Goal: Communication & Community: Ask a question

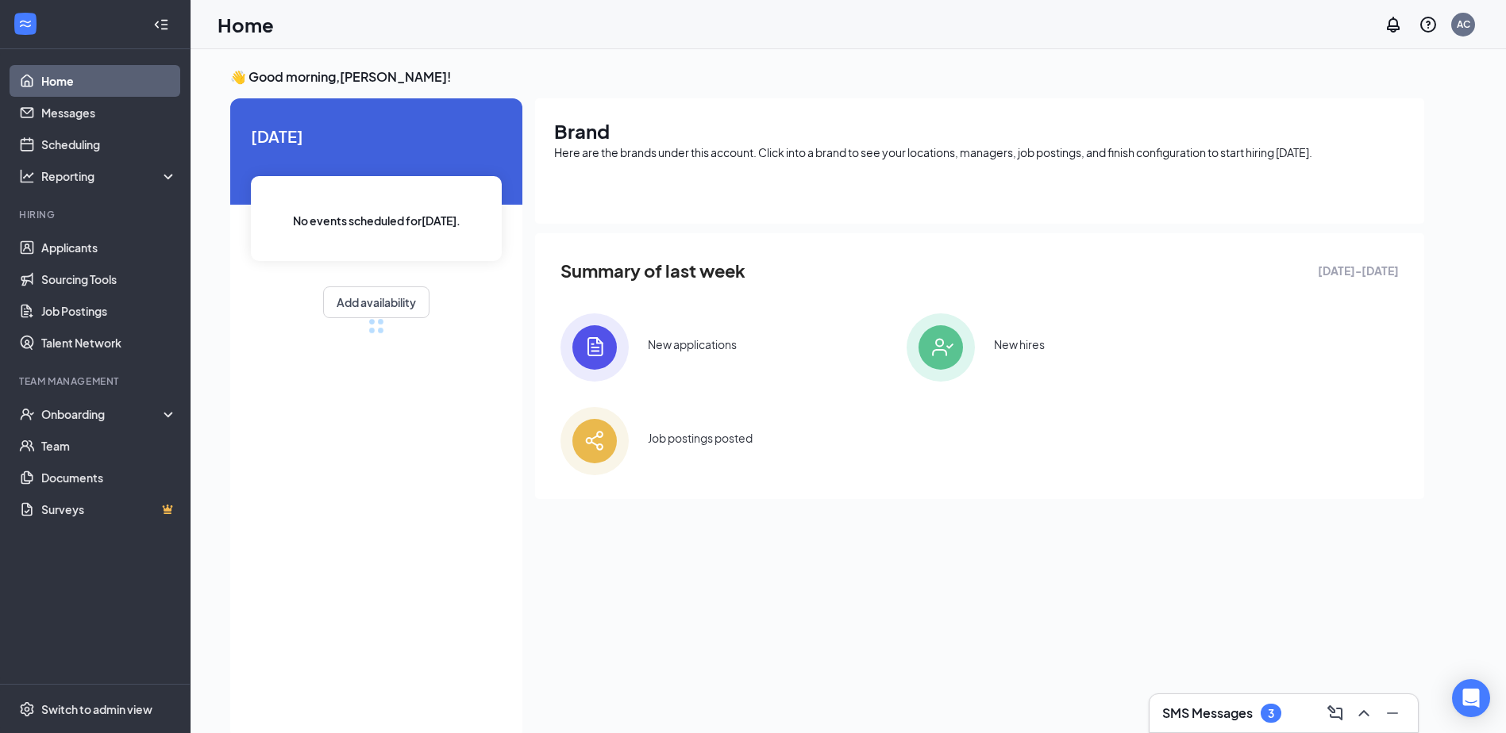
click at [1239, 720] on h3 "SMS Messages" at bounding box center [1207, 713] width 90 height 17
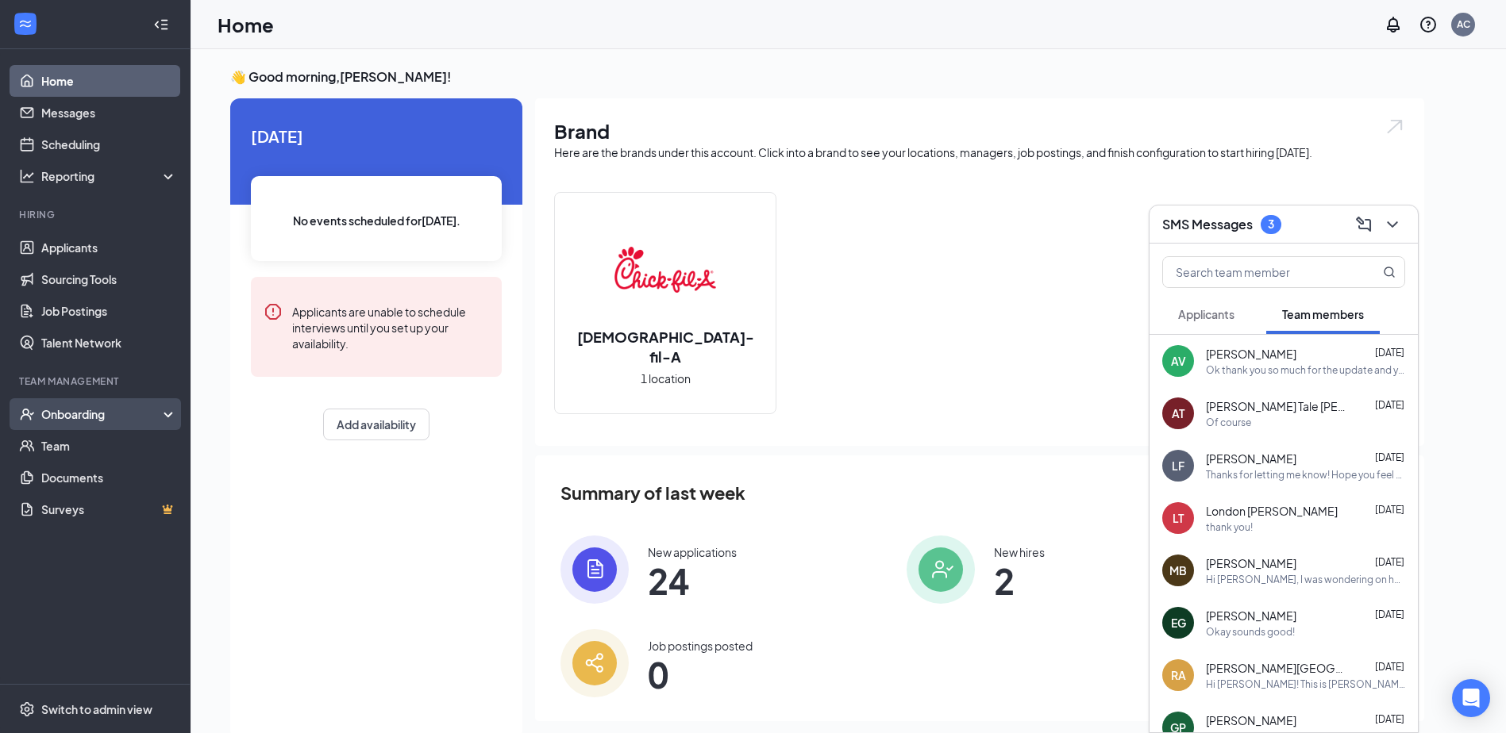
click at [148, 406] on div "Onboarding" at bounding box center [95, 414] width 190 height 32
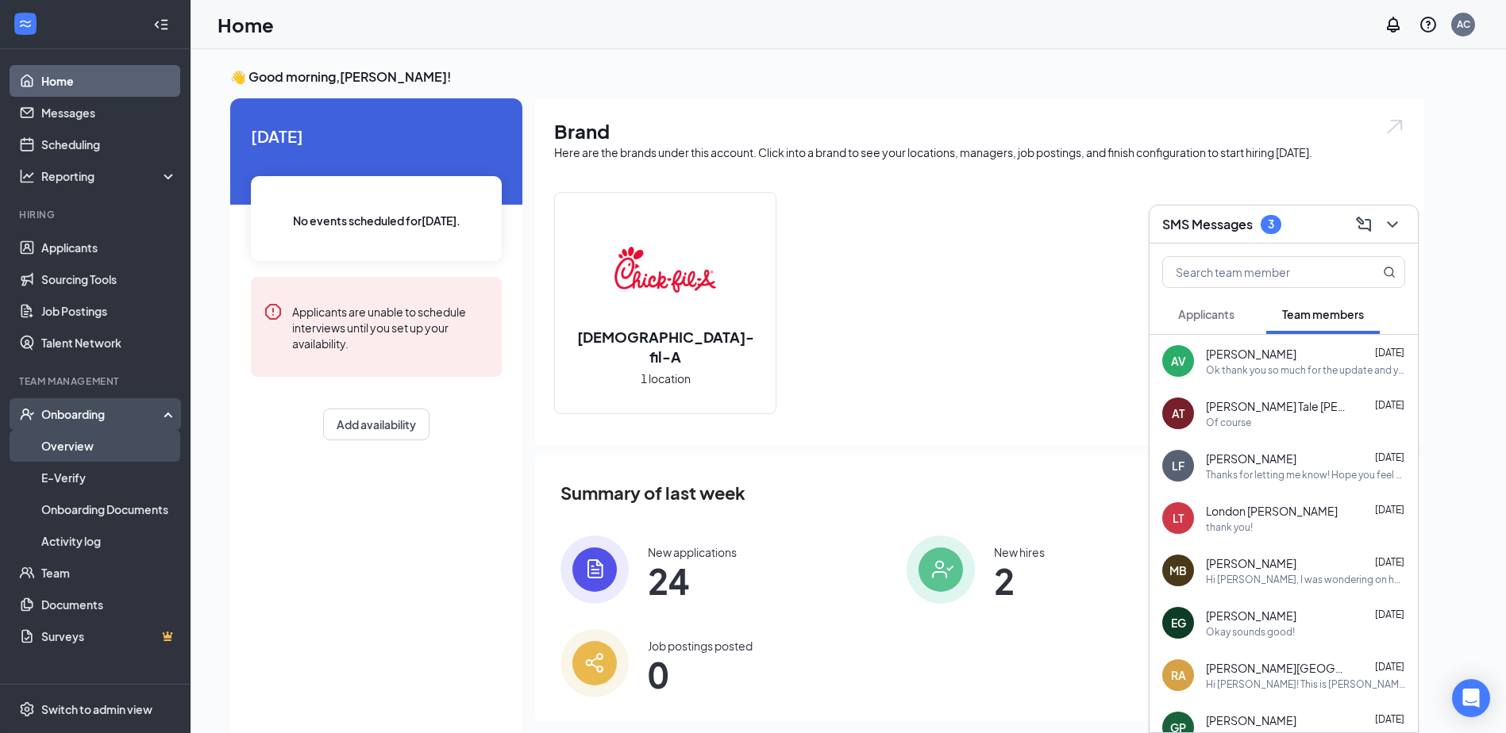
click at [134, 442] on link "Overview" at bounding box center [109, 446] width 136 height 32
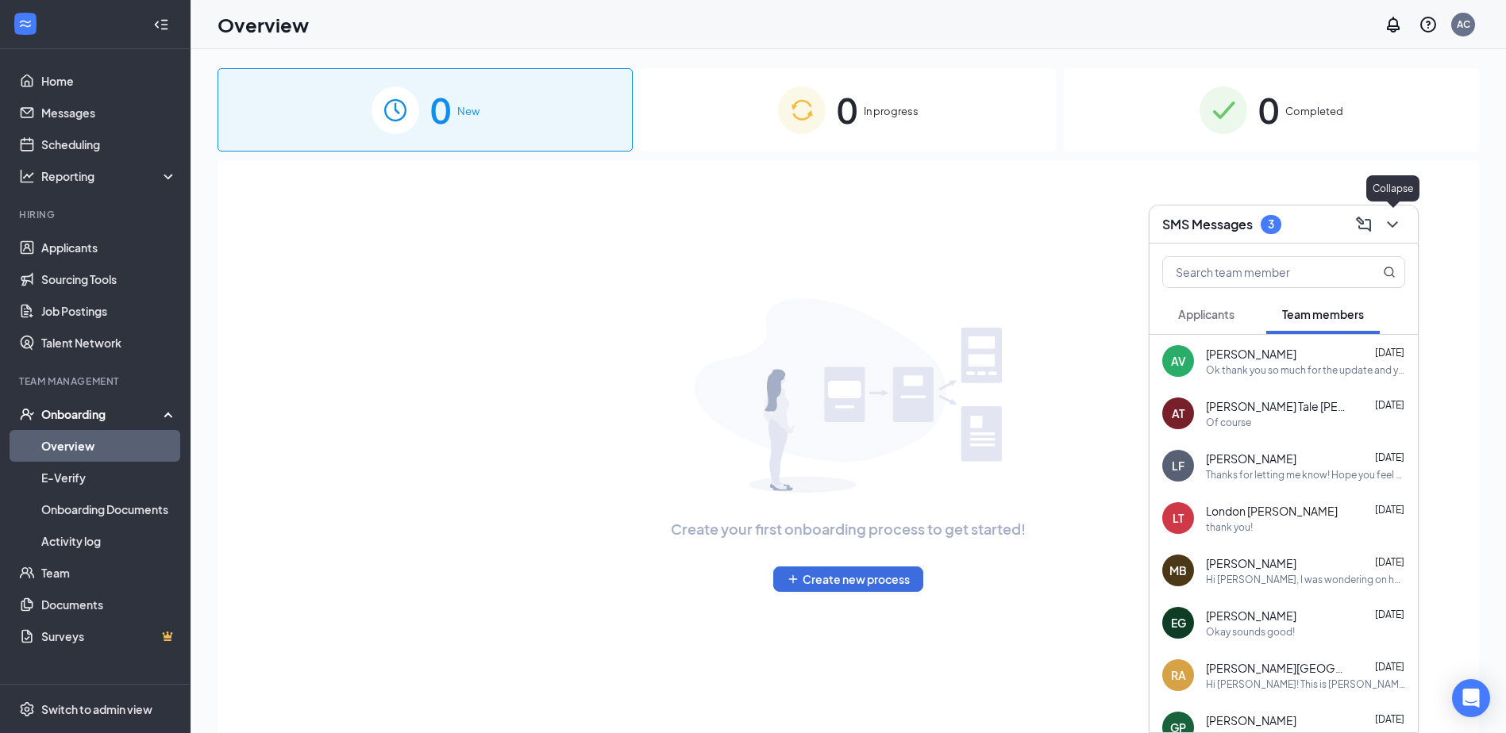
click at [1389, 227] on icon "ChevronDown" at bounding box center [1392, 224] width 19 height 19
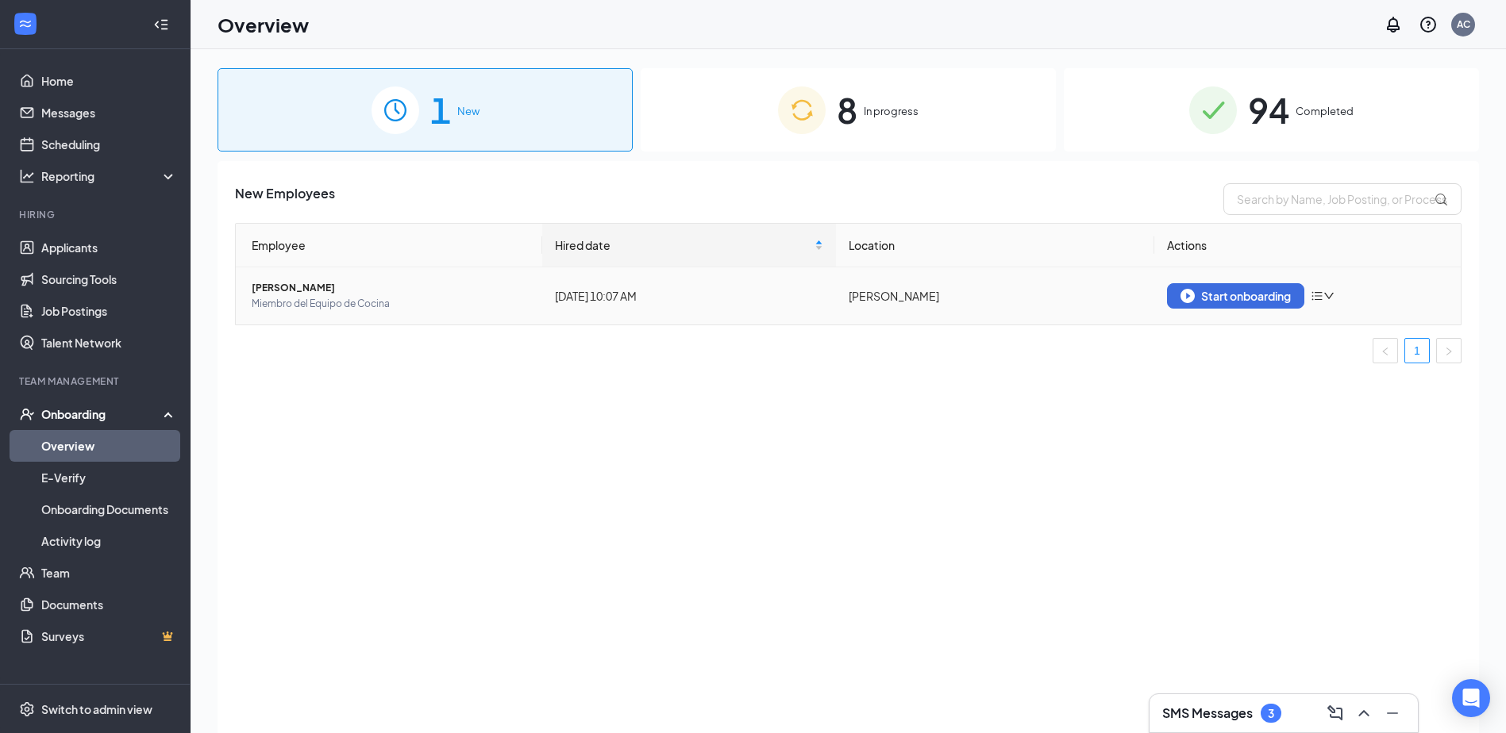
click at [283, 286] on span "[PERSON_NAME]" at bounding box center [391, 288] width 278 height 16
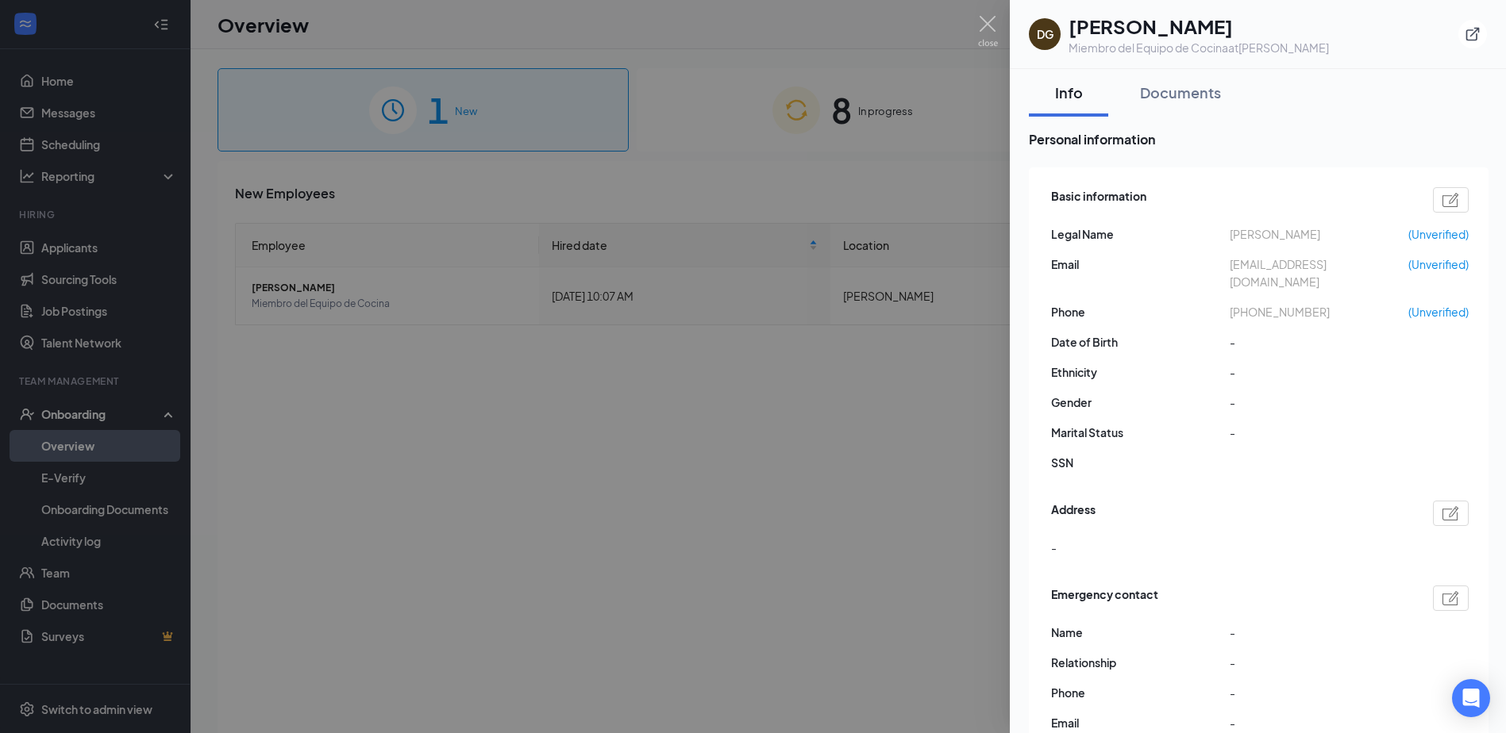
click at [777, 456] on div at bounding box center [753, 366] width 1506 height 733
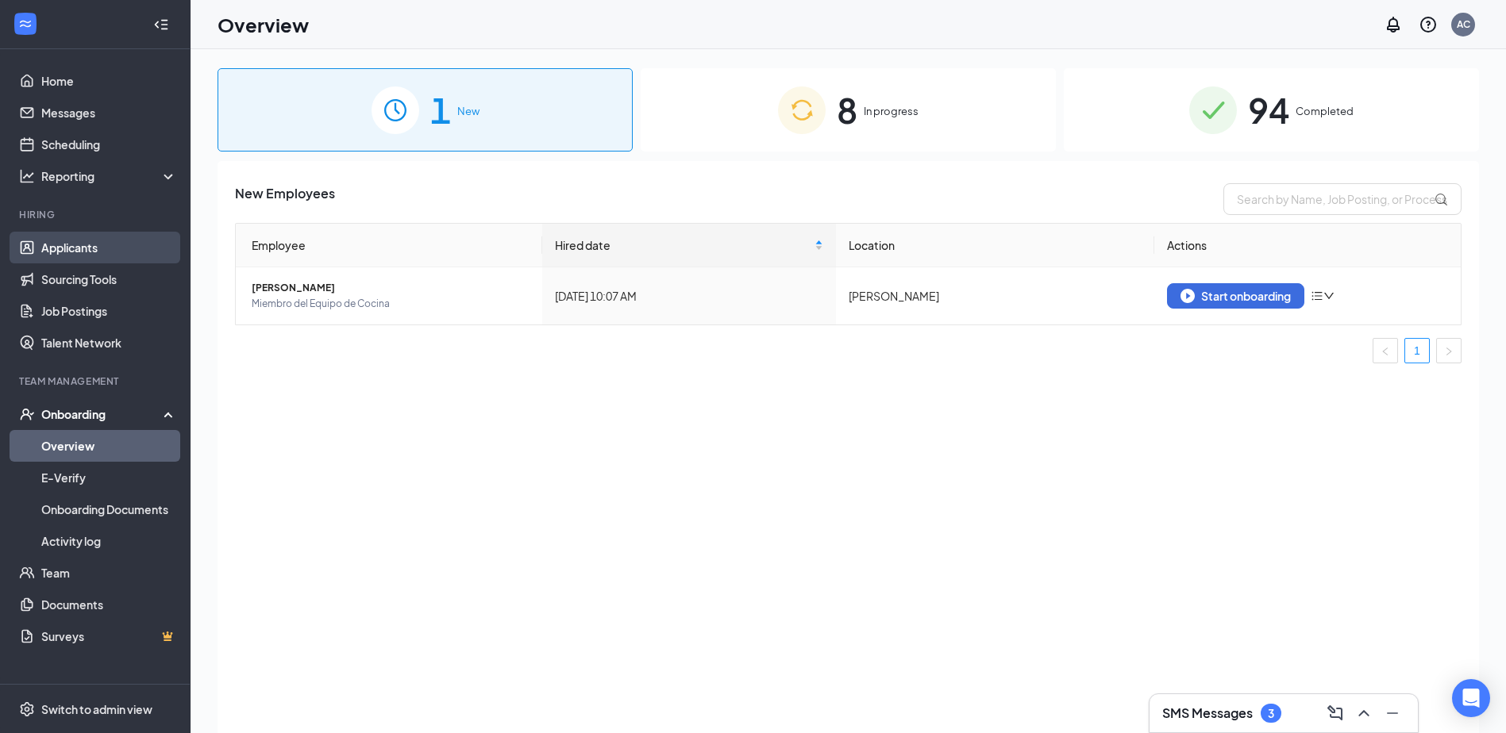
click at [104, 243] on link "Applicants" at bounding box center [109, 248] width 136 height 32
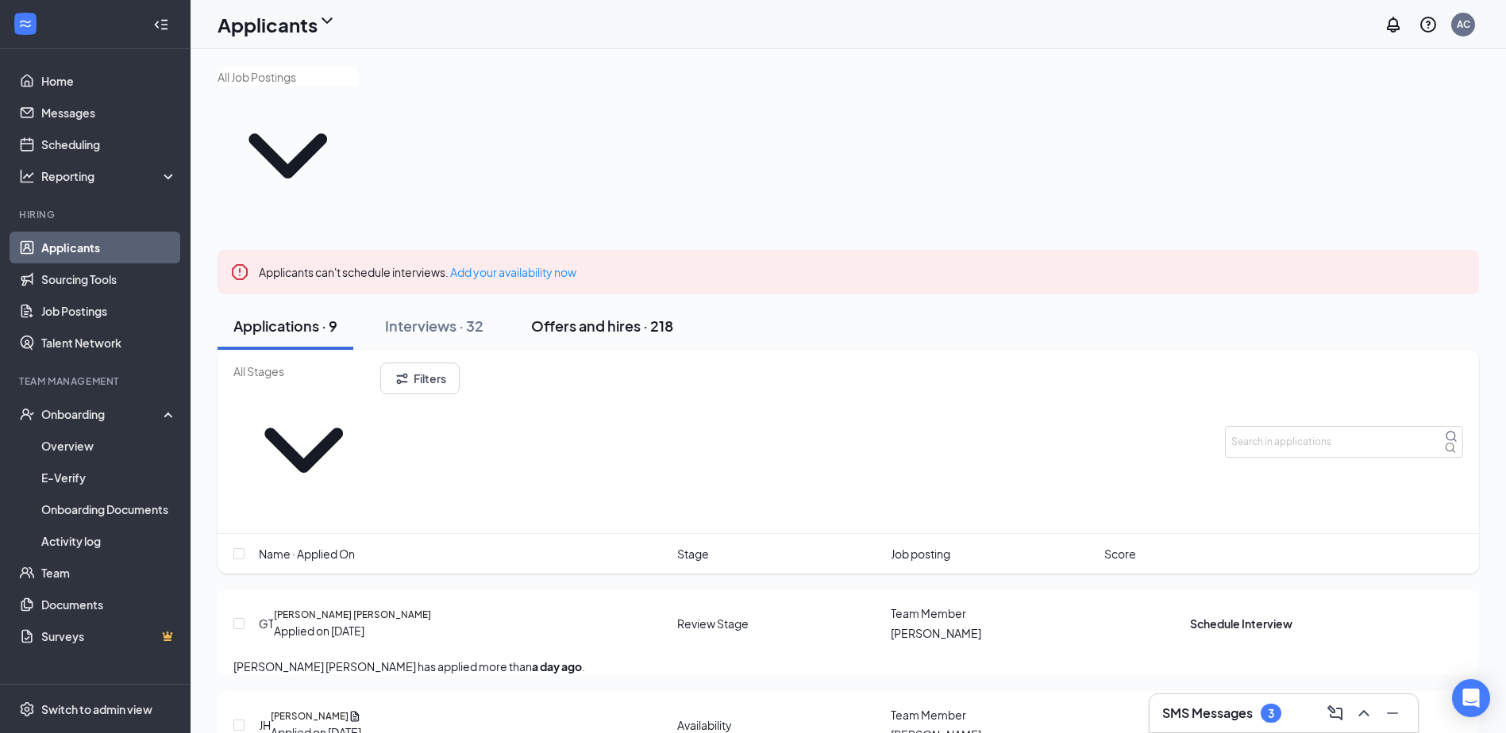
click at [643, 302] on button "Offers and hires · 218" at bounding box center [602, 326] width 174 height 48
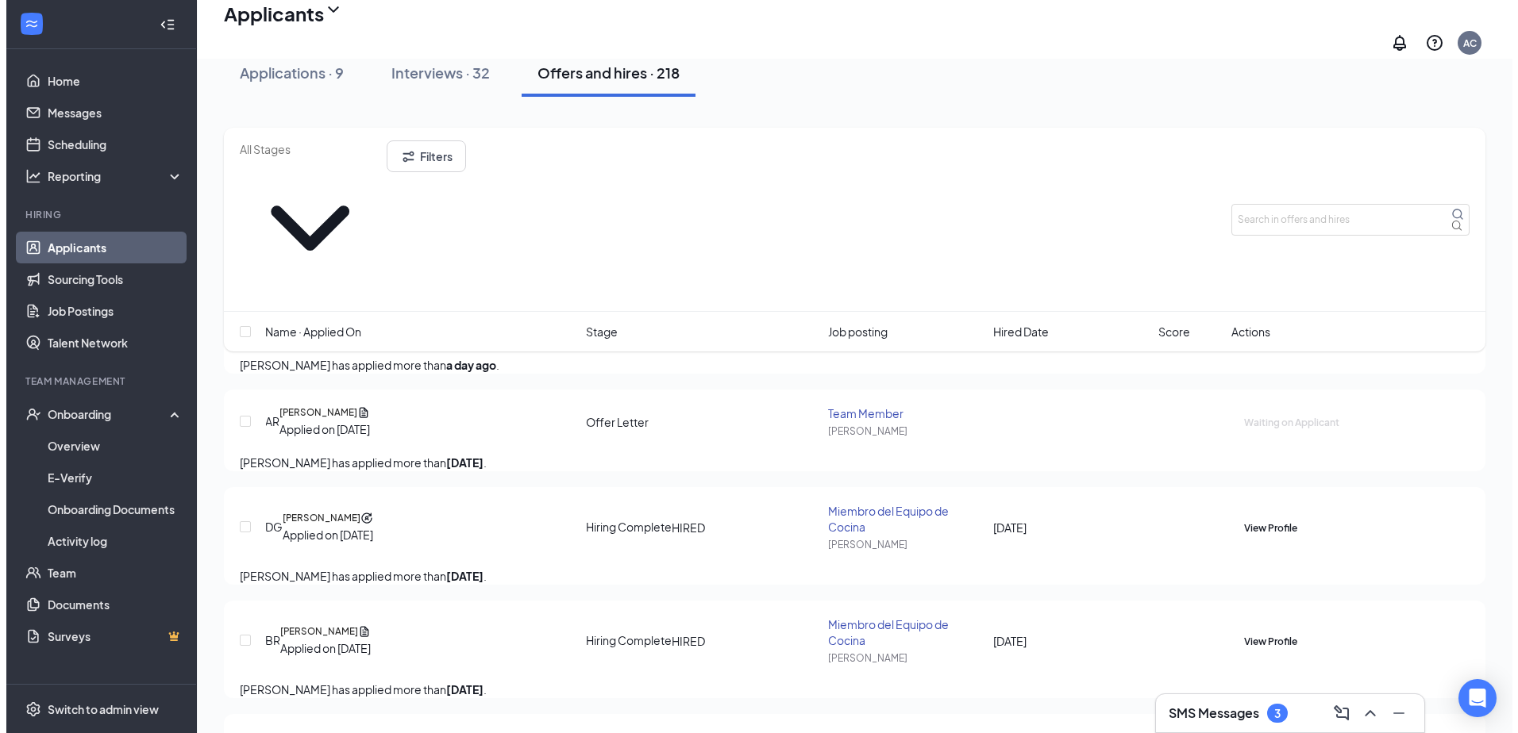
scroll to position [317, 0]
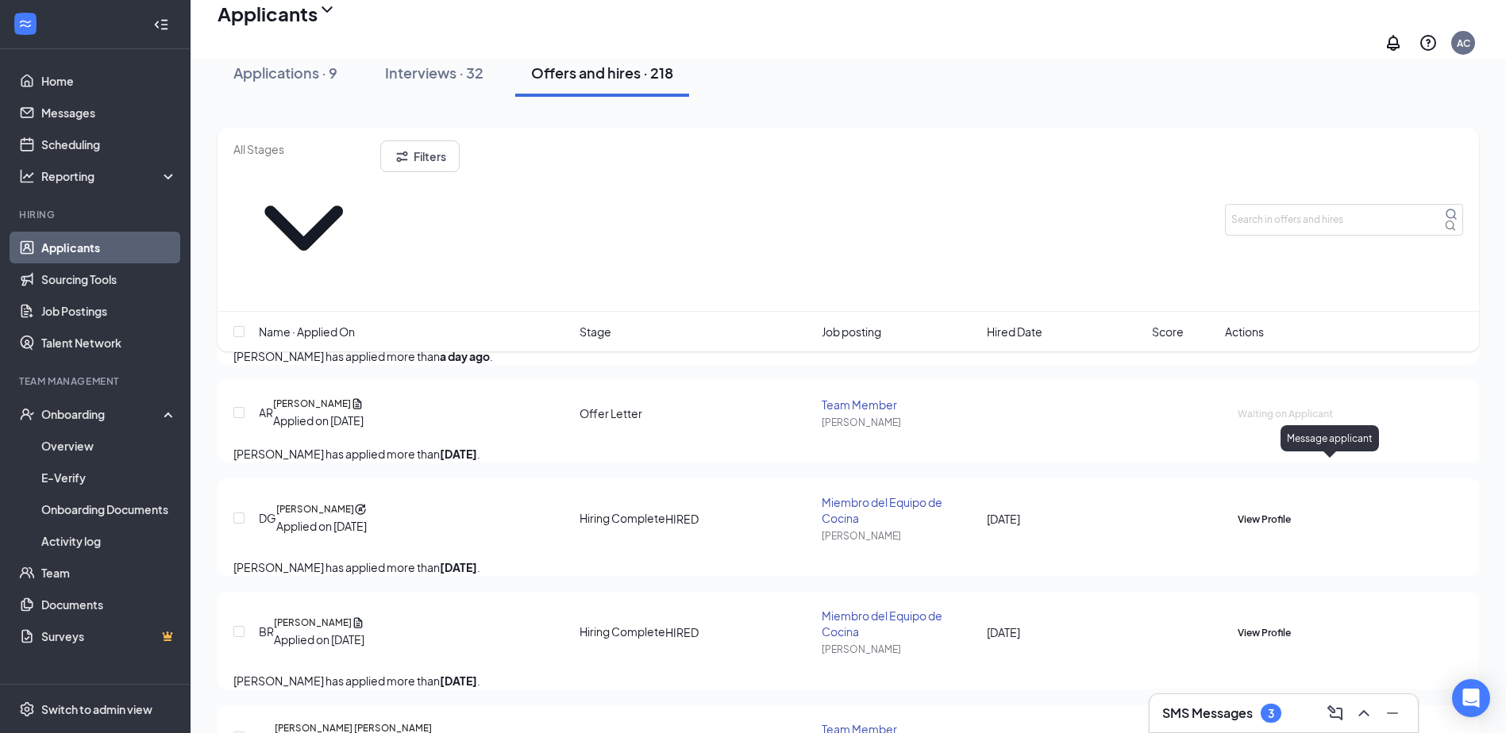
click at [1237, 510] on icon "ActiveChat" at bounding box center [1237, 510] width 0 height 0
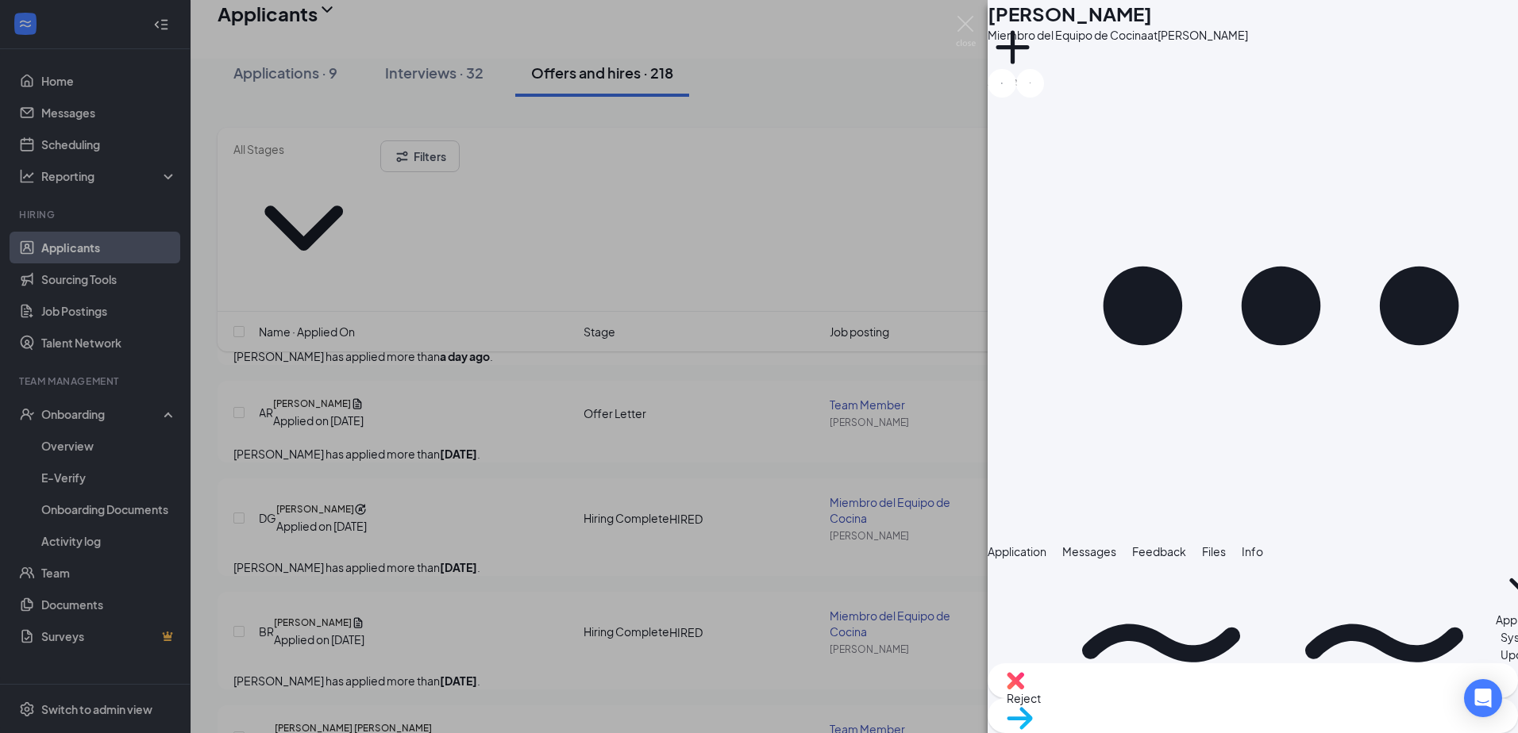
click at [1046, 543] on div "Application" at bounding box center [1016, 551] width 59 height 17
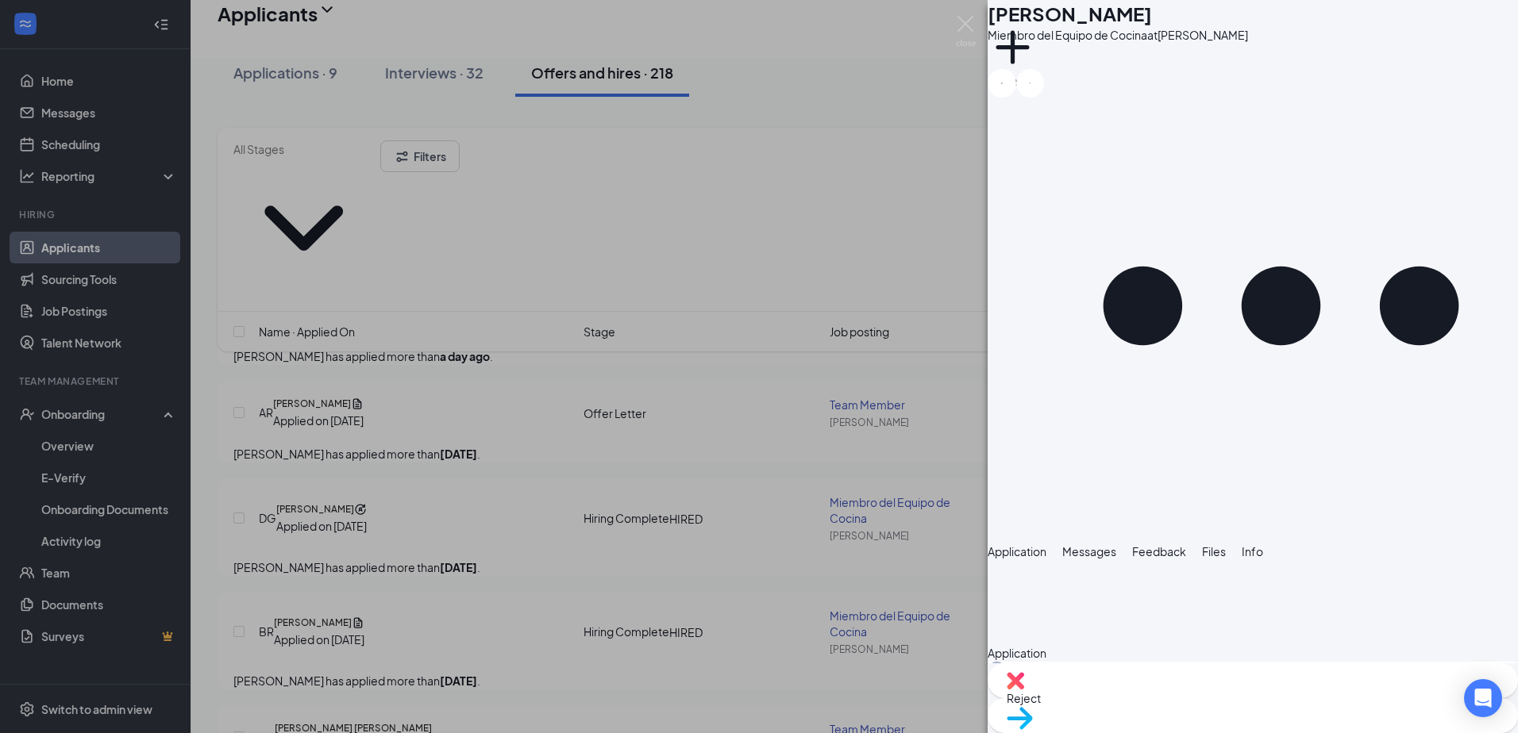
scroll to position [1042, 0]
click at [902, 560] on div "DG [PERSON_NAME] del Equipo de Cocina at [PERSON_NAME] Add a tag Application Me…" at bounding box center [759, 366] width 1518 height 733
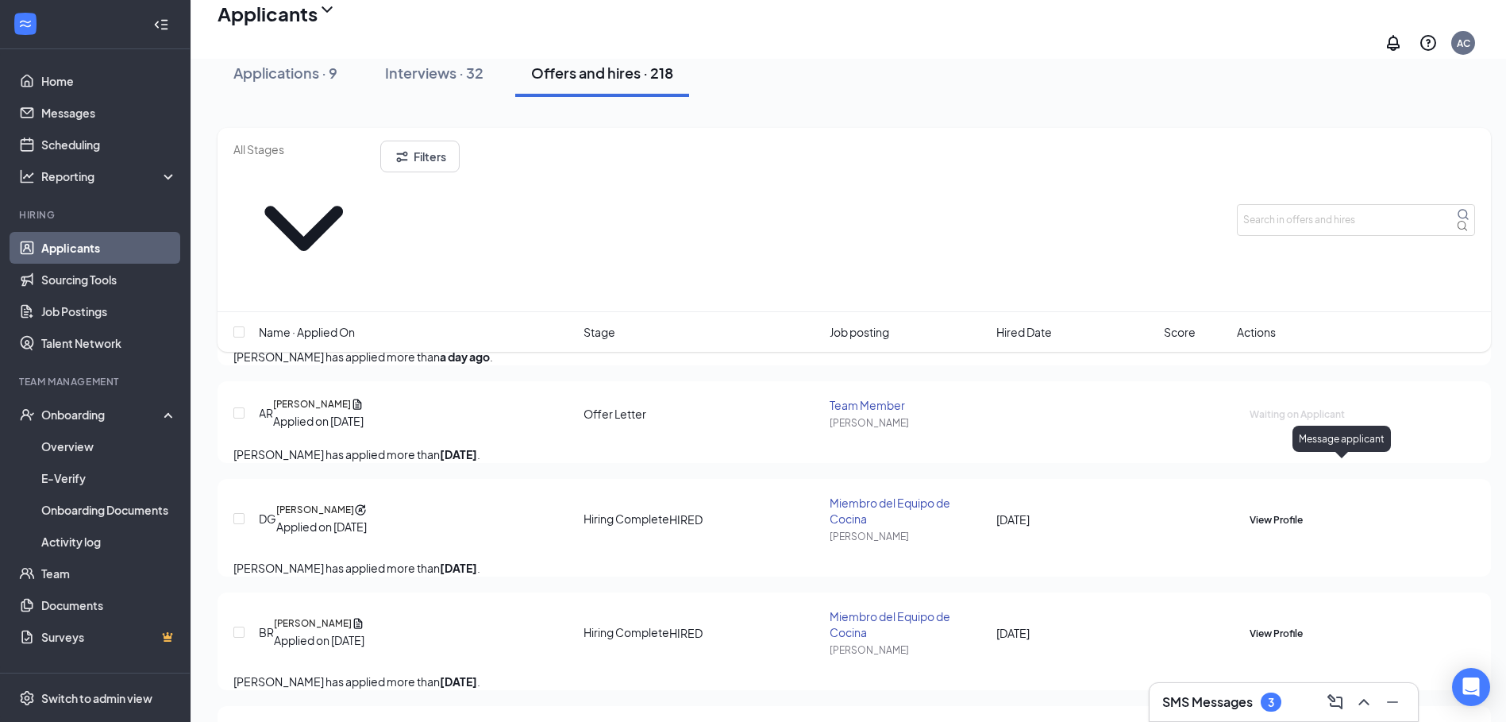
click at [1249, 510] on icon "ActiveChat" at bounding box center [1249, 510] width 0 height 0
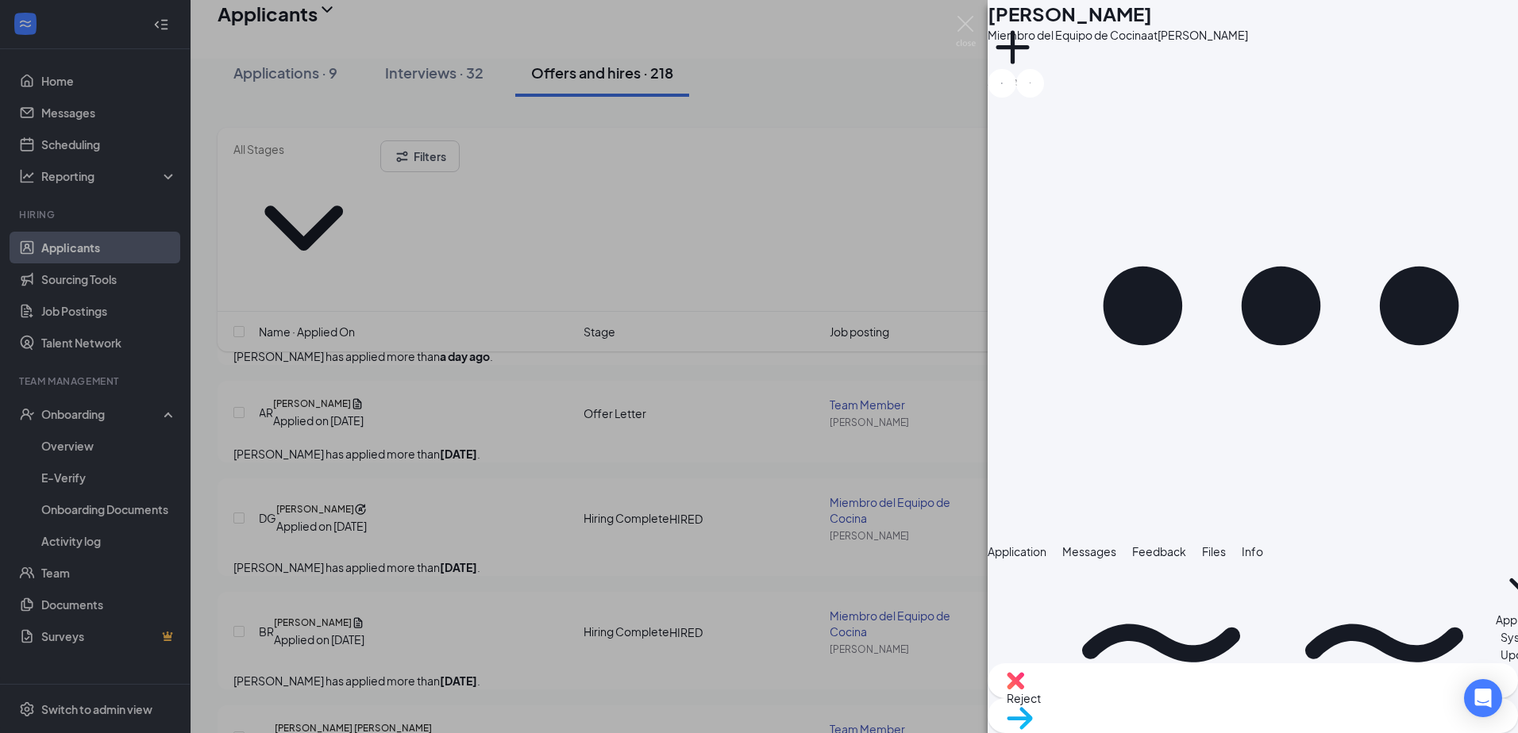
scroll to position [241, 0]
click at [1046, 545] on span "Application" at bounding box center [1016, 552] width 59 height 14
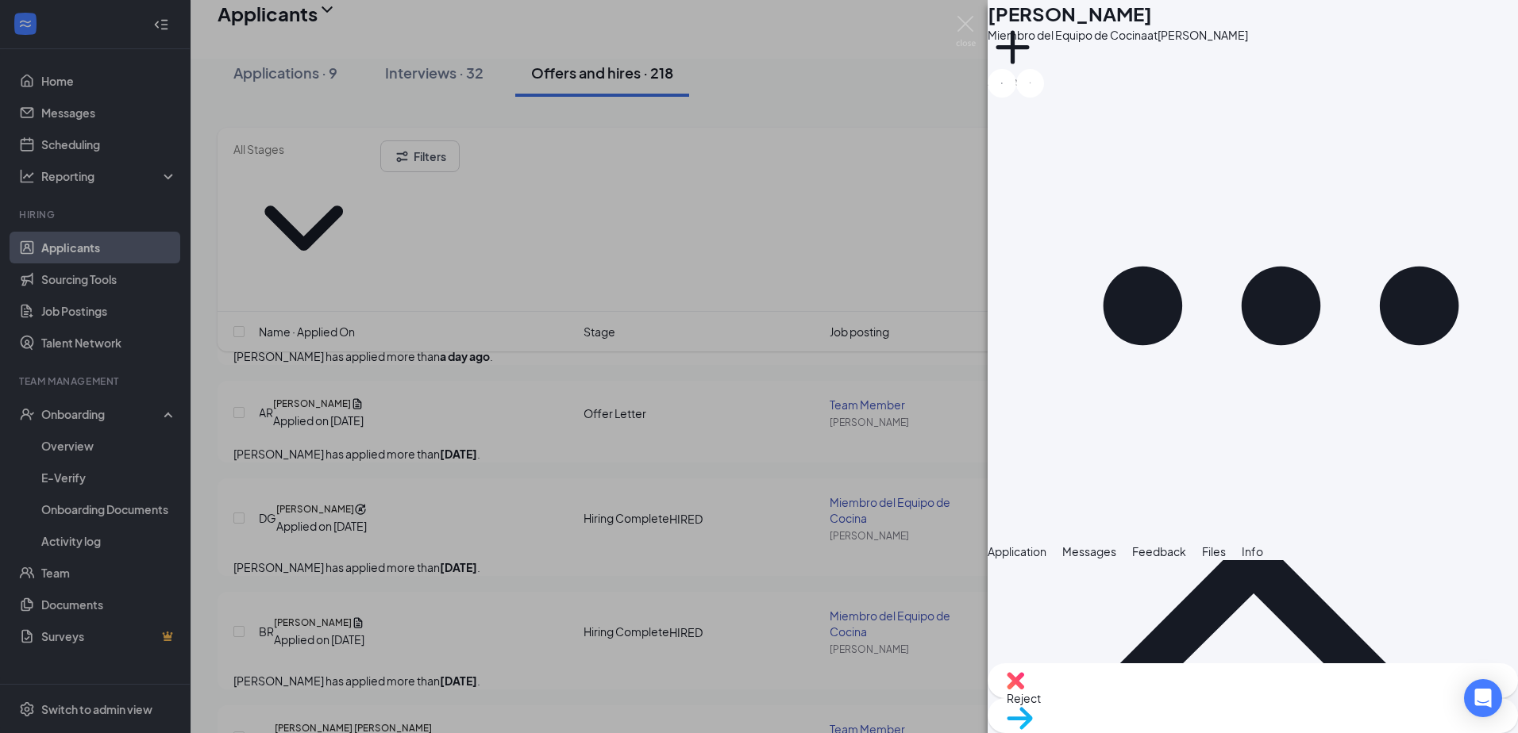
scroll to position [952, 0]
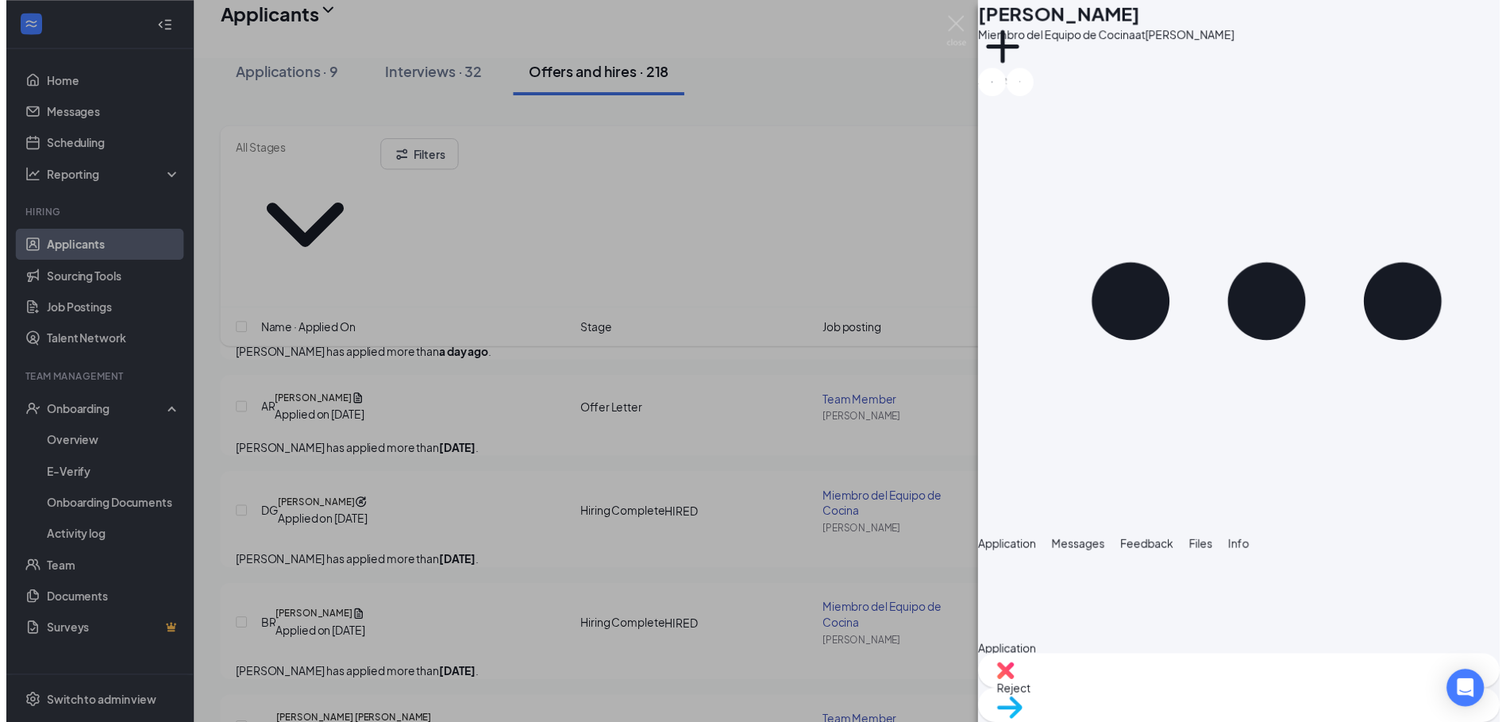
scroll to position [1040, 0]
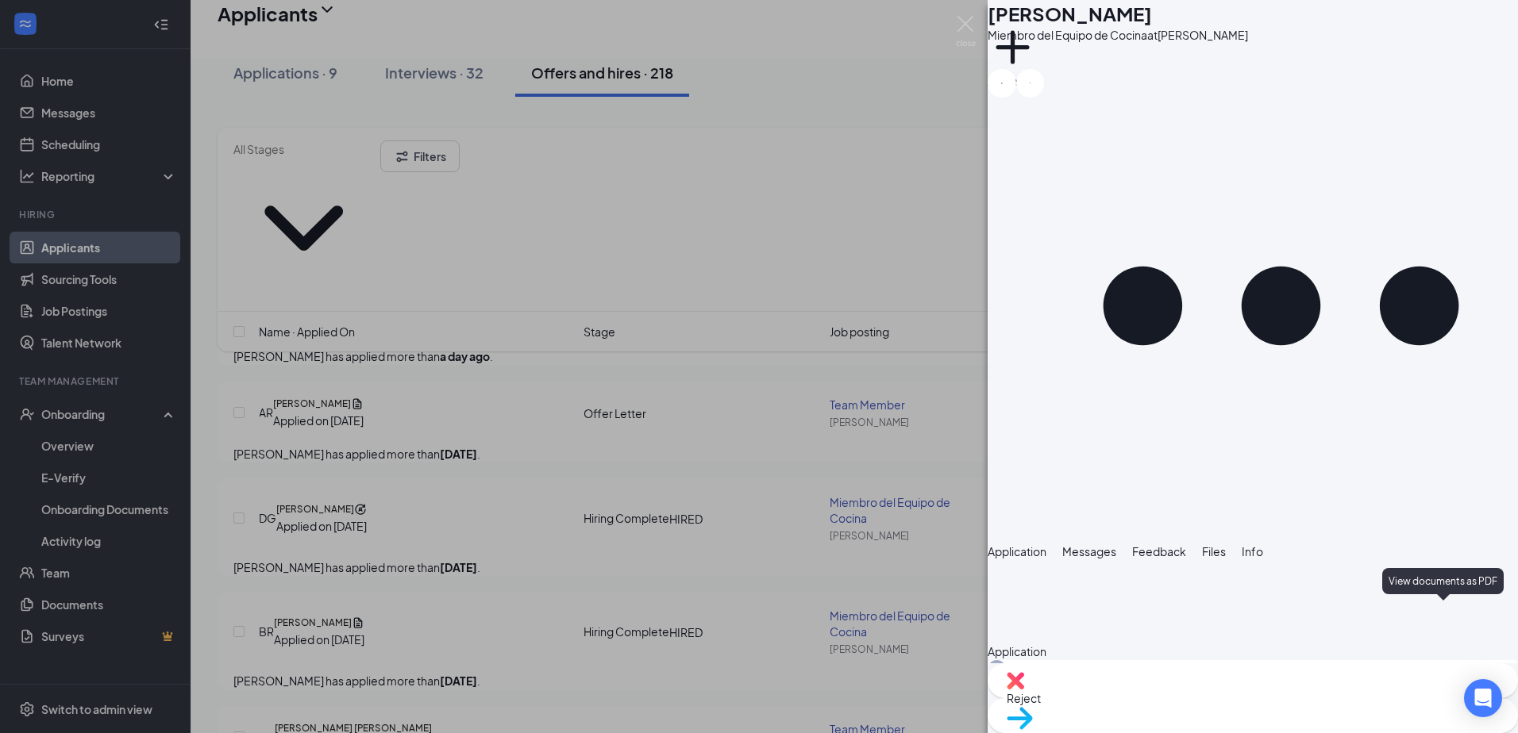
click at [797, 559] on div "DG [PERSON_NAME] del Equipo de Cocina at [PERSON_NAME] Add a tag Application Me…" at bounding box center [759, 366] width 1518 height 733
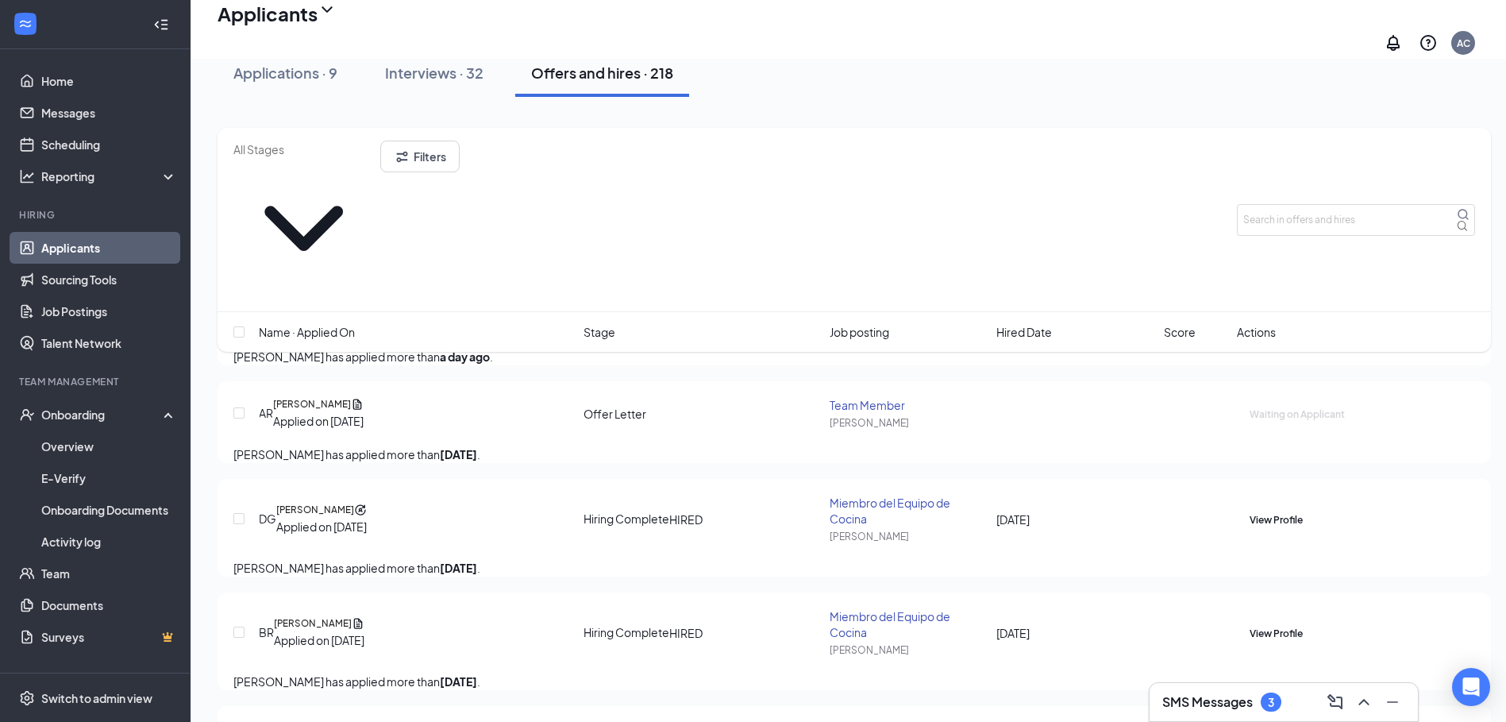
click at [945, 559] on div "[PERSON_NAME] has applied more than [DATE] ." at bounding box center [853, 567] width 1241 height 17
click at [110, 448] on link "Overview" at bounding box center [109, 446] width 136 height 32
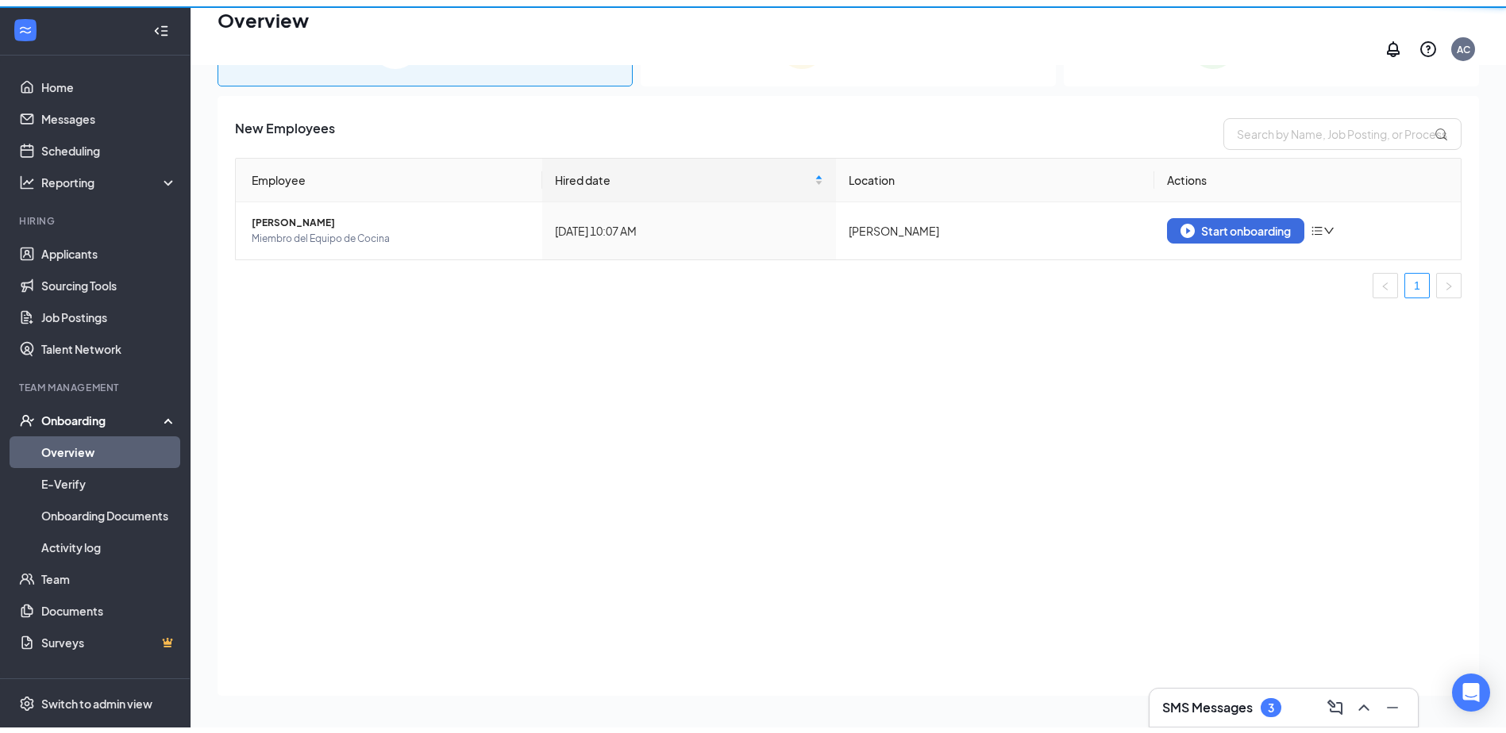
scroll to position [71, 0]
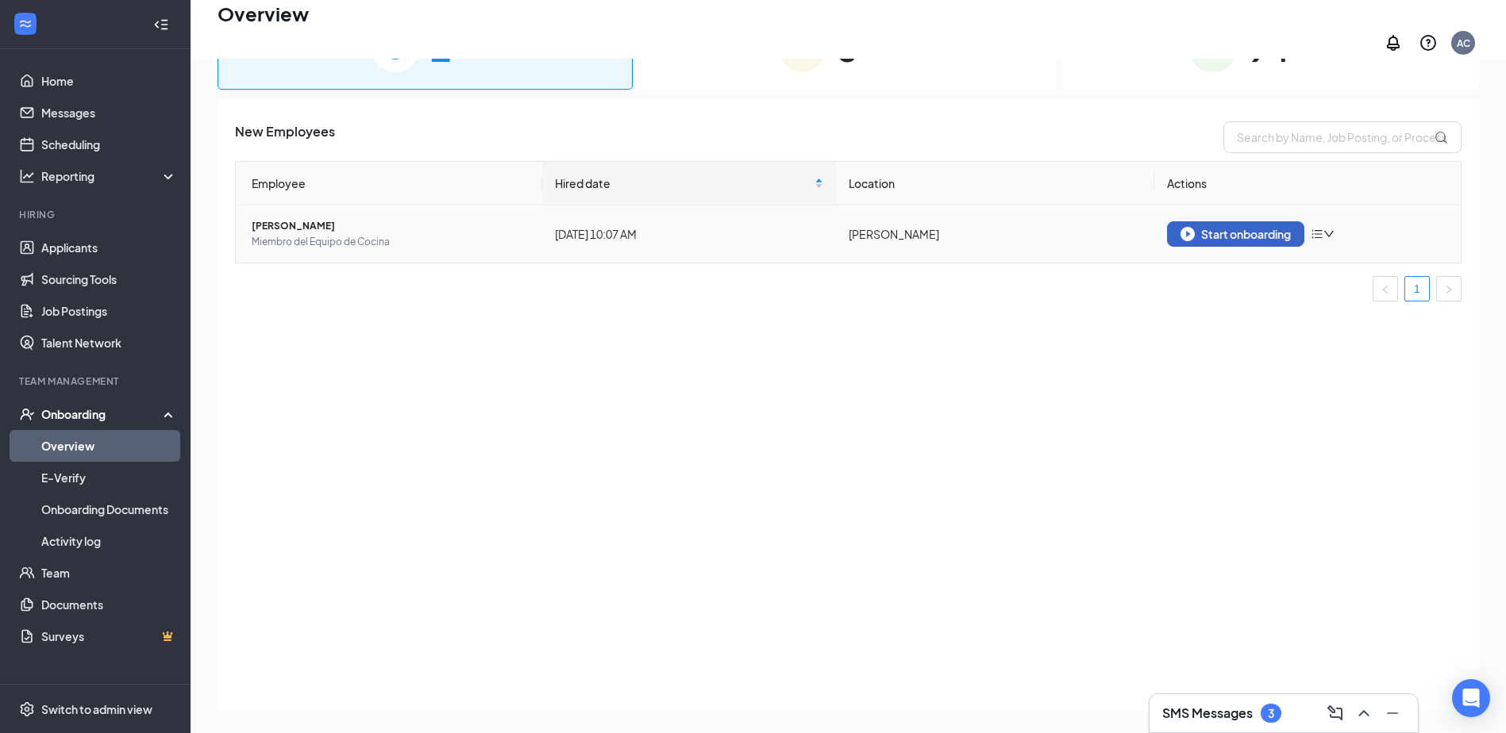
click at [1191, 227] on img "button" at bounding box center [1187, 234] width 14 height 14
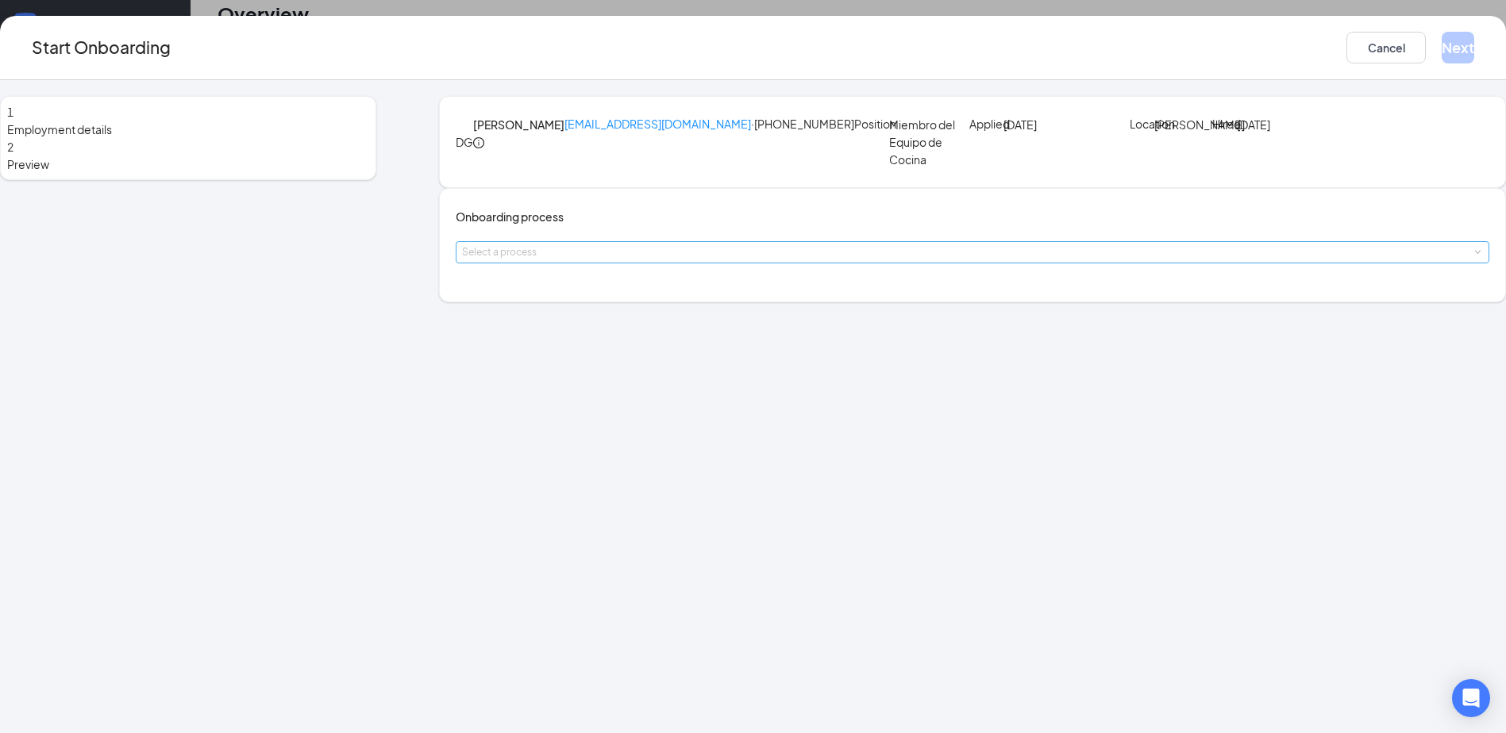
click at [645, 260] on div "Select a process" at bounding box center [969, 252] width 1014 height 16
click at [632, 359] on span "[PERSON_NAME] FSR Onboarding" at bounding box center [624, 355] width 178 height 14
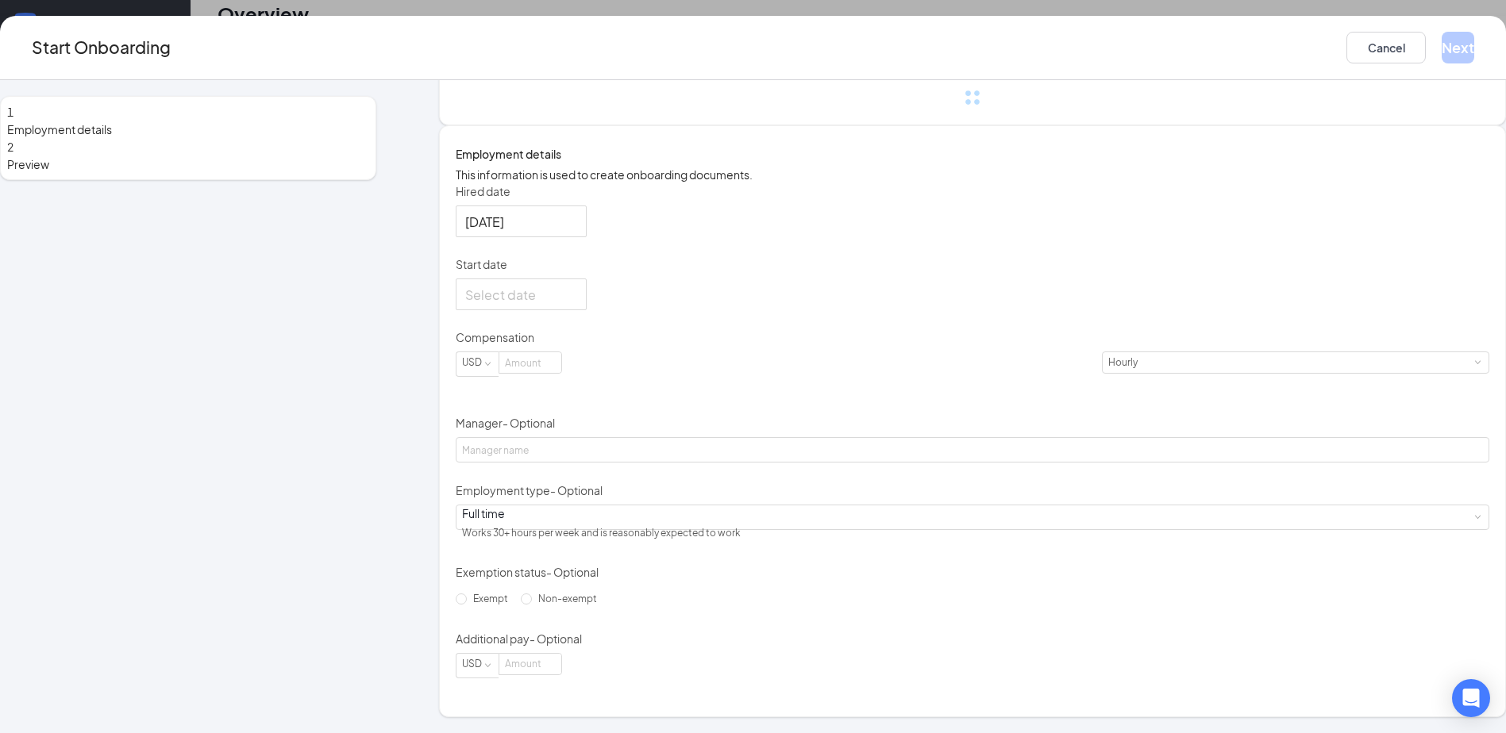
scroll to position [238, 0]
click at [586, 345] on p "Compensation" at bounding box center [972, 337] width 1033 height 16
click at [586, 310] on div at bounding box center [521, 295] width 131 height 32
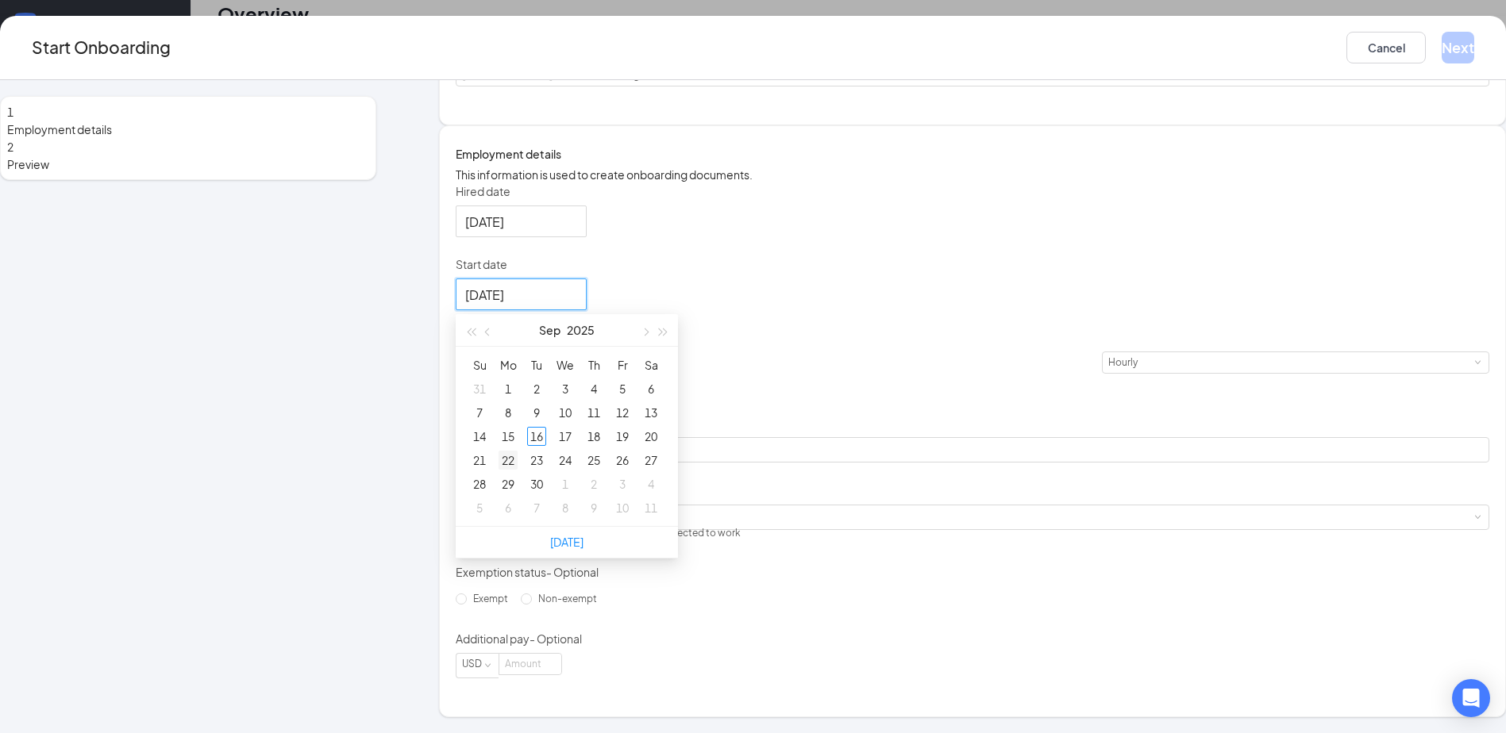
type input "[DATE]"
click at [518, 470] on div "22" at bounding box center [507, 460] width 19 height 19
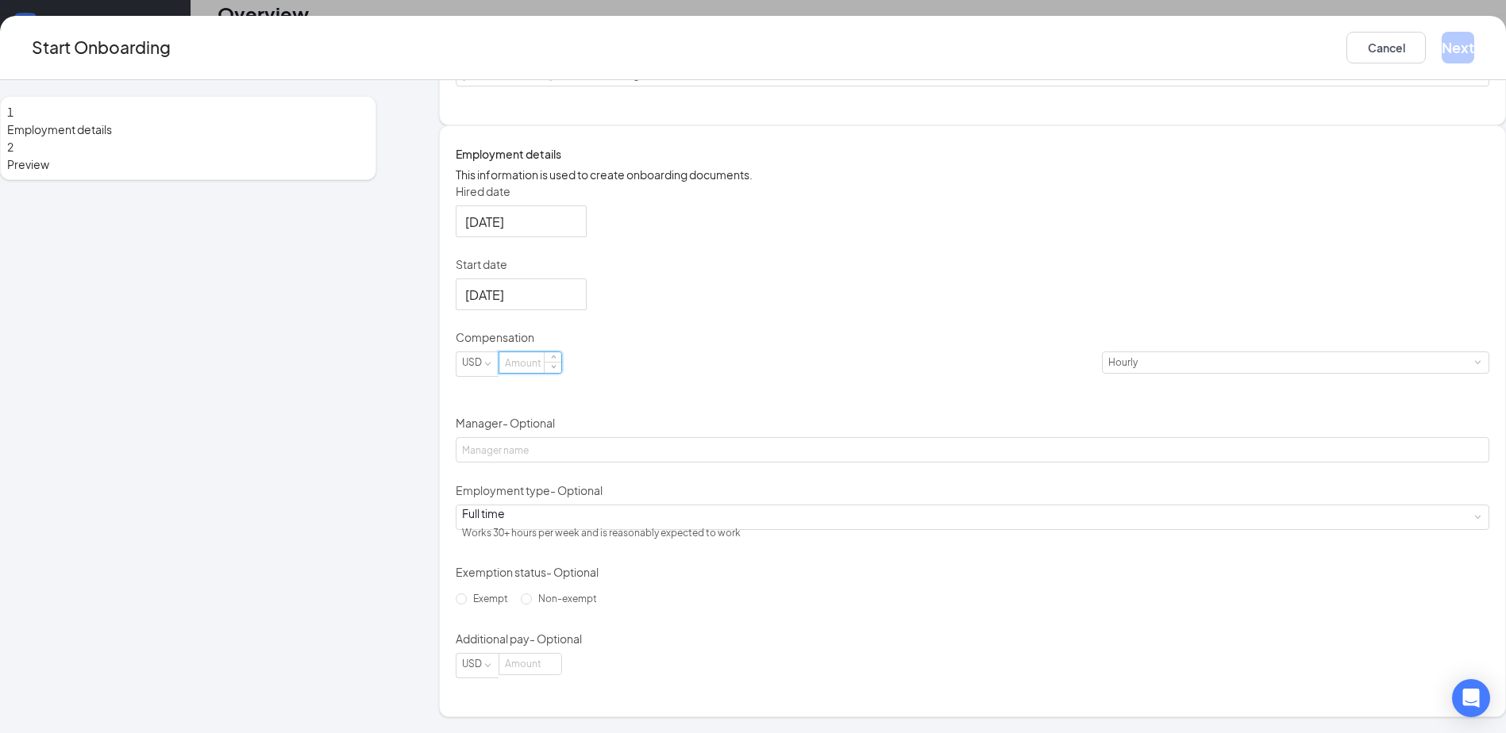
click at [561, 373] on input at bounding box center [530, 362] width 62 height 21
type input "12"
click at [777, 345] on form "Hired date [DATE] Start date [DATE] [DATE] Su Mo Tu We Th Fr Sa 31 1 2 3 4 5 6 …" at bounding box center [972, 430] width 1033 height 495
click at [565, 605] on span "Non-exempt" at bounding box center [567, 599] width 71 height 12
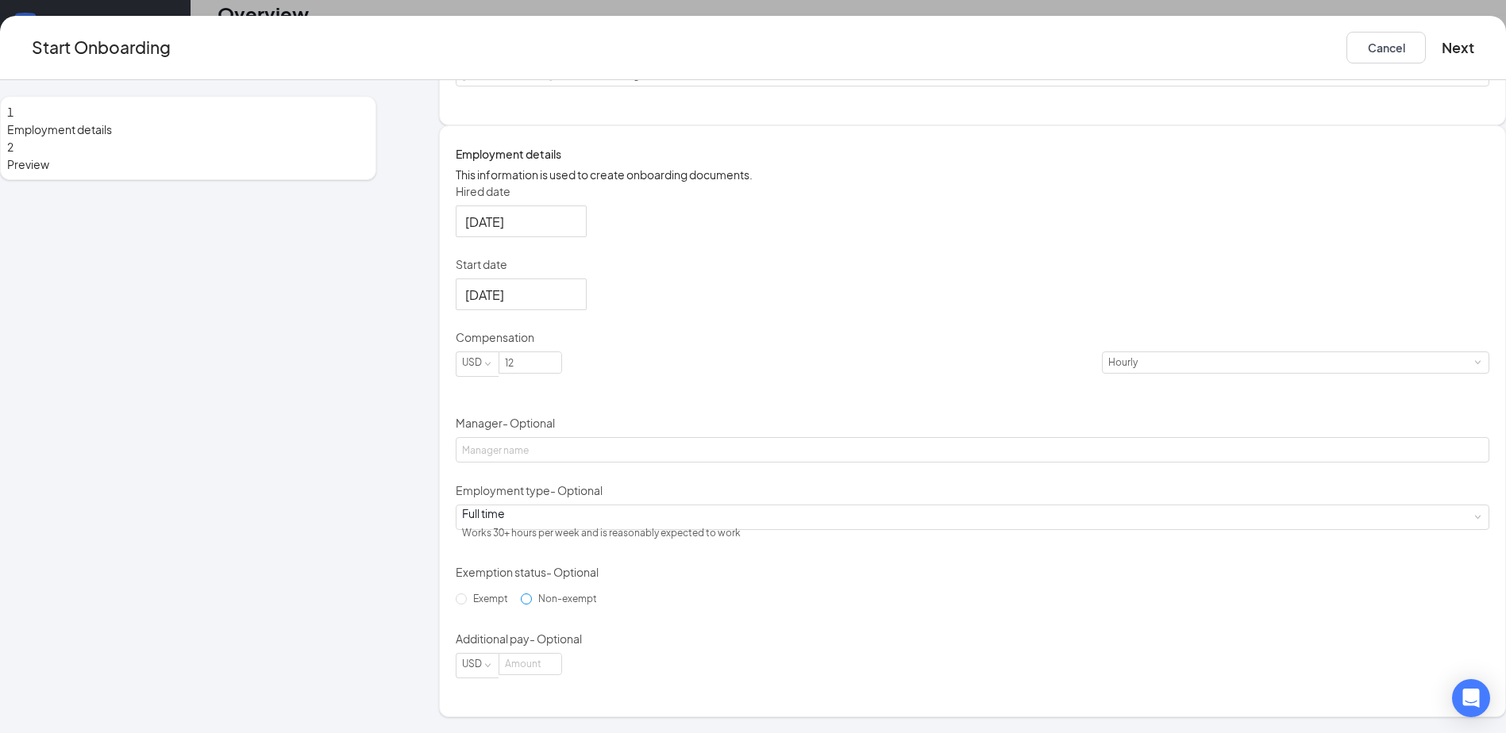
click at [532, 605] on input "Non-exempt" at bounding box center [526, 599] width 11 height 11
radio input "true"
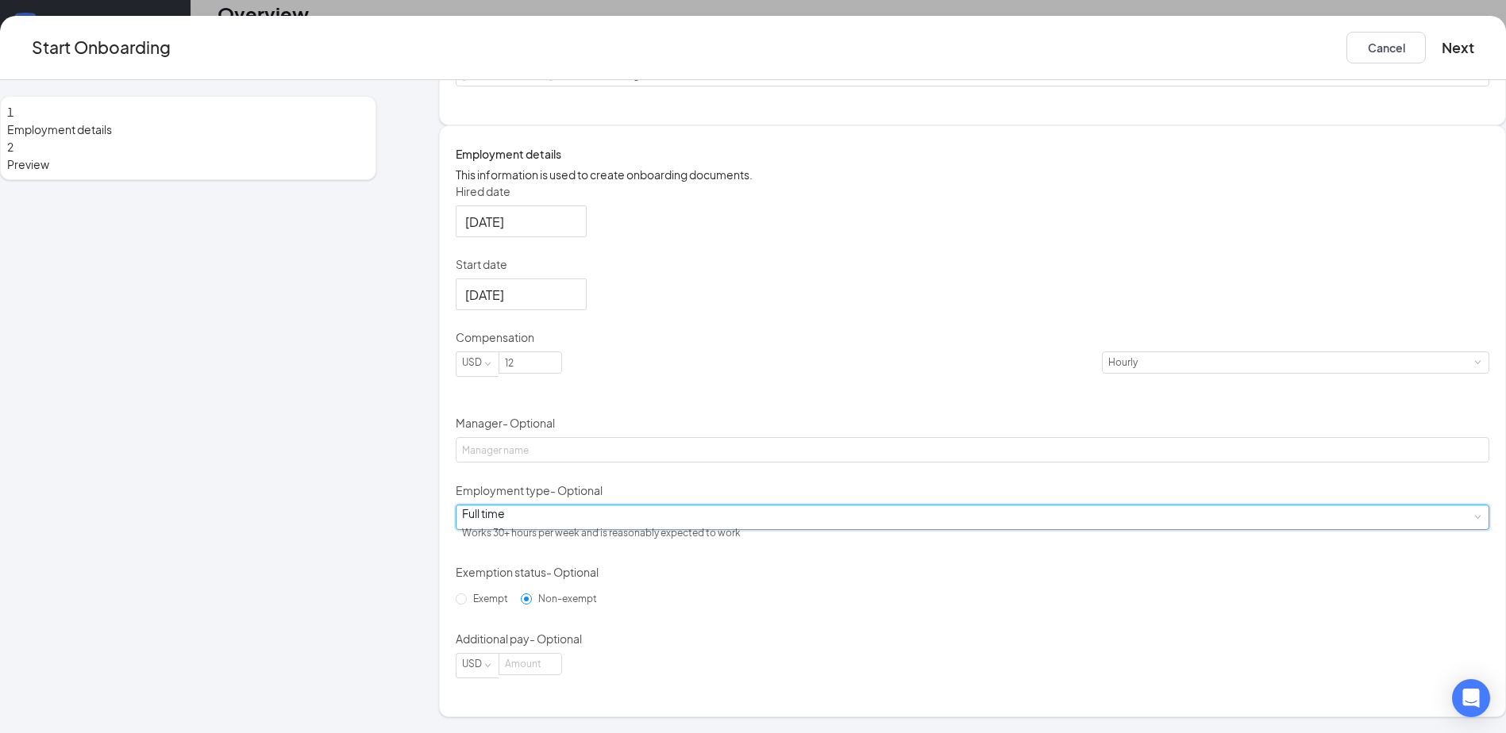
click at [660, 513] on div "Full time Works 30+ hours per week and is reasonably expected to work" at bounding box center [972, 518] width 1021 height 24
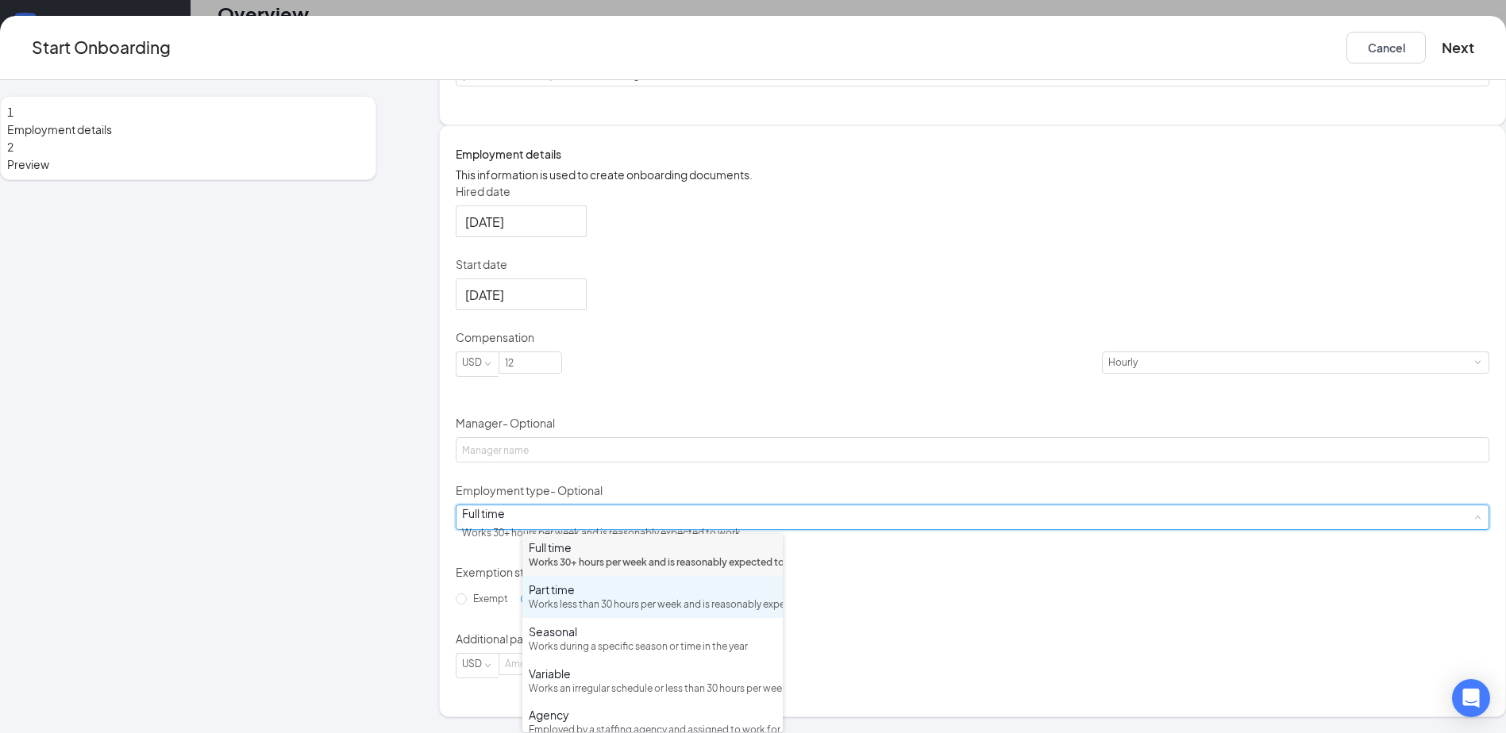
click at [616, 613] on div "Works less than 30 hours per week and is reasonably expected to work" at bounding box center [653, 605] width 248 height 15
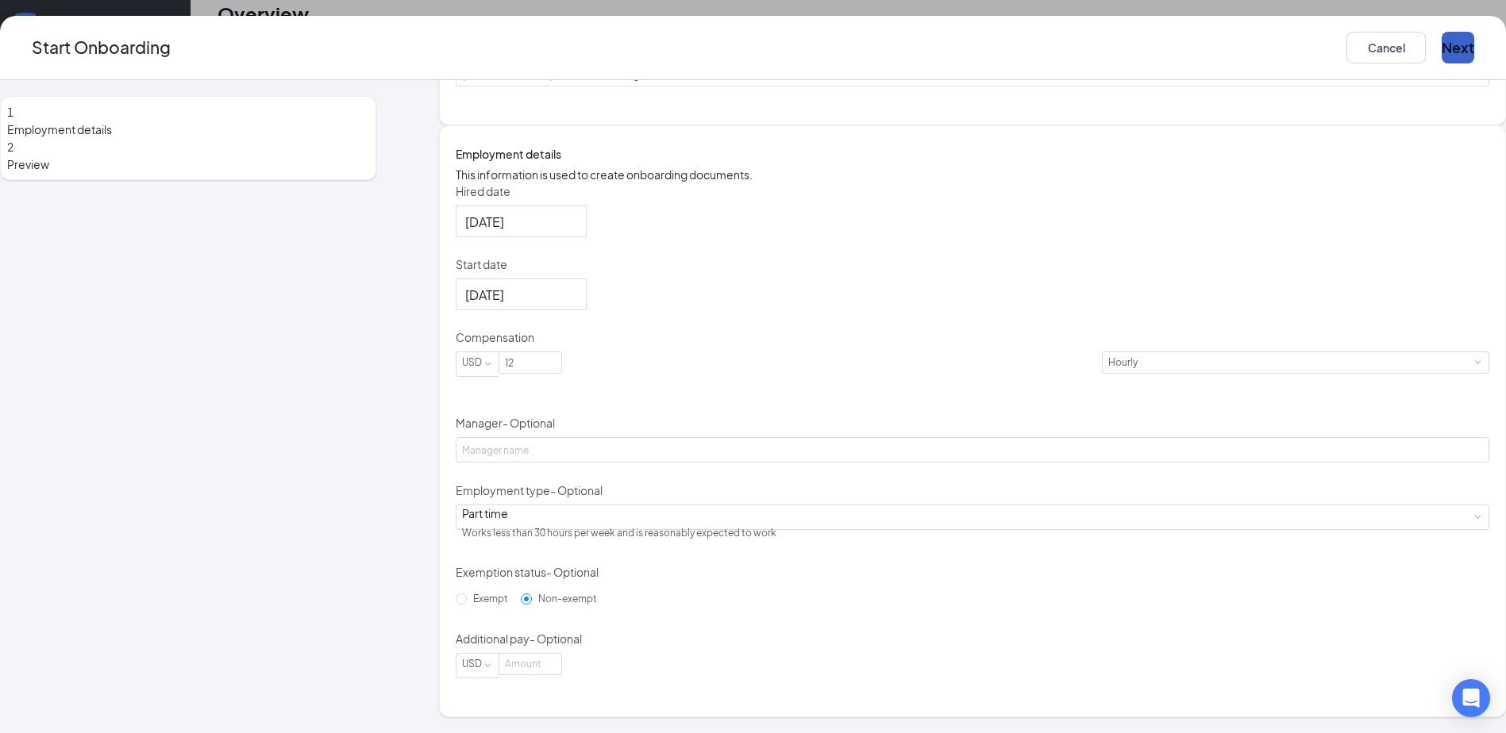
click at [1441, 48] on button "Next" at bounding box center [1457, 48] width 33 height 32
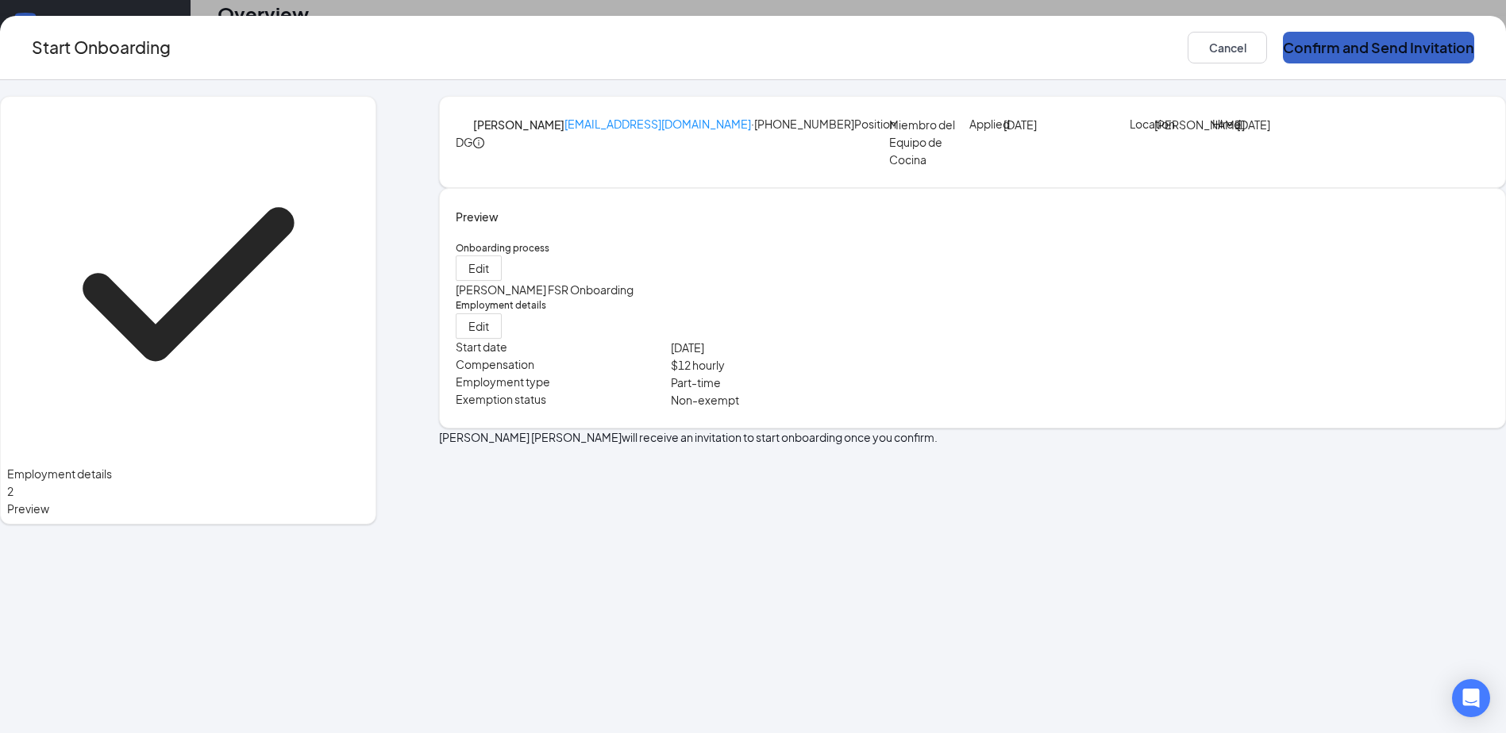
click at [1283, 54] on button "Confirm and Send Invitation" at bounding box center [1378, 48] width 191 height 32
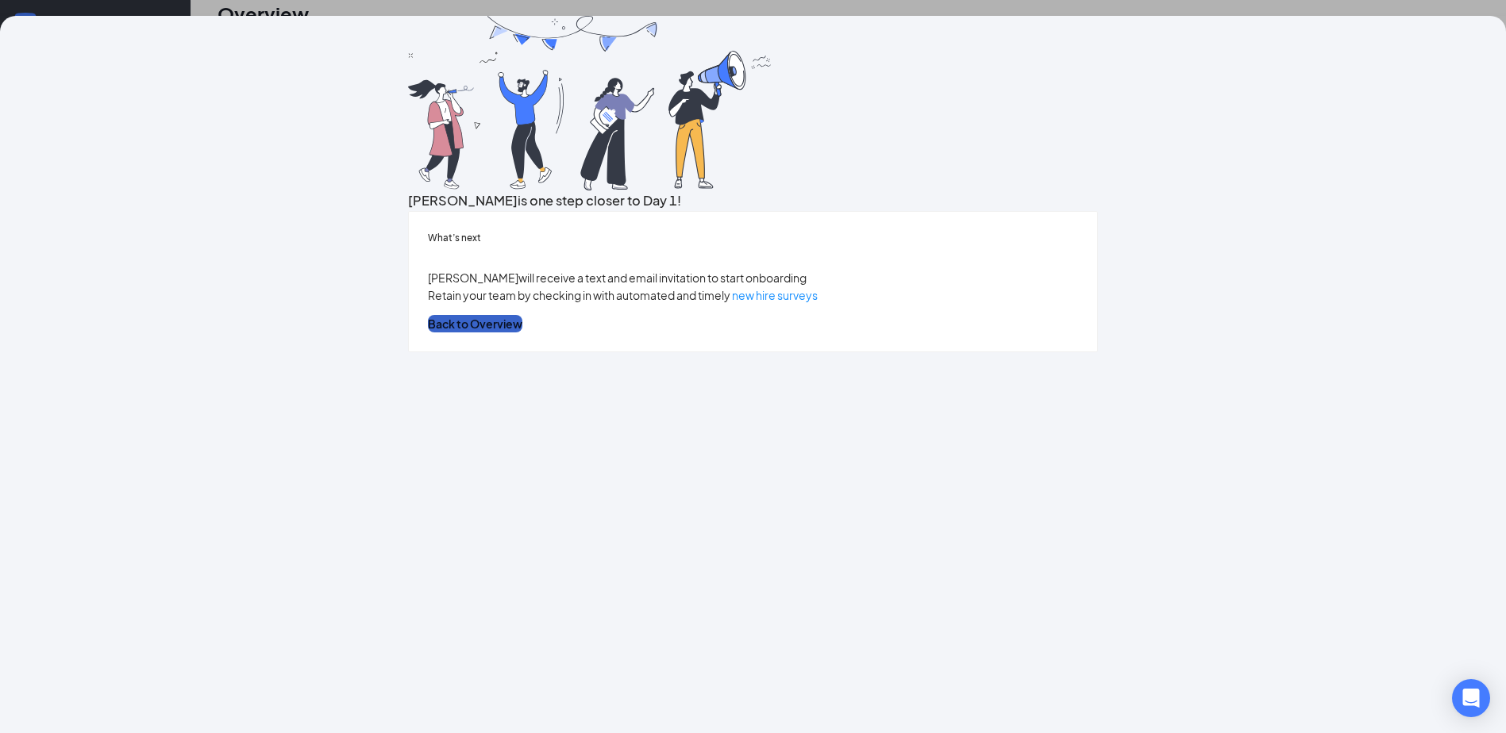
click at [522, 333] on button "Back to Overview" at bounding box center [475, 323] width 94 height 17
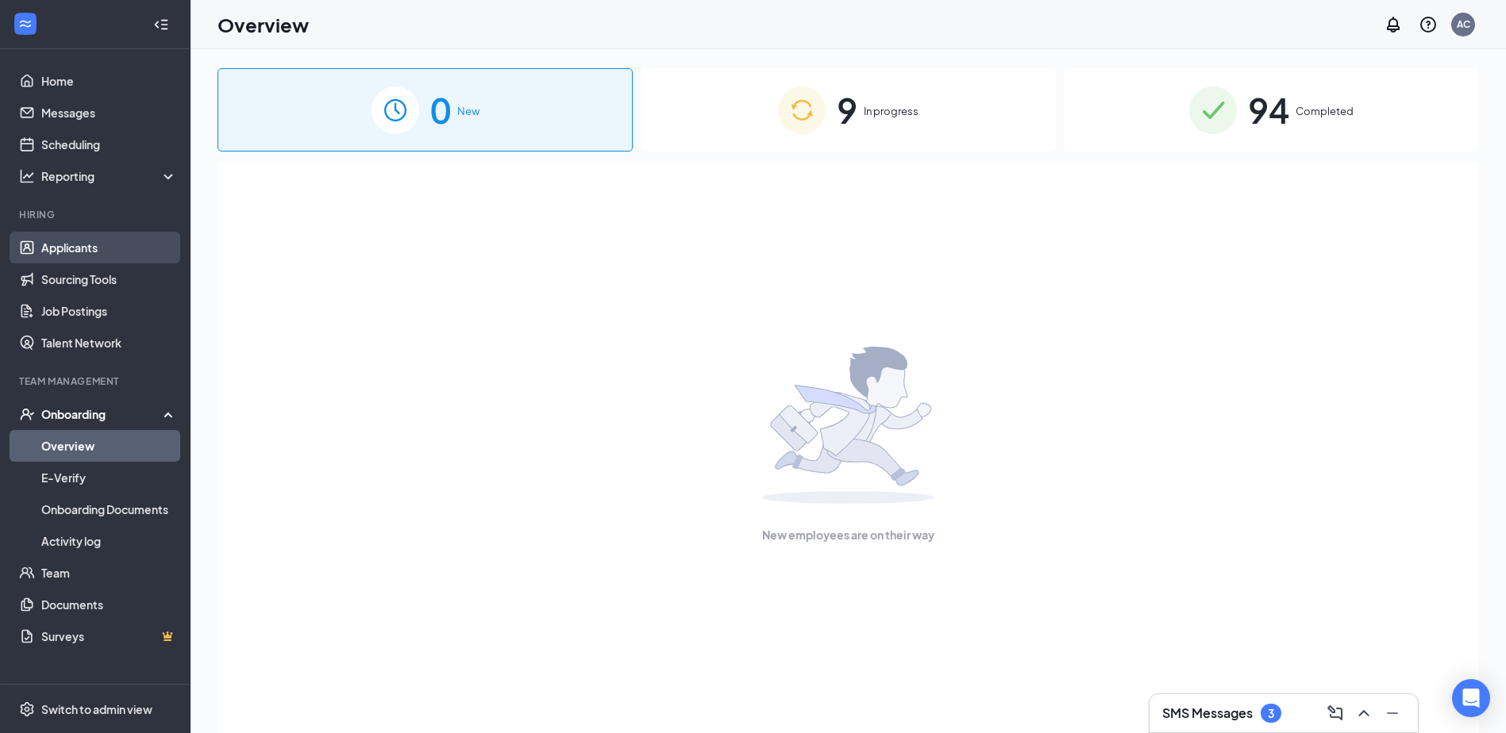
click at [106, 248] on link "Applicants" at bounding box center [109, 248] width 136 height 32
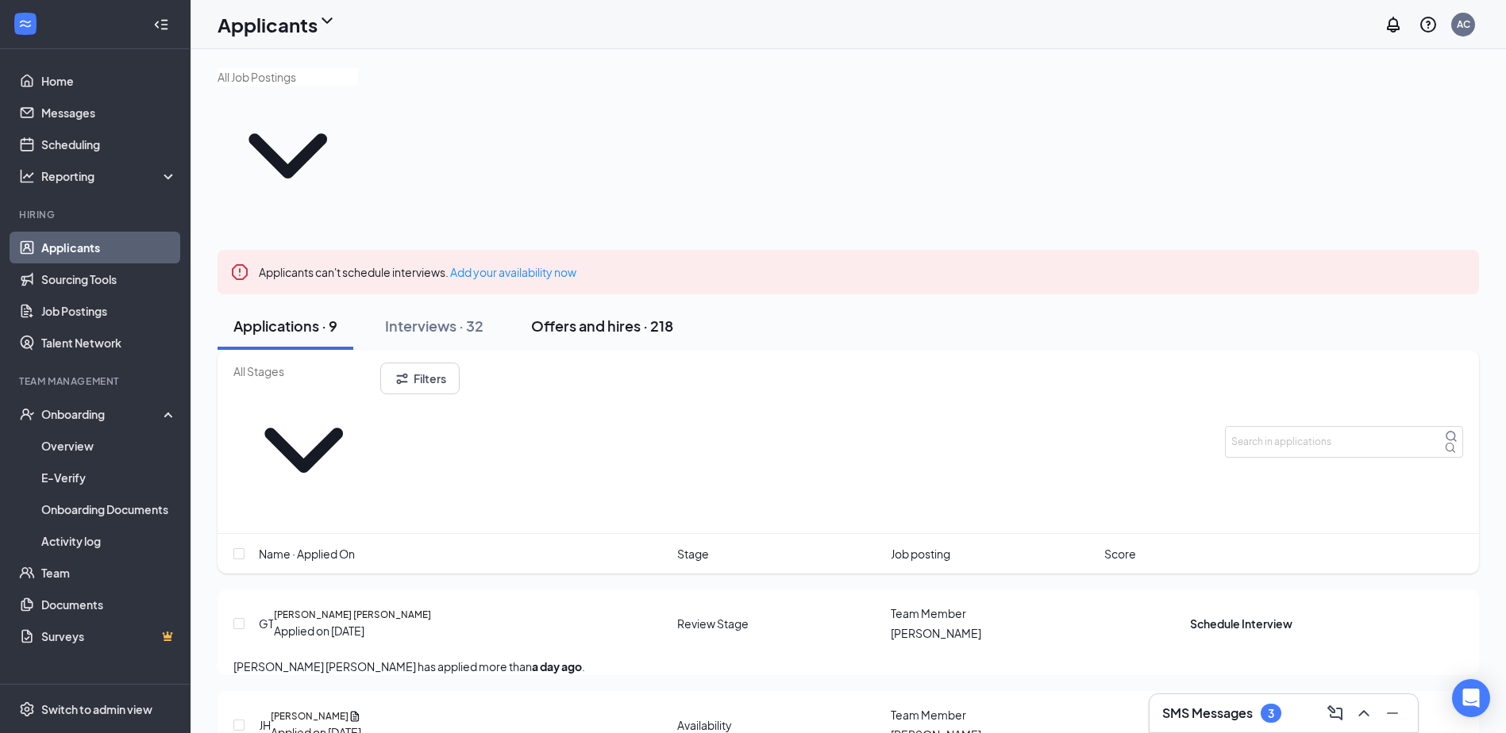
click at [614, 316] on div "Offers and hires · 218" at bounding box center [602, 326] width 142 height 20
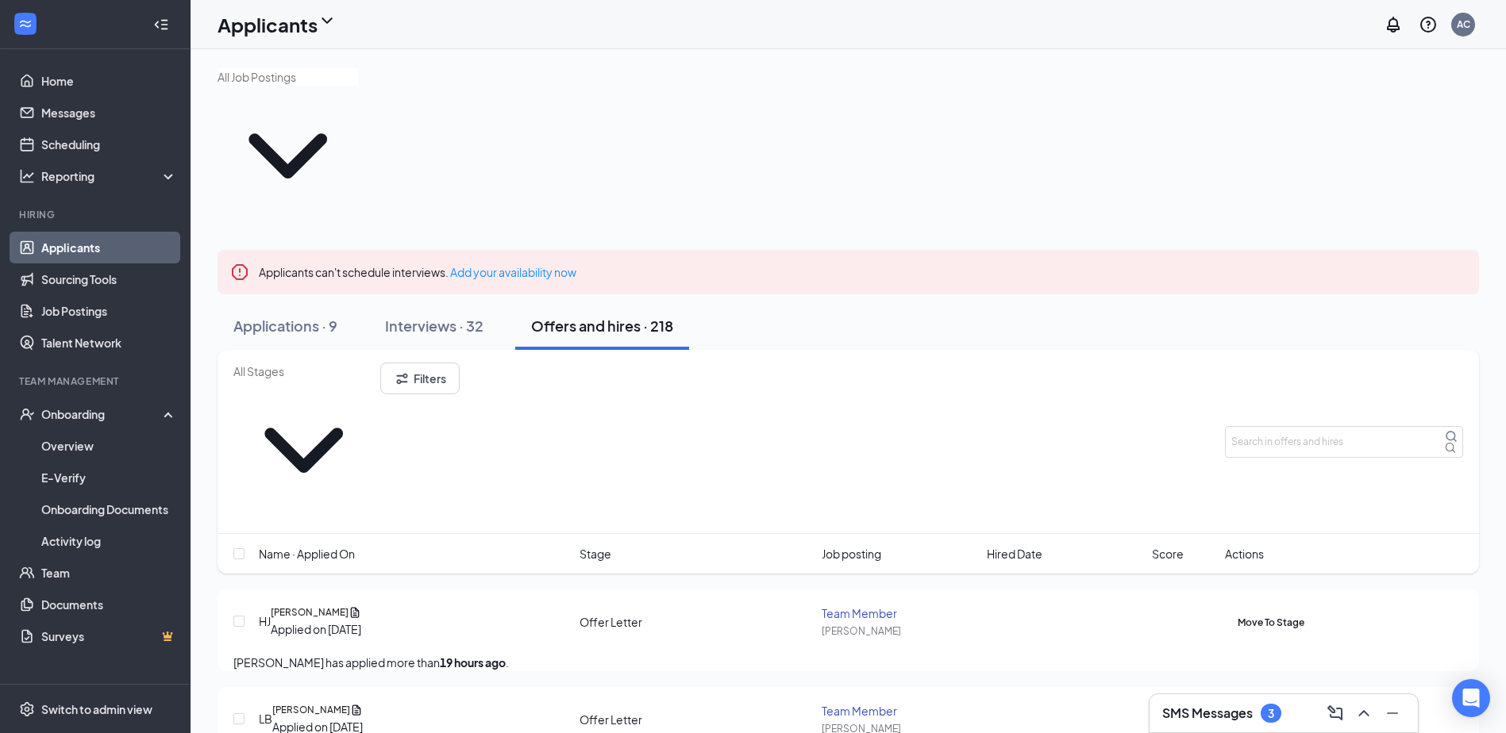
click at [1237, 613] on icon "ActiveChat" at bounding box center [1237, 613] width 0 height 0
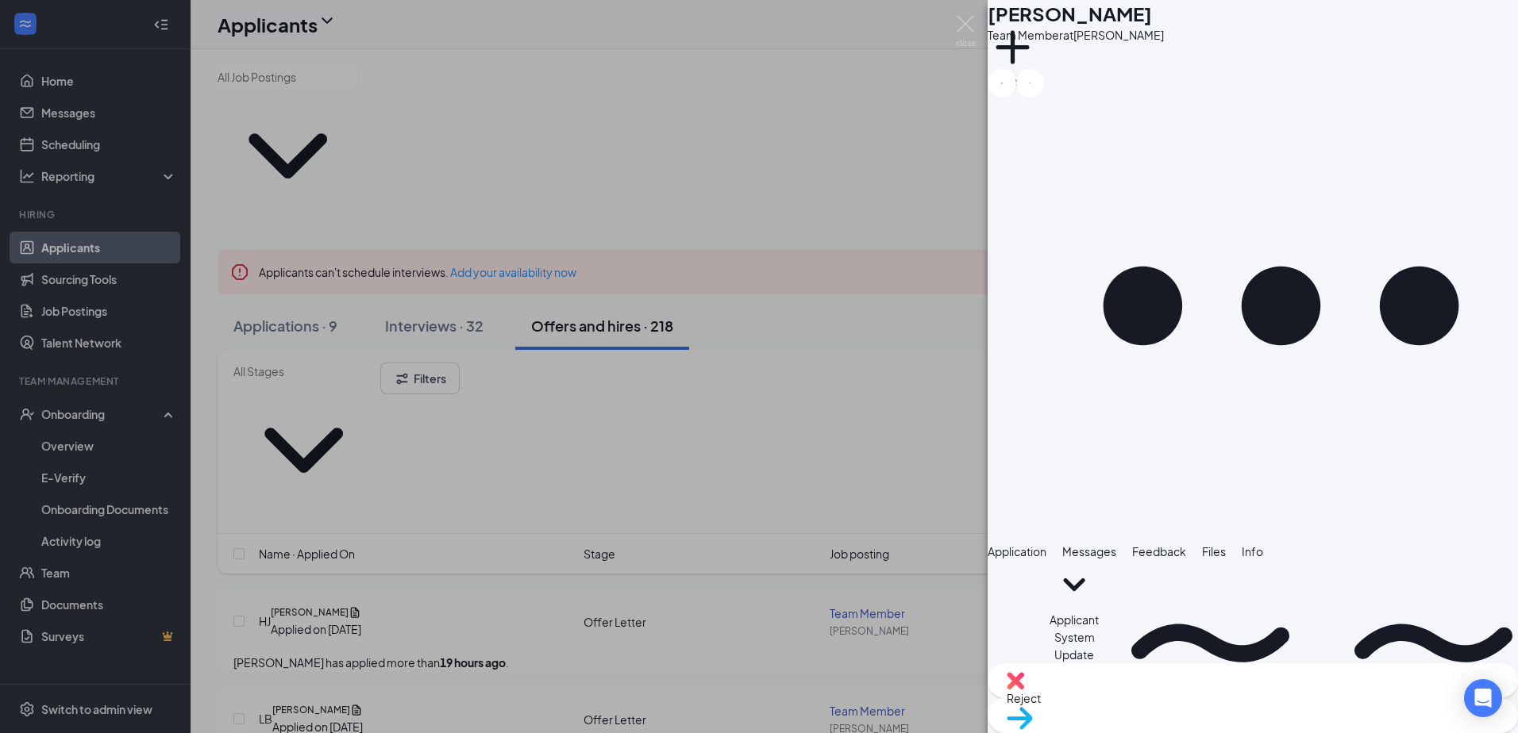
scroll to position [91, 0]
click at [1030, 545] on span "Application" at bounding box center [1016, 552] width 59 height 14
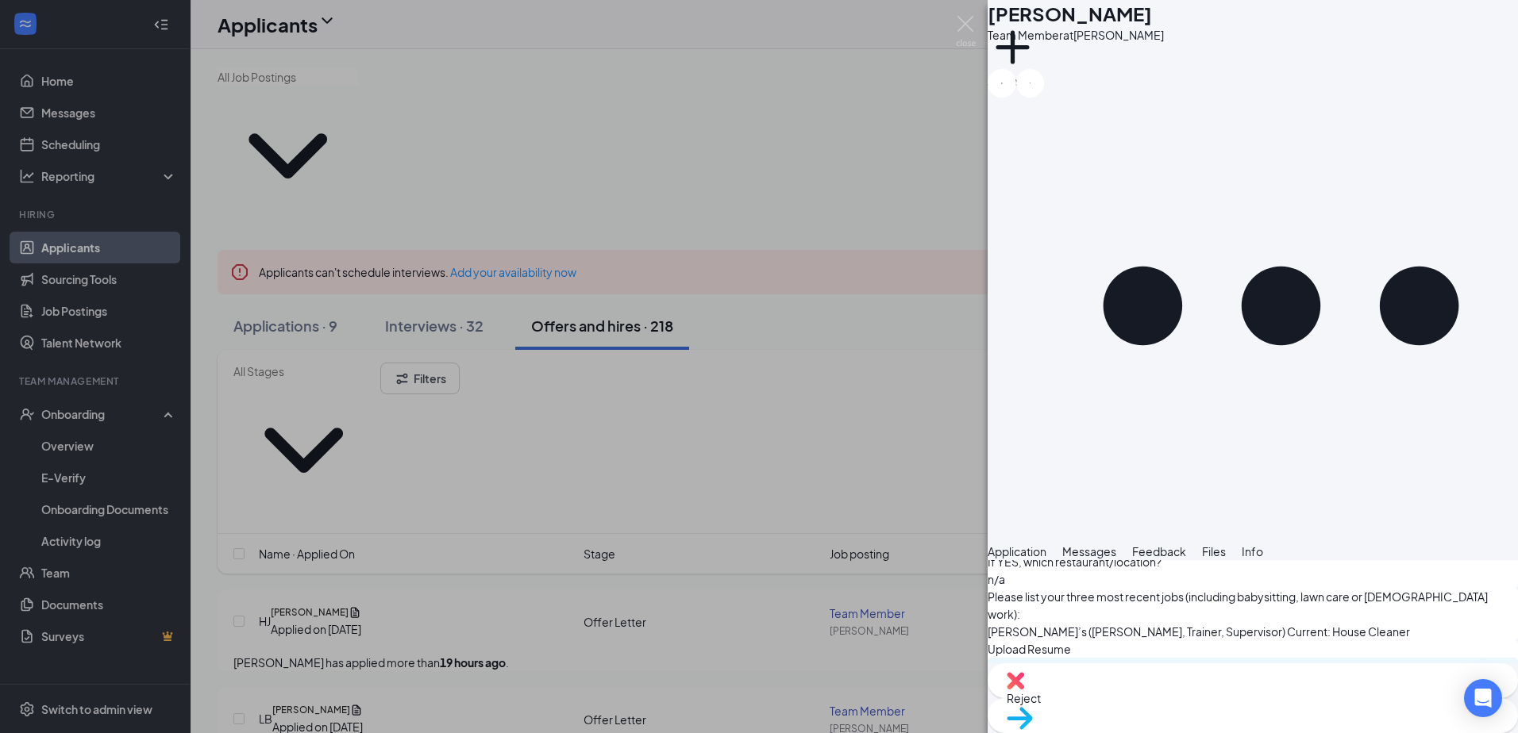
scroll to position [1103, 0]
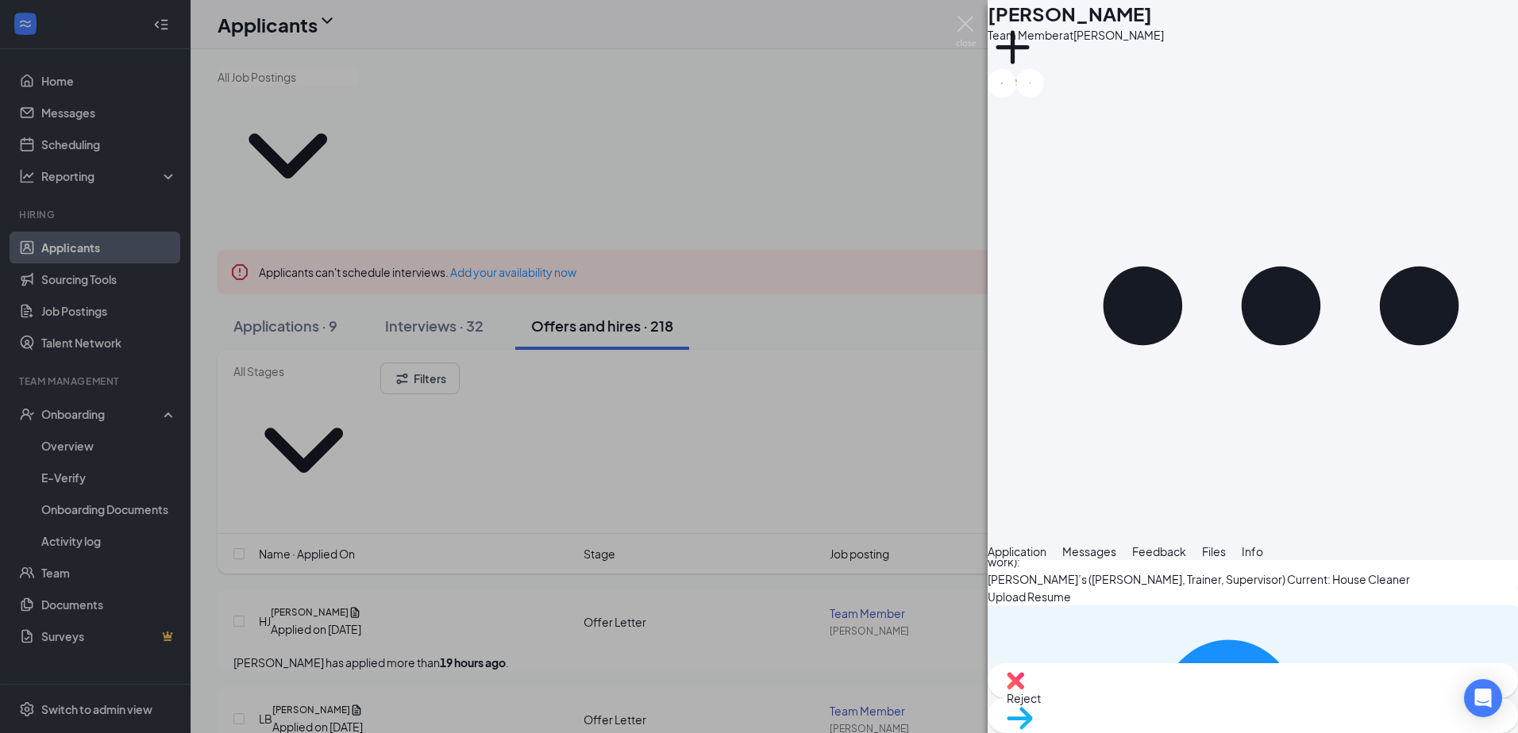
click at [907, 309] on div "HJ [PERSON_NAME] Team Member at [PERSON_NAME] Add a tag Application Messages Fe…" at bounding box center [759, 366] width 1518 height 733
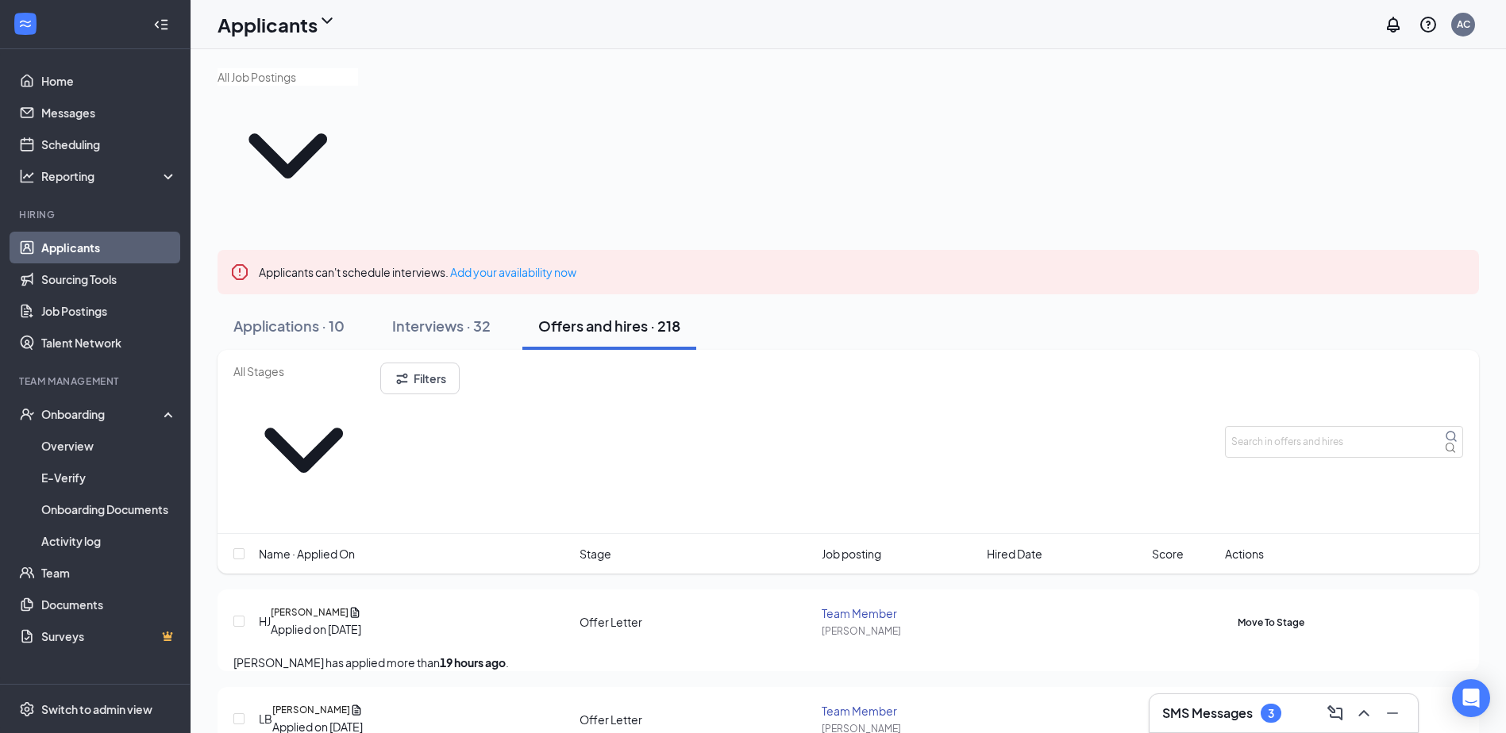
click at [1237, 613] on div at bounding box center [1237, 622] width 0 height 18
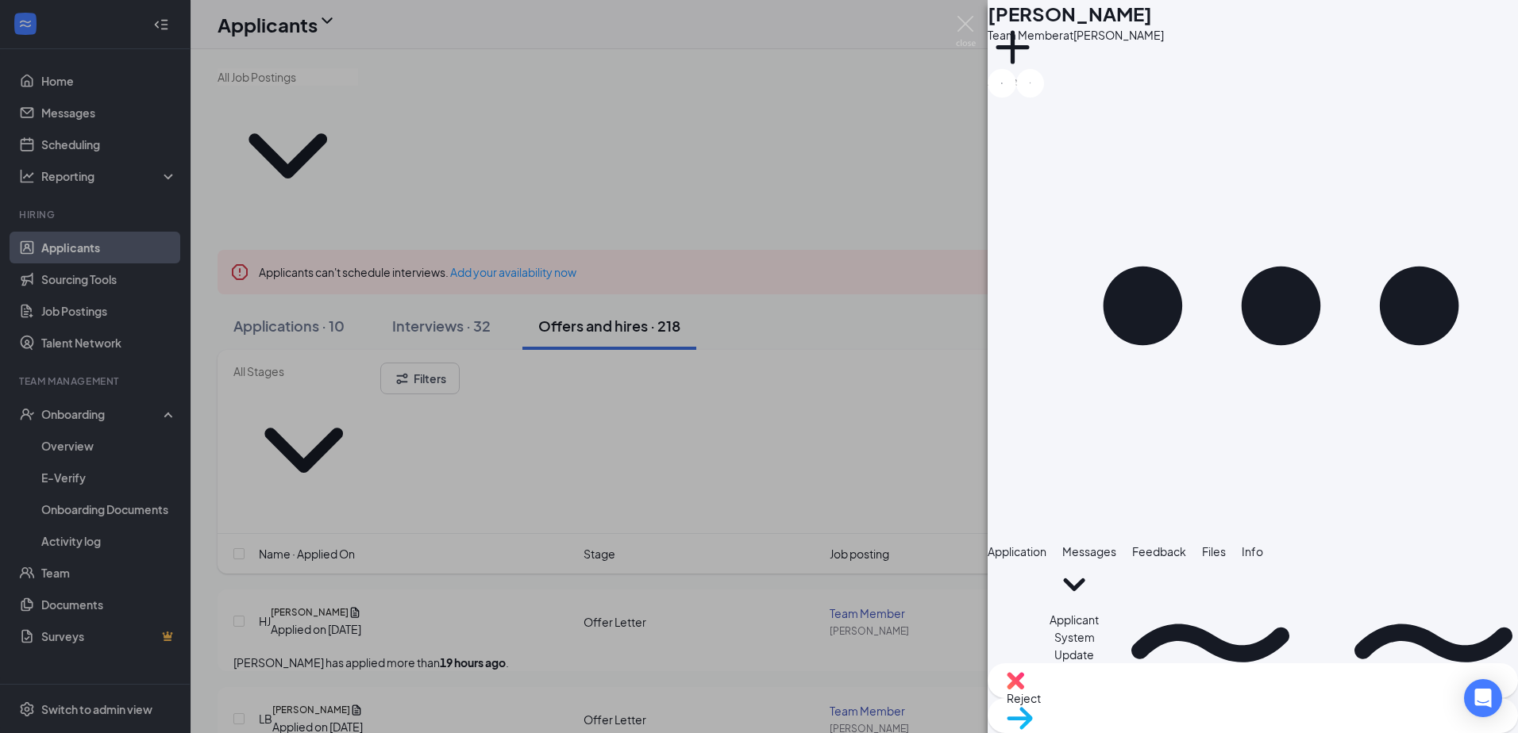
scroll to position [91, 0]
click at [1046, 545] on span "Application" at bounding box center [1016, 552] width 59 height 14
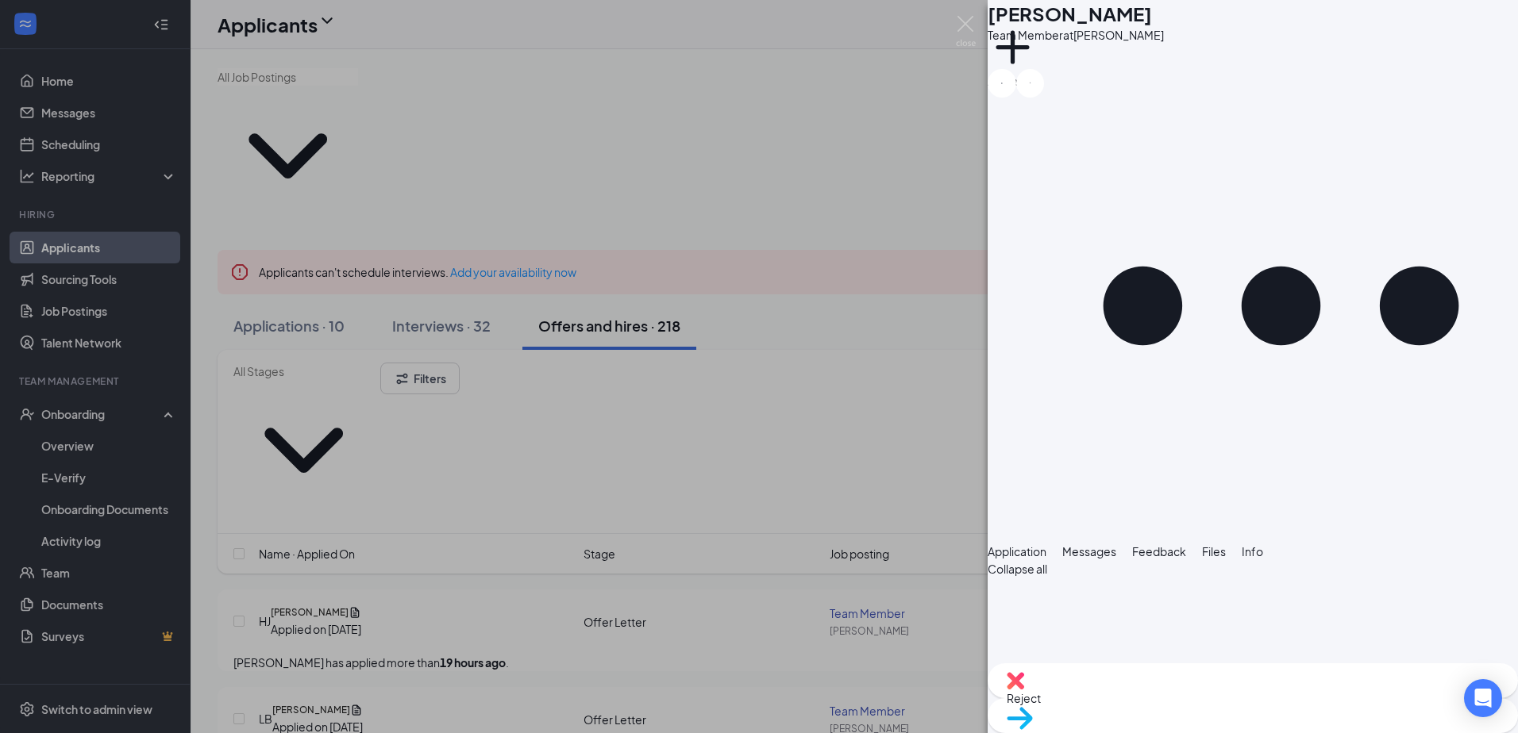
click at [929, 407] on div "HJ [PERSON_NAME] Team Member at [PERSON_NAME] Add a tag Application Messages Fe…" at bounding box center [759, 366] width 1518 height 733
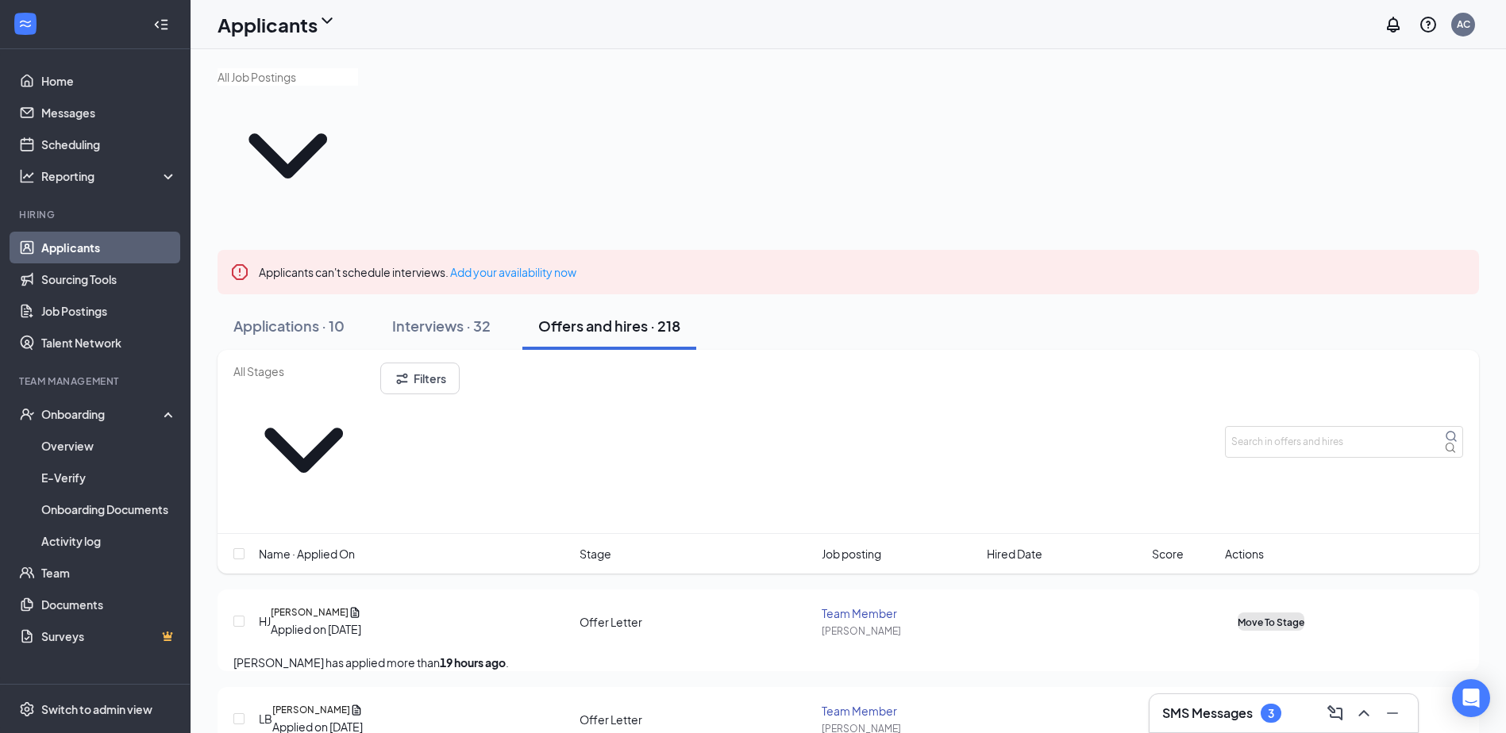
click at [1304, 617] on span "Move To Stage" at bounding box center [1270, 623] width 67 height 12
click at [1237, 710] on icon "ActiveChat" at bounding box center [1237, 710] width 0 height 0
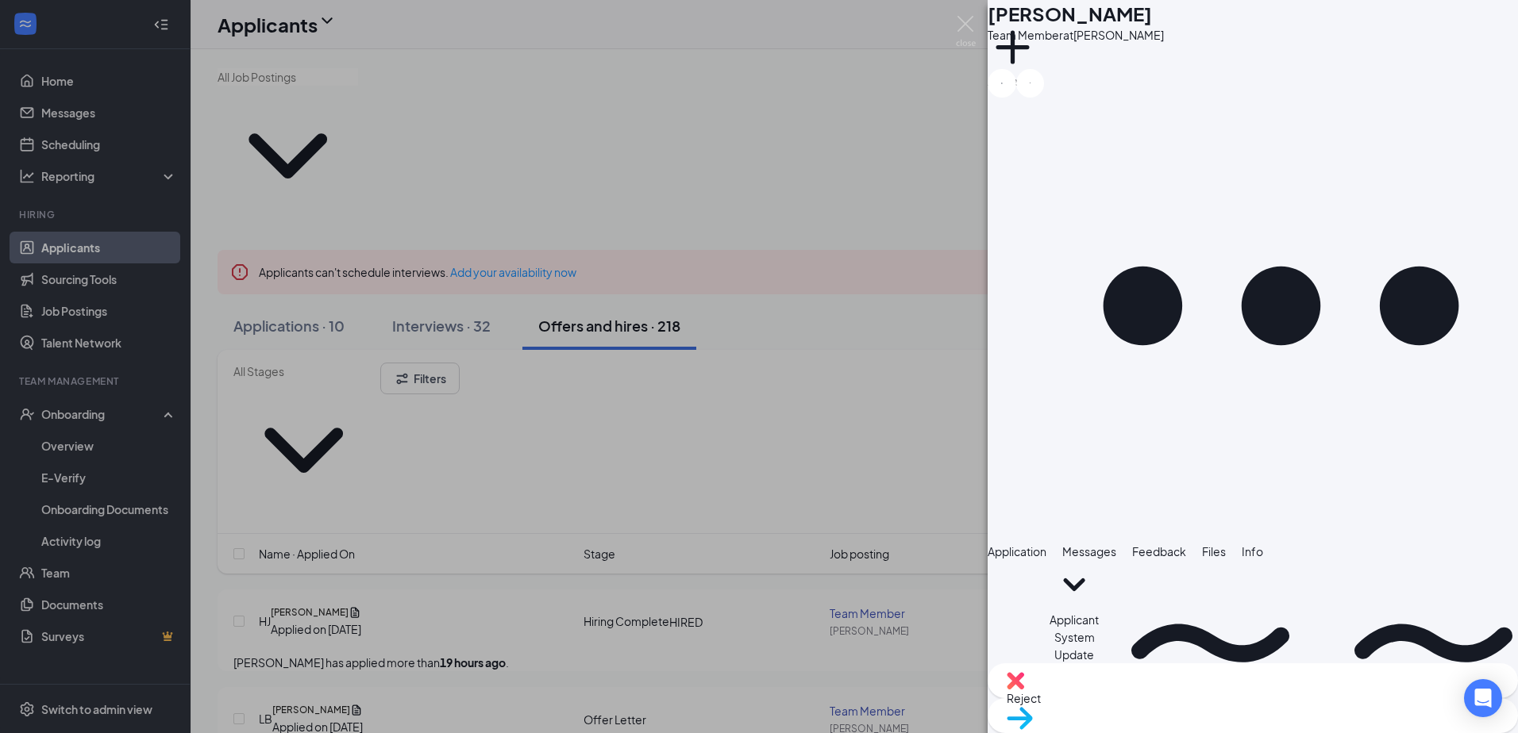
scroll to position [91, 0]
click at [1046, 545] on span "Application" at bounding box center [1016, 552] width 59 height 14
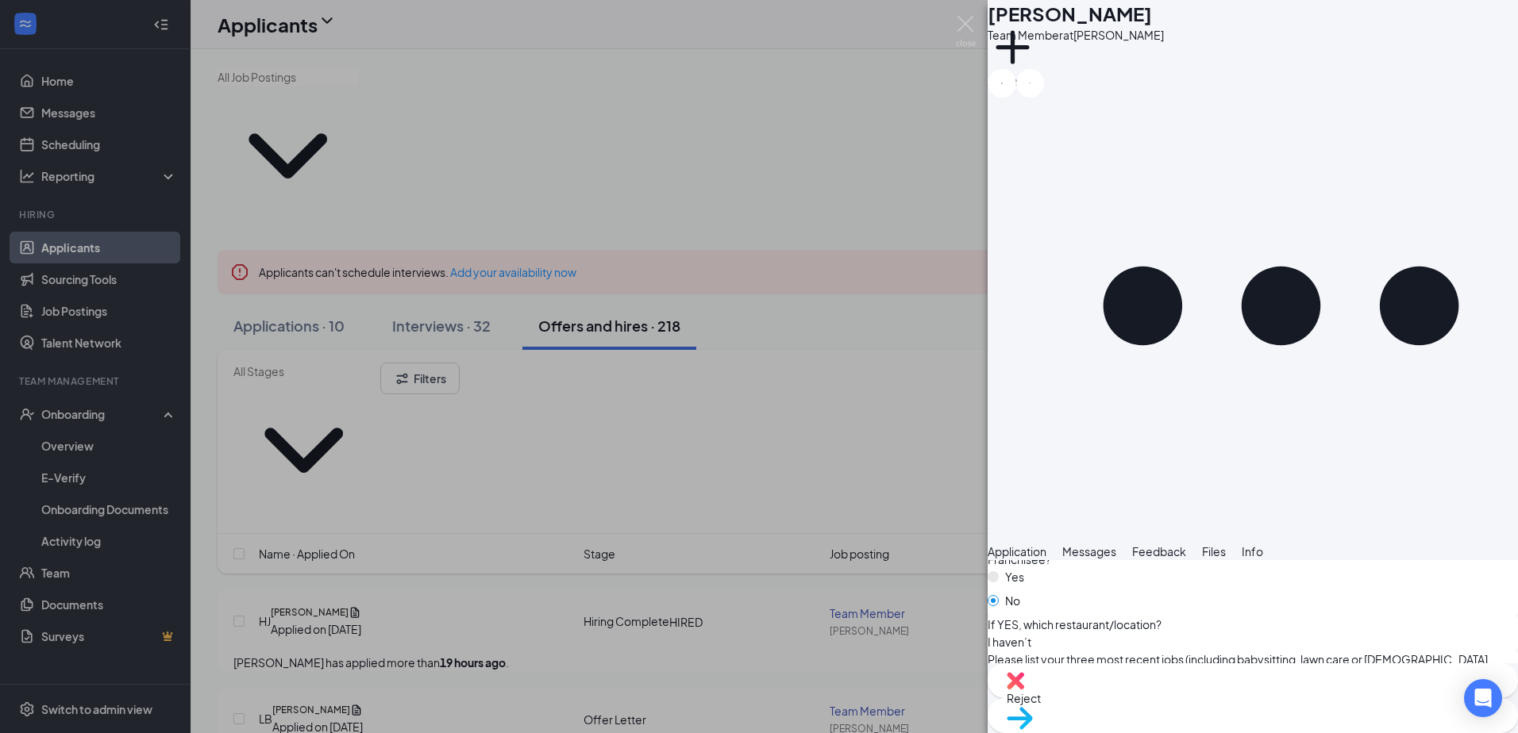
scroll to position [995, 0]
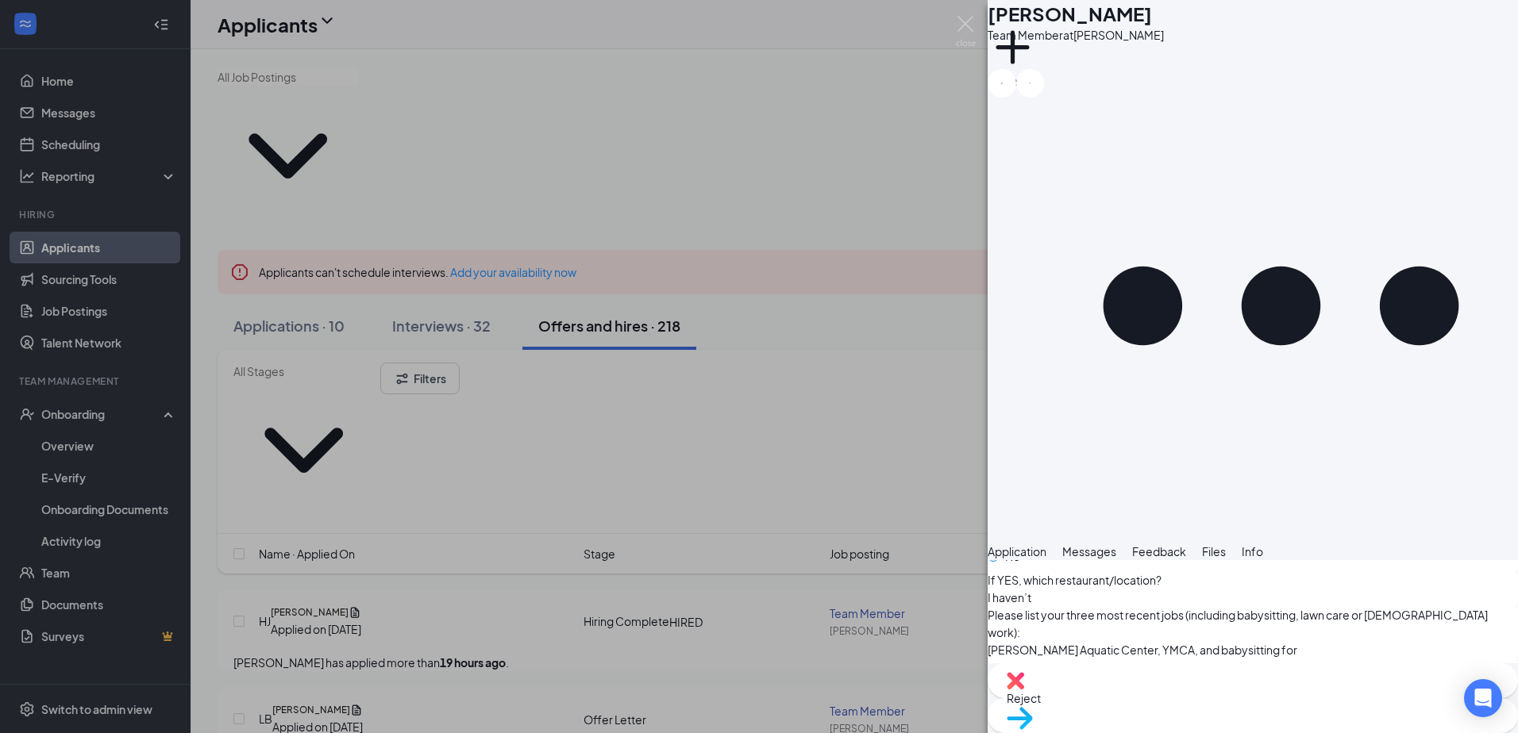
scroll to position [1083, 0]
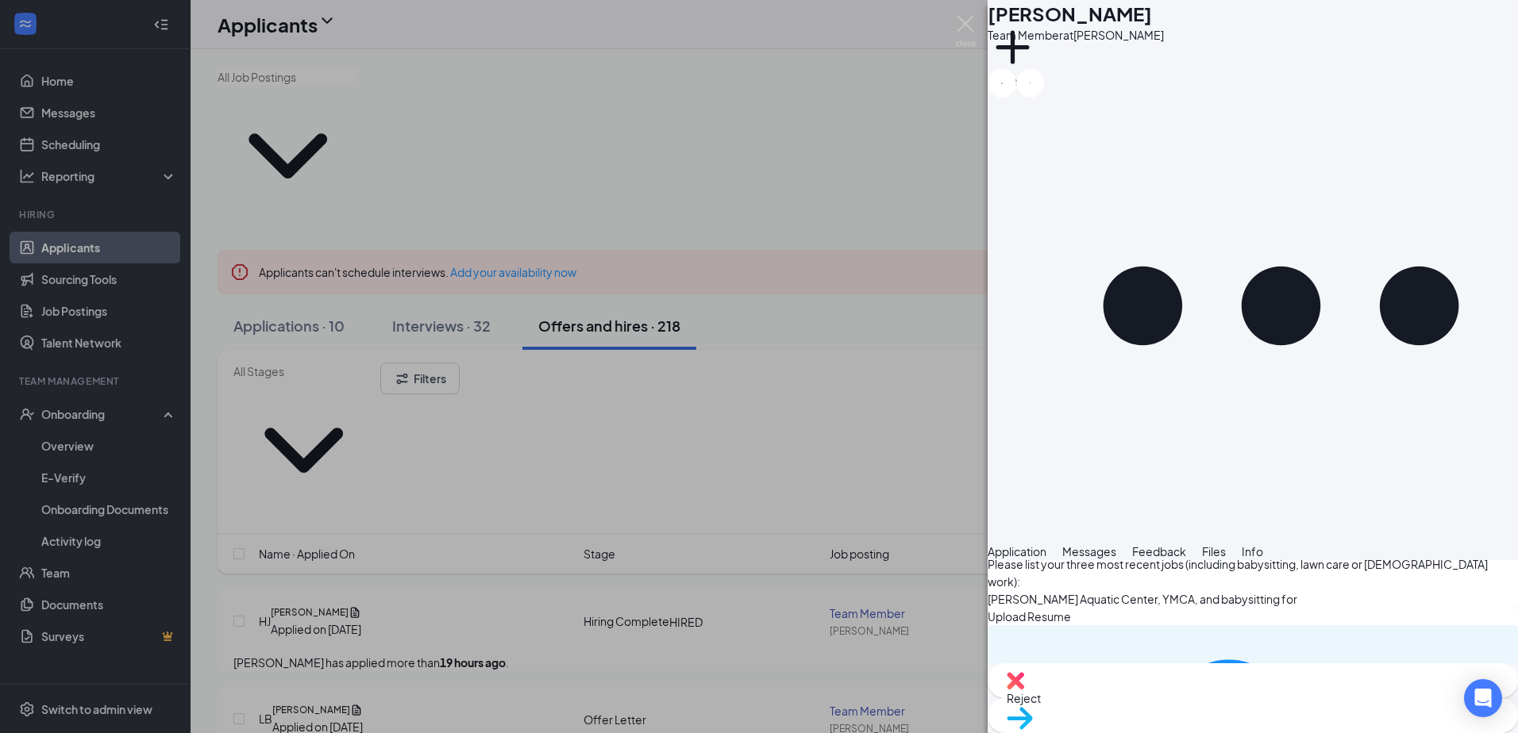
click at [1325, 730] on span "Move to stage" at bounding box center [1252, 738] width 492 height 17
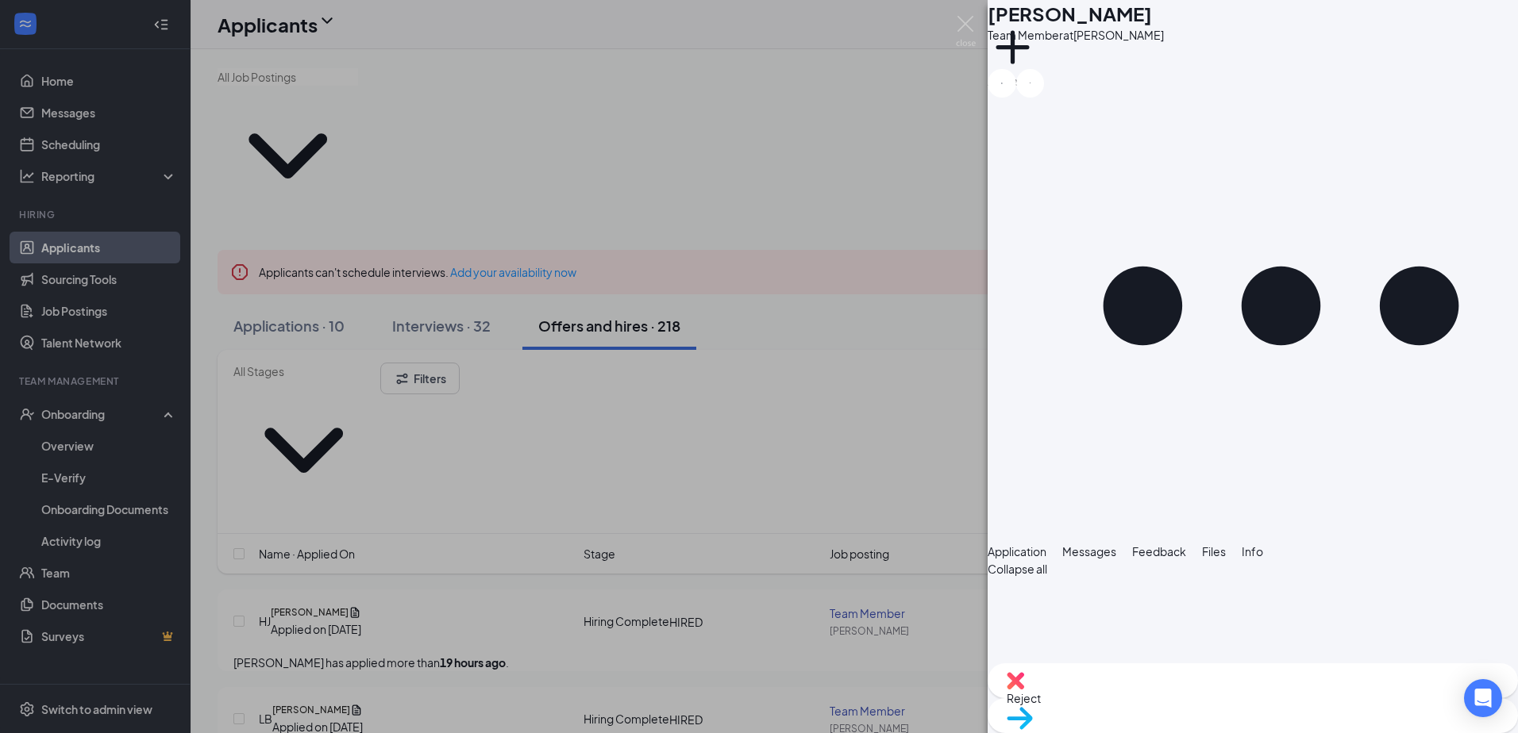
click at [787, 643] on div "AR [PERSON_NAME] Team Member at [PERSON_NAME] Add a tag Application Messages Fe…" at bounding box center [759, 366] width 1518 height 733
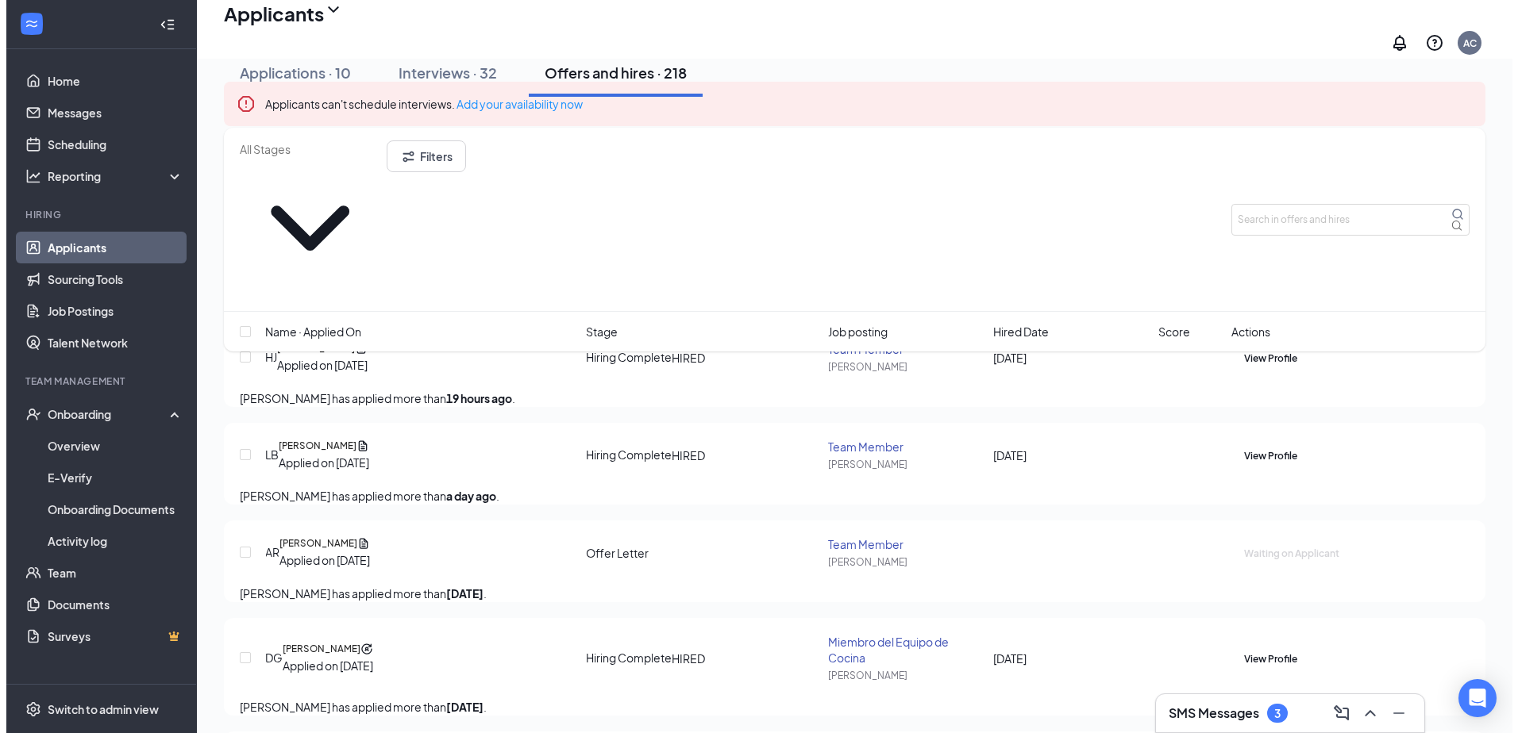
scroll to position [238, 0]
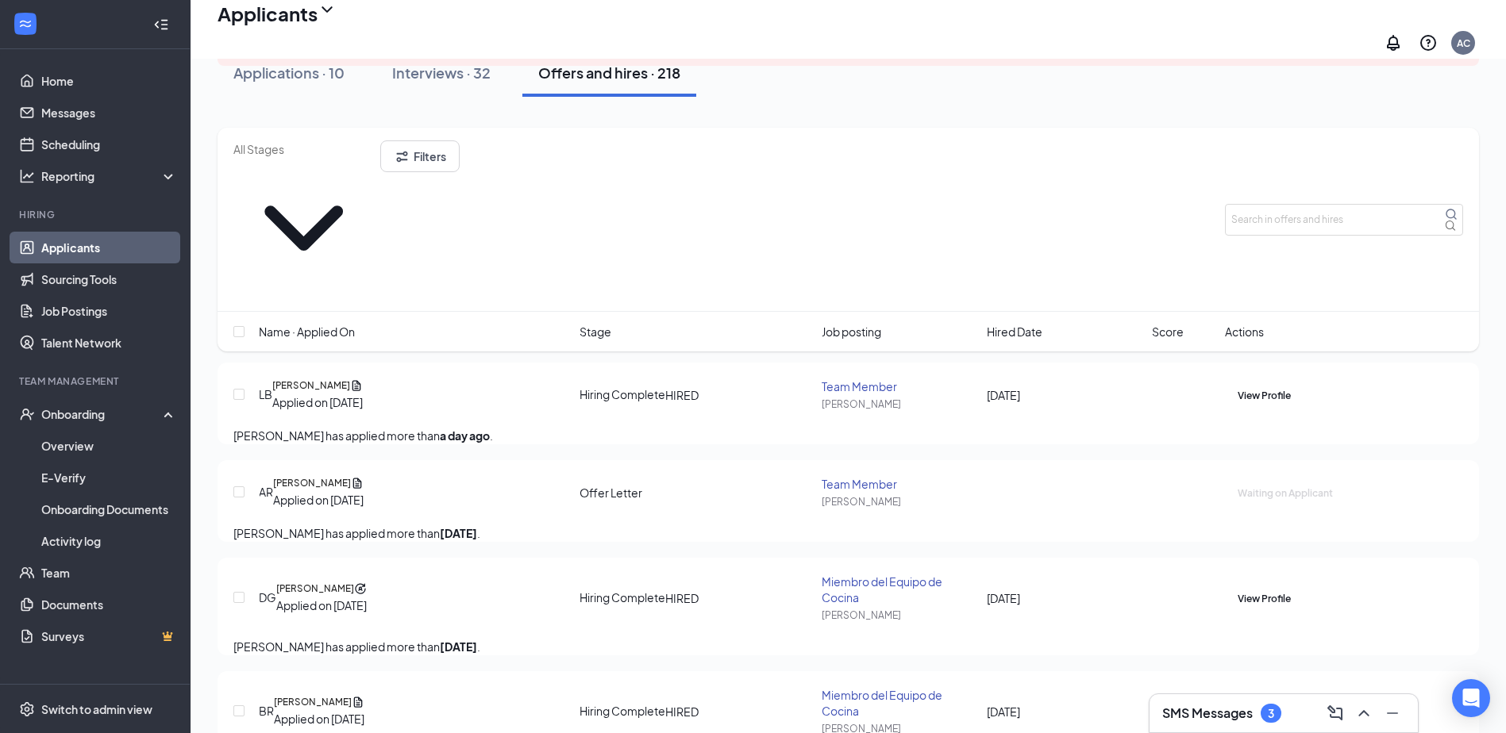
click at [1237, 483] on icon "ActiveChat" at bounding box center [1237, 483] width 0 height 0
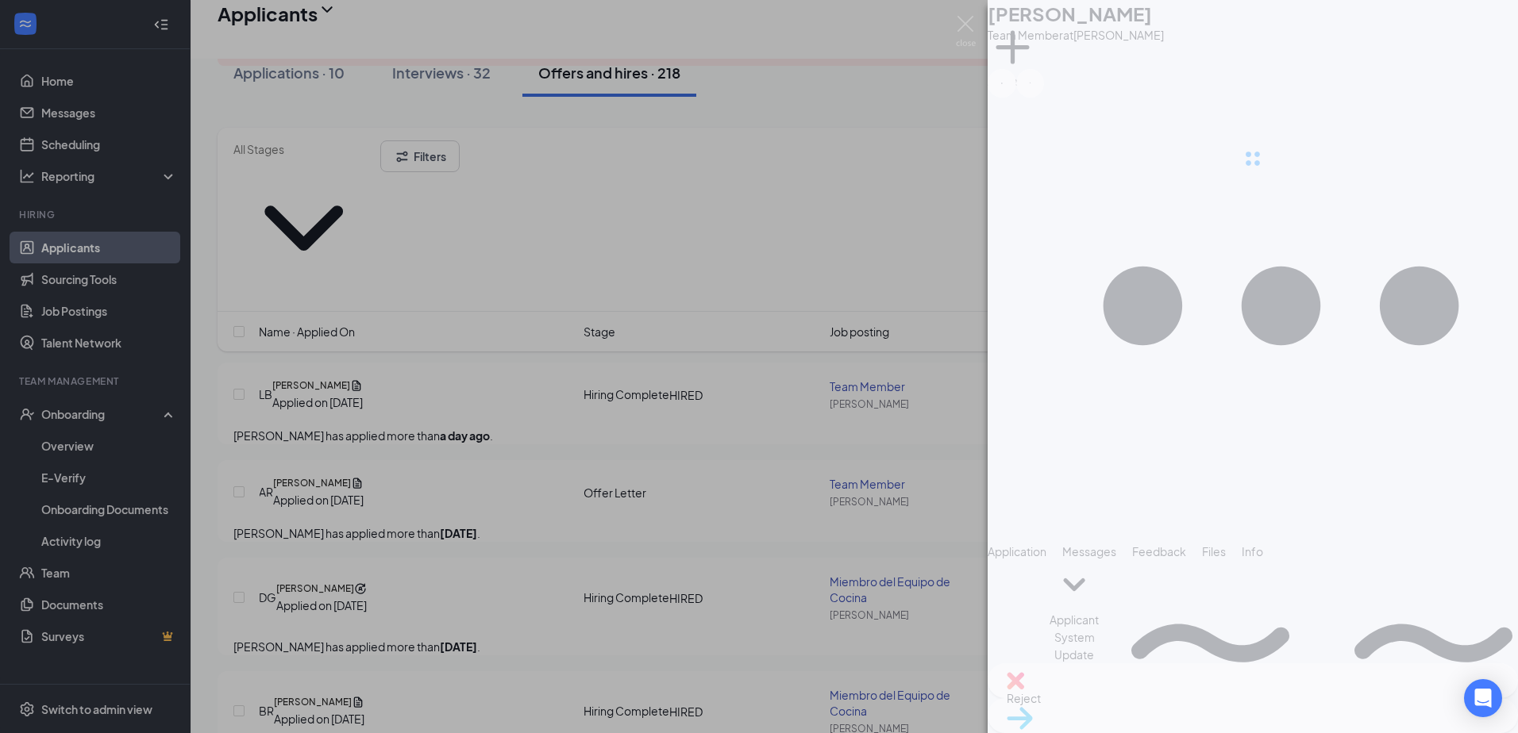
scroll to position [241, 0]
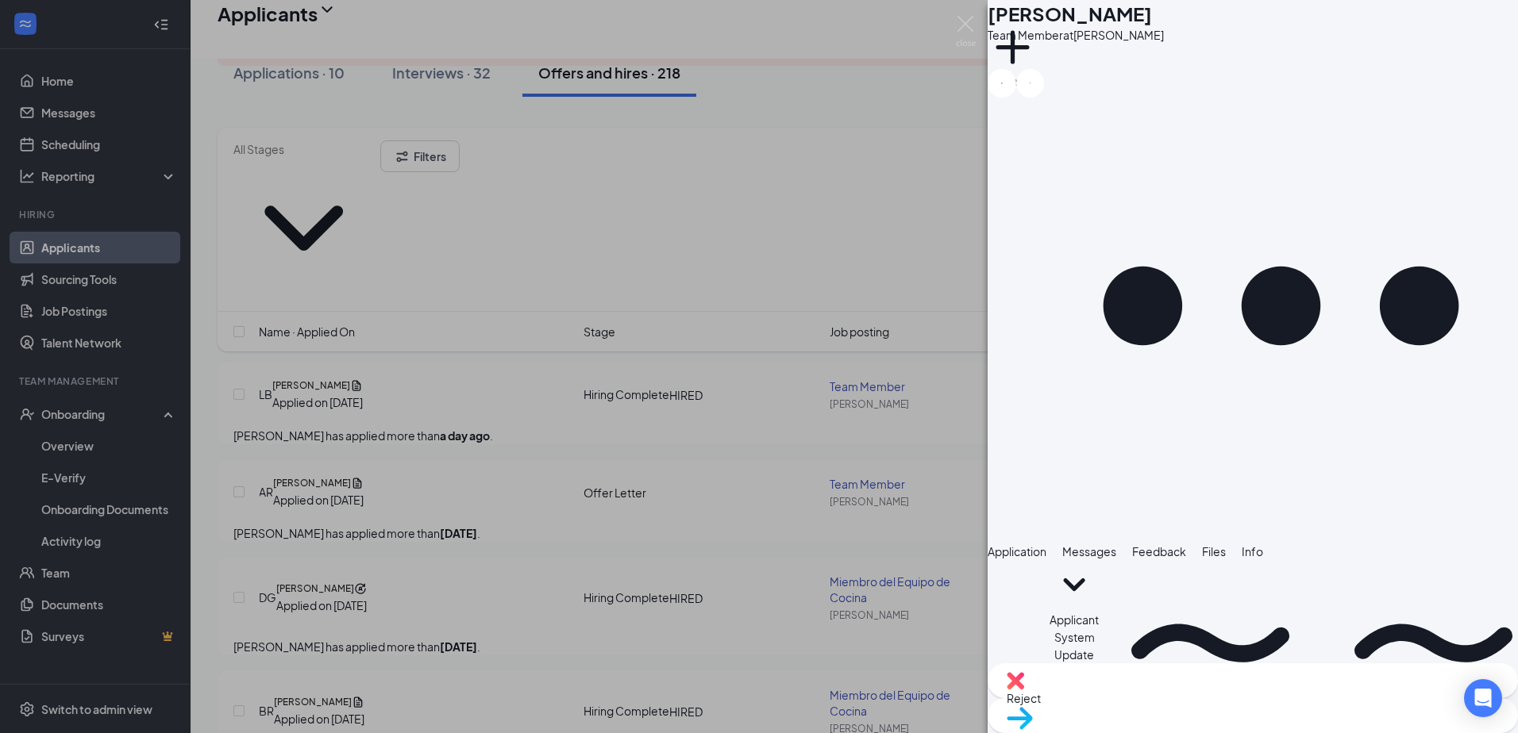
click at [1046, 545] on span "Application" at bounding box center [1016, 552] width 59 height 14
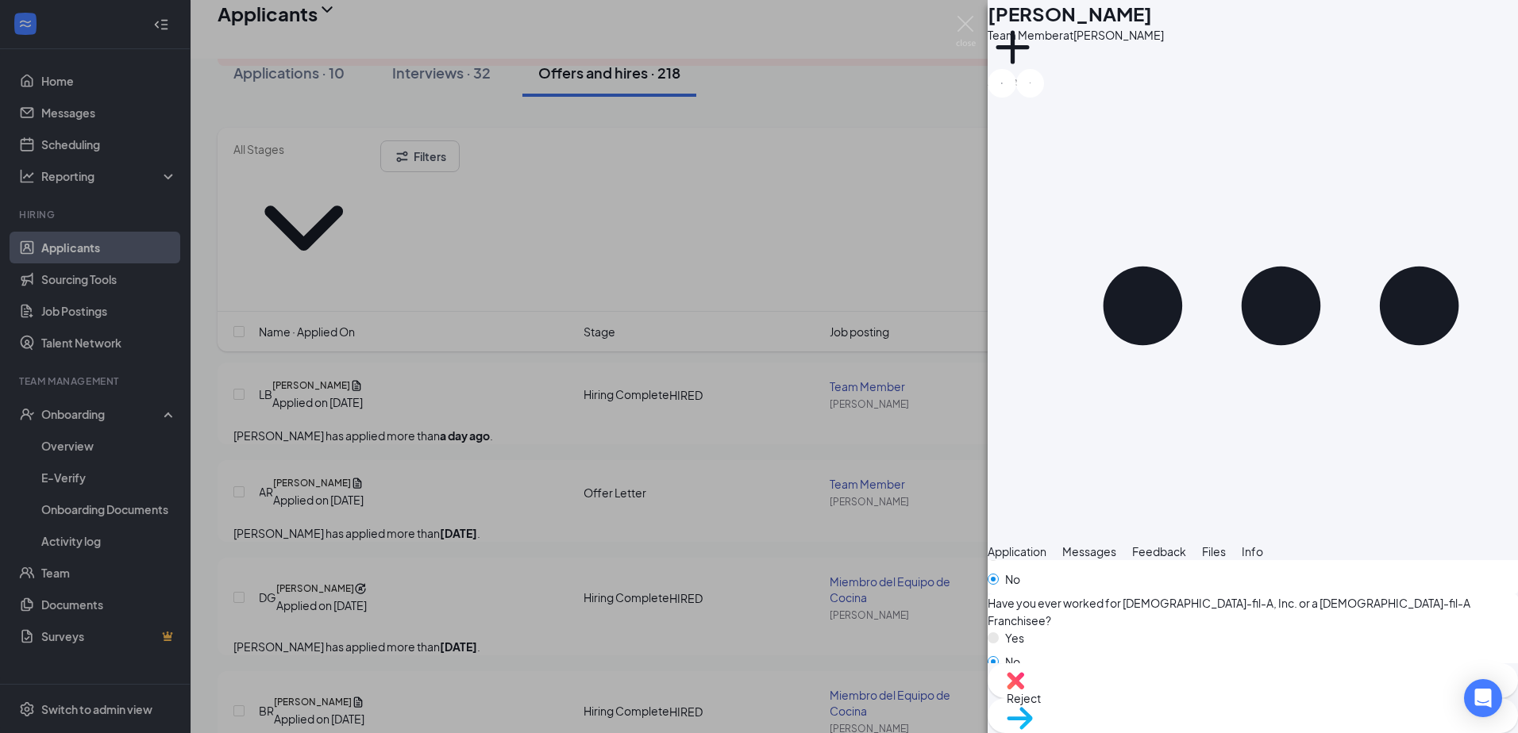
scroll to position [1029, 0]
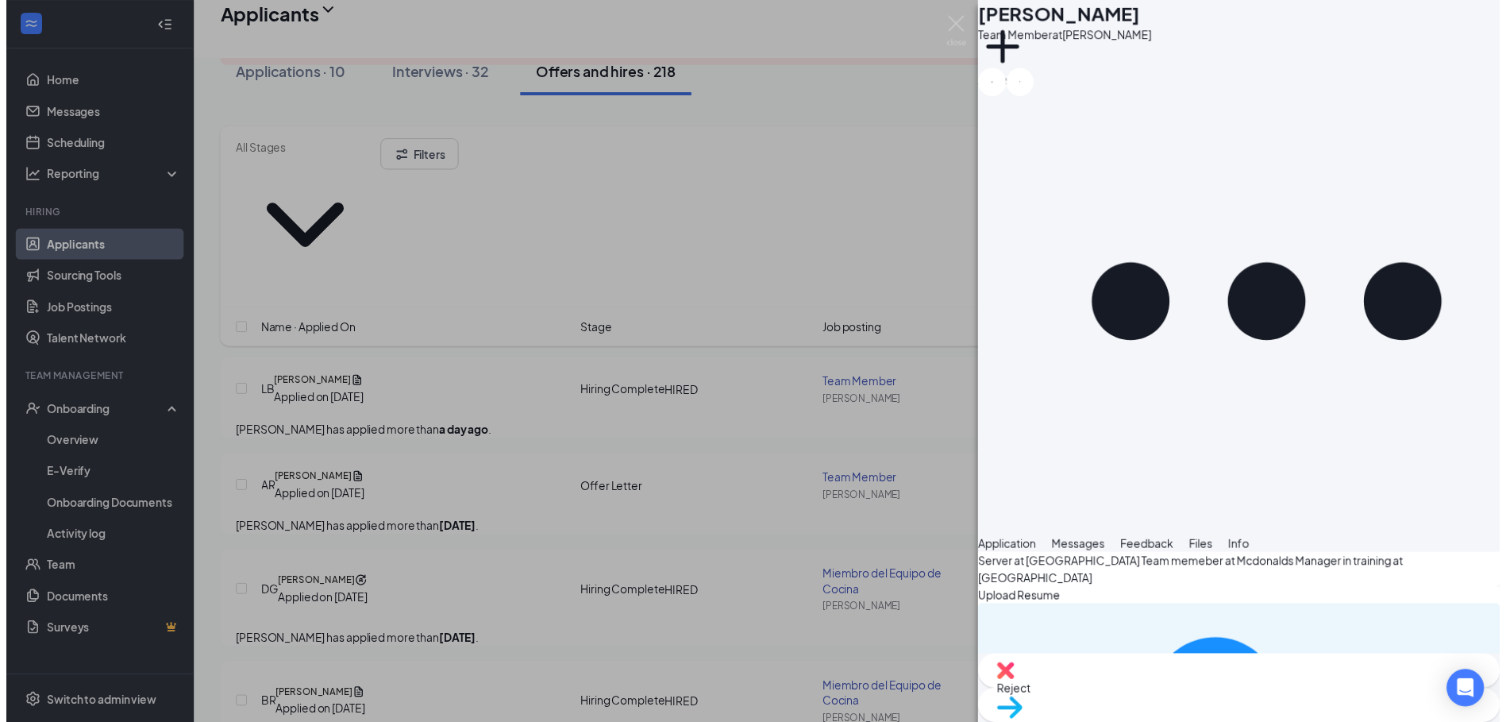
scroll to position [1116, 0]
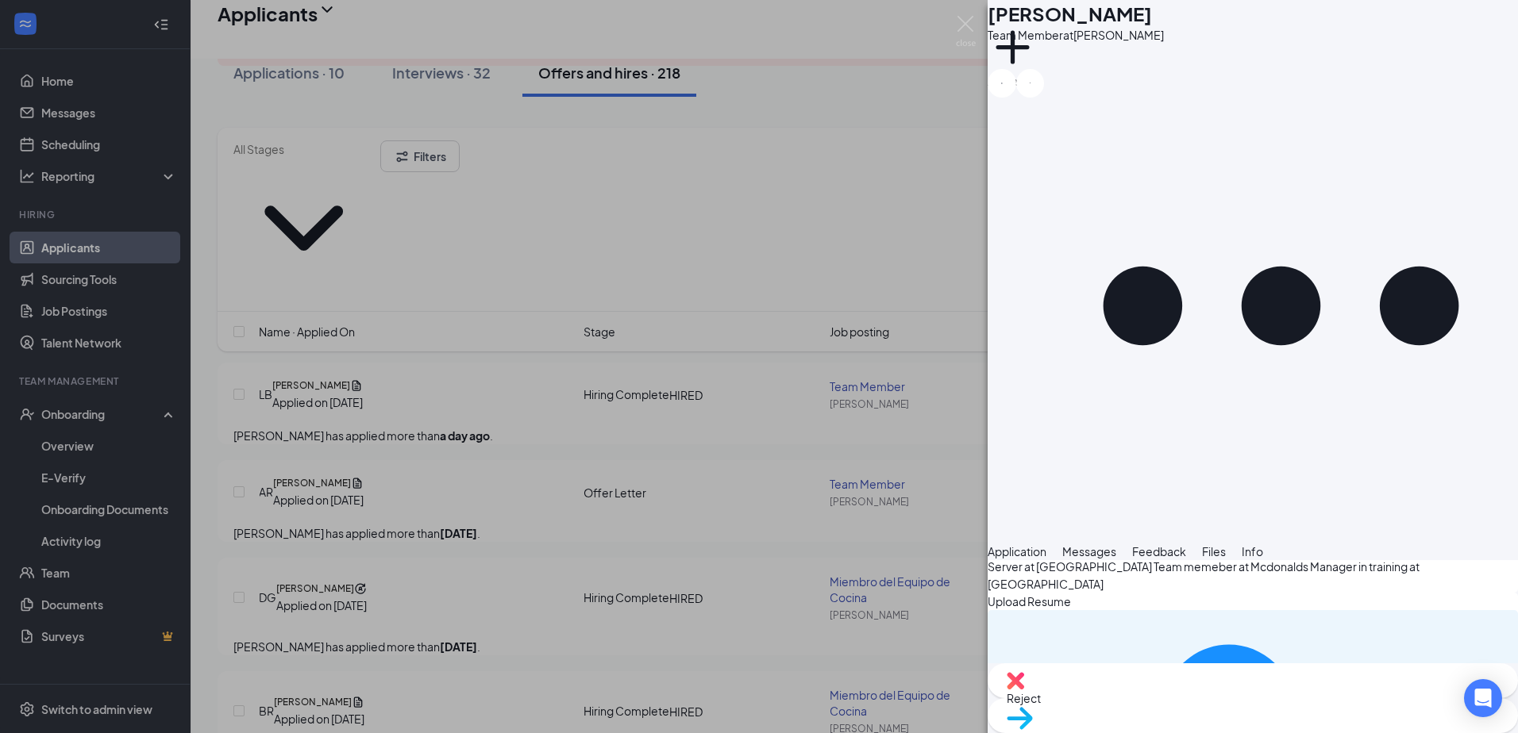
click at [920, 508] on div "AR [PERSON_NAME] Team Member at [PERSON_NAME] Add a tag Application Messages Fe…" at bounding box center [759, 366] width 1518 height 733
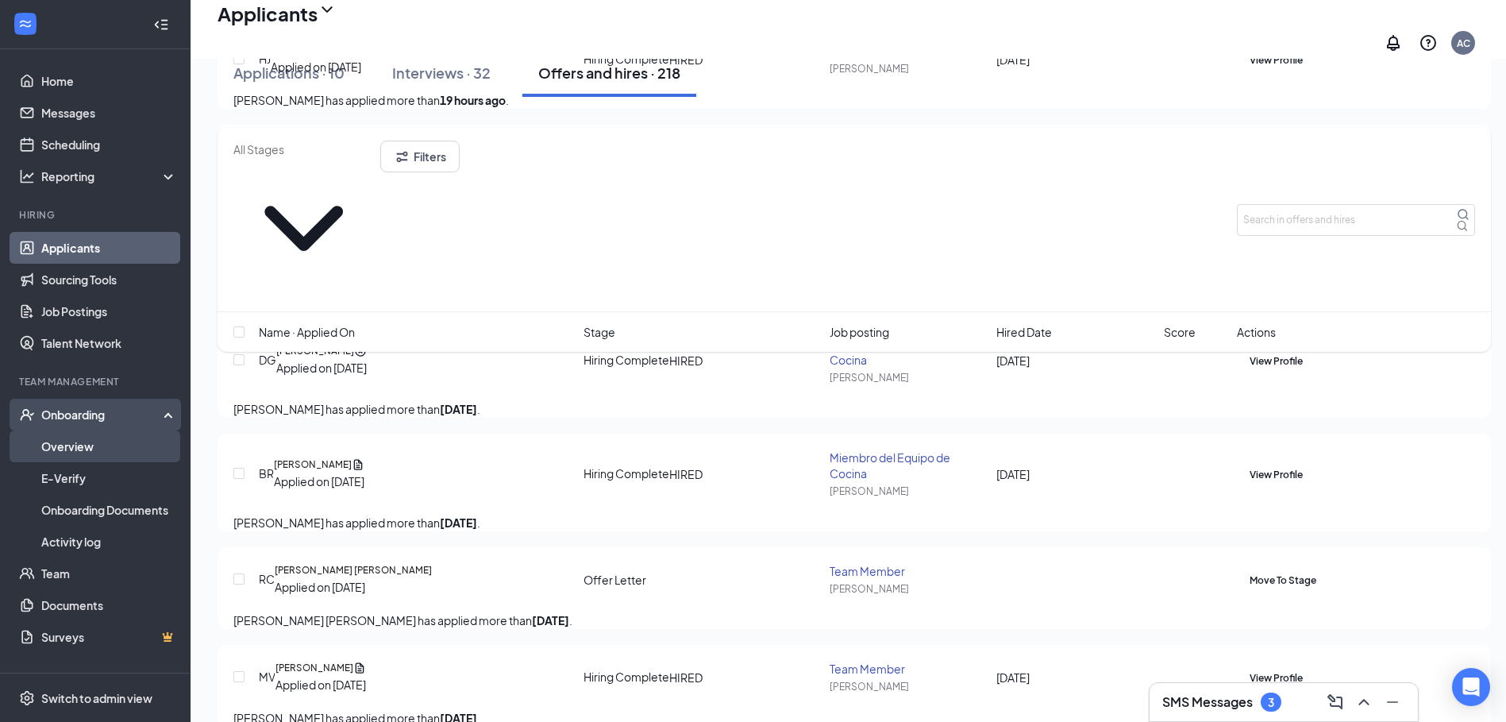
click at [97, 442] on link "Overview" at bounding box center [109, 446] width 136 height 32
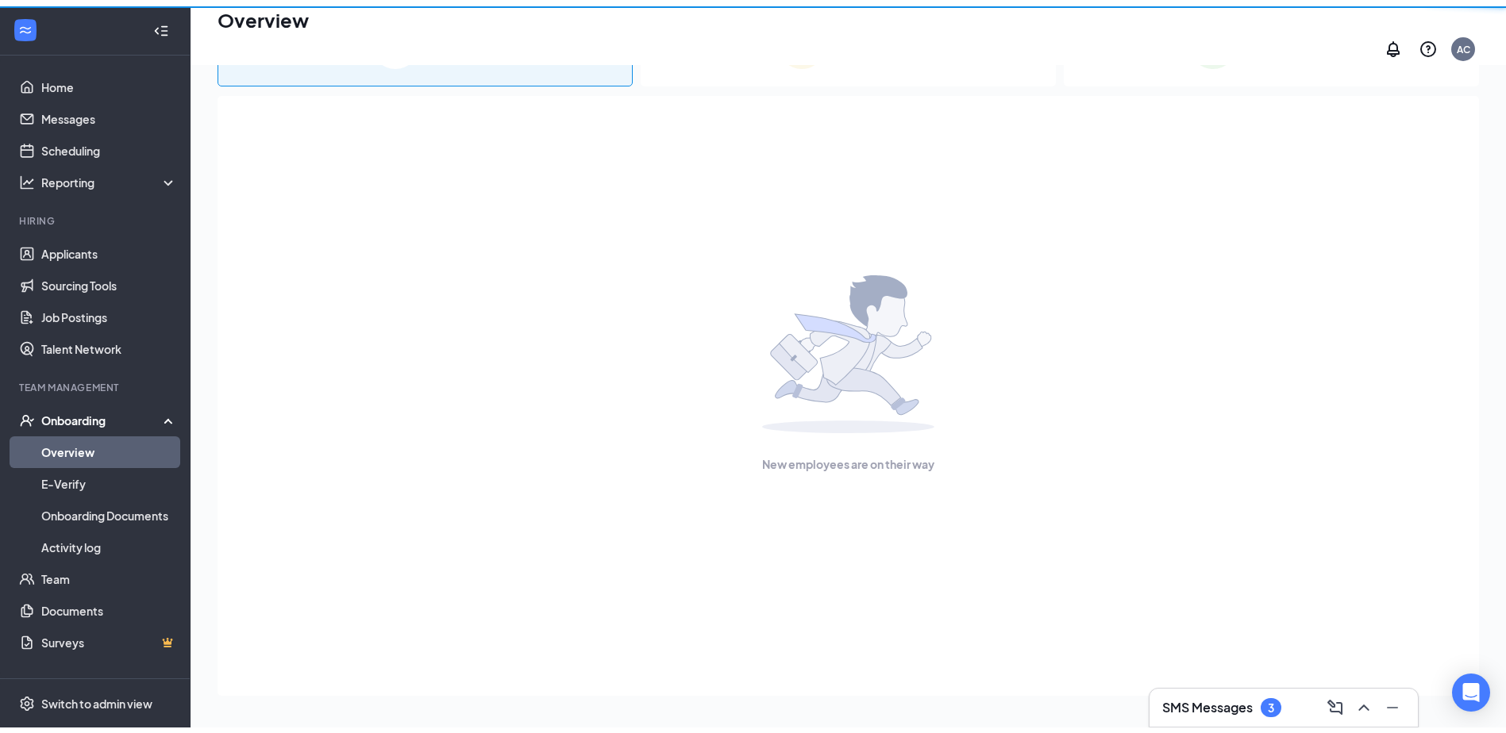
scroll to position [71, 0]
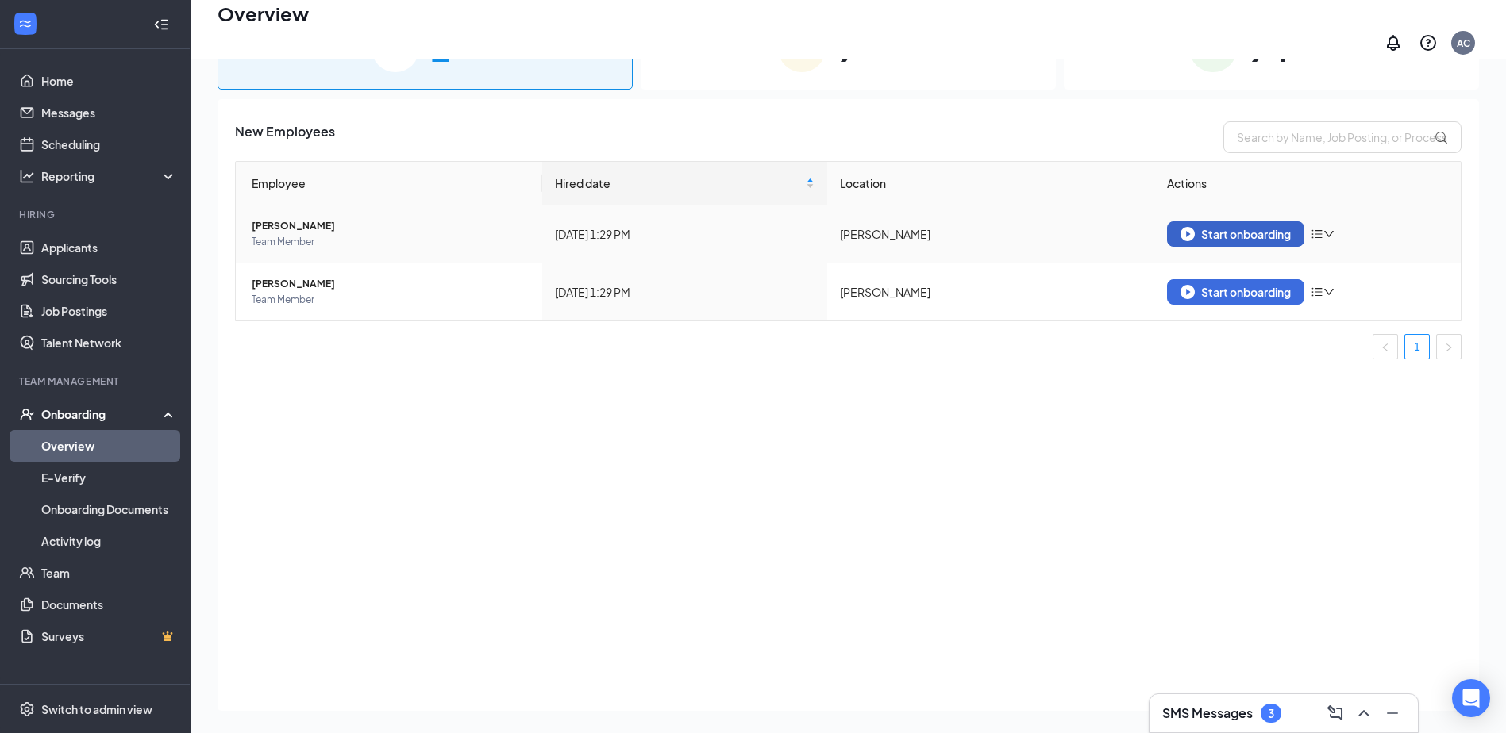
click at [1261, 231] on div "Start onboarding" at bounding box center [1235, 234] width 110 height 14
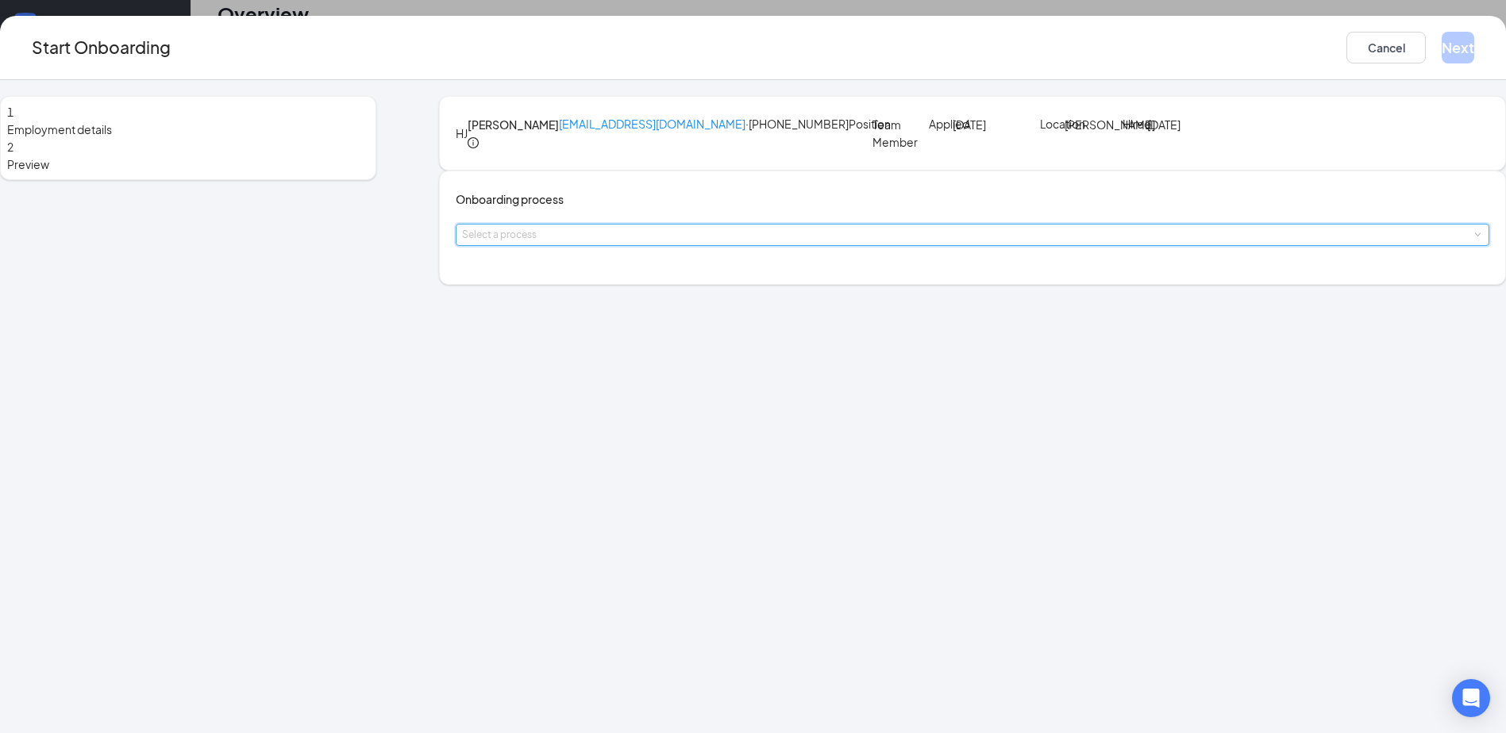
click at [604, 245] on div "Select a process" at bounding box center [972, 235] width 1021 height 21
click at [618, 348] on span "[PERSON_NAME] FSR Onboarding" at bounding box center [624, 355] width 178 height 14
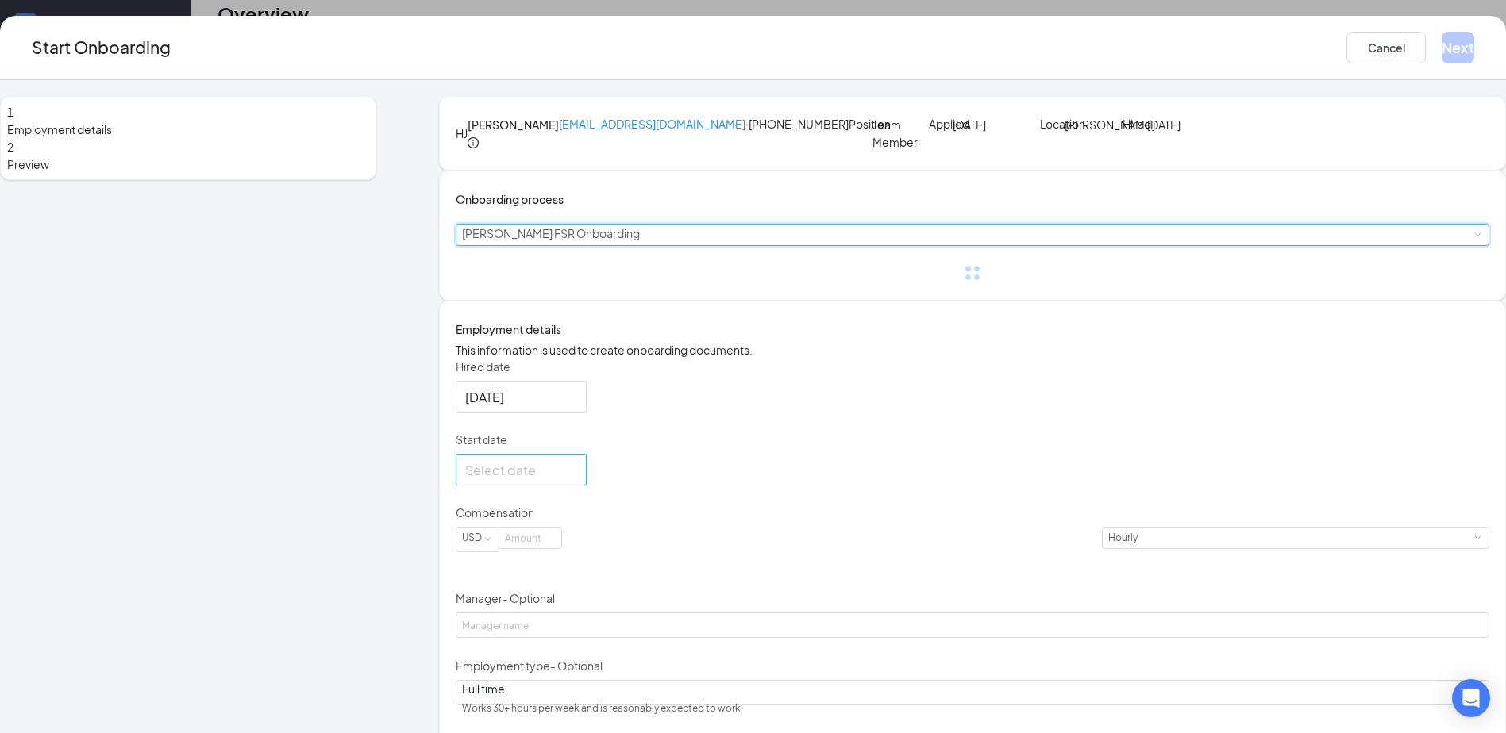
click at [587, 486] on div at bounding box center [521, 470] width 131 height 32
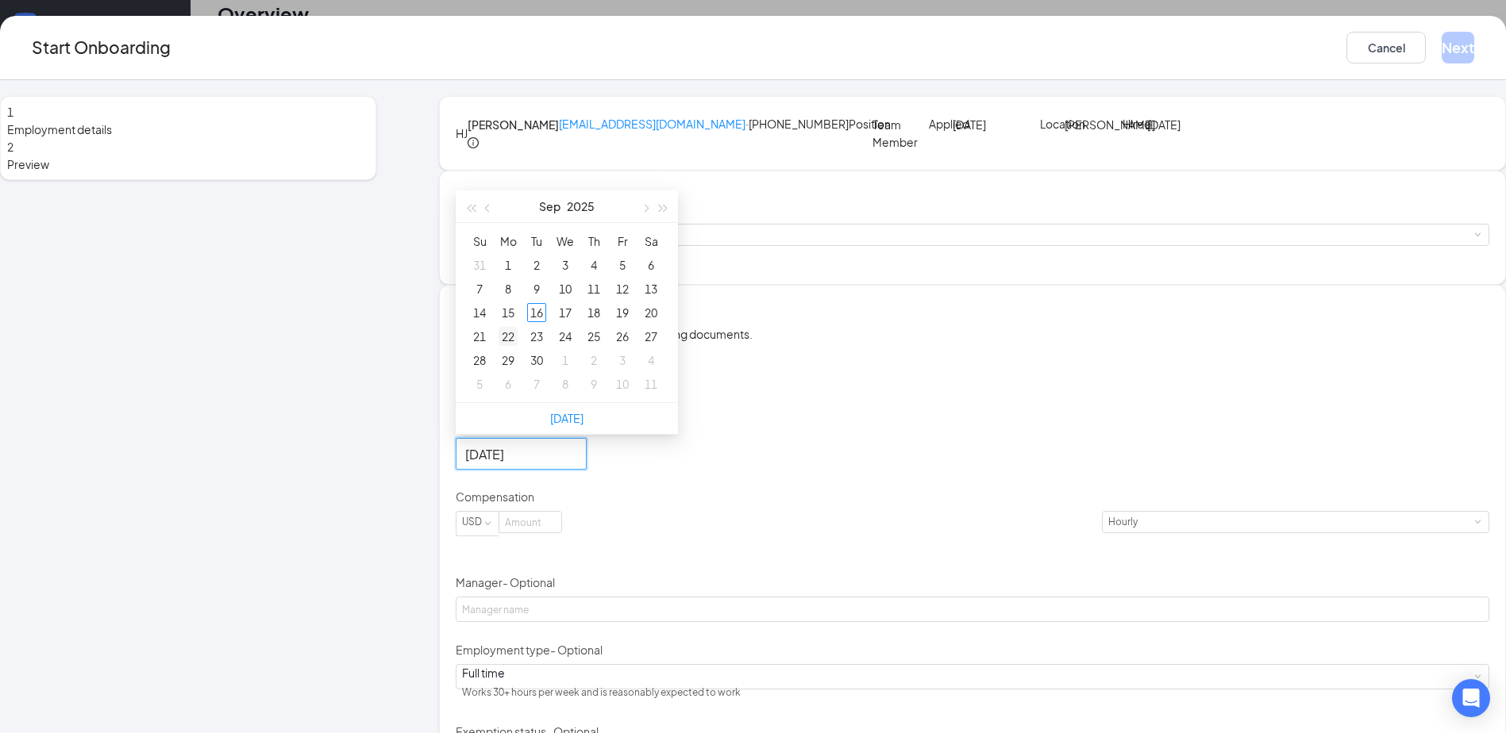
type input "[DATE]"
click at [518, 346] on div "22" at bounding box center [507, 336] width 19 height 19
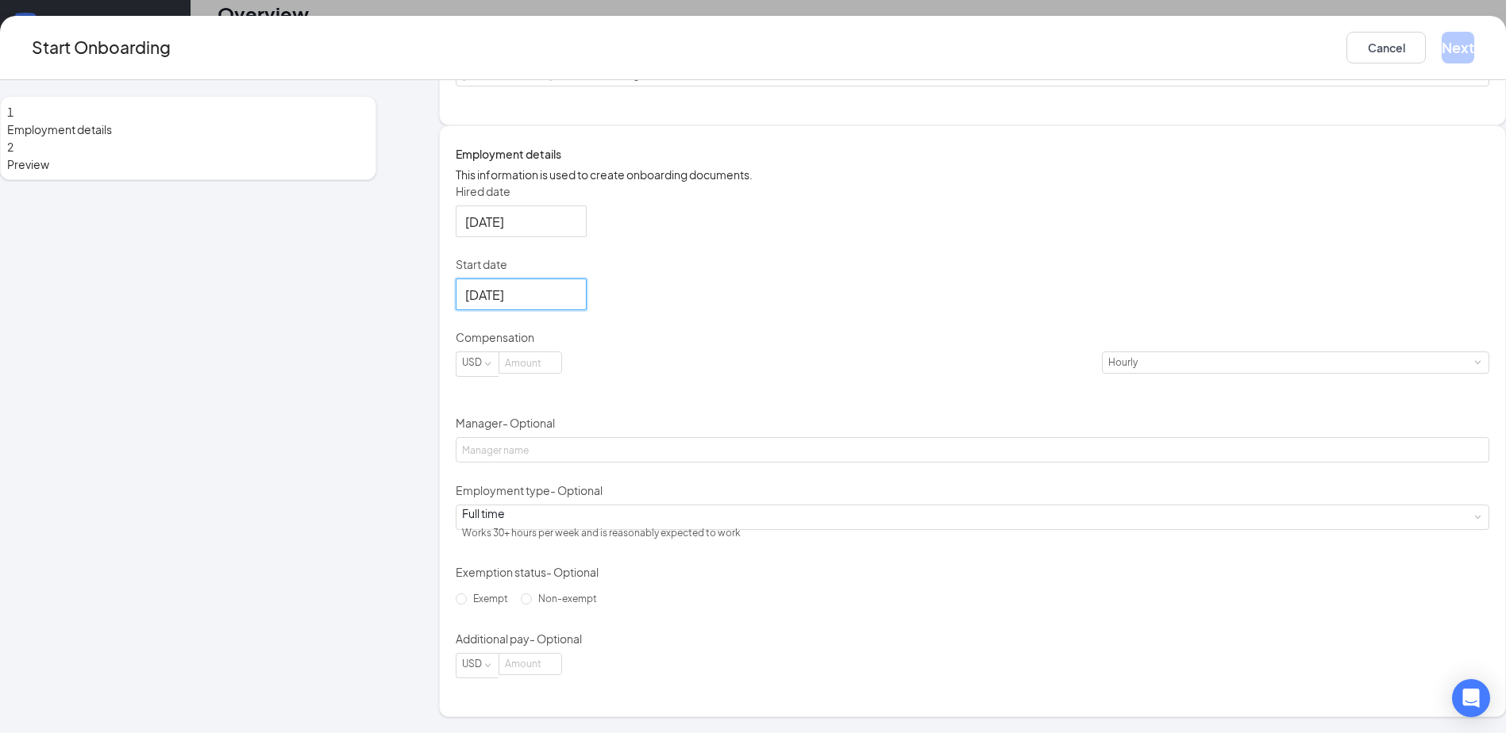
scroll to position [272, 0]
click at [561, 373] on input at bounding box center [530, 362] width 62 height 21
type input "12"
click at [743, 310] on form "Hired date [DATE] Start date [DATE] [DATE] Su Mo Tu We Th Fr Sa 31 1 2 3 4 5 6 …" at bounding box center [972, 430] width 1033 height 495
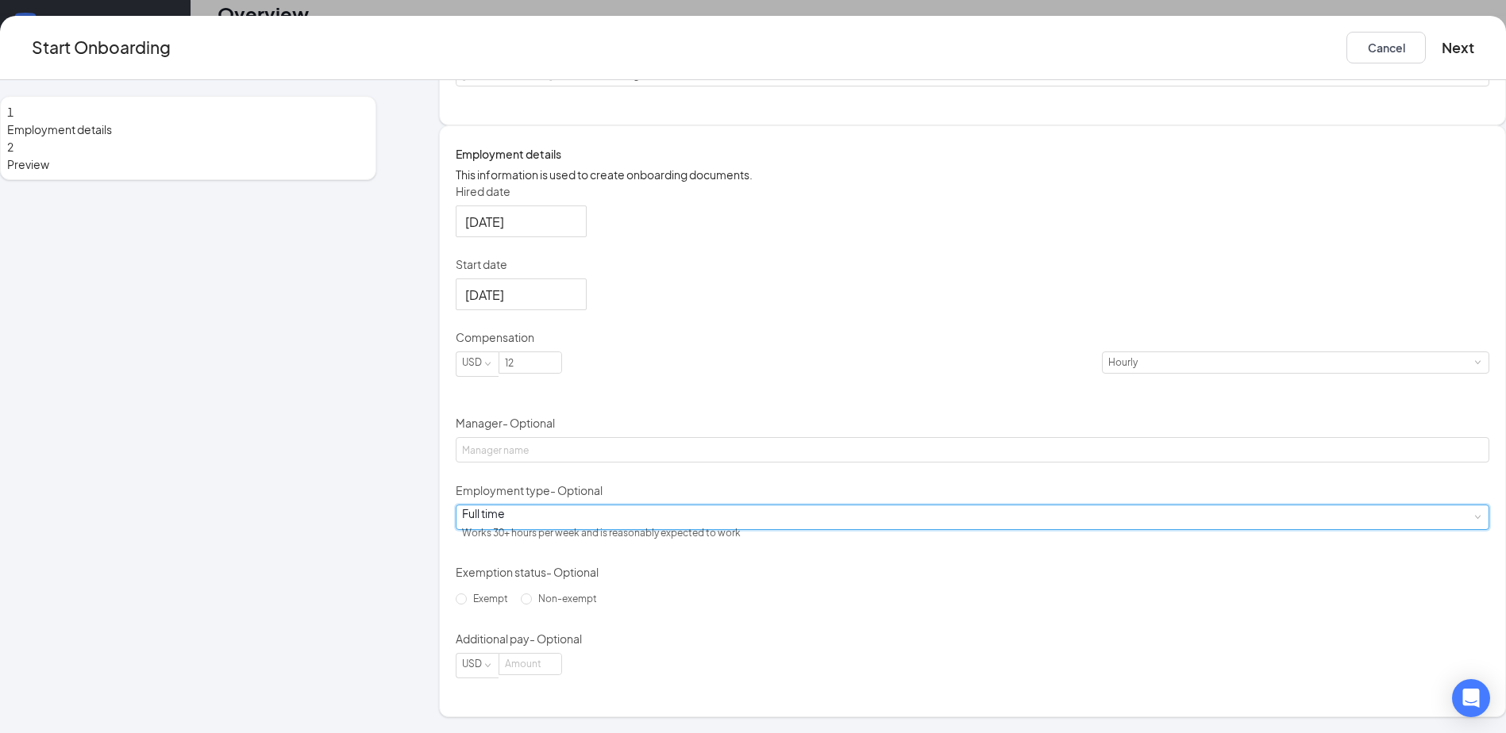
click at [645, 524] on div "Full time Works 30+ hours per week and is reasonably expected to work" at bounding box center [972, 518] width 1021 height 24
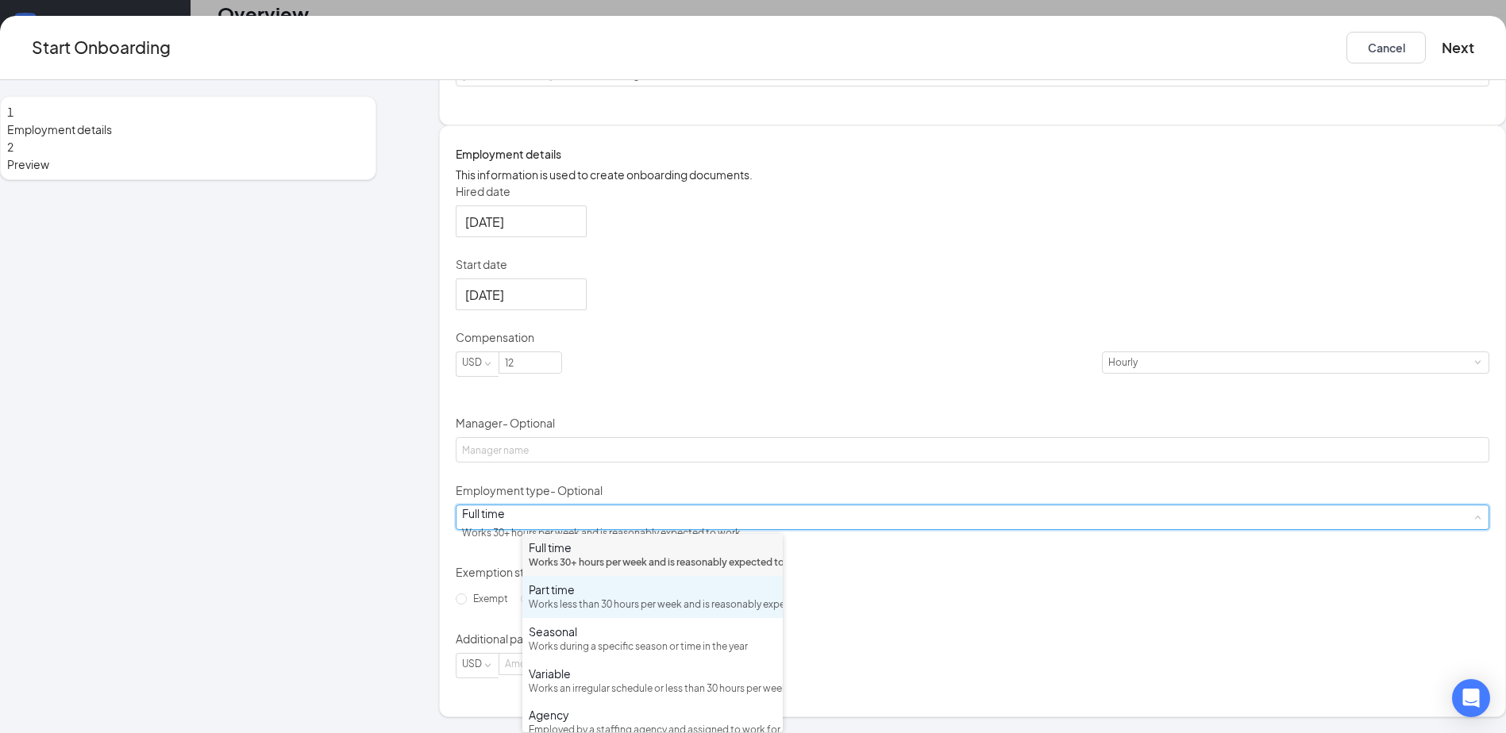
click at [621, 598] on div "Part time" at bounding box center [653, 590] width 248 height 16
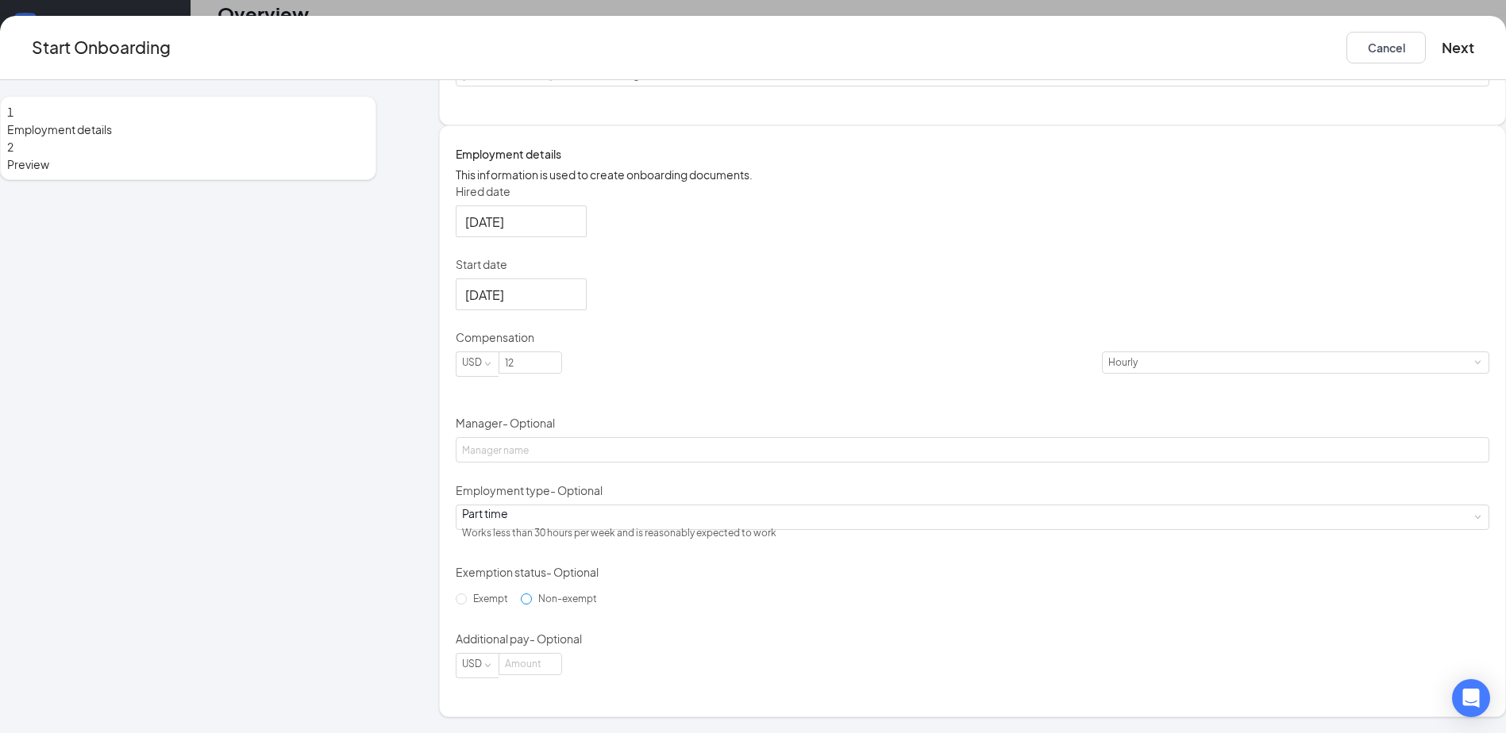
click at [603, 605] on span "Non-exempt" at bounding box center [567, 599] width 71 height 12
click at [532, 605] on input "Non-exempt" at bounding box center [526, 599] width 11 height 11
radio input "true"
click at [1441, 53] on button "Next" at bounding box center [1457, 48] width 33 height 32
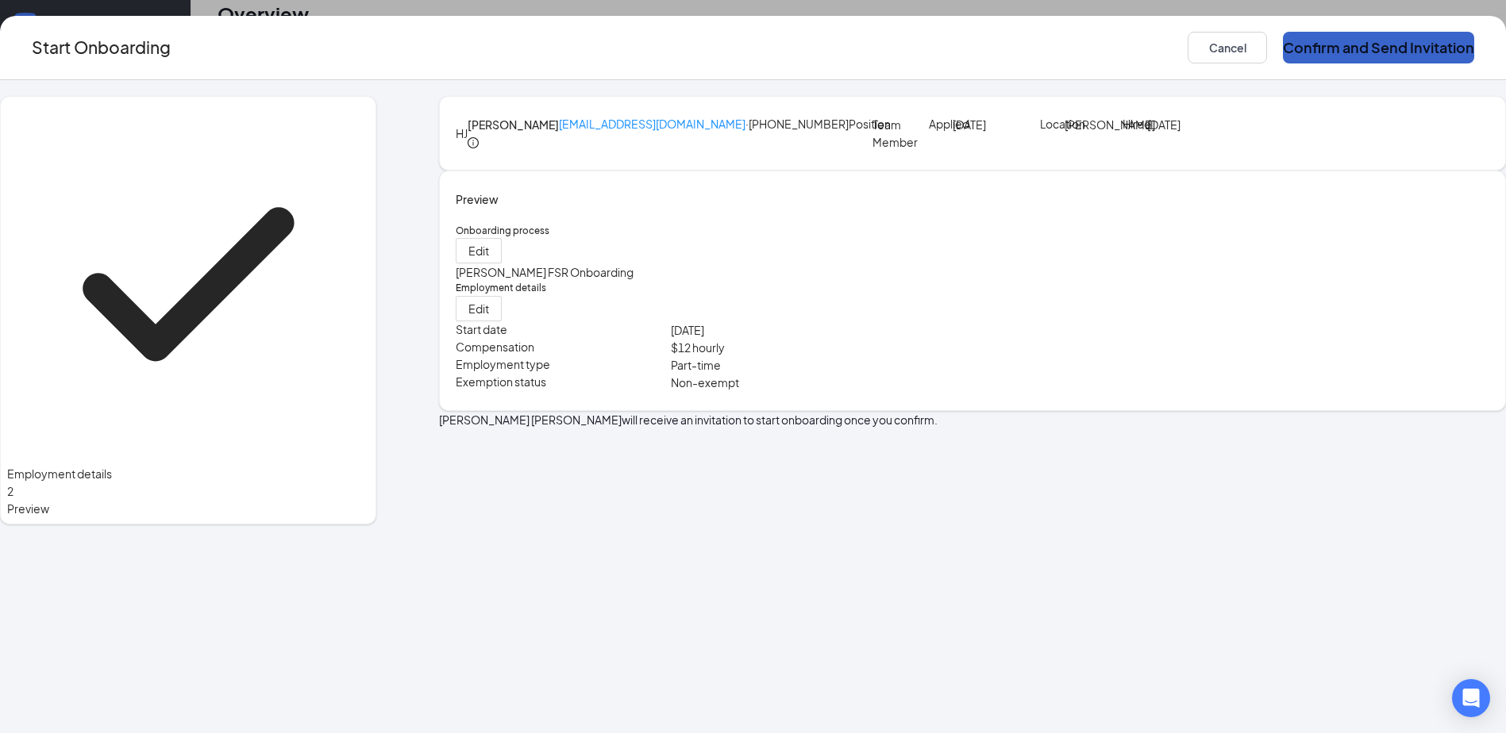
click at [1297, 53] on button "Confirm and Send Invitation" at bounding box center [1378, 48] width 191 height 32
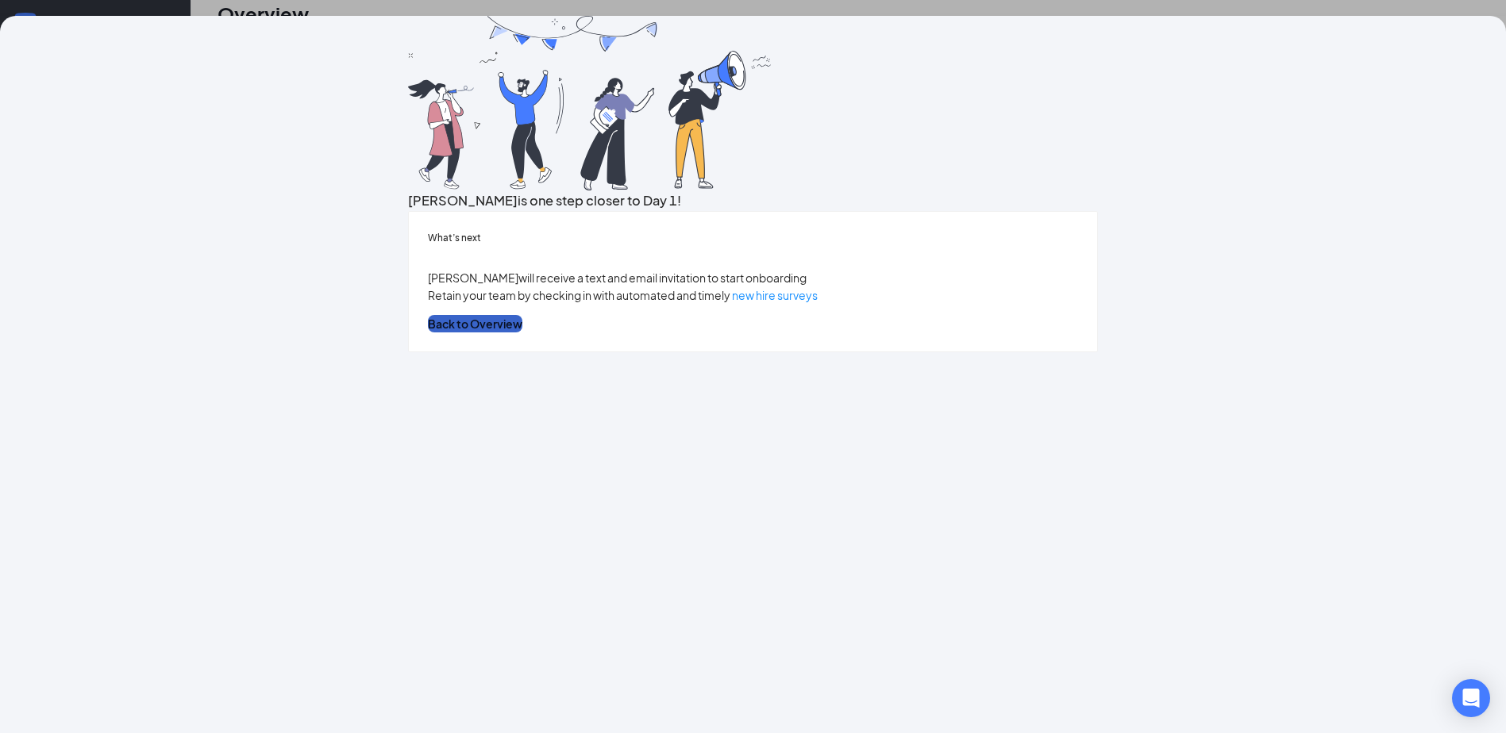
click at [522, 333] on button "Back to Overview" at bounding box center [475, 323] width 94 height 17
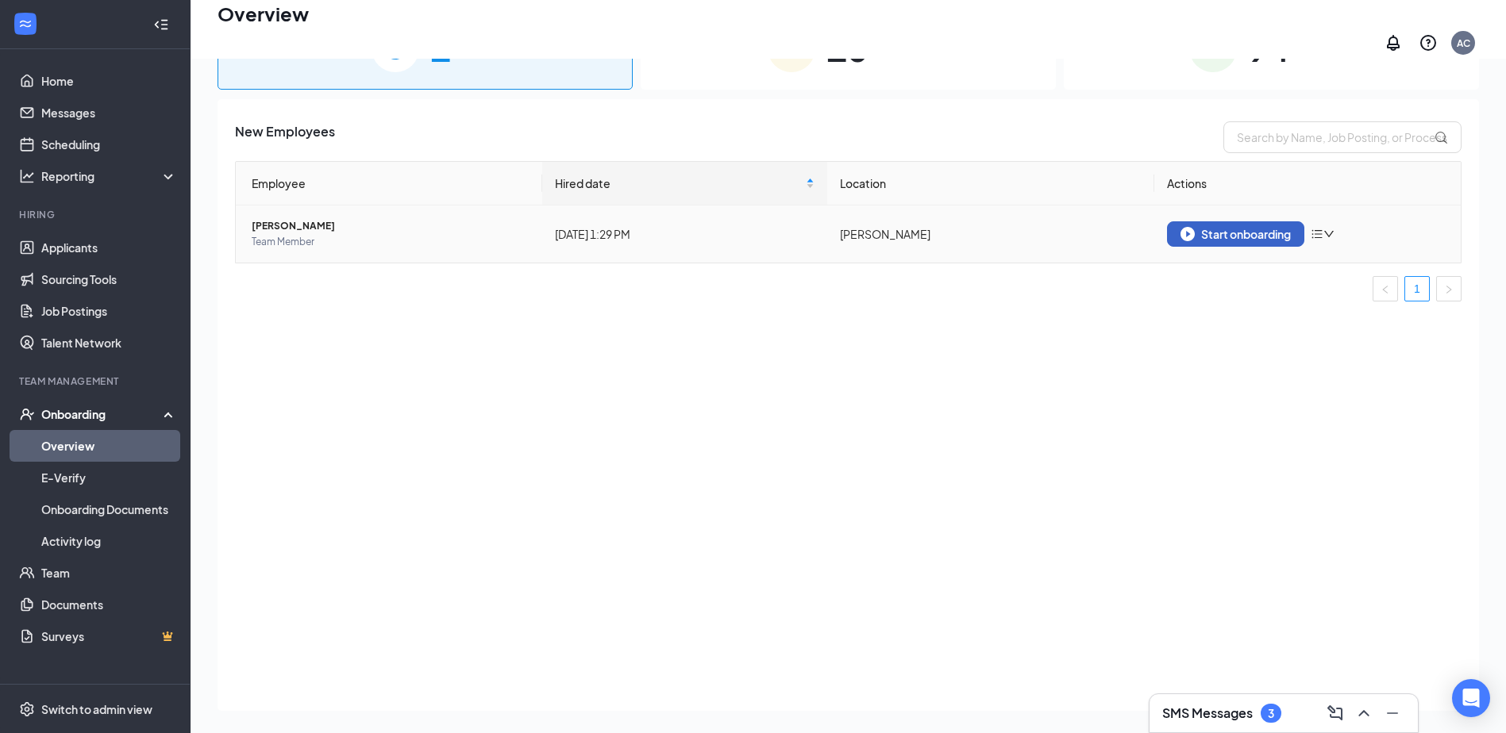
click at [1235, 227] on div "Start onboarding" at bounding box center [1235, 234] width 110 height 14
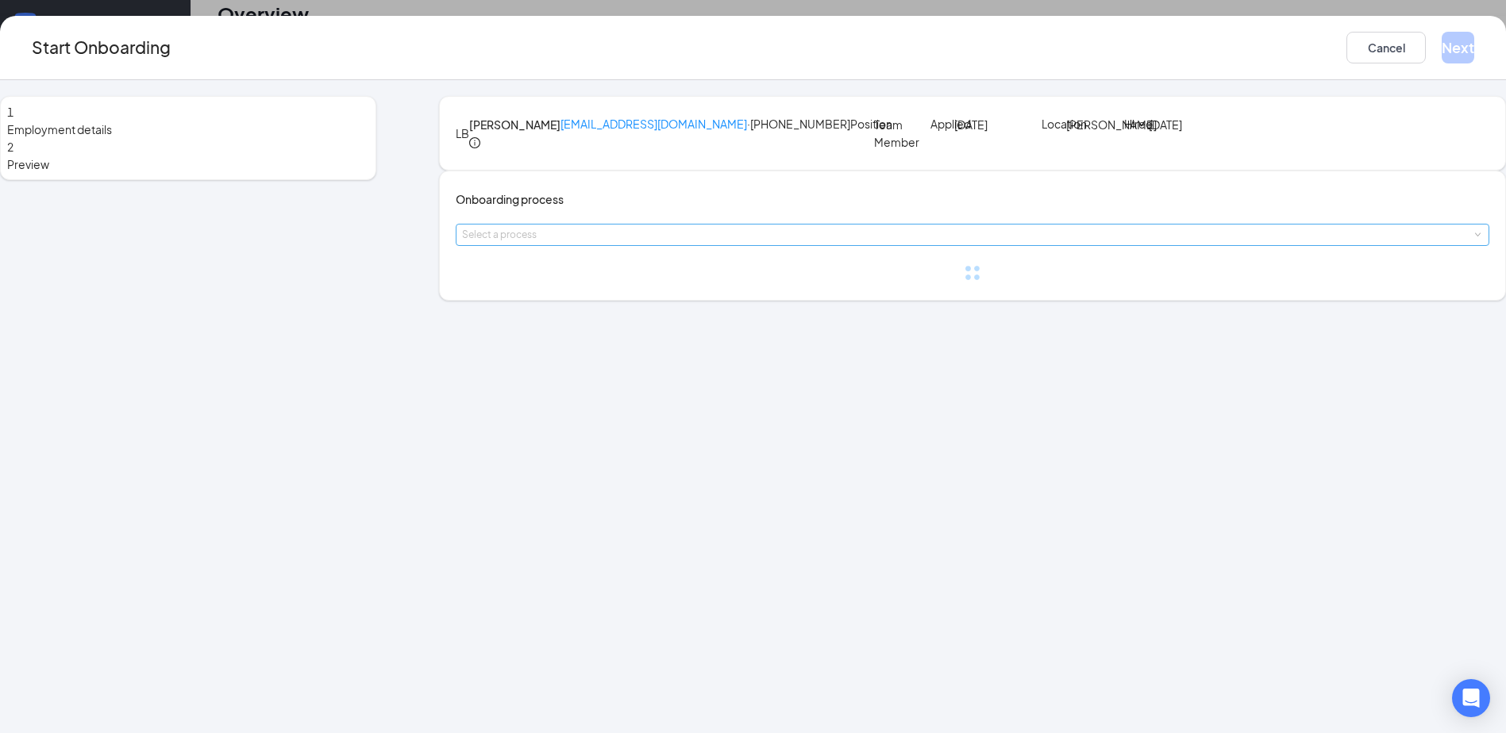
click at [649, 243] on div "Select a process" at bounding box center [969, 235] width 1014 height 16
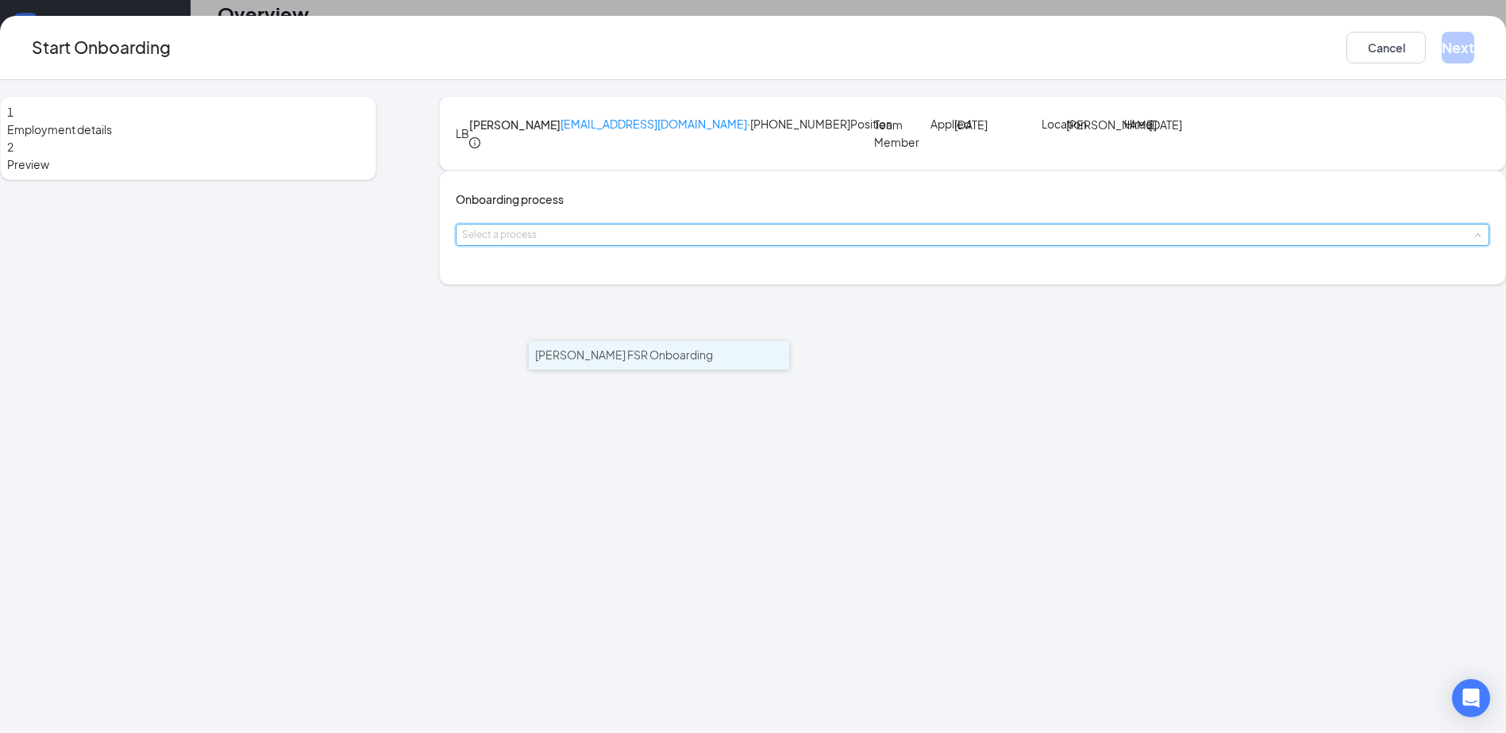
click at [656, 352] on span "[PERSON_NAME] FSR Onboarding" at bounding box center [624, 355] width 178 height 14
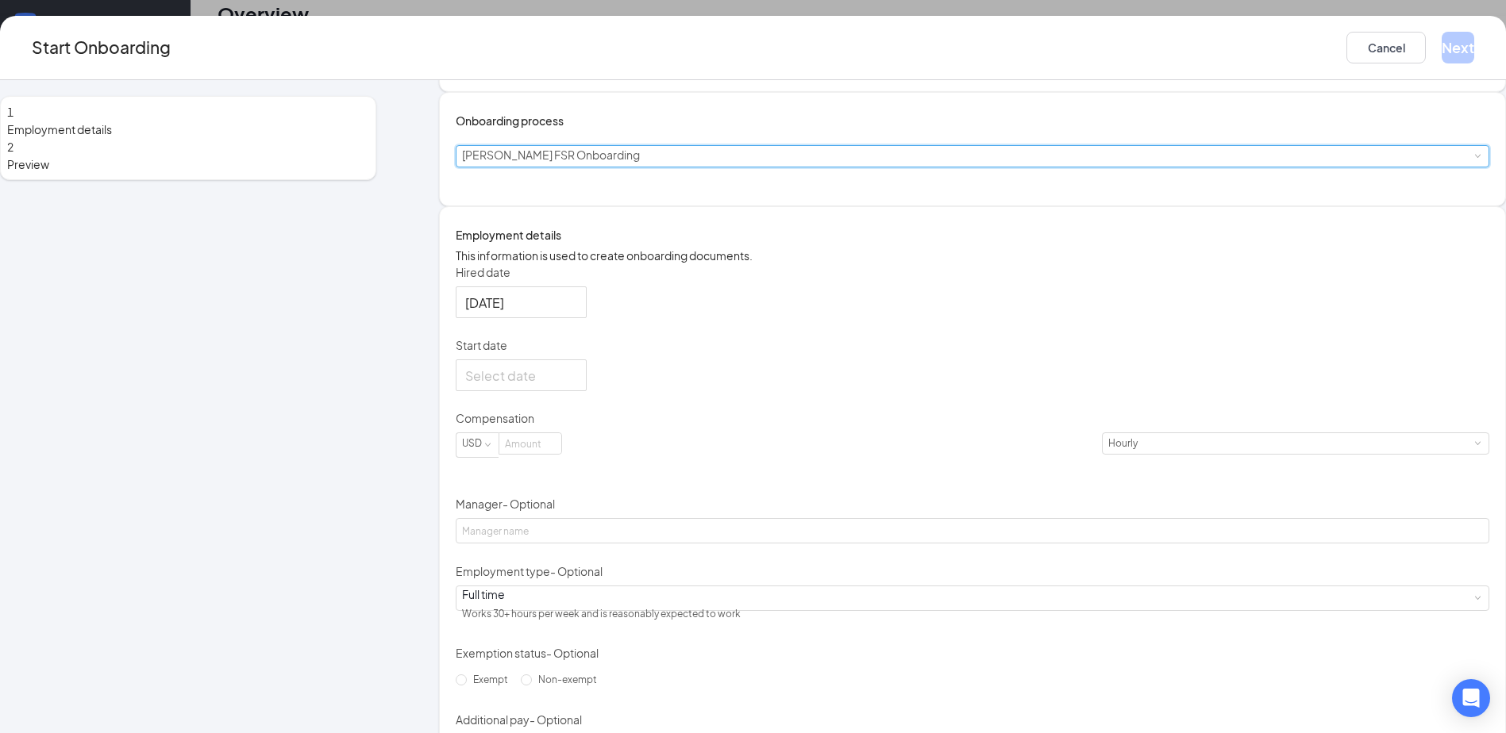
scroll to position [238, 0]
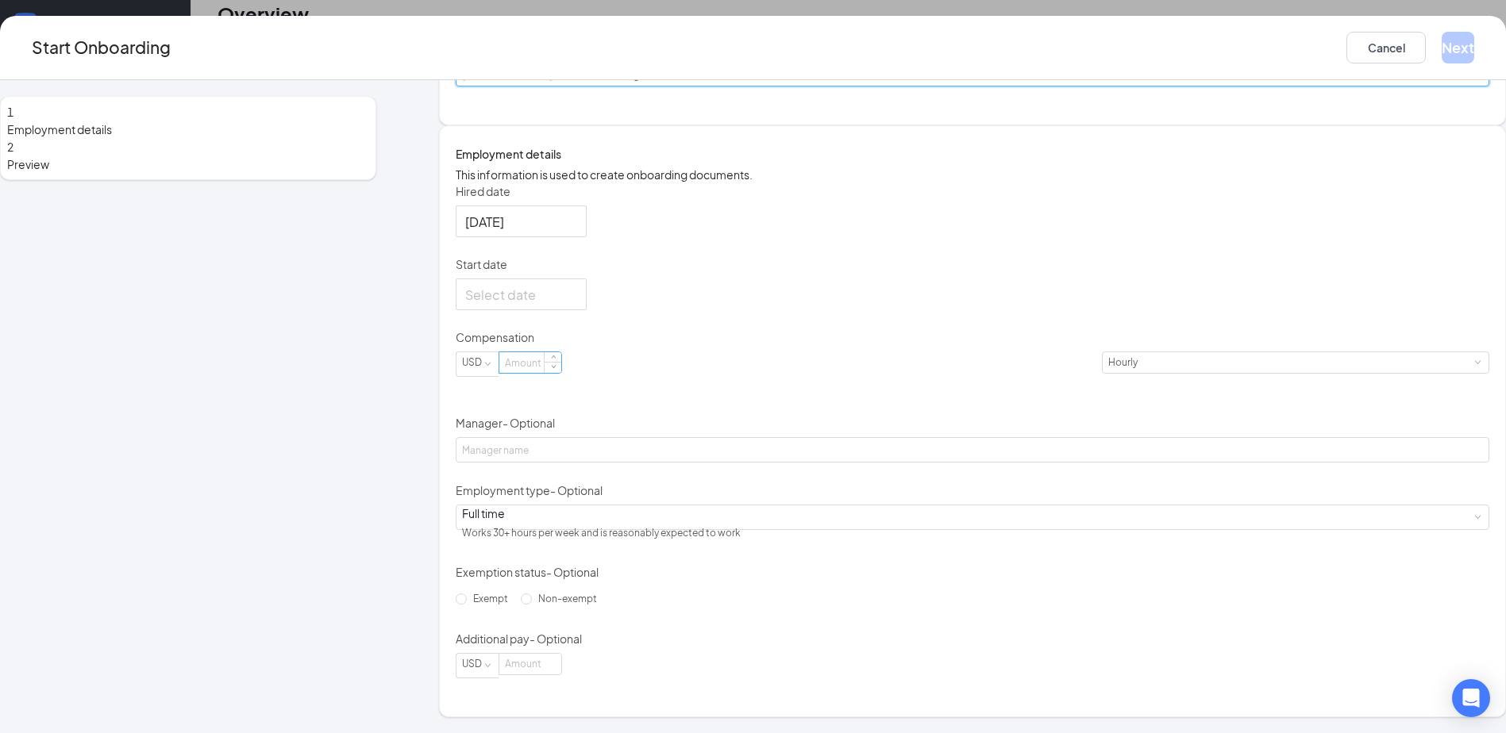
click at [561, 373] on input at bounding box center [530, 362] width 62 height 21
type input "12"
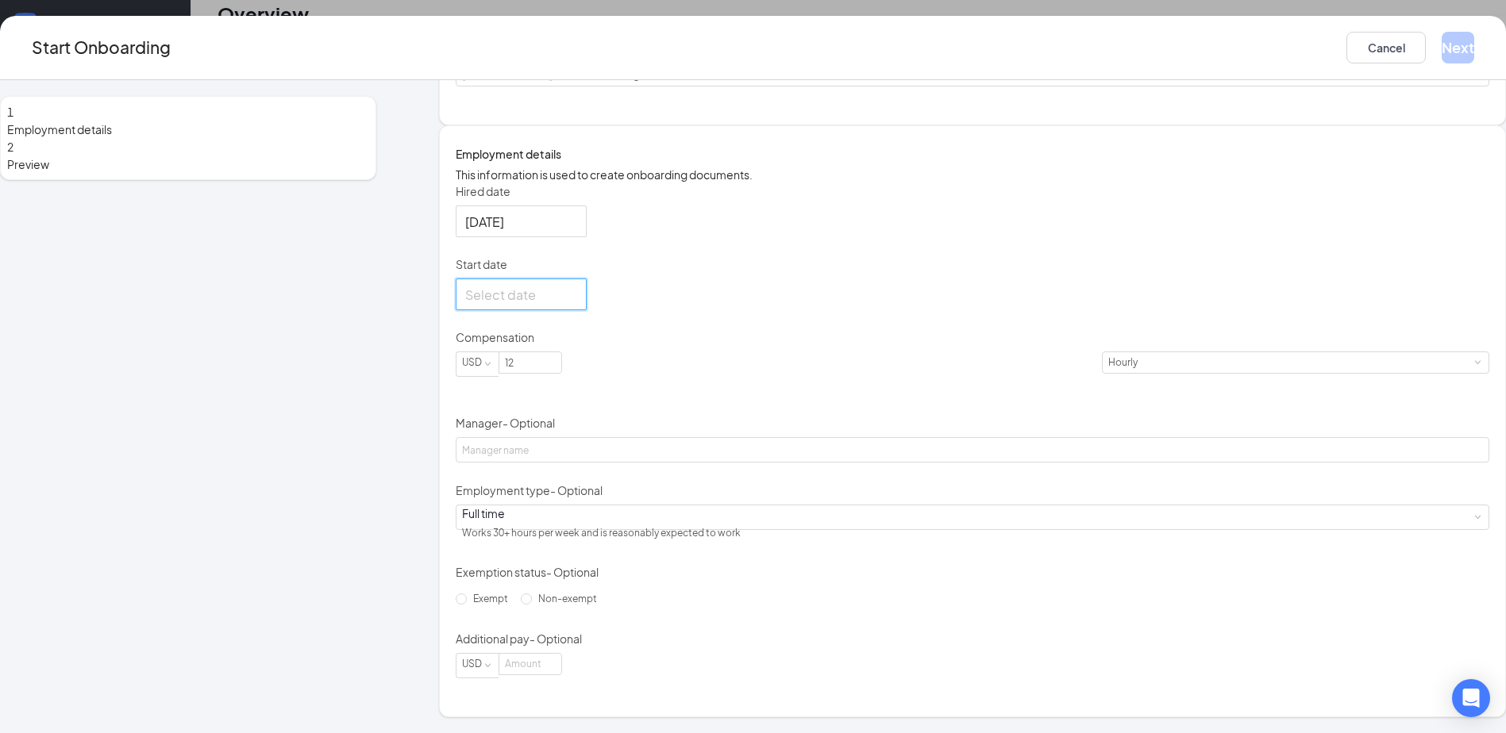
click at [574, 305] on input "Start date" at bounding box center [519, 295] width 109 height 20
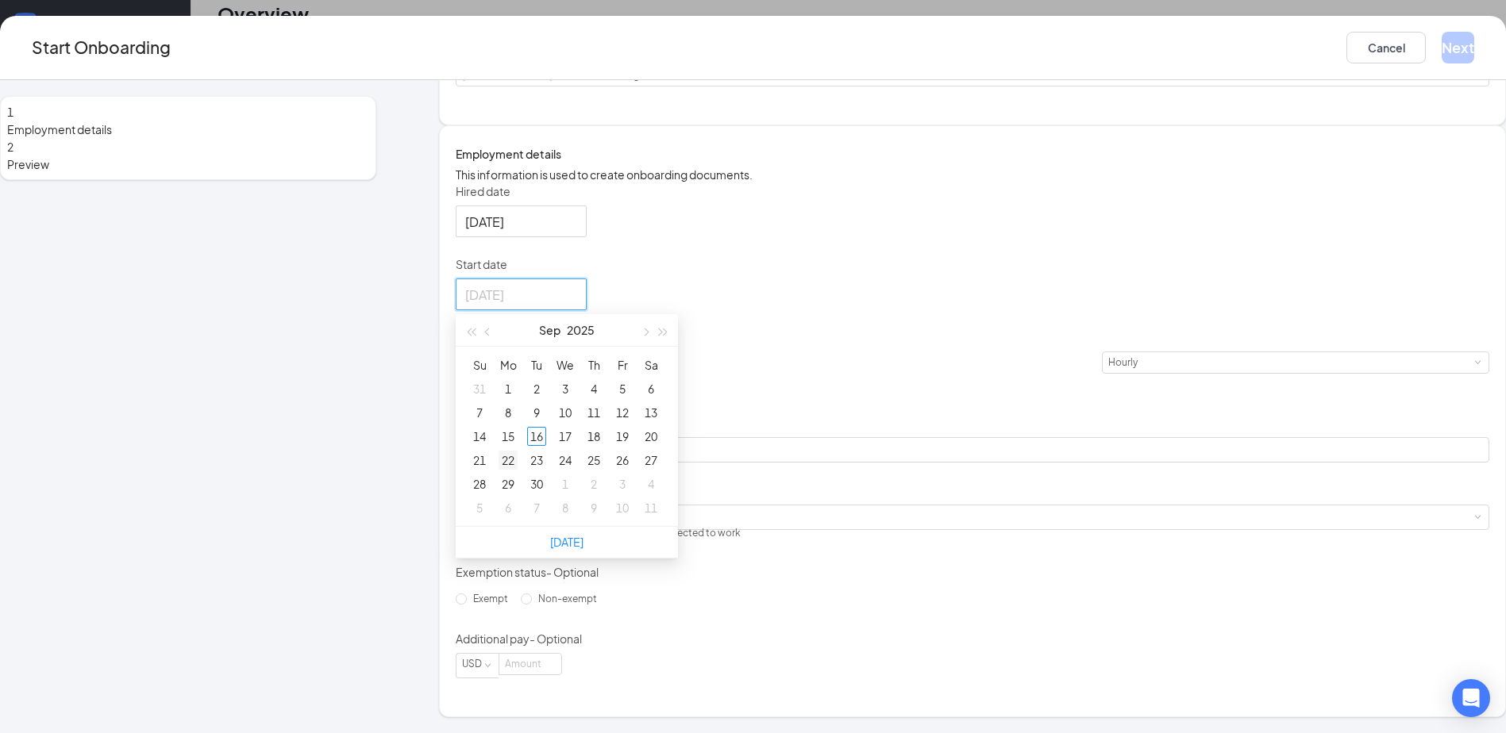
type input "[DATE]"
click at [518, 470] on div "22" at bounding box center [507, 460] width 19 height 19
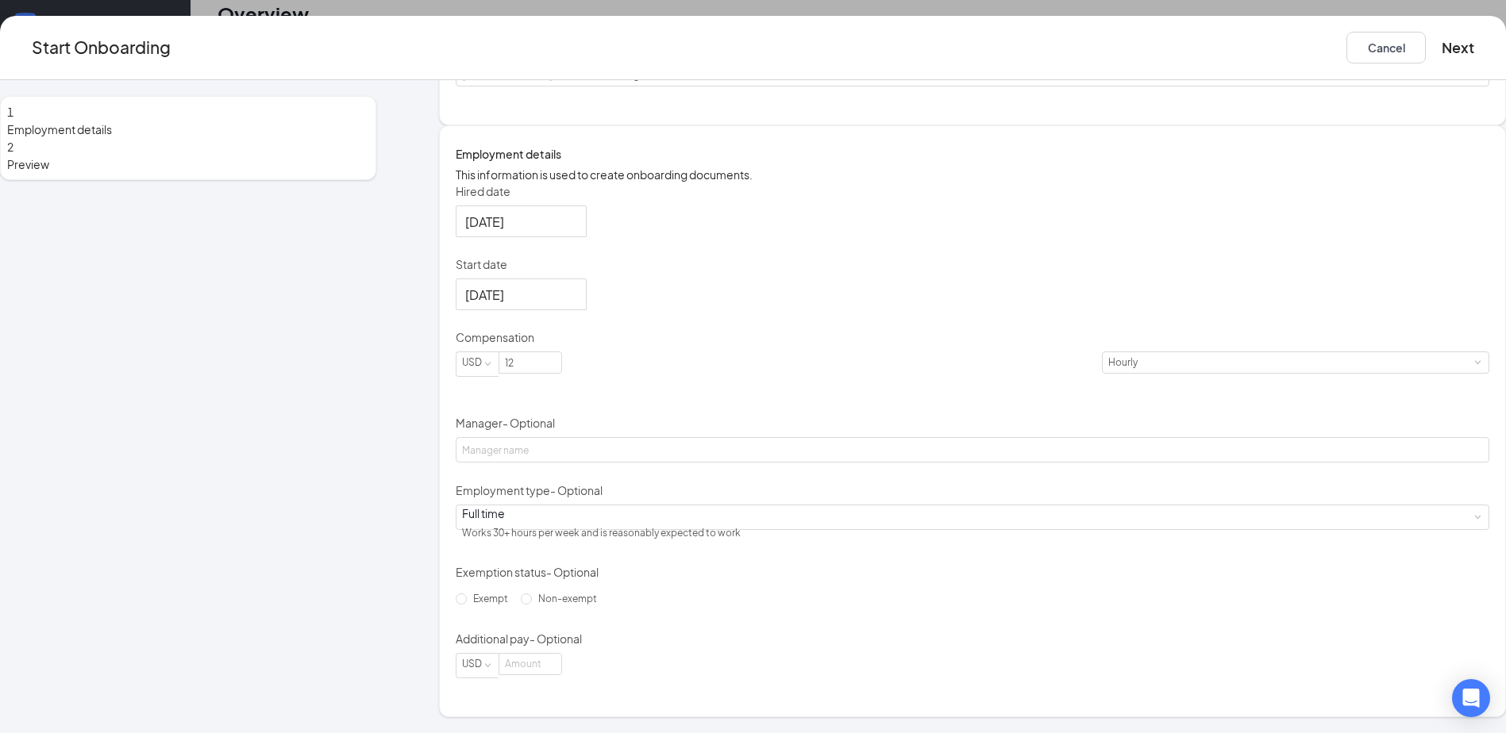
click at [955, 418] on div "Hired date [DATE] Start date [DATE] [DATE] Su Mo Tu We Th Fr Sa 31 1 2 3 4 5 6 …" at bounding box center [972, 430] width 1033 height 495
click at [629, 525] on div "Full time Works 30+ hours per week and is reasonably expected to work" at bounding box center [972, 518] width 1021 height 24
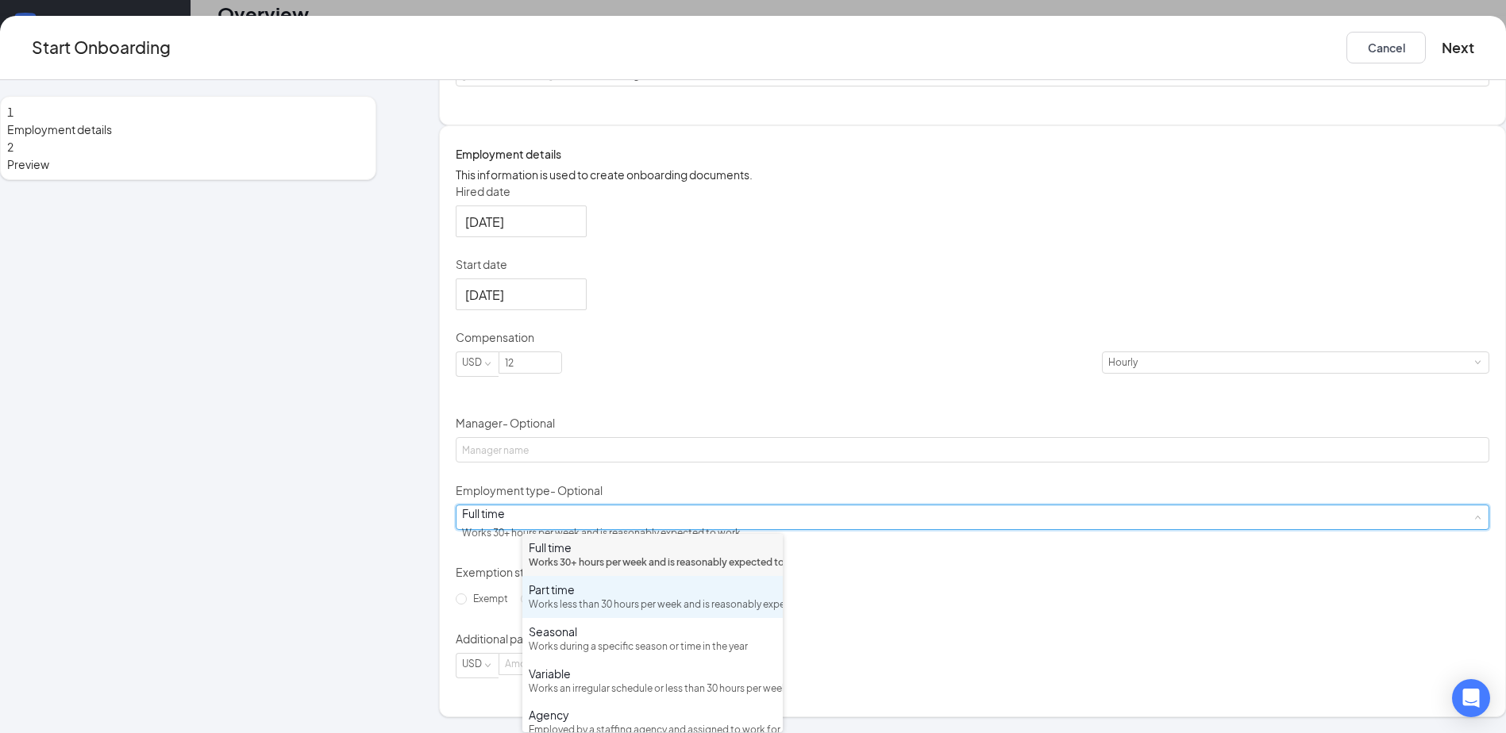
click at [613, 613] on div "Works less than 30 hours per week and is reasonably expected to work" at bounding box center [653, 605] width 248 height 15
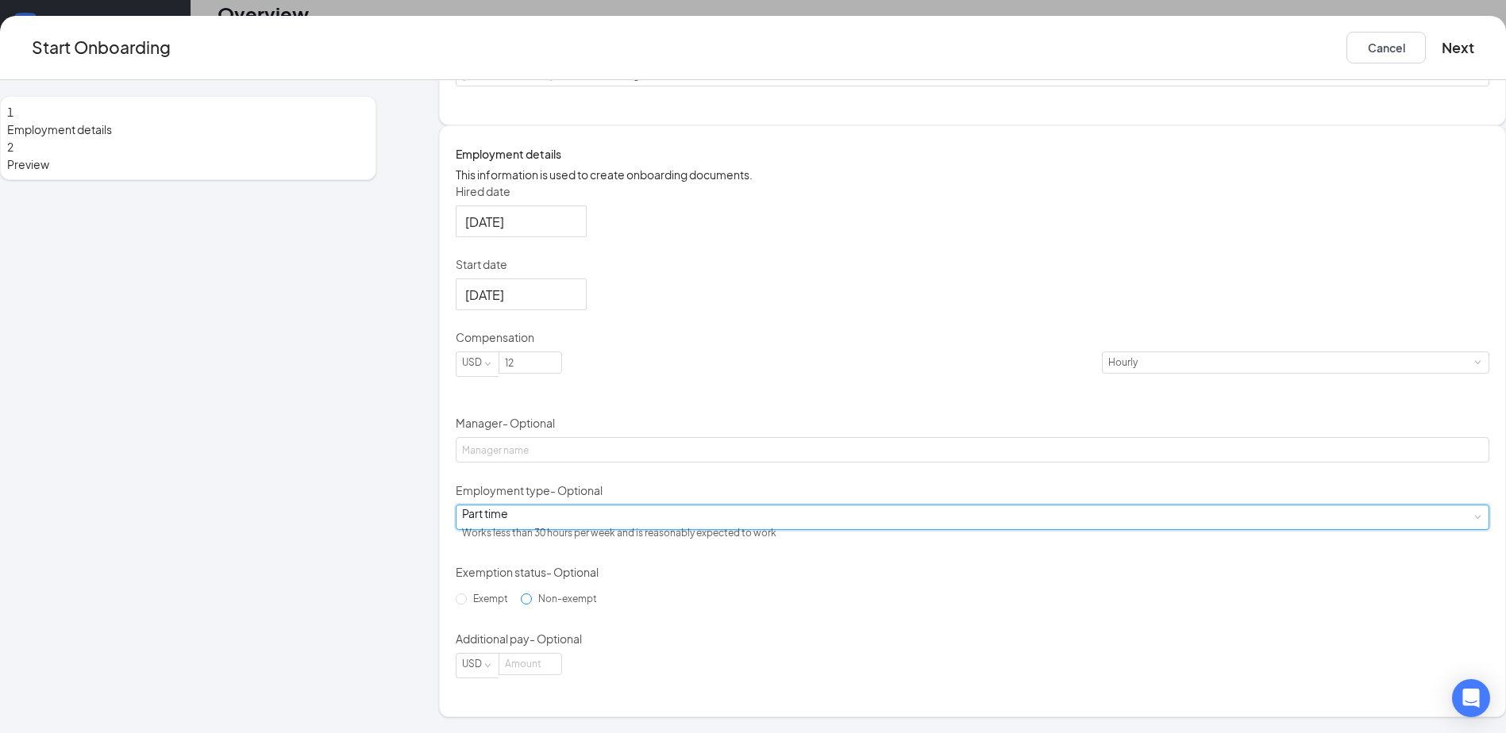
click at [556, 605] on span "Non-exempt" at bounding box center [567, 599] width 71 height 12
click at [532, 605] on input "Non-exempt" at bounding box center [526, 599] width 11 height 11
radio input "true"
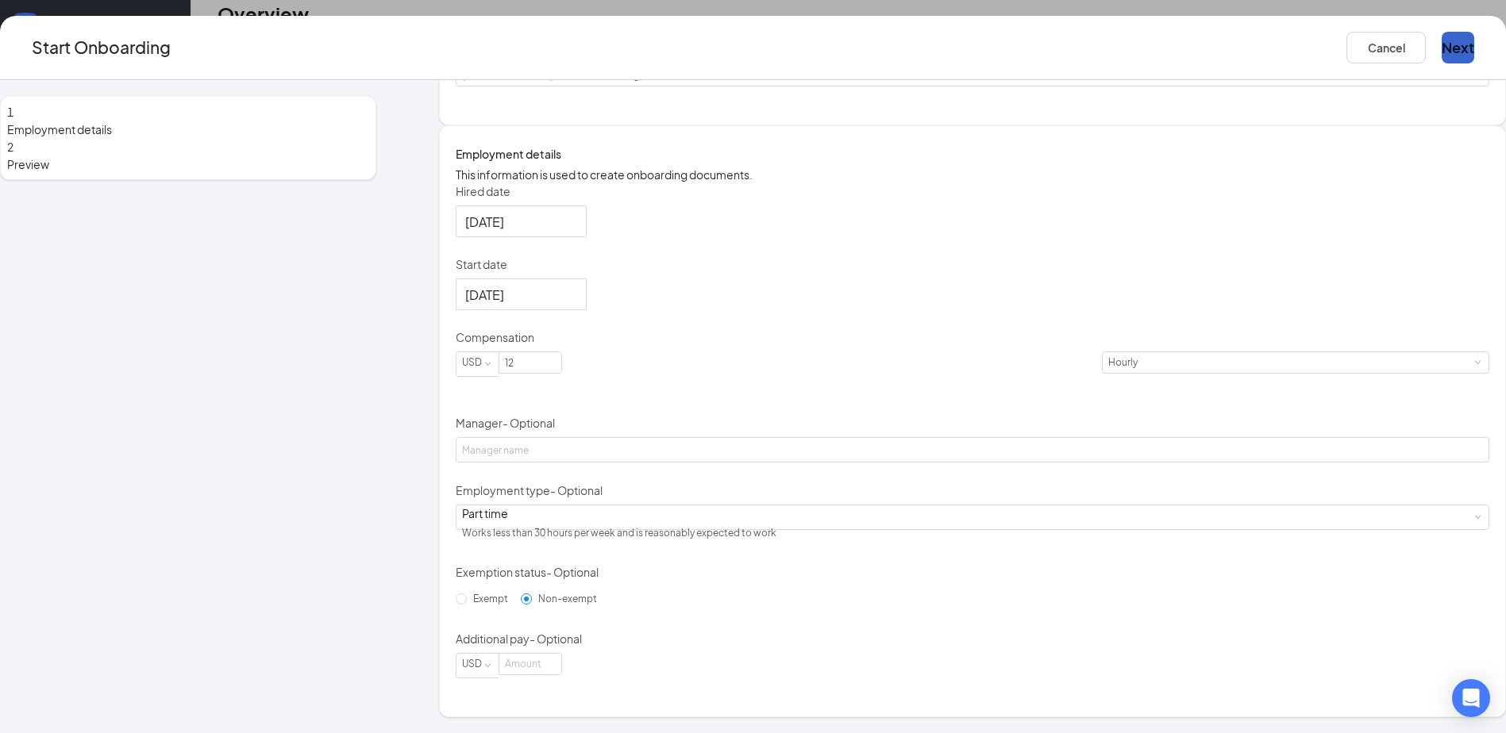
click at [1441, 51] on button "Next" at bounding box center [1457, 48] width 33 height 32
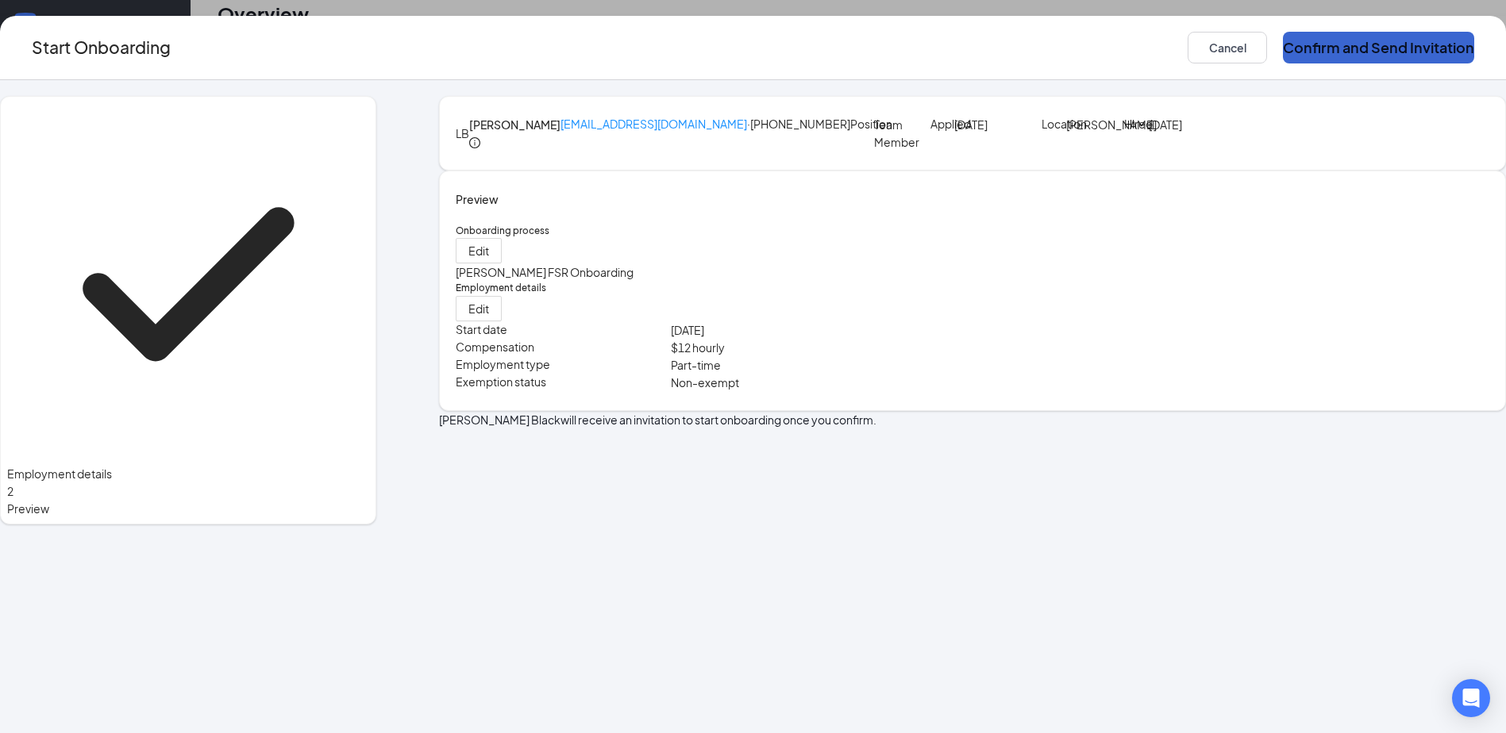
scroll to position [0, 0]
click at [1307, 51] on button "Confirm and Send Invitation" at bounding box center [1378, 48] width 191 height 32
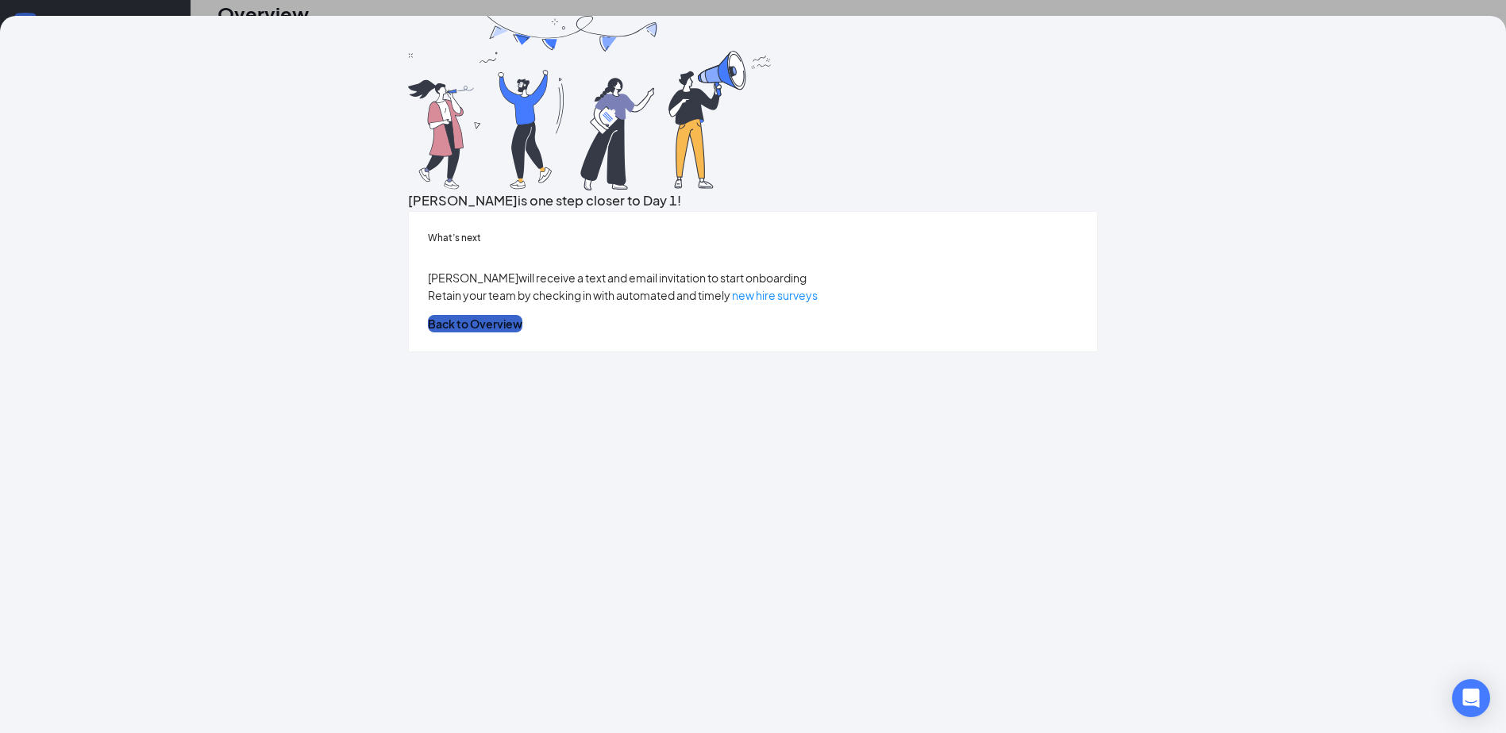
click at [522, 333] on button "Back to Overview" at bounding box center [475, 323] width 94 height 17
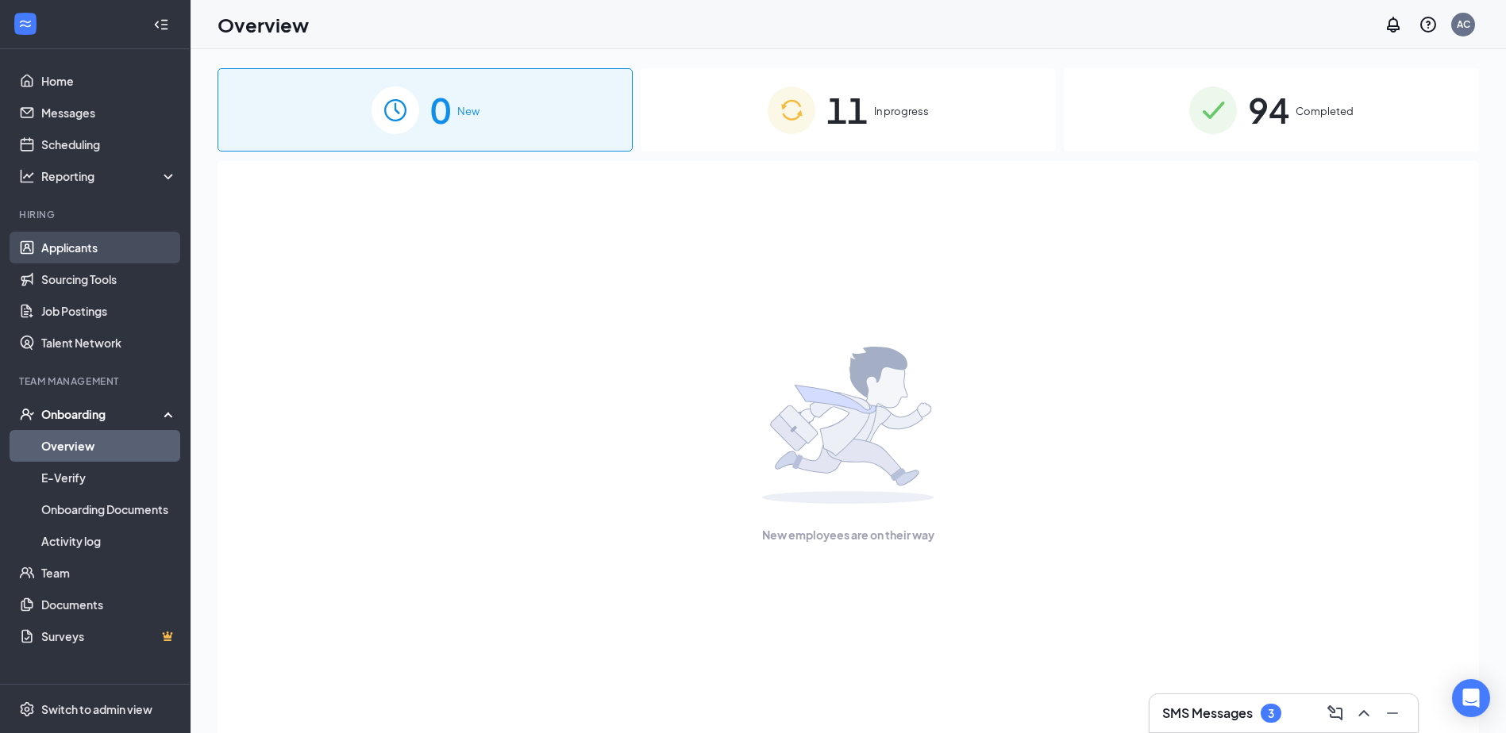
click at [100, 251] on link "Applicants" at bounding box center [109, 248] width 136 height 32
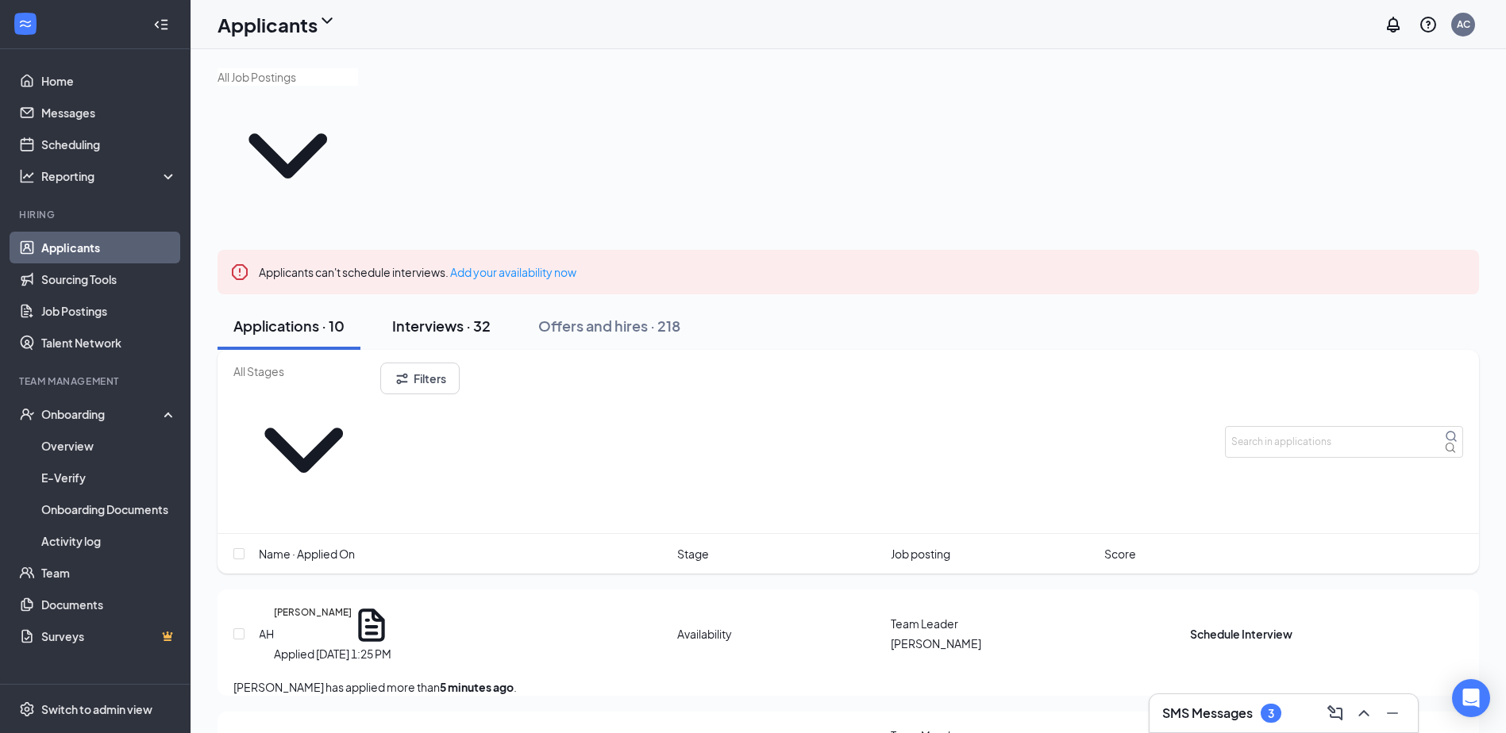
click at [474, 302] on button "Interviews · 32" at bounding box center [441, 326] width 130 height 48
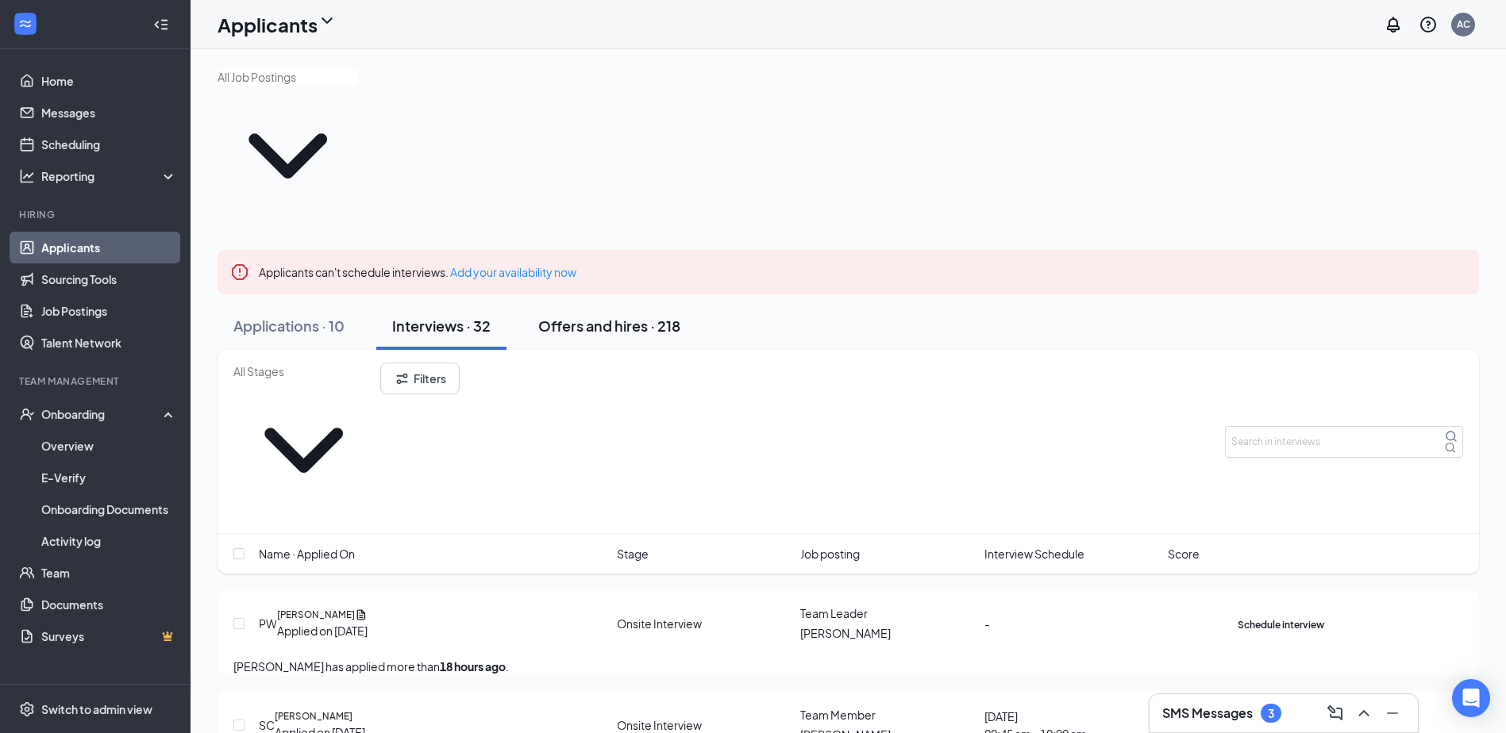
click at [575, 316] on div "Offers and hires · 218" at bounding box center [609, 326] width 142 height 20
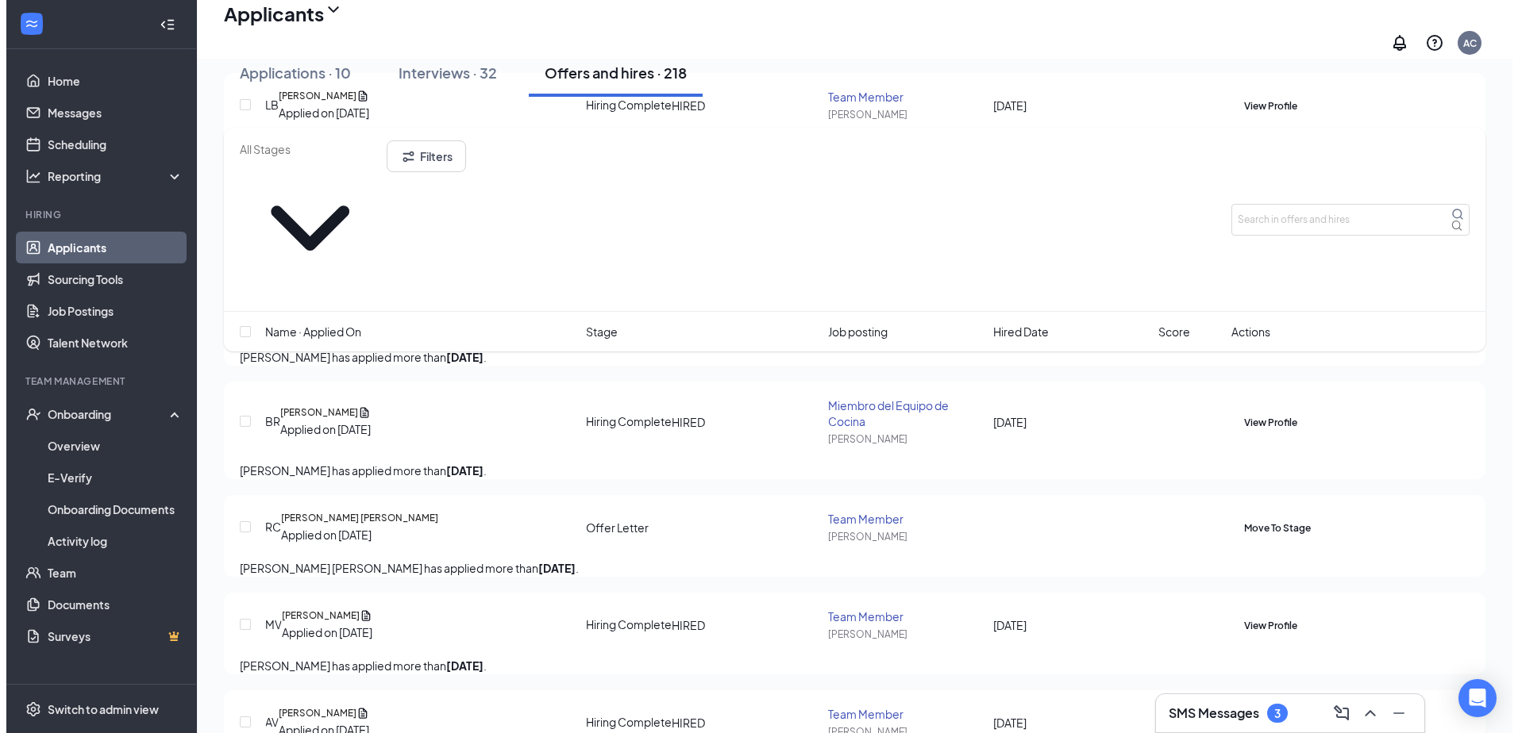
scroll to position [556, 0]
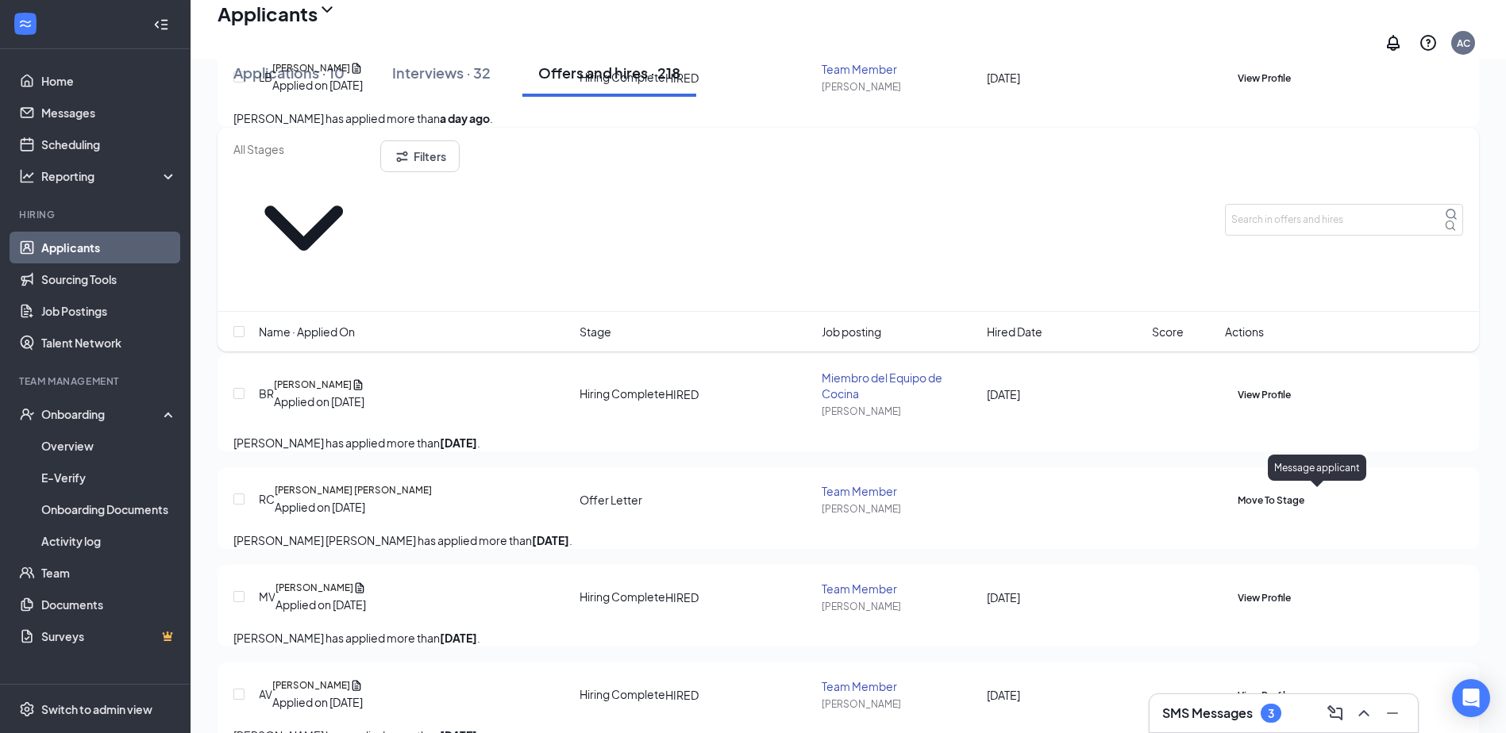
click at [1337, 497] on div "Move To Stage" at bounding box center [1344, 500] width 238 height 18
click at [1237, 491] on icon "ActiveChat" at bounding box center [1237, 491] width 0 height 0
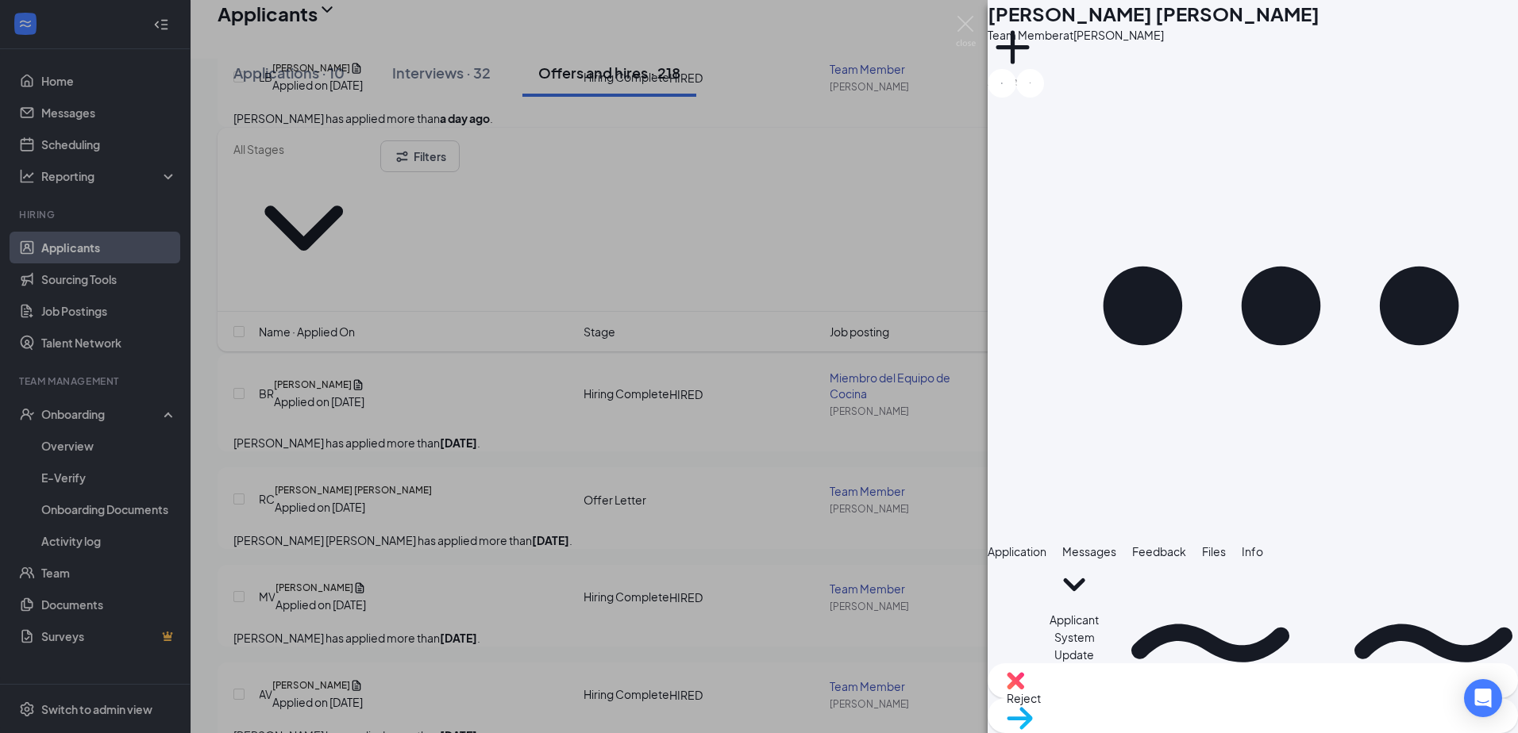
scroll to position [91, 0]
click at [1046, 545] on span "Application" at bounding box center [1016, 552] width 59 height 14
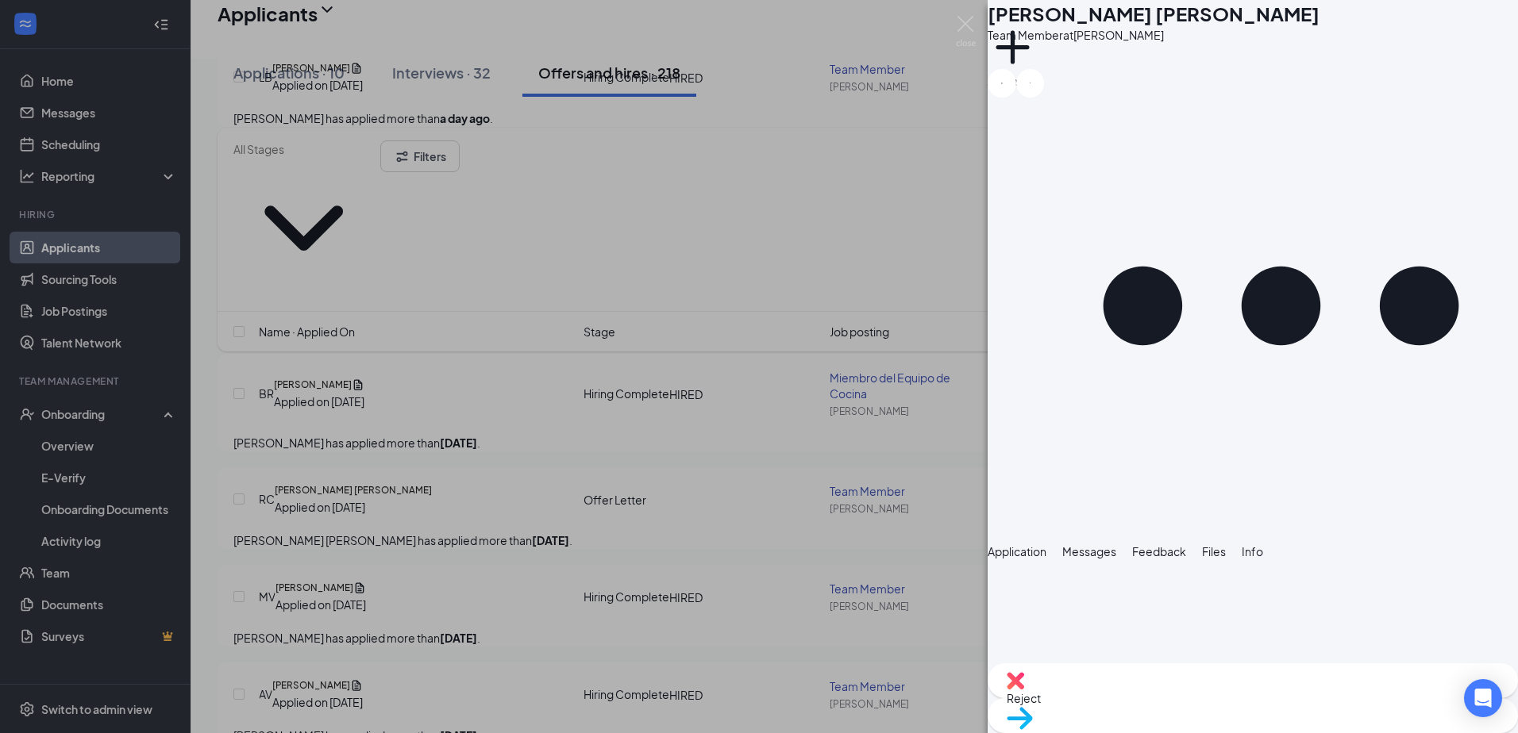
click at [1337, 730] on span "Move to stage" at bounding box center [1252, 738] width 492 height 17
click at [363, 456] on div "MV [PERSON_NAME] Team Member at [PERSON_NAME] Add a tag Application Messages Fe…" at bounding box center [759, 366] width 1518 height 733
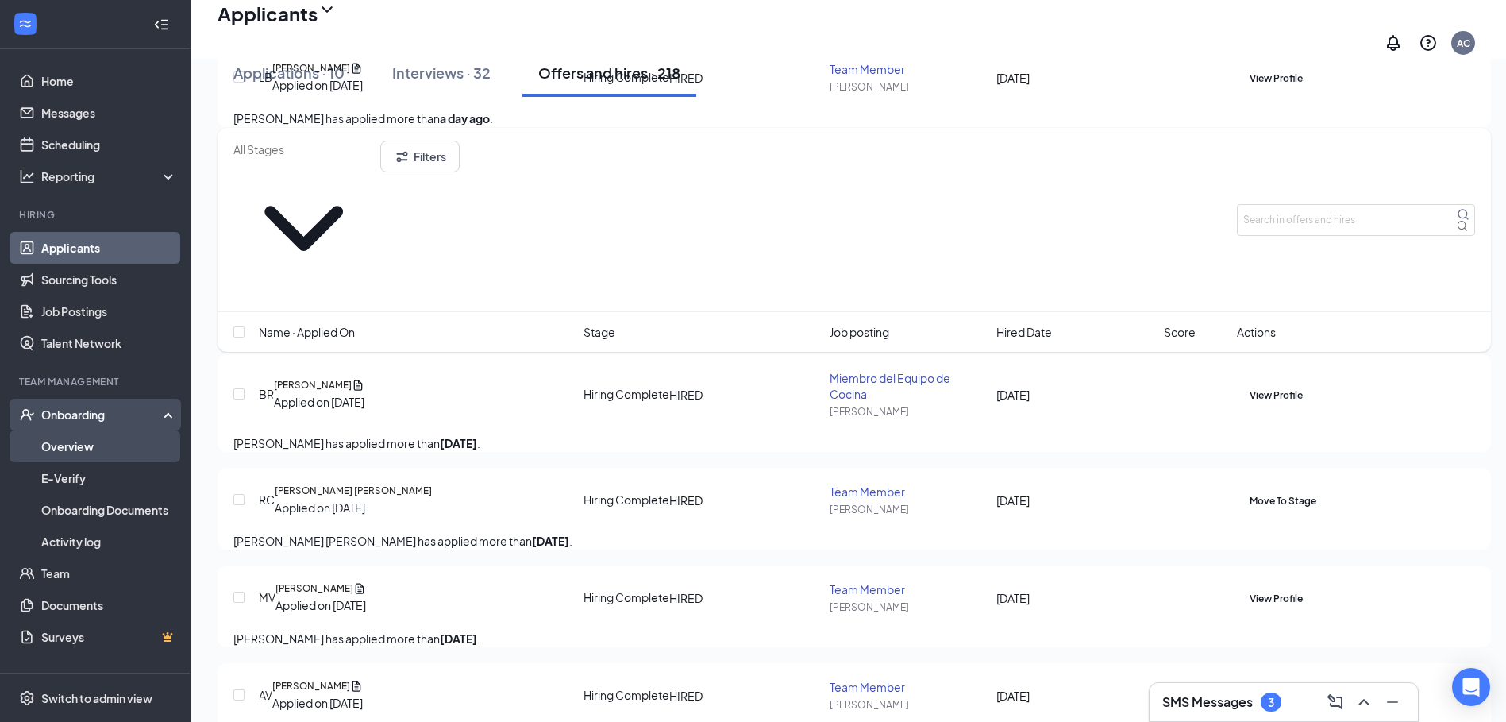
drag, startPoint x: 59, startPoint y: 447, endPoint x: 70, endPoint y: 447, distance: 11.1
click at [60, 447] on link "Overview" at bounding box center [109, 446] width 136 height 32
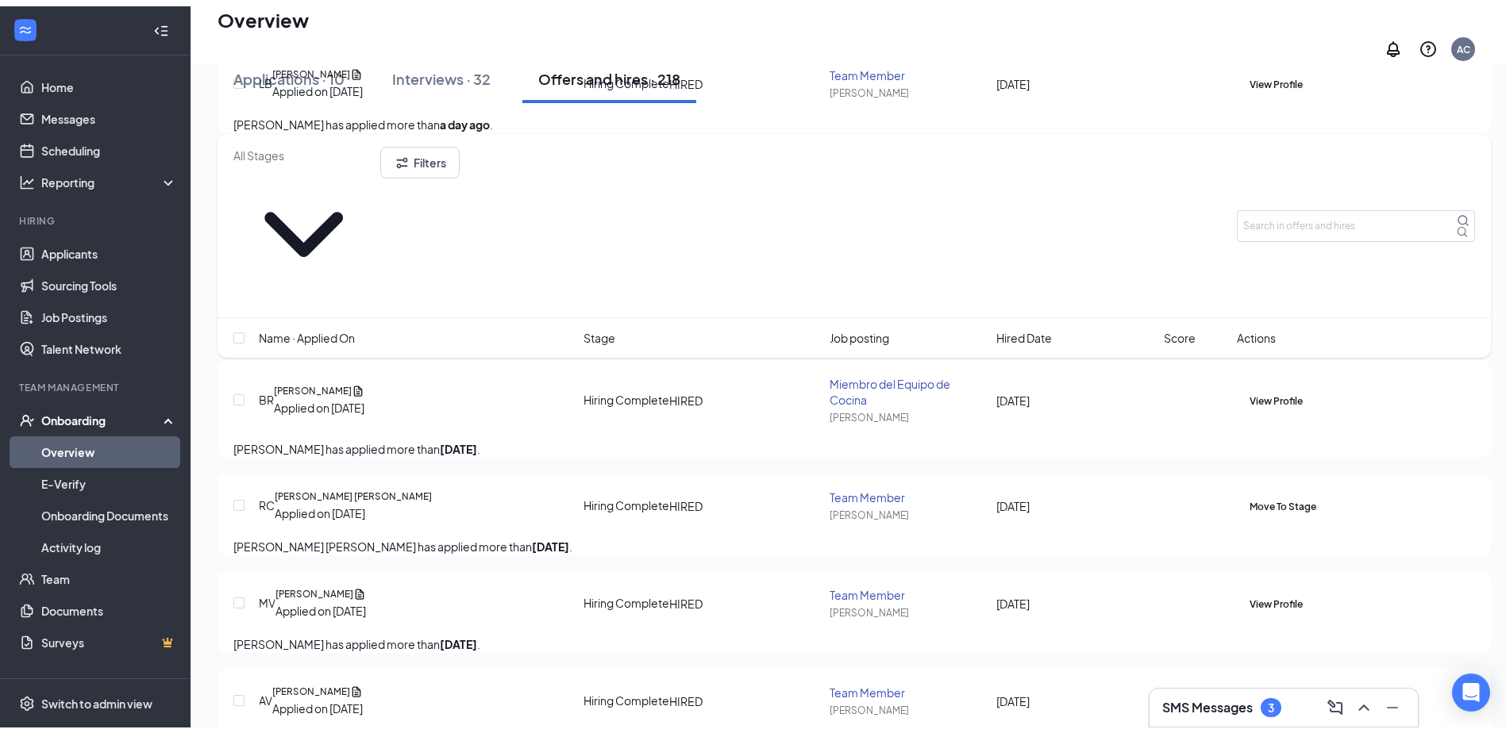
scroll to position [71, 0]
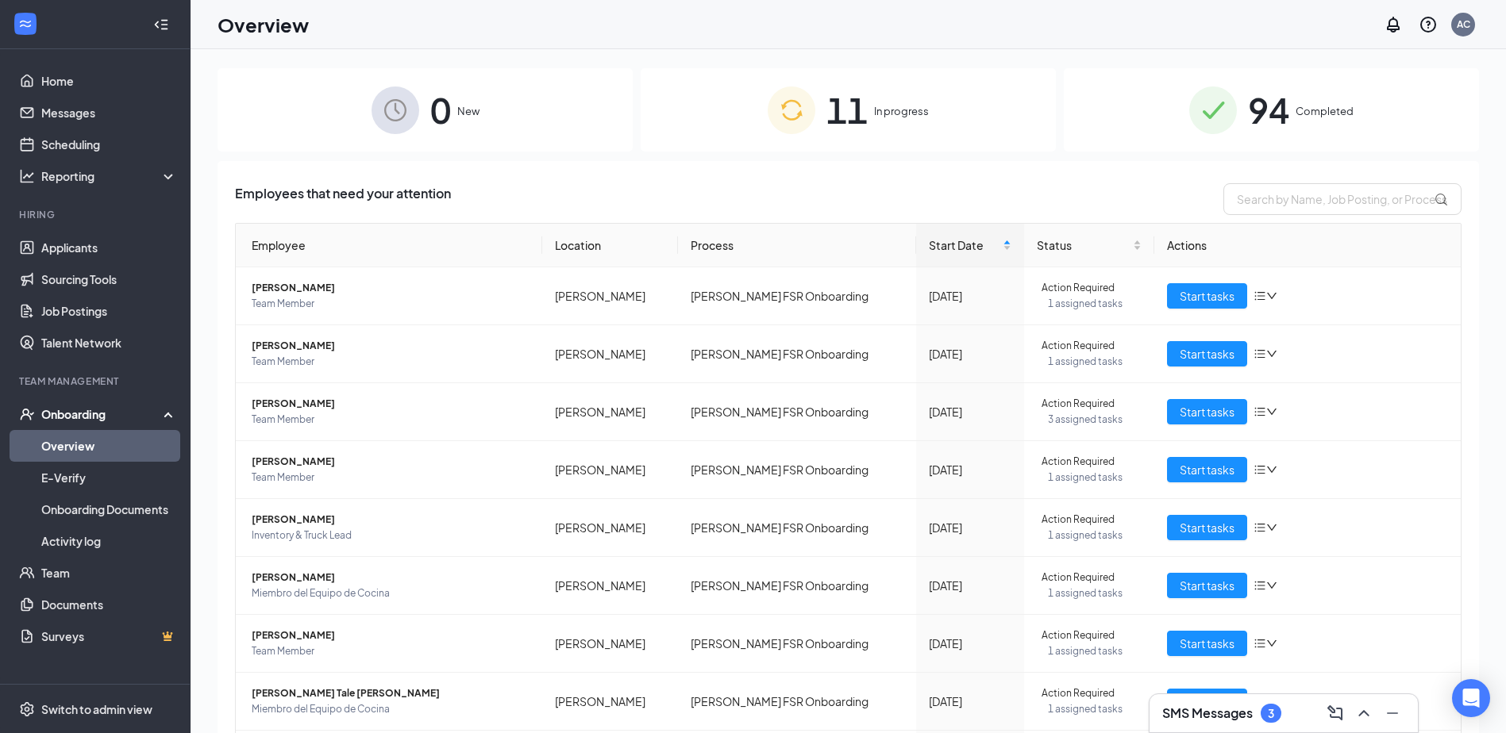
click at [833, 130] on span "11" at bounding box center [846, 110] width 41 height 55
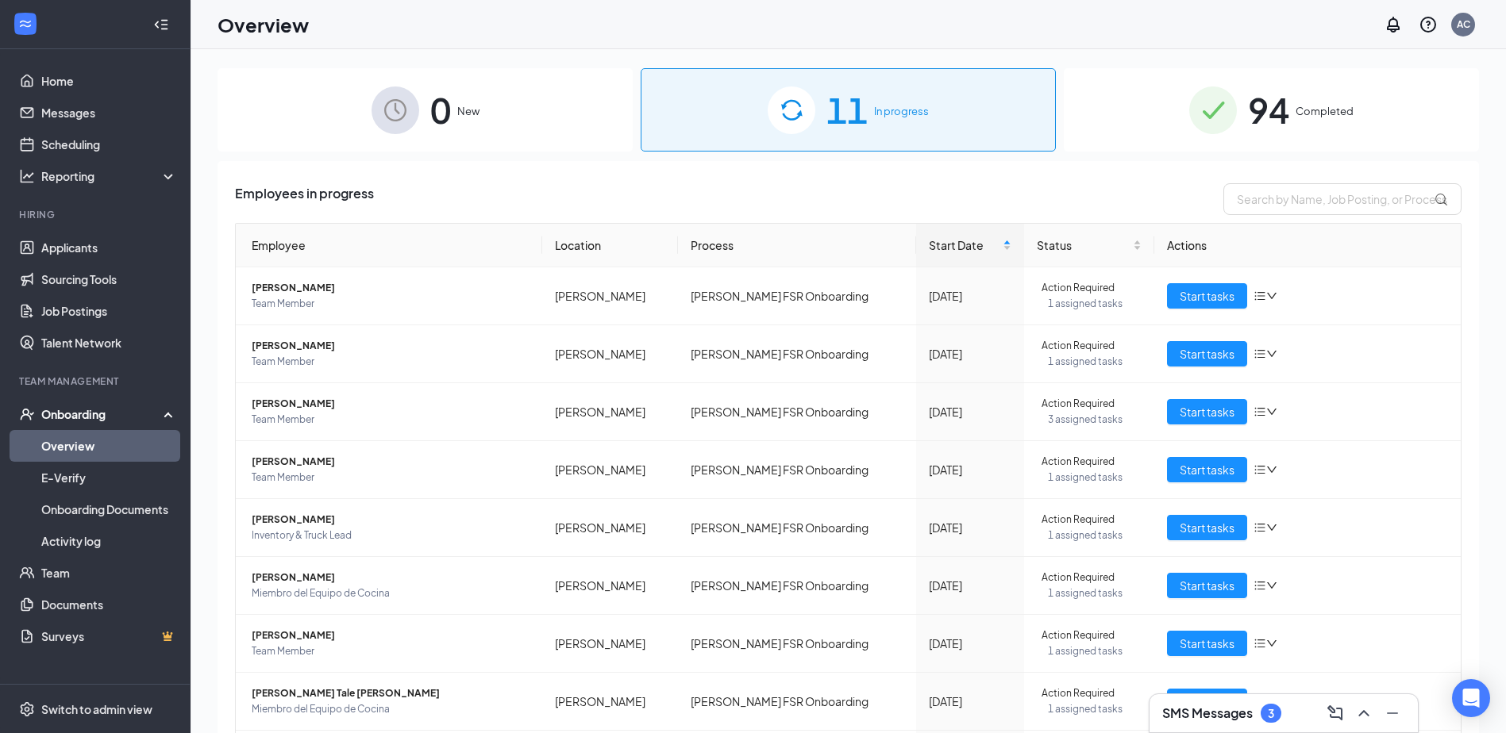
click at [454, 108] on div "0 New" at bounding box center [424, 109] width 415 height 83
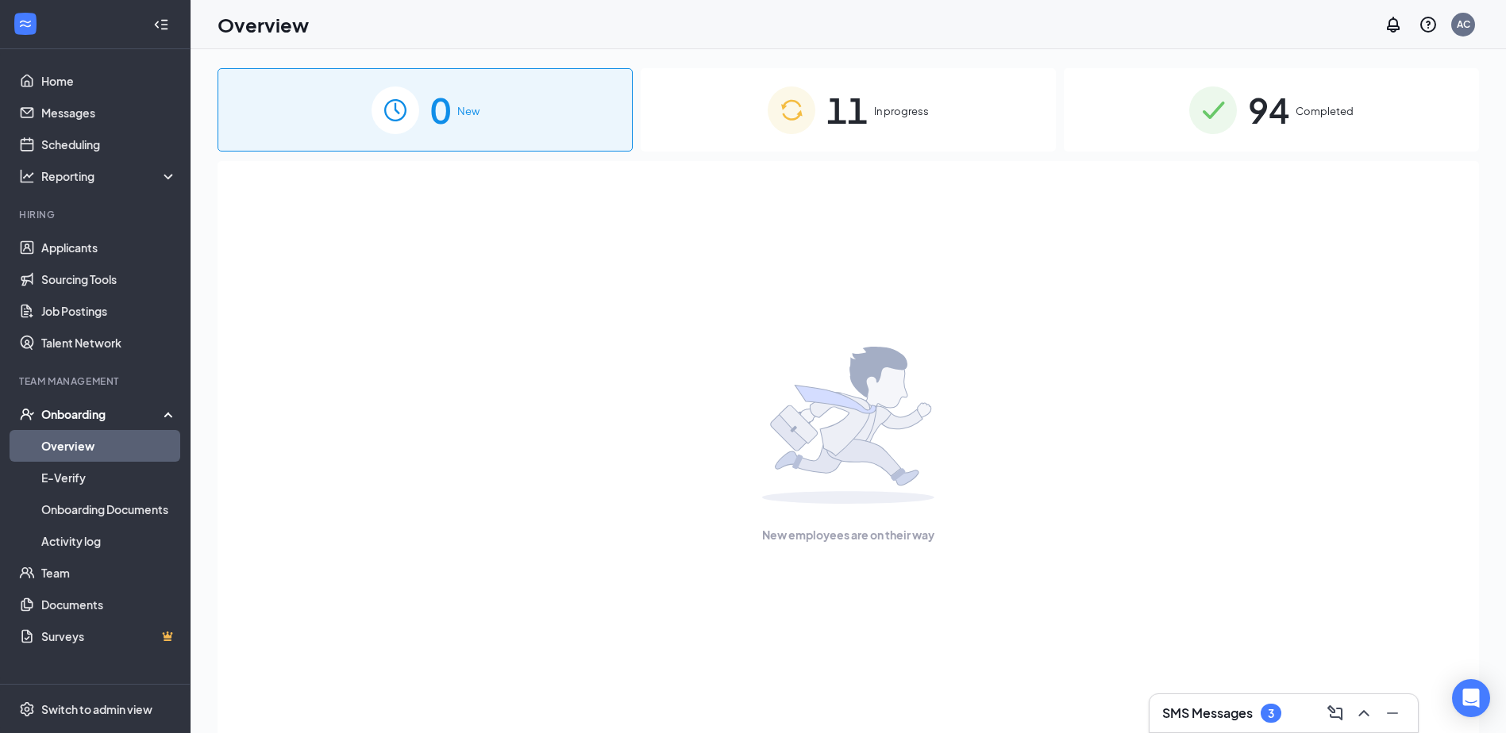
click at [845, 110] on span "11" at bounding box center [846, 110] width 41 height 55
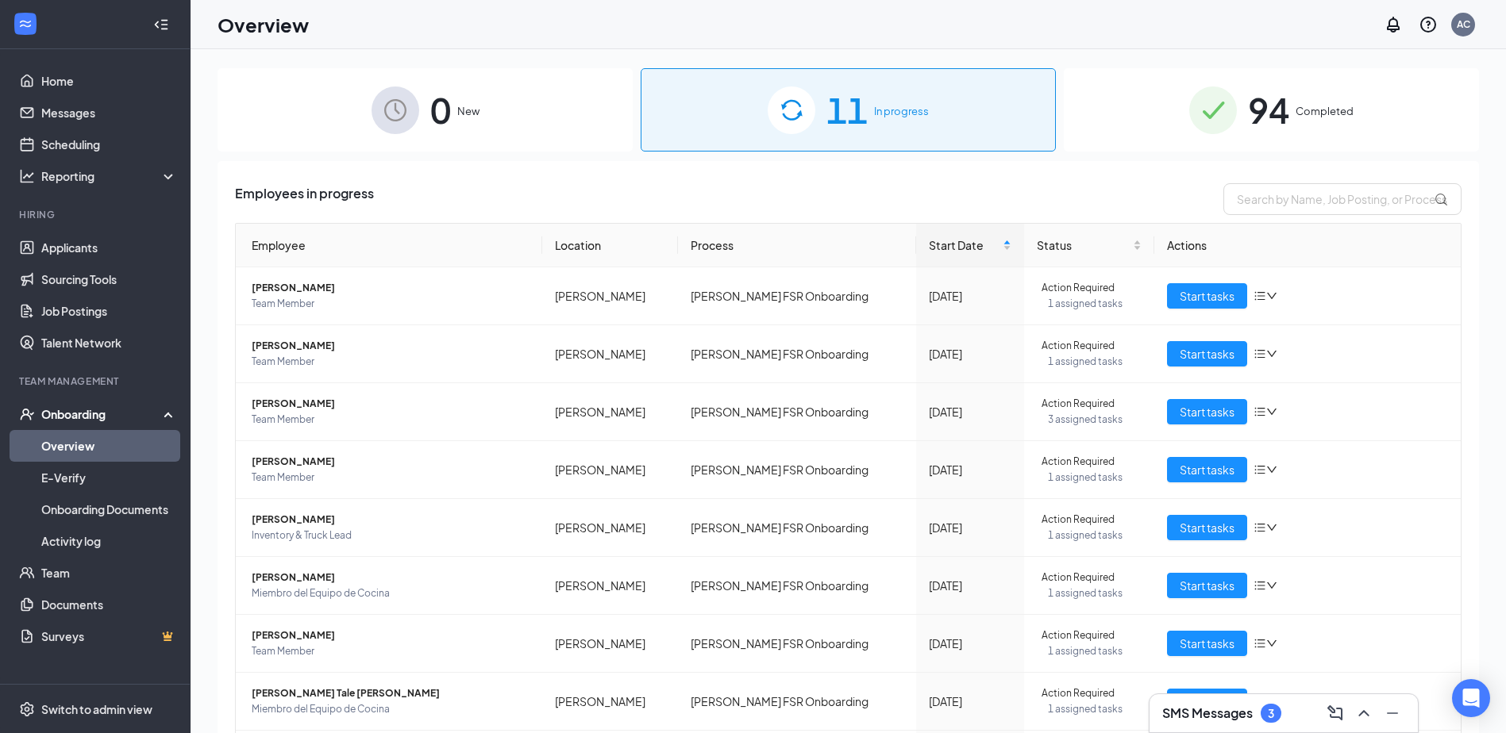
click at [483, 108] on div "0 New" at bounding box center [424, 109] width 415 height 83
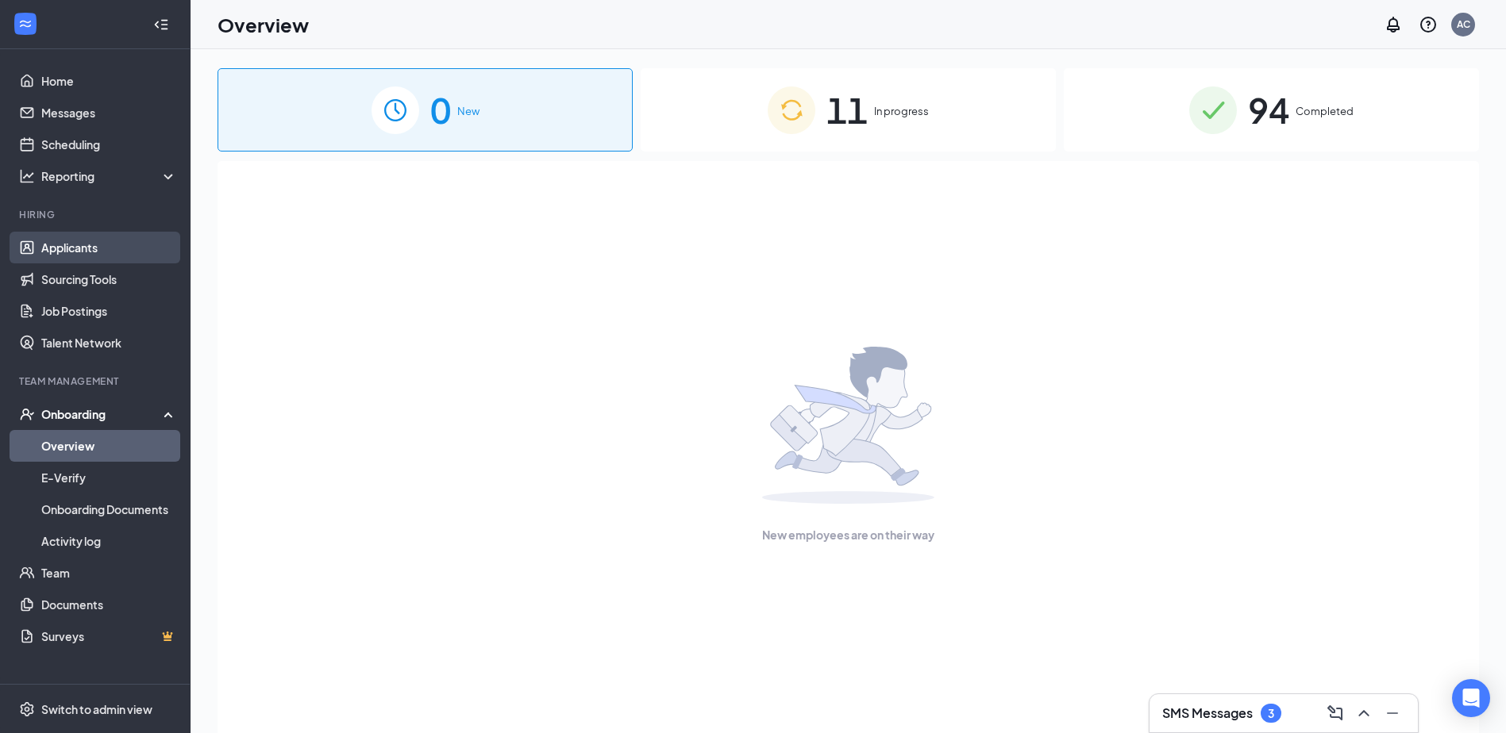
click at [100, 248] on link "Applicants" at bounding box center [109, 248] width 136 height 32
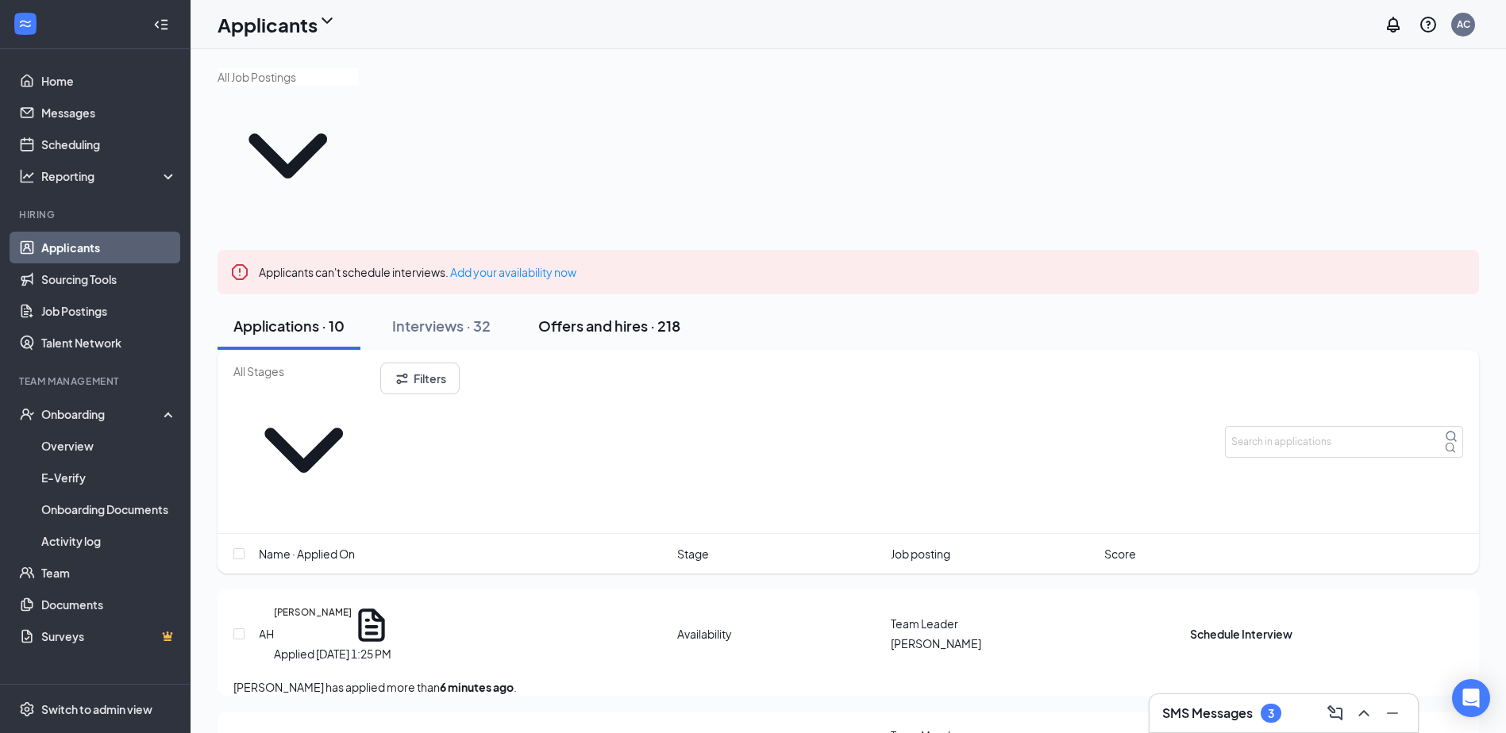
click at [576, 316] on div "Offers and hires · 218" at bounding box center [609, 326] width 142 height 20
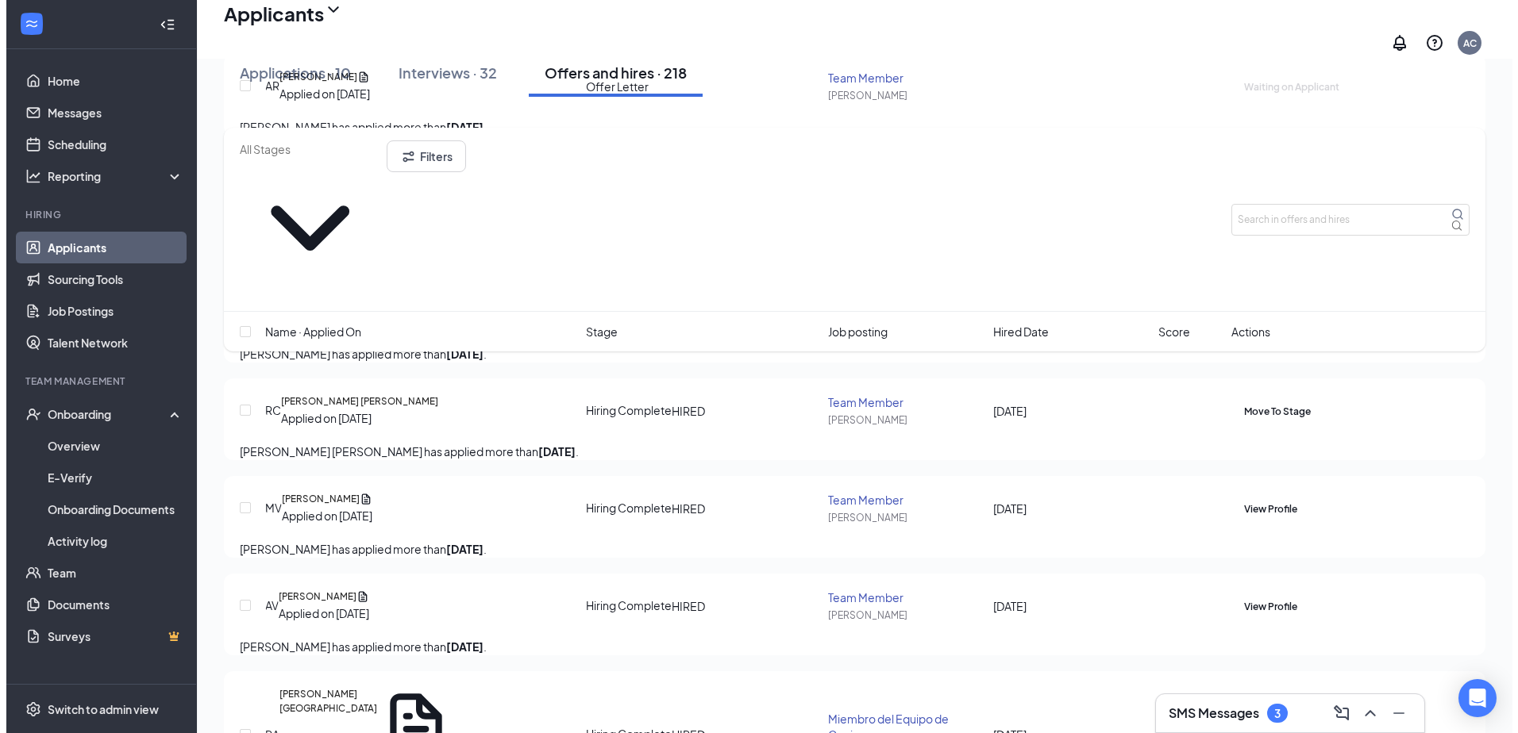
scroll to position [635, 0]
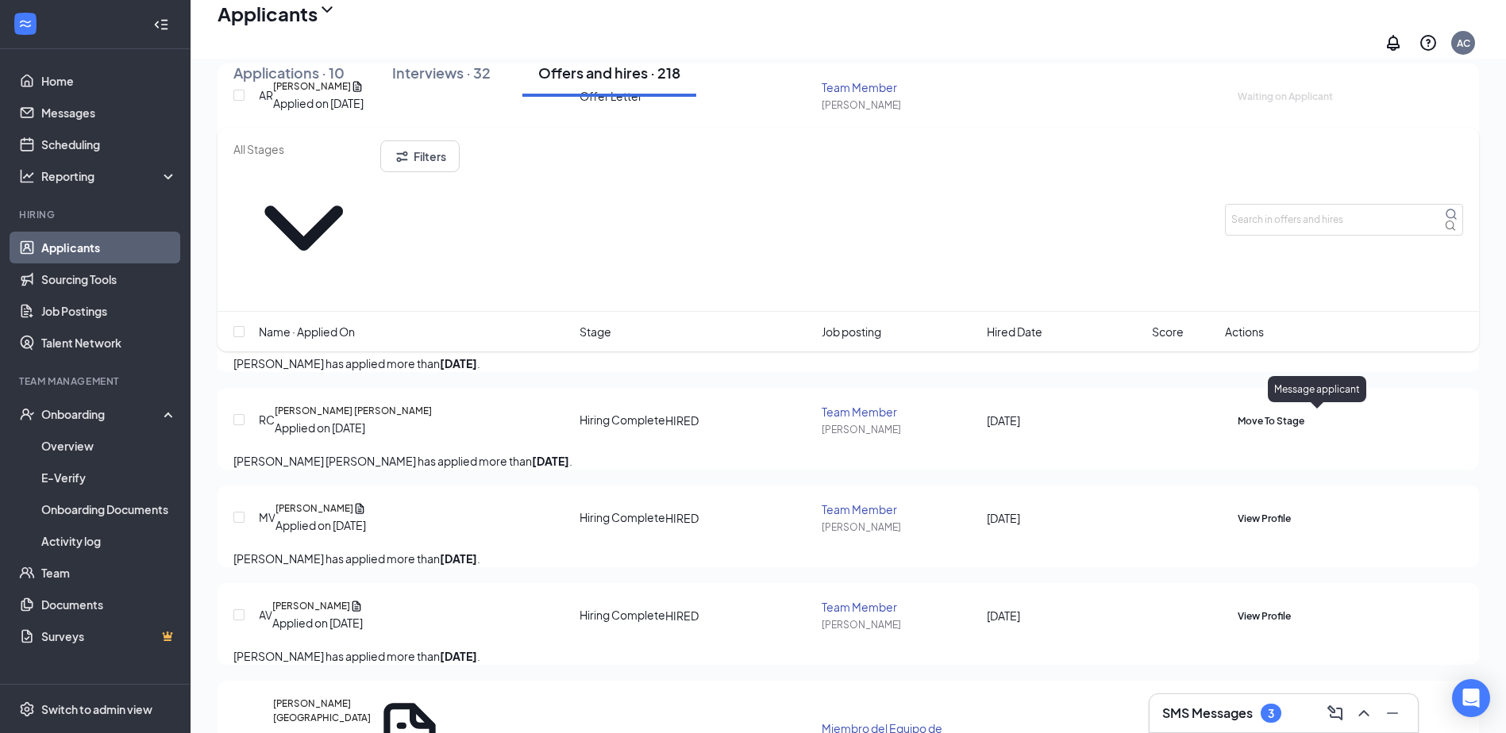
click at [1237, 411] on icon "ActiveChat" at bounding box center [1237, 411] width 0 height 0
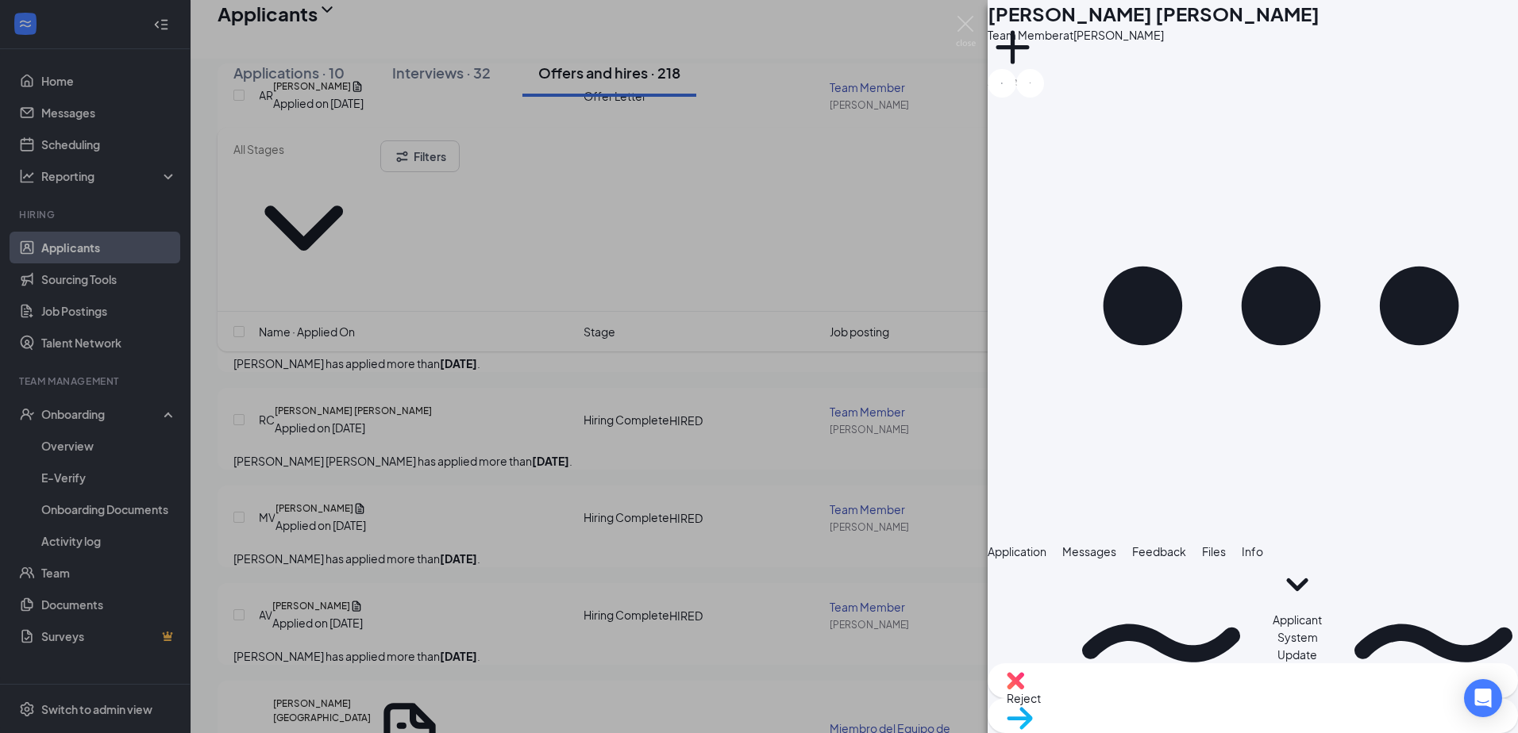
scroll to position [166, 0]
click at [1046, 543] on button "Application" at bounding box center [1016, 551] width 59 height 17
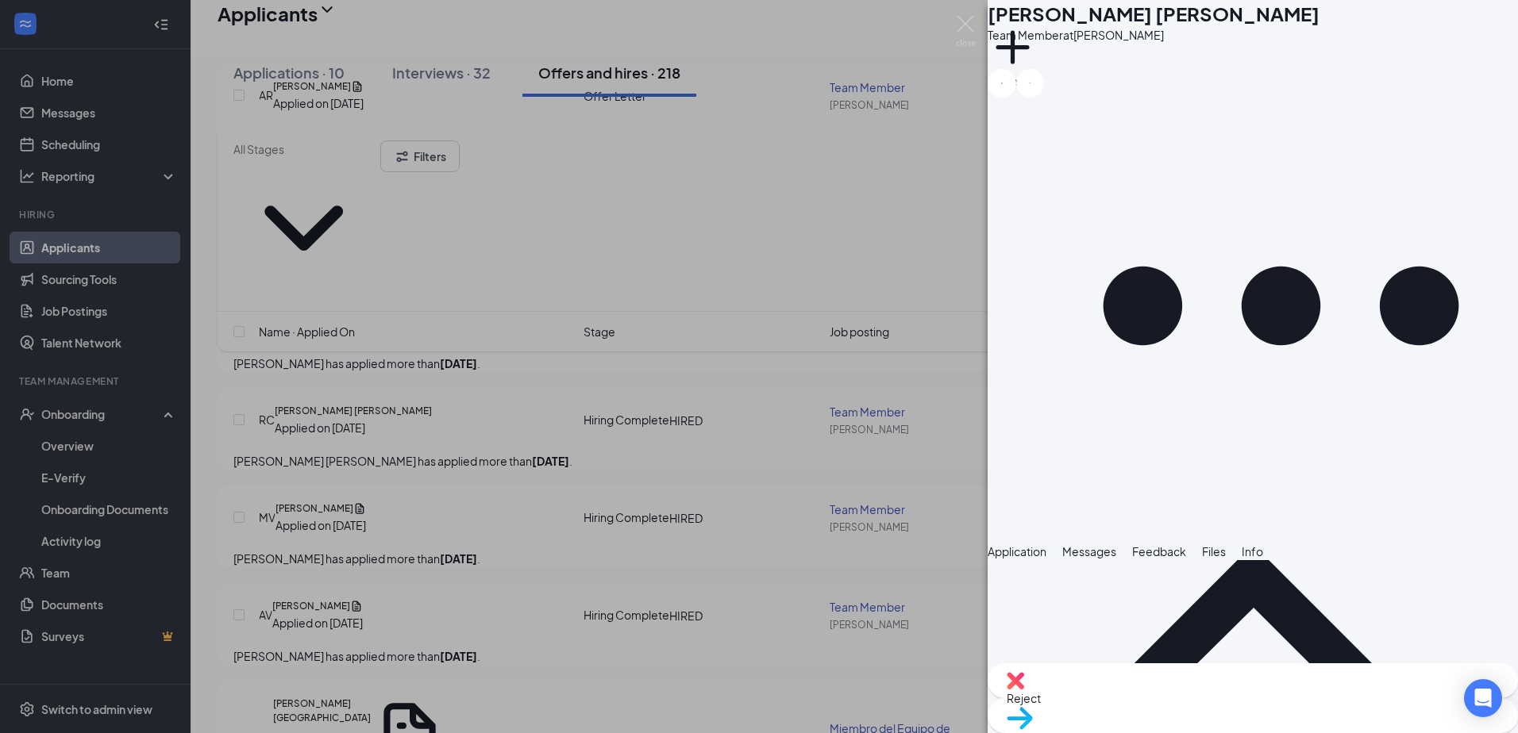
scroll to position [952, 0]
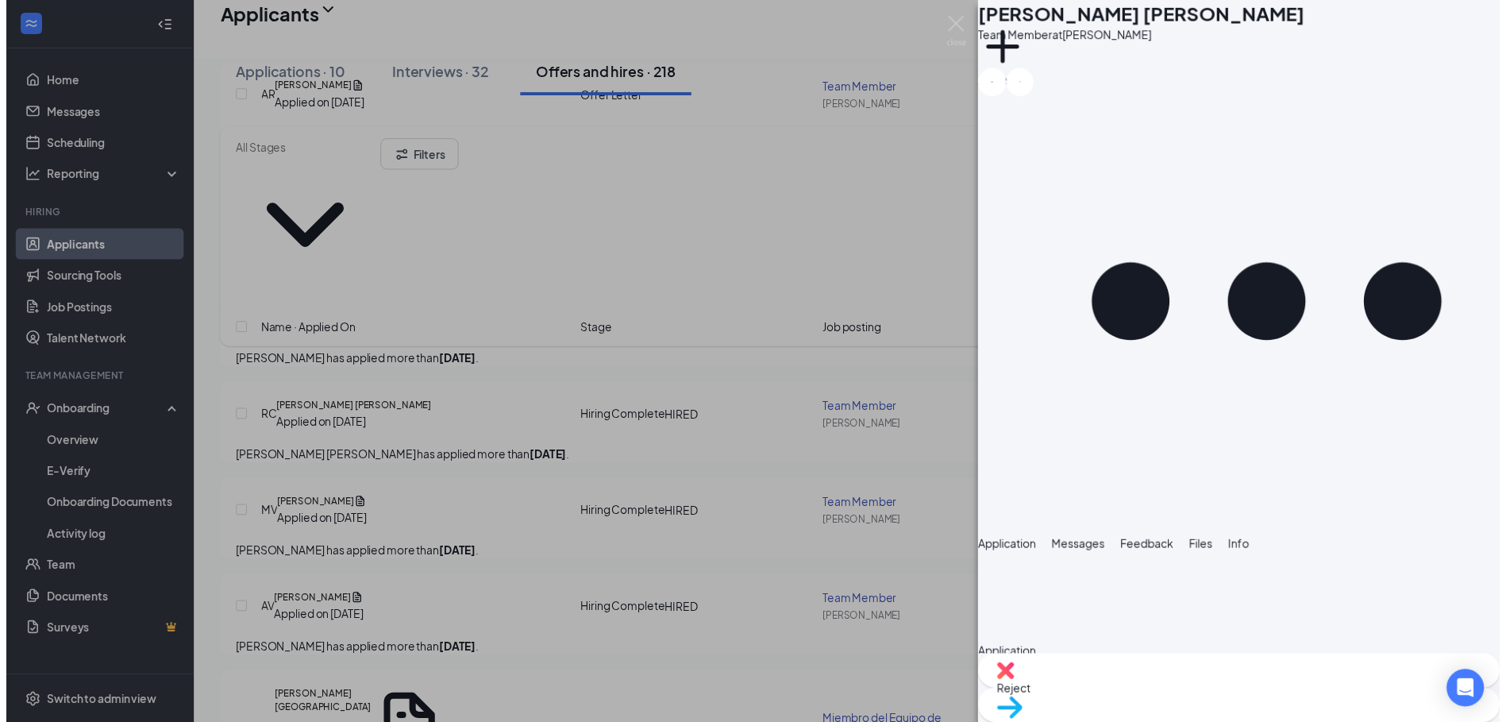
scroll to position [1039, 0]
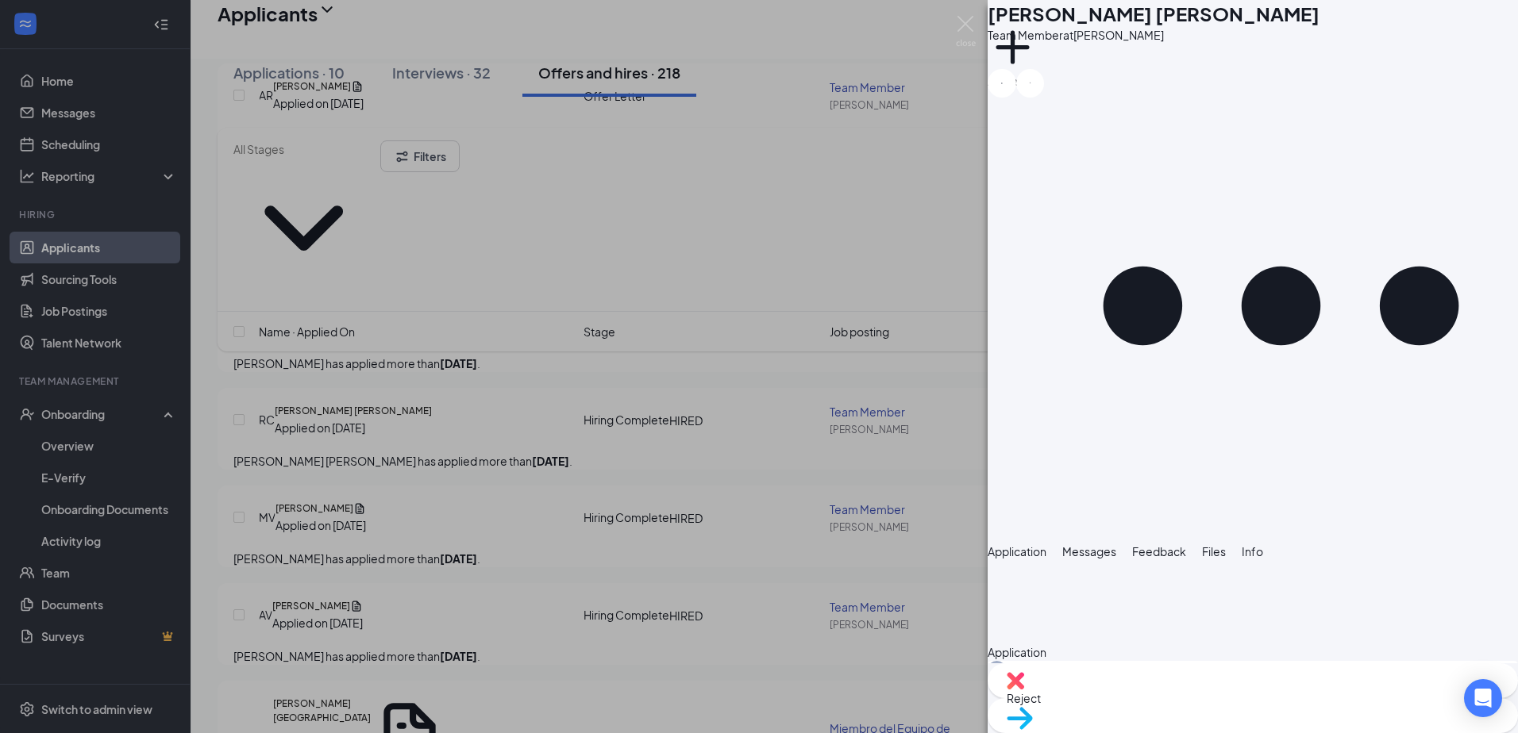
click at [1333, 730] on span "Move to stage" at bounding box center [1252, 738] width 492 height 17
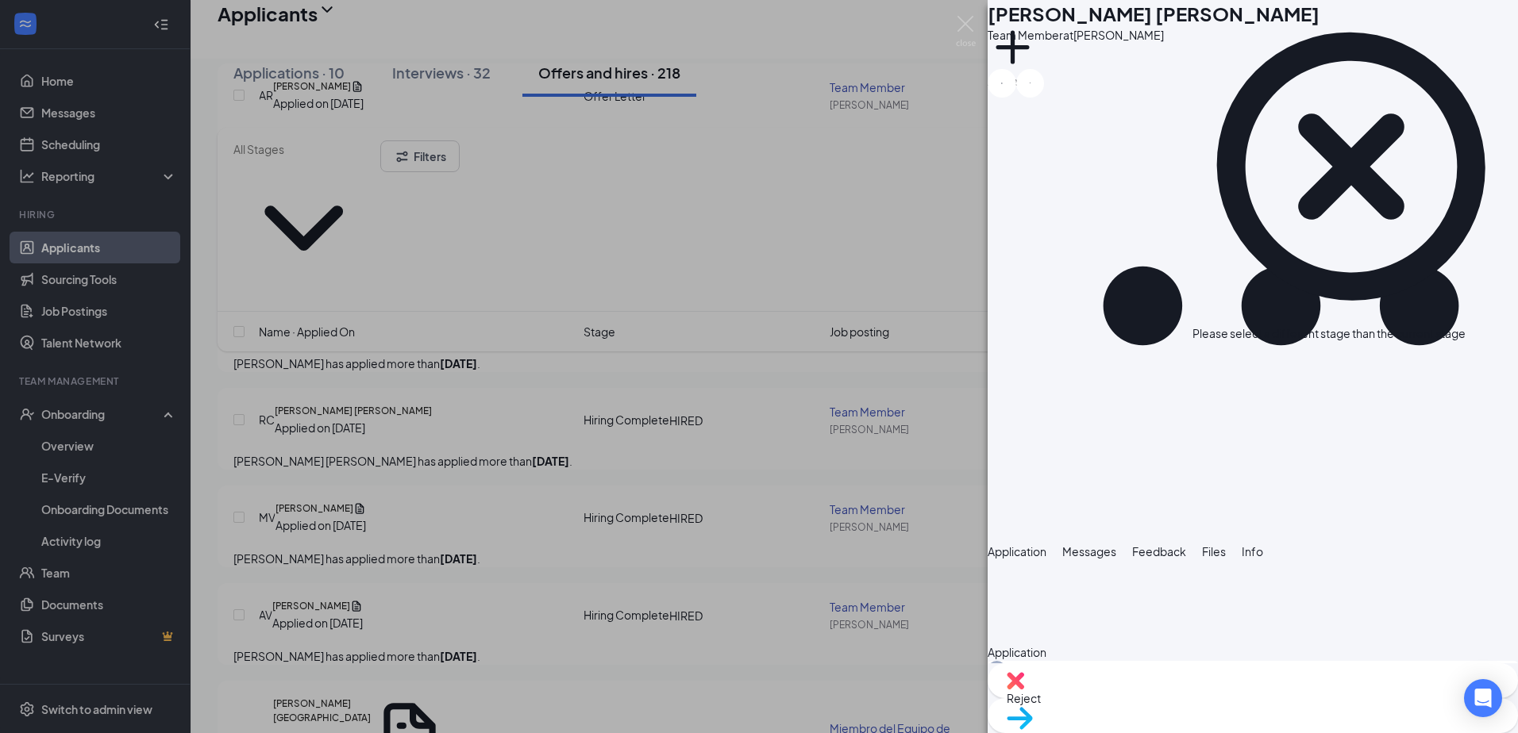
drag, startPoint x: 999, startPoint y: 537, endPoint x: 983, endPoint y: 511, distance: 30.4
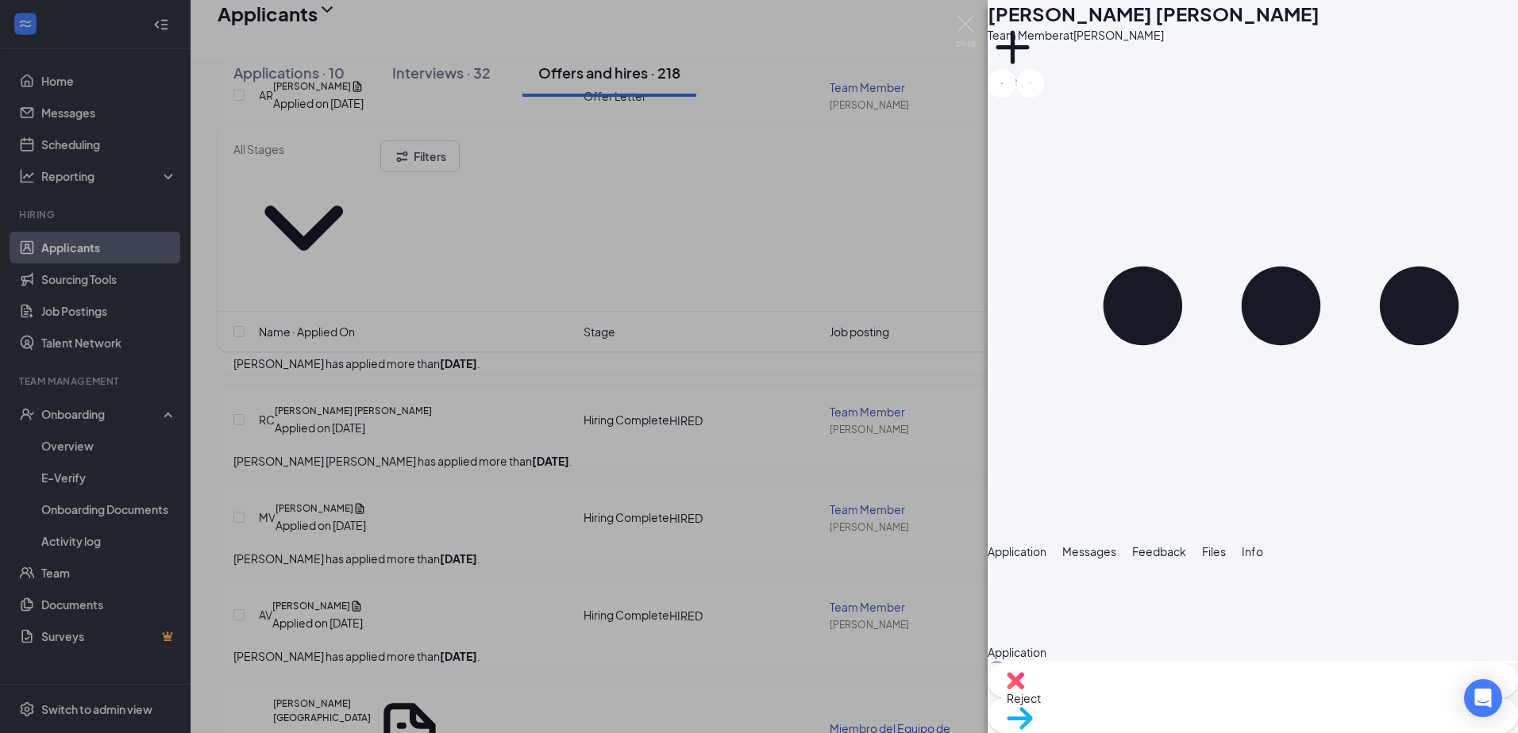
click at [675, 486] on div "RC [PERSON_NAME] [PERSON_NAME] Team Member at [PERSON_NAME] Add a tag Applicati…" at bounding box center [759, 366] width 1518 height 733
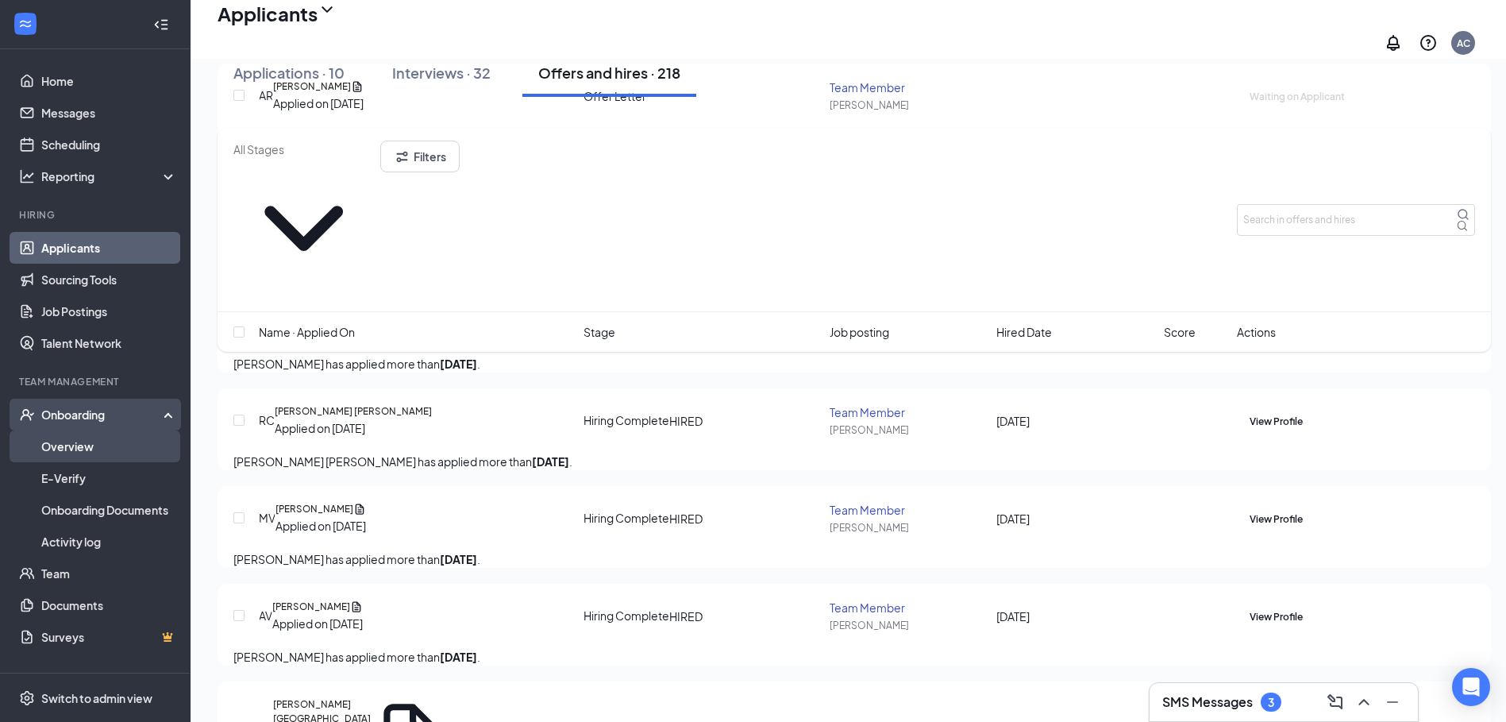
click at [125, 460] on link "Overview" at bounding box center [109, 446] width 136 height 32
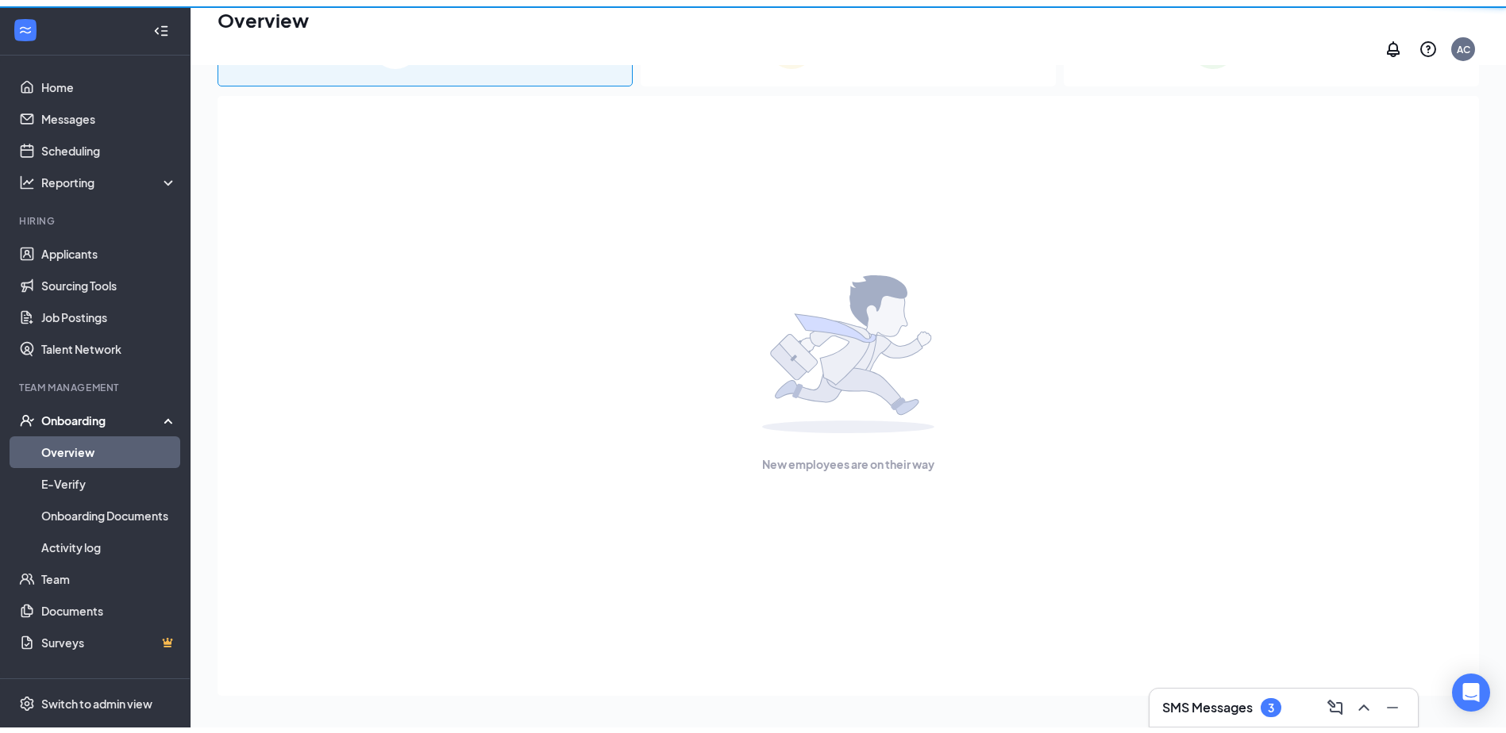
scroll to position [71, 0]
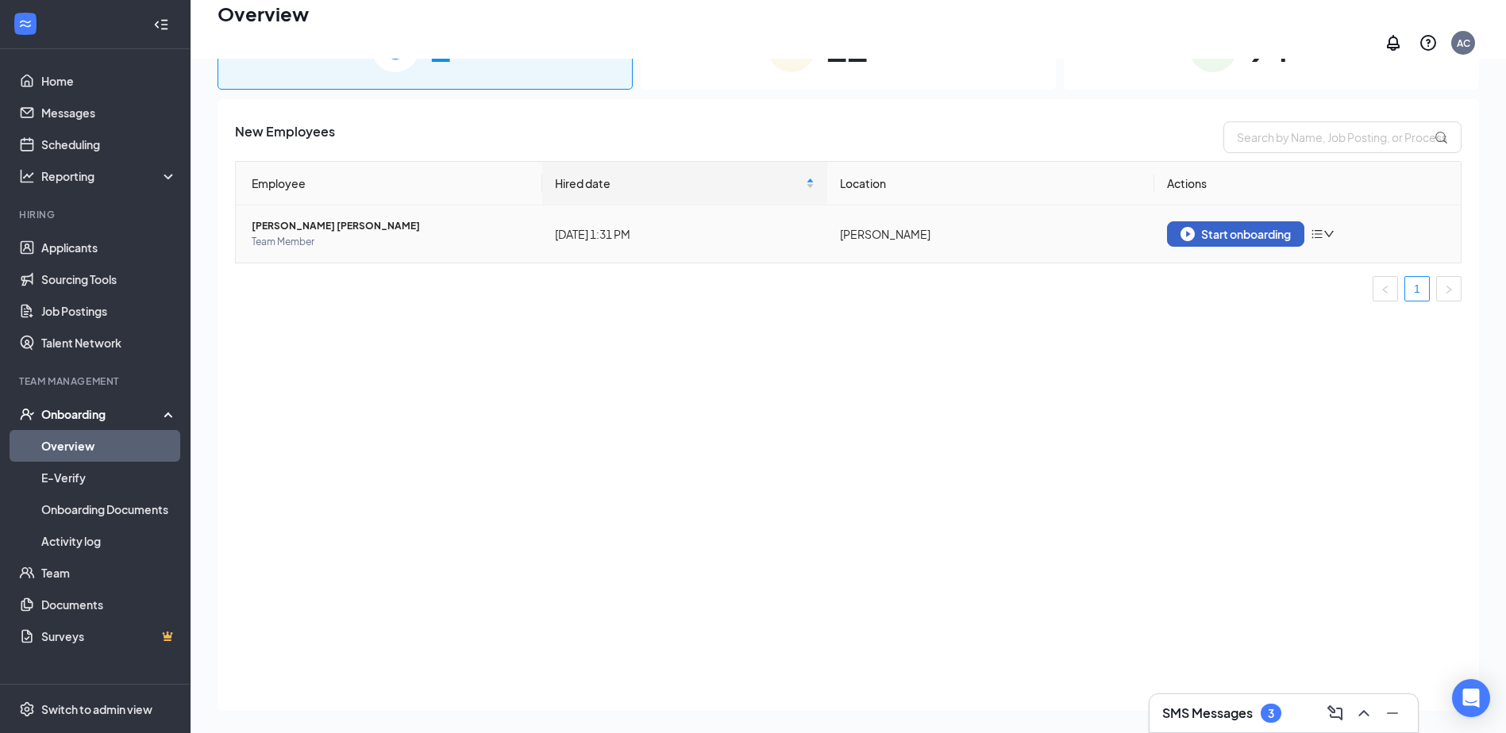
click at [1210, 230] on div "Start onboarding" at bounding box center [1235, 234] width 110 height 14
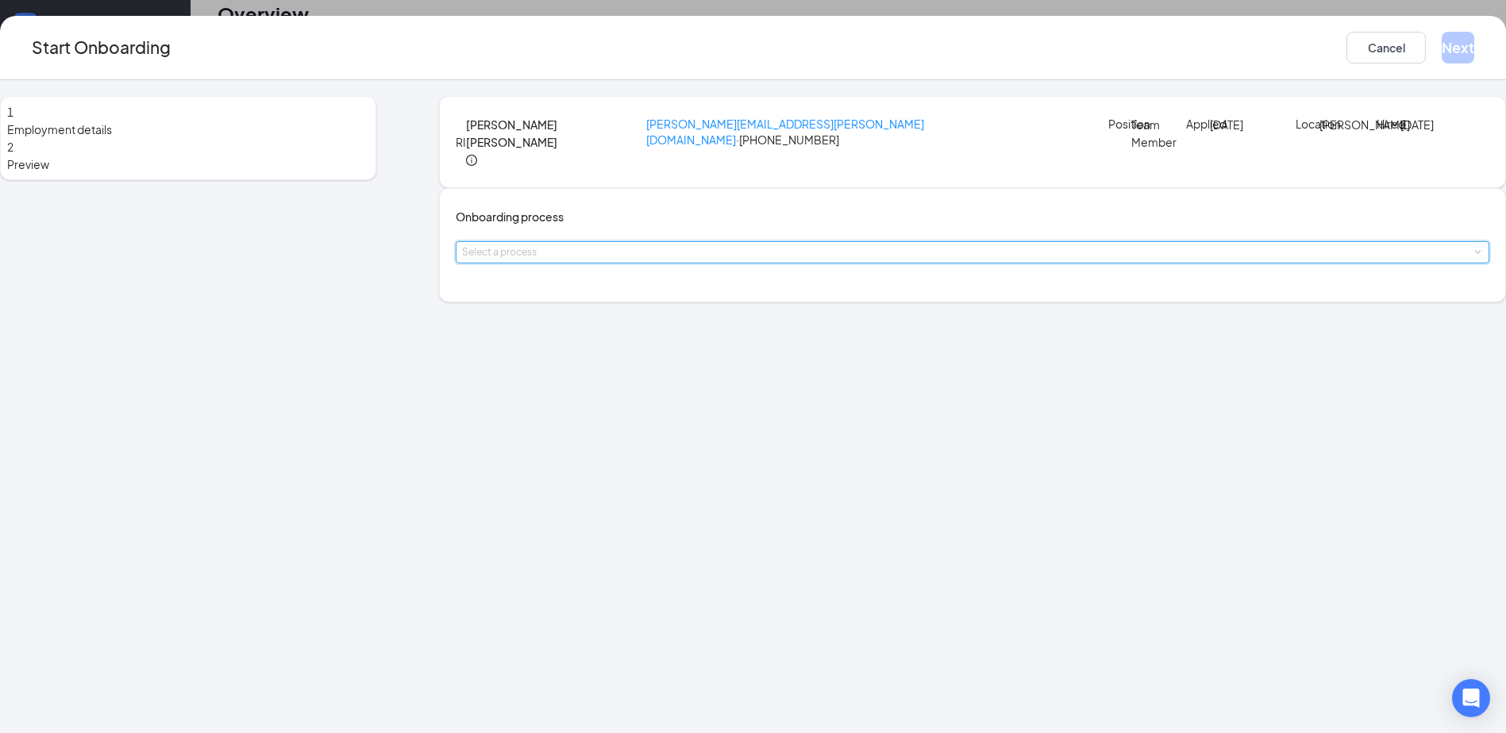
click at [758, 263] on div "Select a process" at bounding box center [972, 252] width 1021 height 21
click at [751, 353] on li "[PERSON_NAME] FSR Onboarding" at bounding box center [659, 355] width 260 height 29
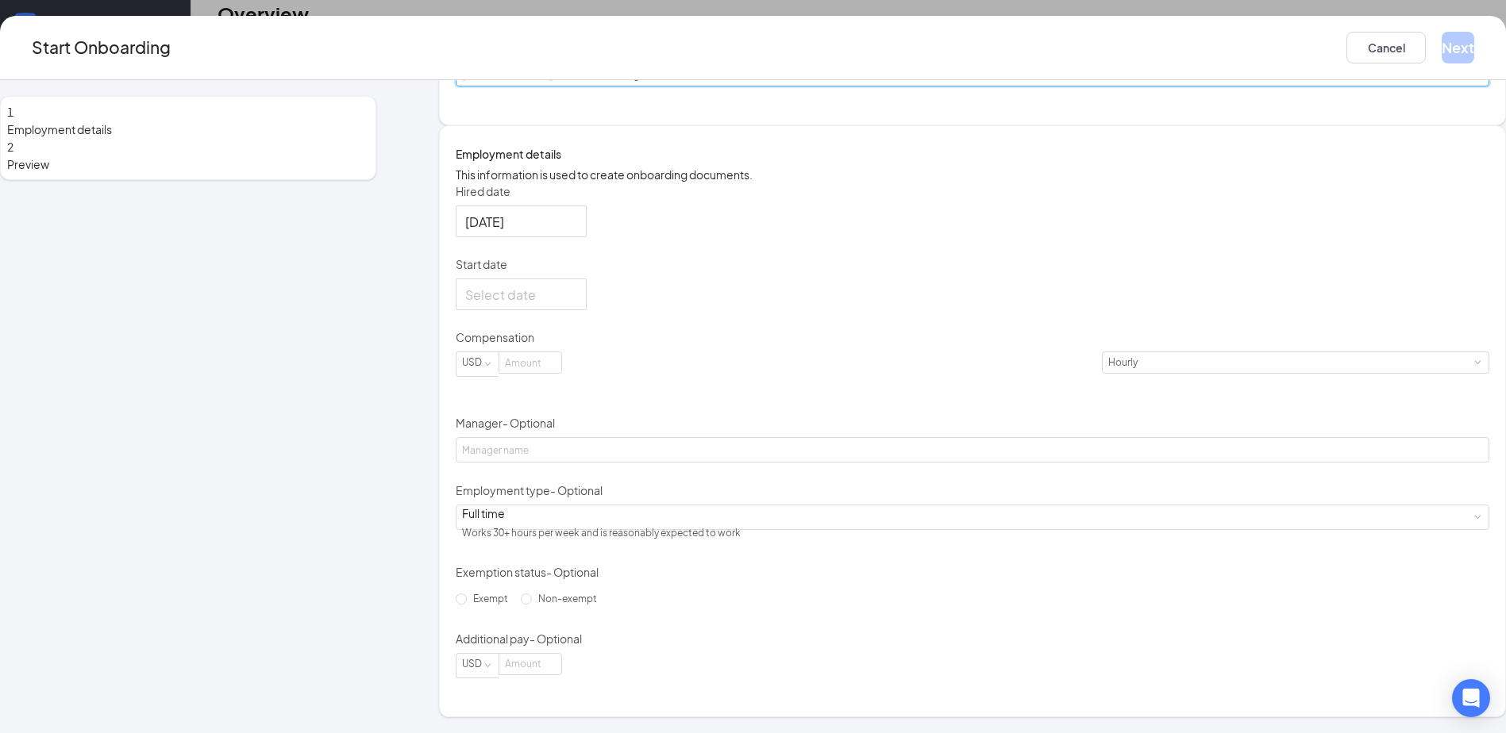
scroll to position [238, 0]
click at [587, 310] on div at bounding box center [521, 295] width 131 height 32
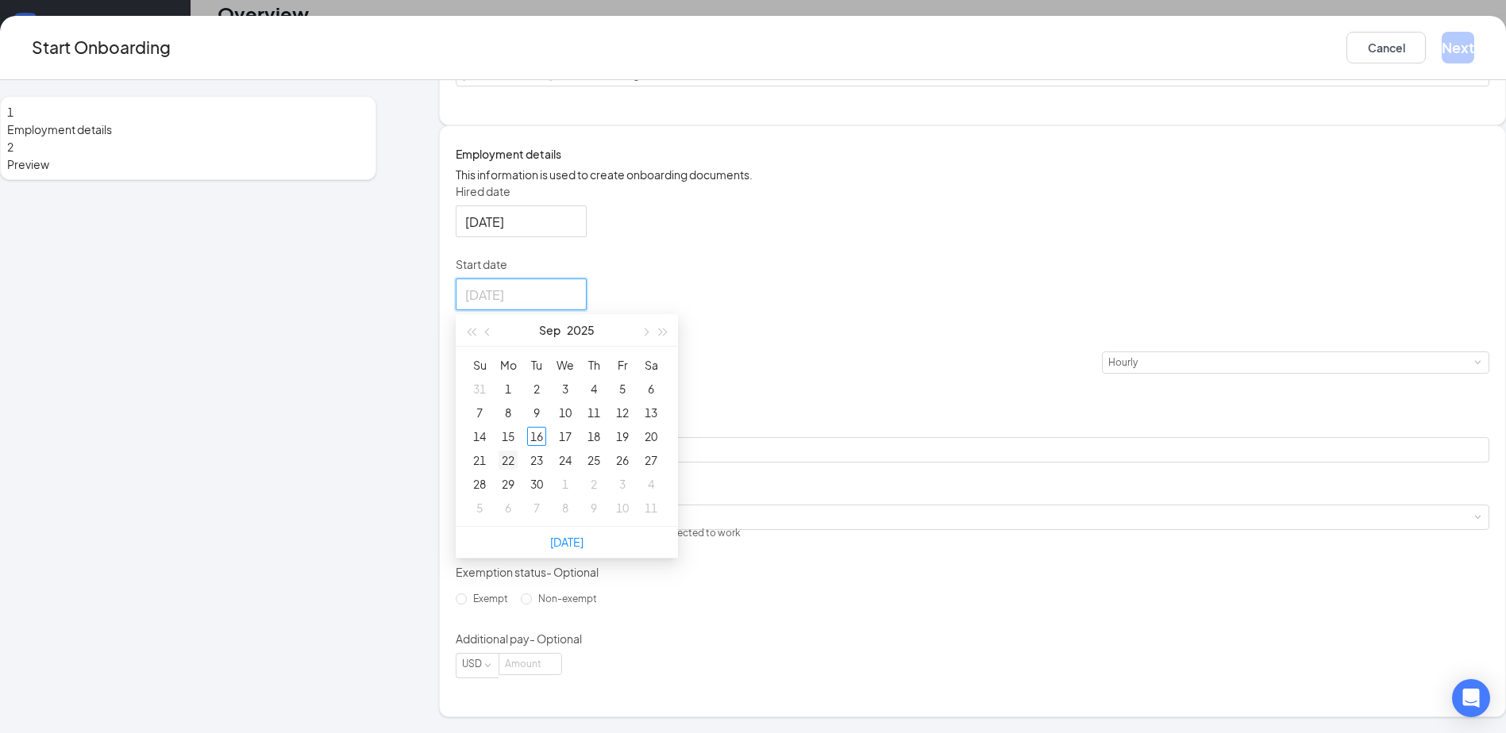
type input "[DATE]"
click at [522, 472] on td "22" at bounding box center [508, 460] width 29 height 24
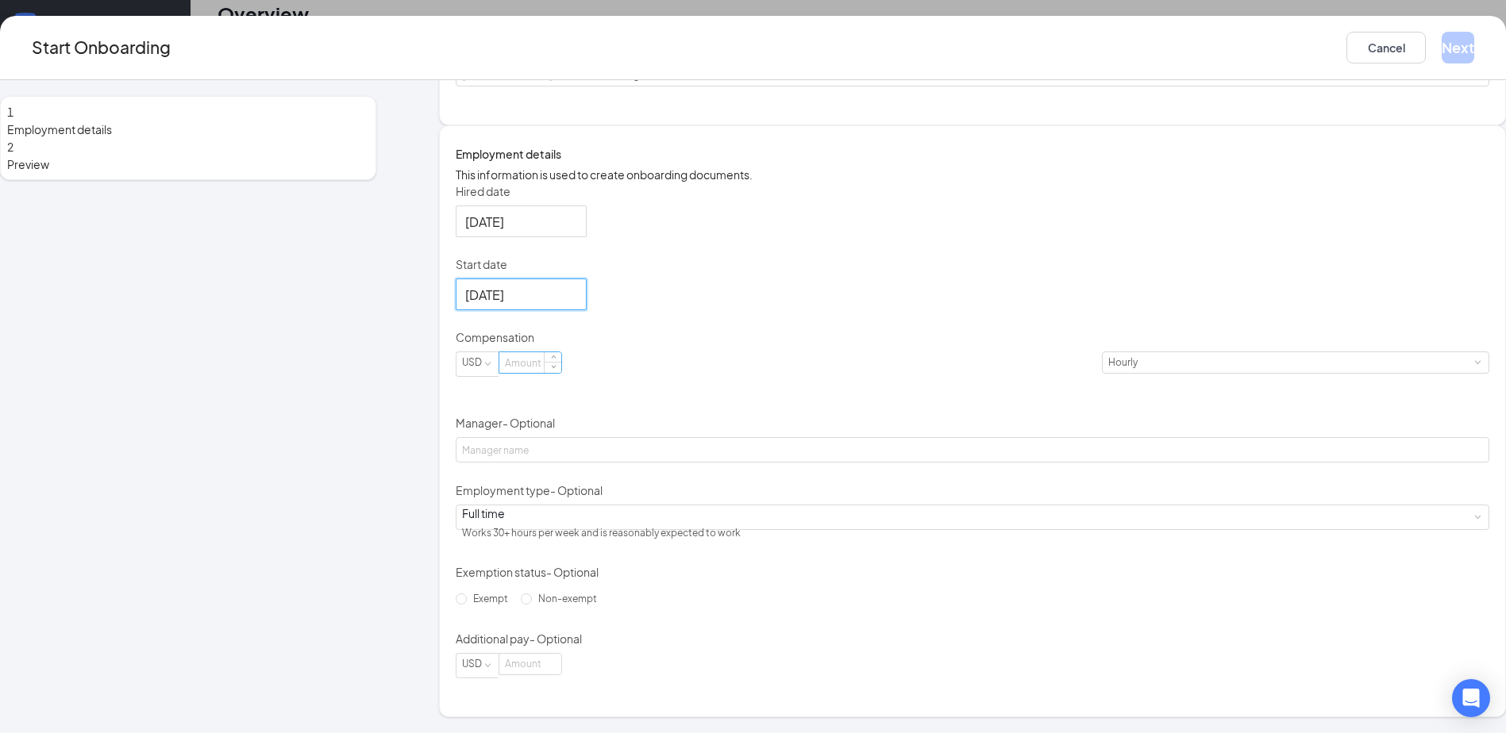
click at [561, 373] on input at bounding box center [530, 362] width 62 height 21
type input "12"
click at [729, 348] on form "Hired date [DATE] Start date [DATE] [DATE] Su Mo Tu We Th Fr Sa 31 1 2 3 4 5 6 …" at bounding box center [972, 430] width 1033 height 495
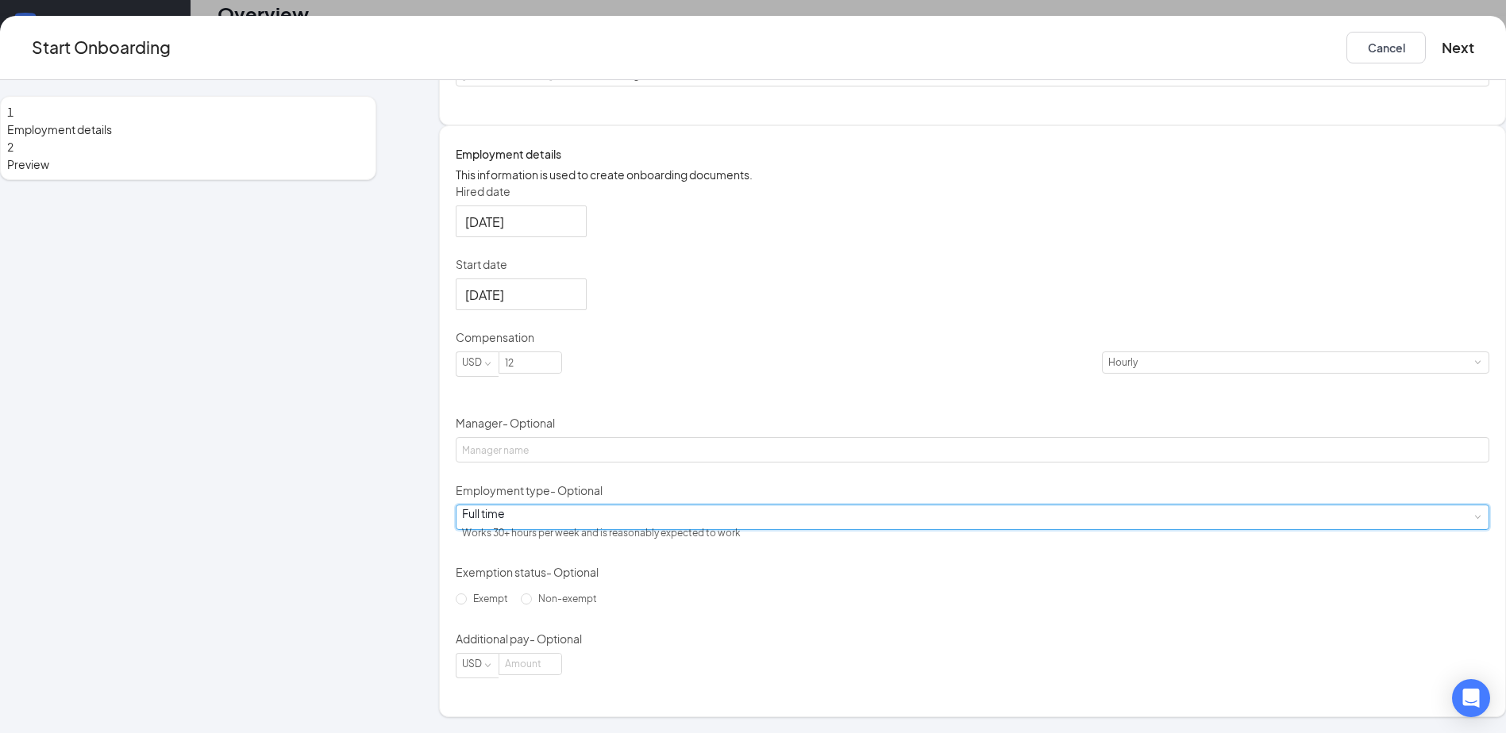
click at [602, 529] on div "Full time Works 30+ hours per week and is reasonably expected to work" at bounding box center [972, 518] width 1021 height 24
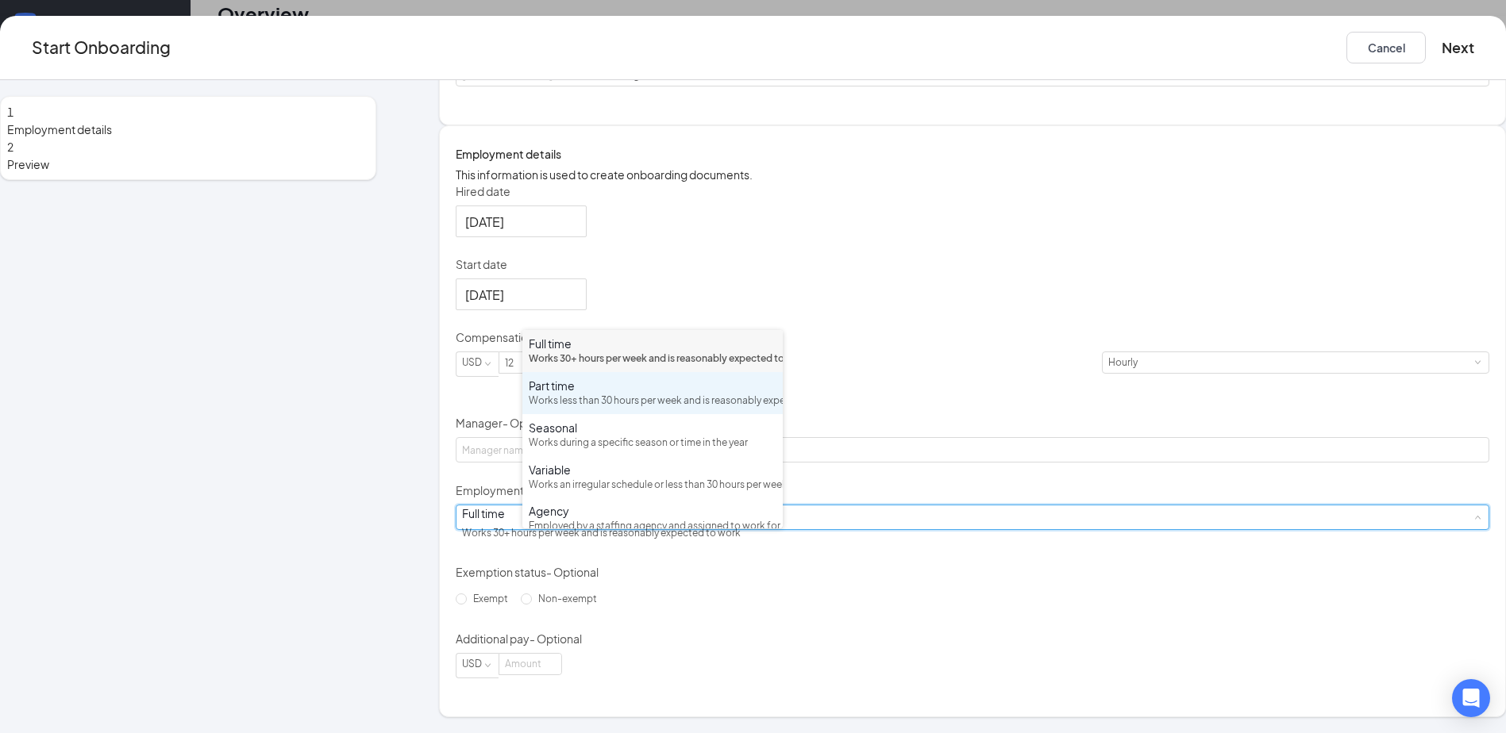
click at [602, 394] on div "Part time" at bounding box center [653, 386] width 248 height 16
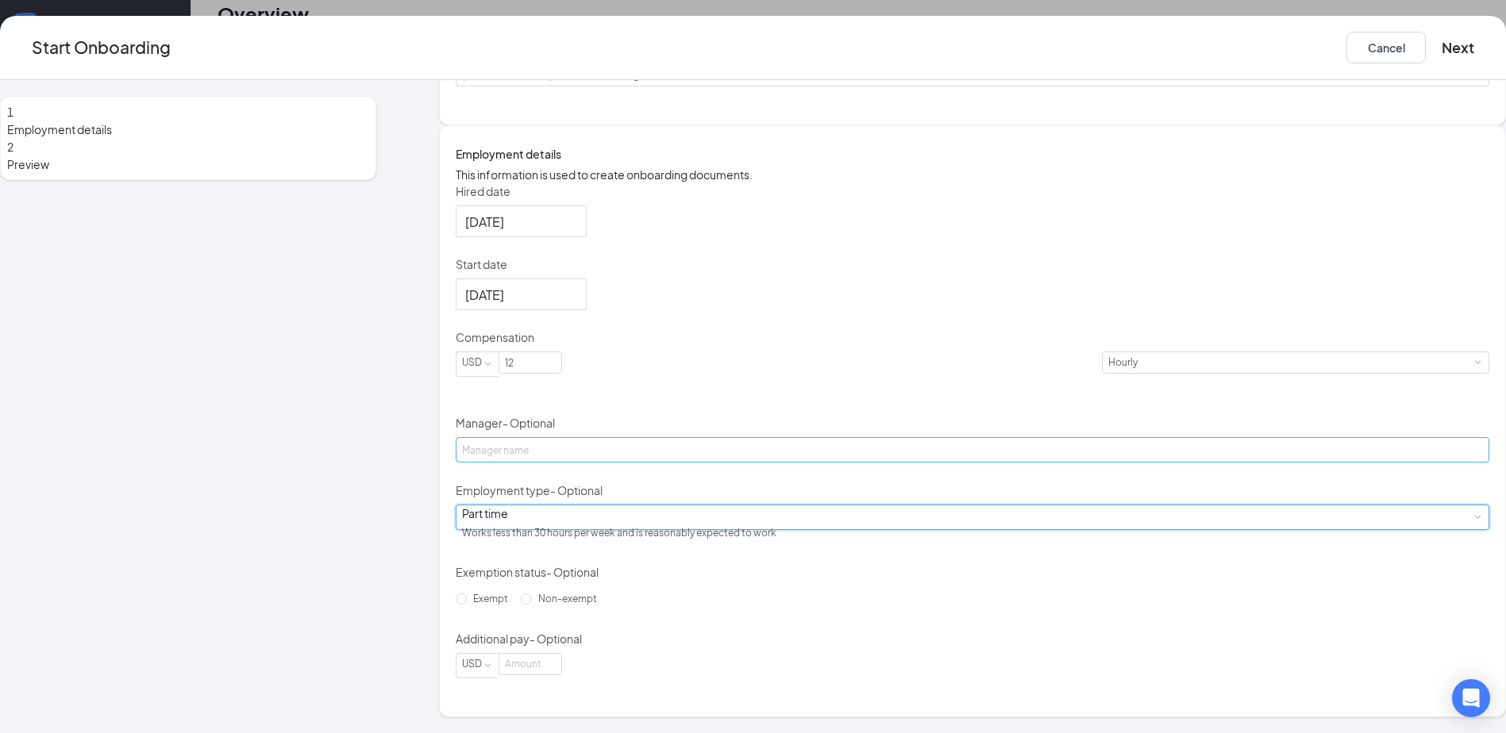
scroll to position [272, 0]
click at [575, 605] on span "Non-exempt" at bounding box center [567, 599] width 71 height 12
click at [532, 605] on input "Non-exempt" at bounding box center [526, 599] width 11 height 11
radio input "true"
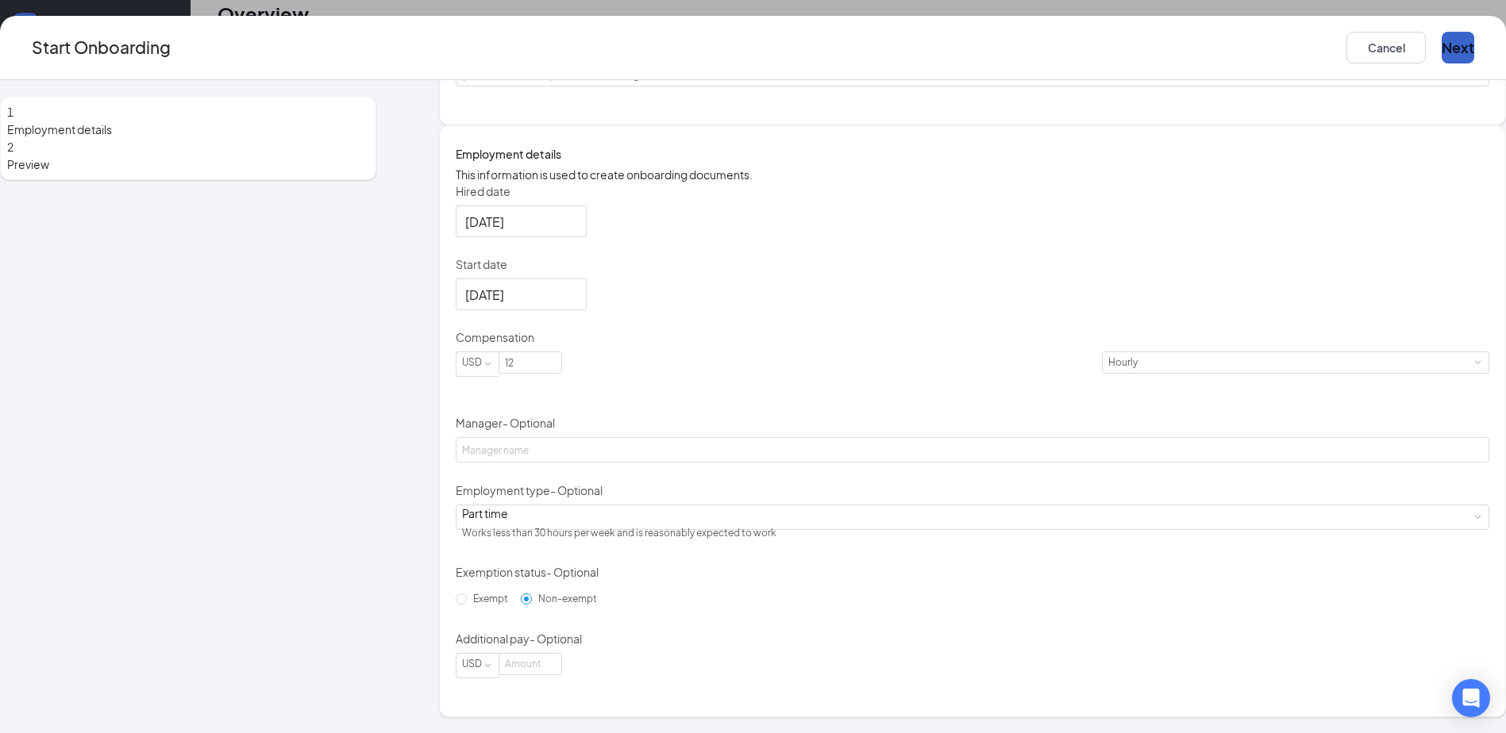
click at [1441, 44] on button "Next" at bounding box center [1457, 48] width 33 height 32
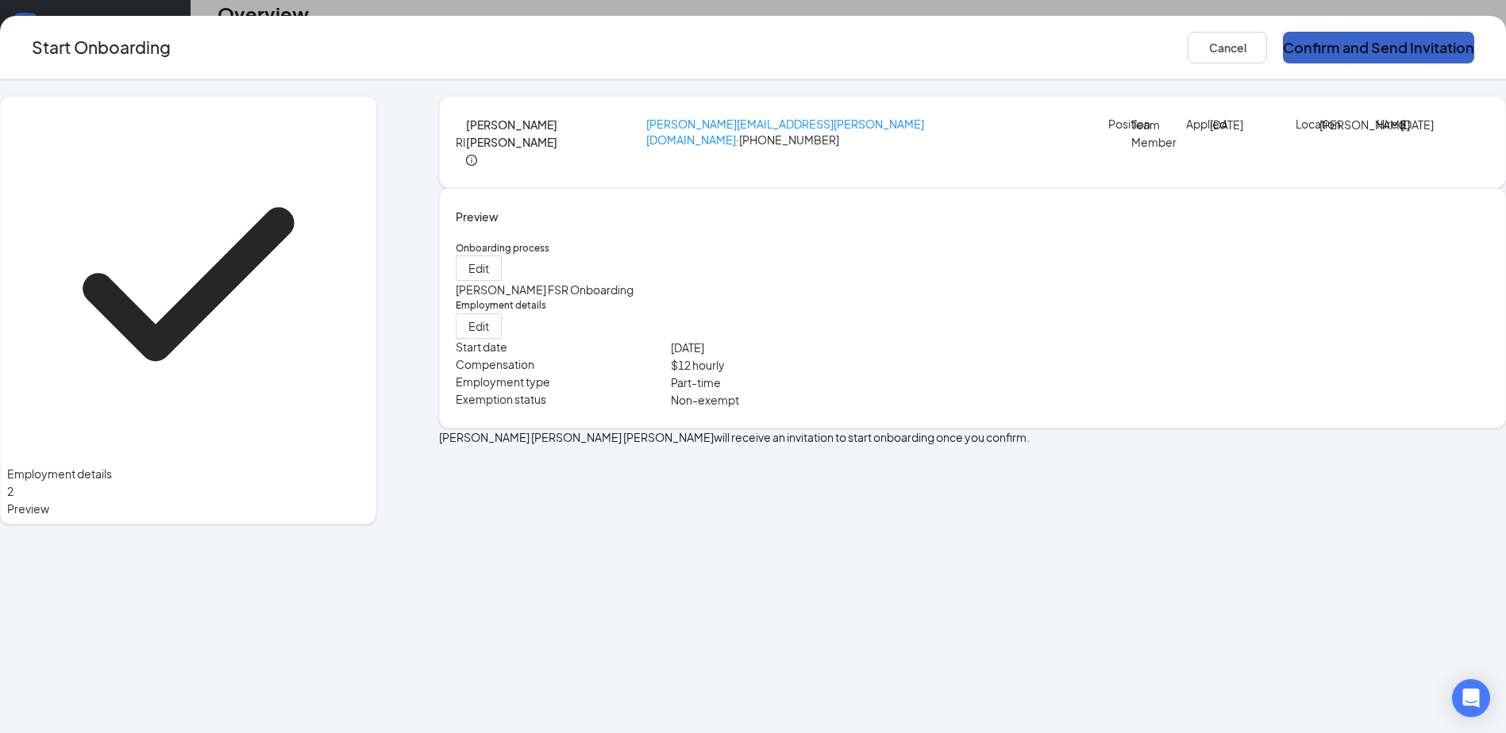
click at [1299, 44] on button "Confirm and Send Invitation" at bounding box center [1378, 48] width 191 height 32
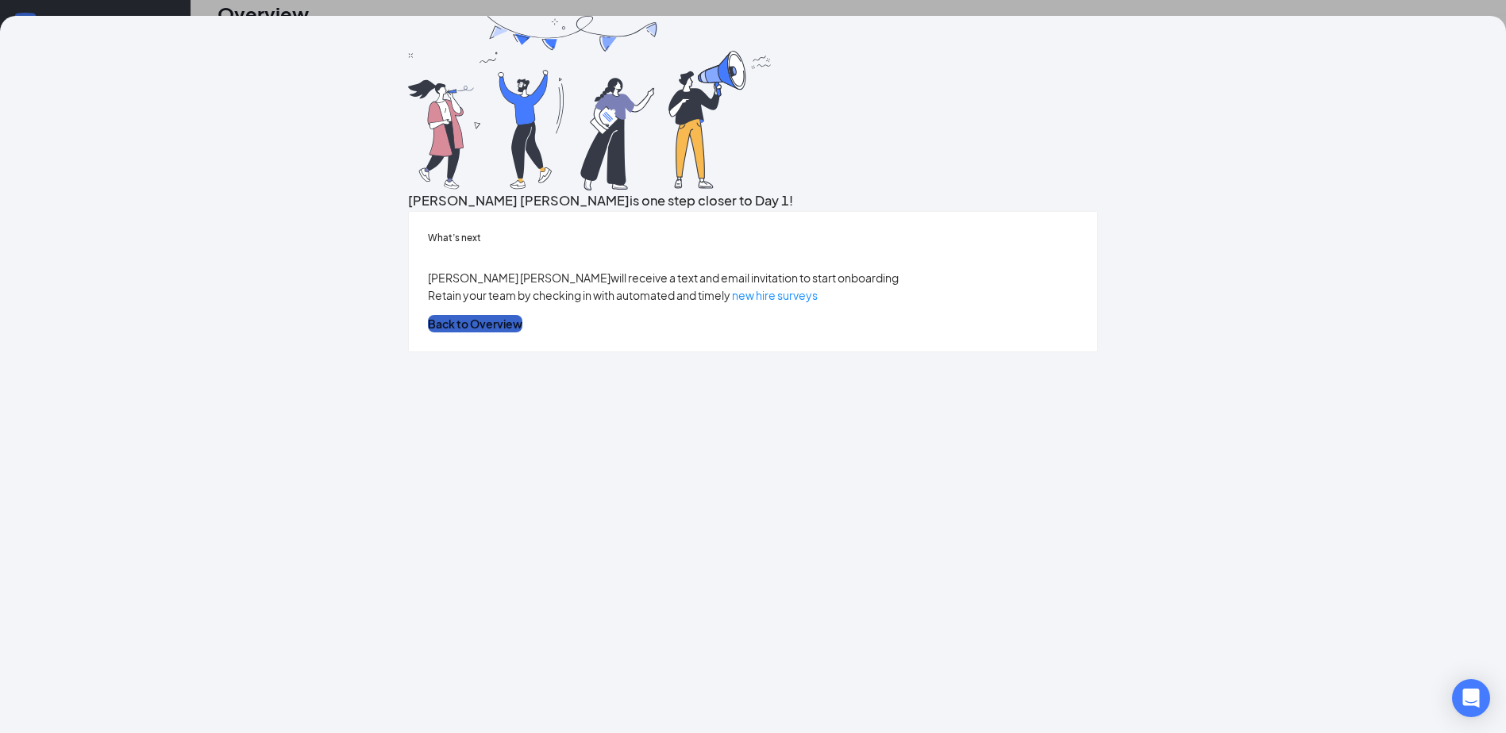
click at [522, 333] on button "Back to Overview" at bounding box center [475, 323] width 94 height 17
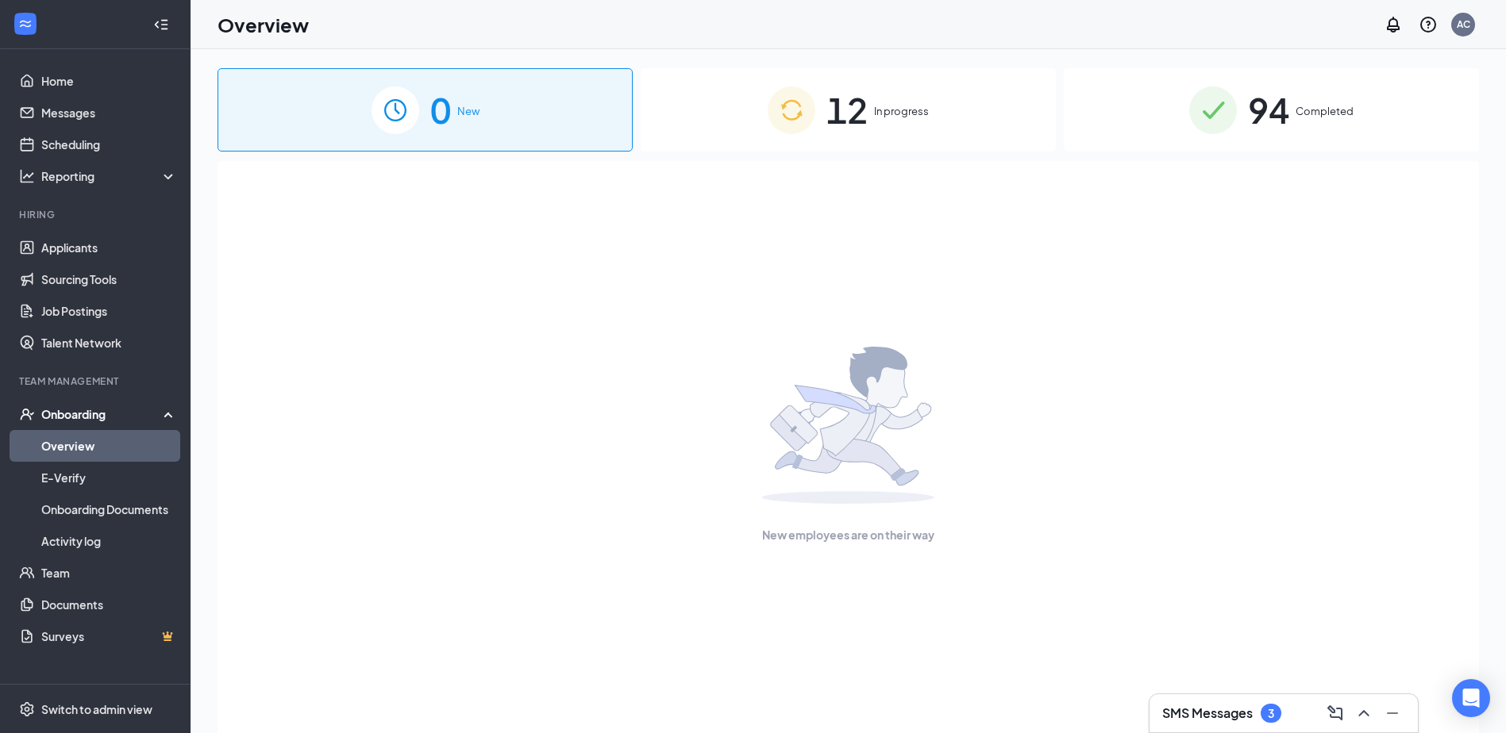
click at [864, 110] on span "12" at bounding box center [846, 110] width 41 height 55
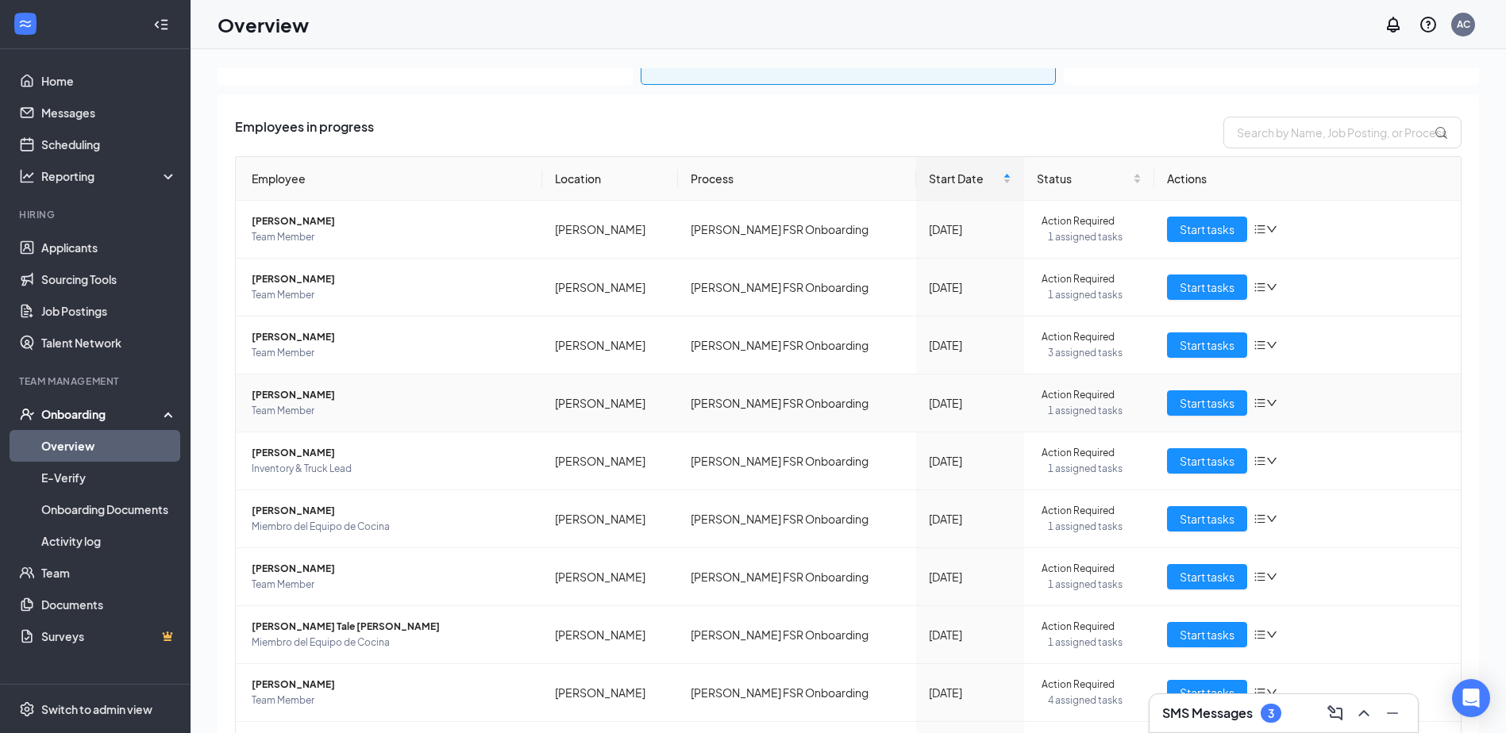
scroll to position [159, 0]
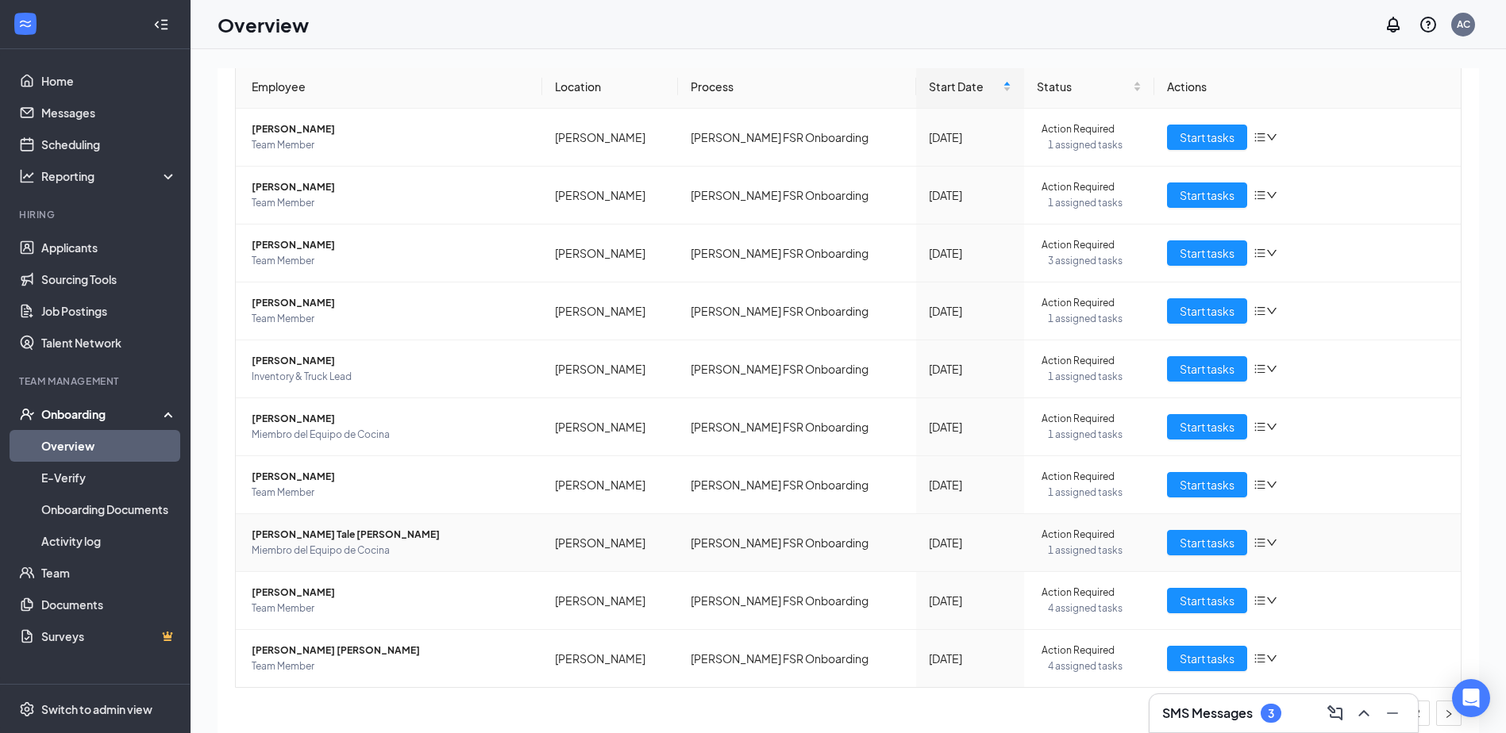
click at [298, 525] on td "[PERSON_NAME] Tale [PERSON_NAME] Miembro del Equipo de Cocina" at bounding box center [389, 543] width 306 height 58
click at [316, 539] on span "[PERSON_NAME] Tale [PERSON_NAME]" at bounding box center [391, 535] width 278 height 16
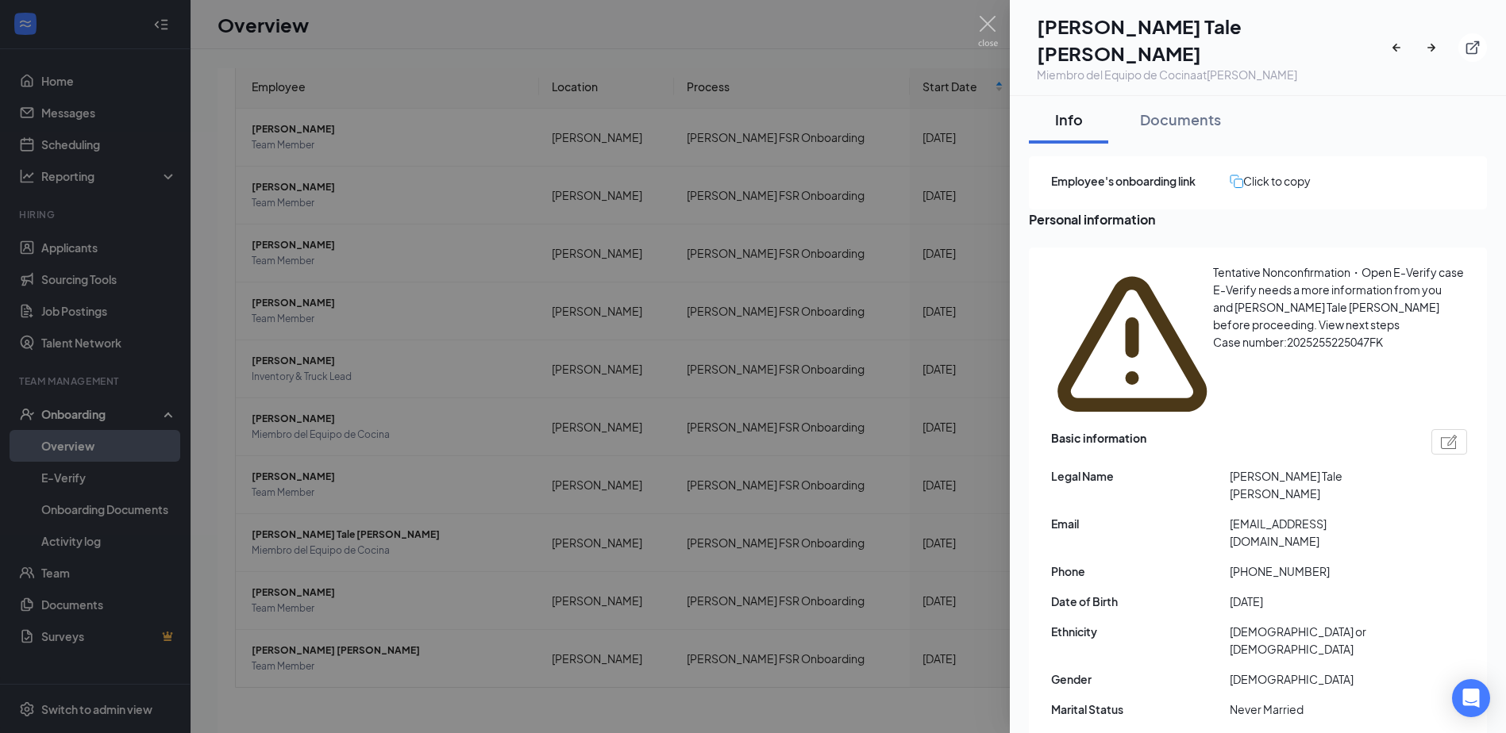
click at [890, 568] on div at bounding box center [753, 366] width 1506 height 733
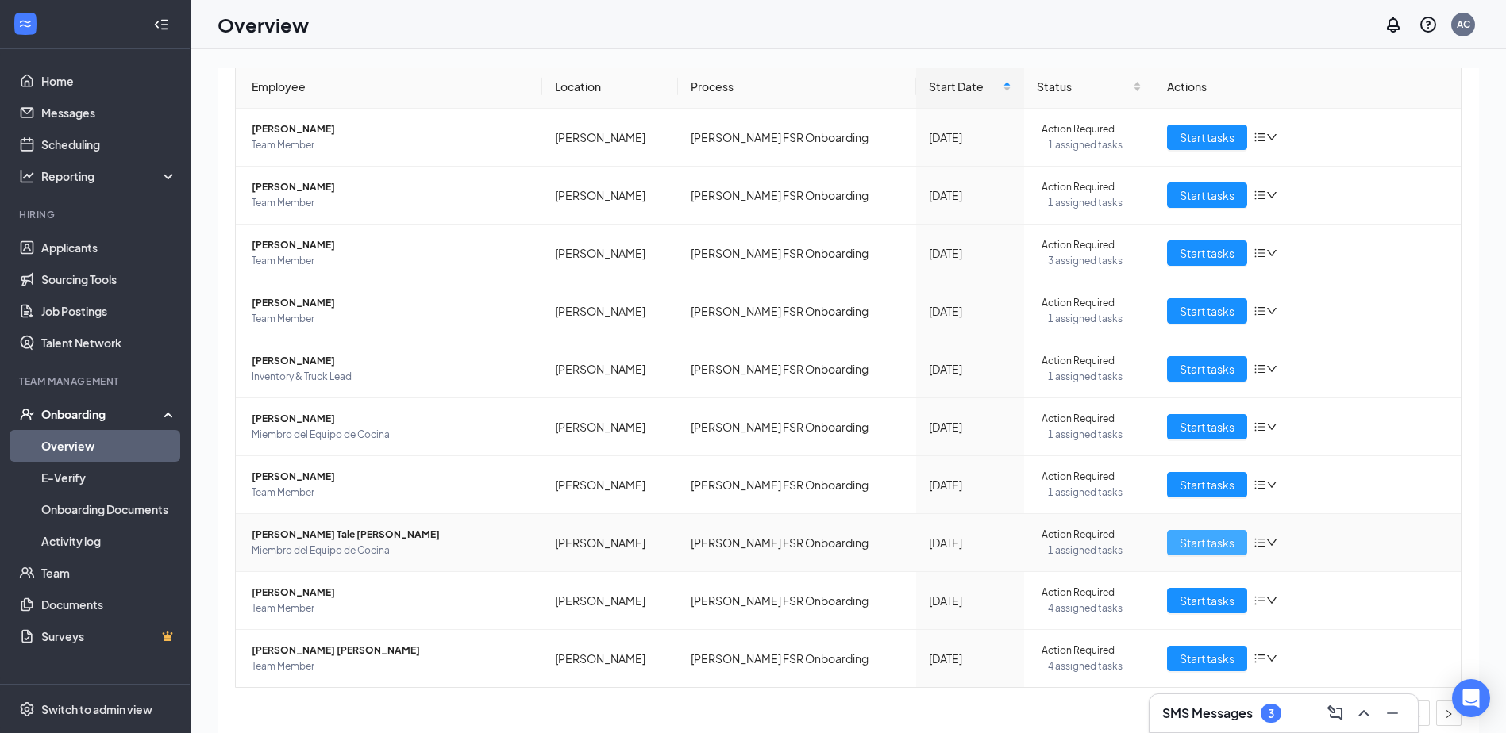
click at [1190, 546] on span "Start tasks" at bounding box center [1207, 542] width 55 height 17
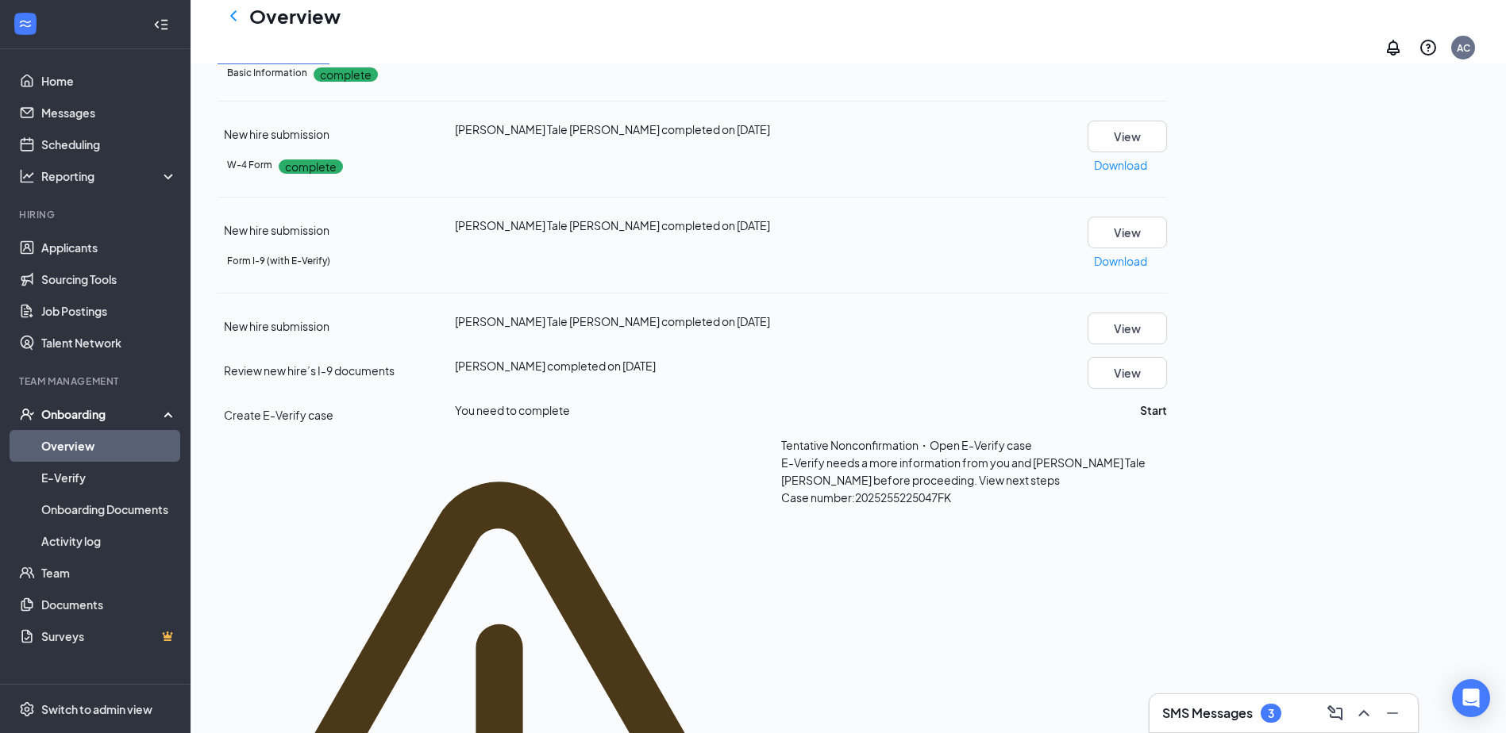
scroll to position [317, 0]
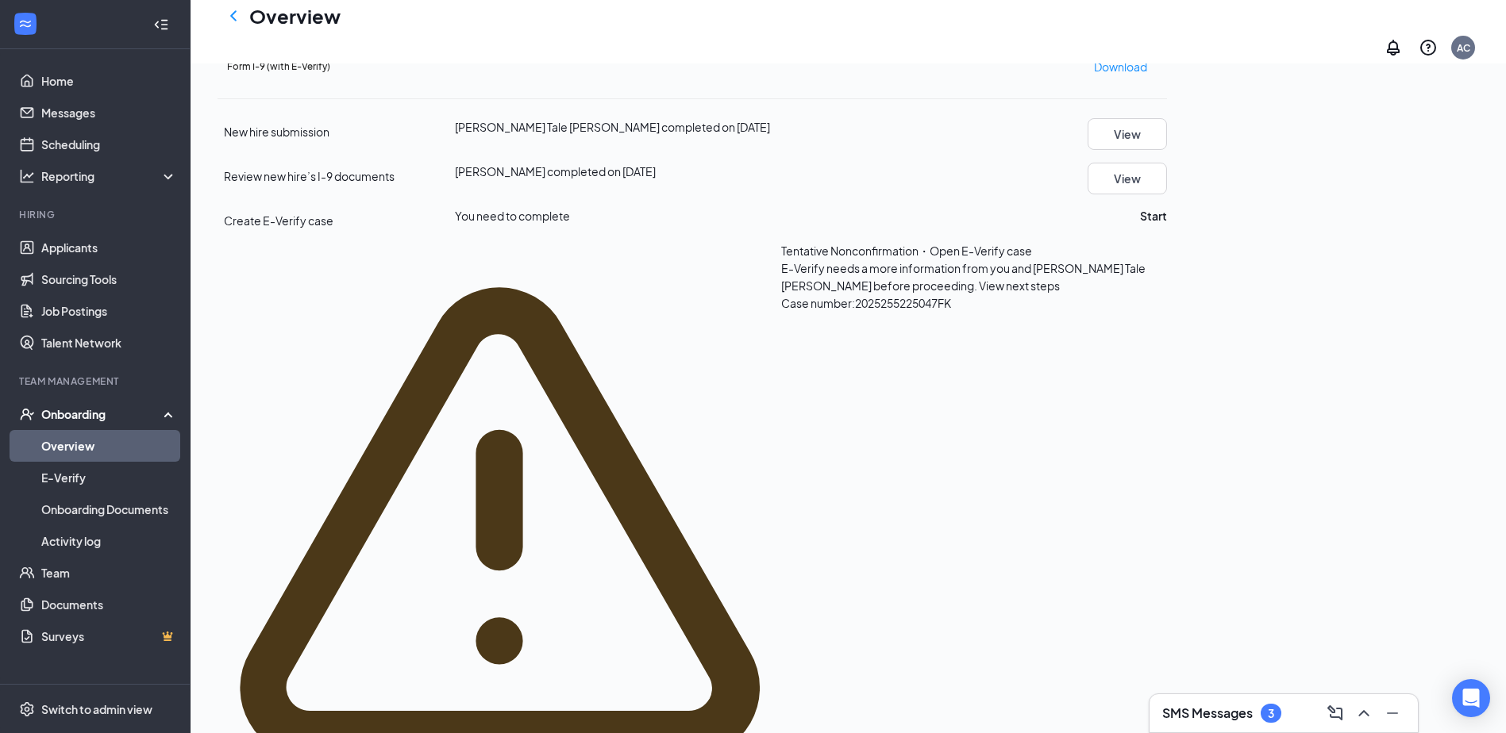
click at [979, 293] on span "View next steps" at bounding box center [1019, 286] width 81 height 14
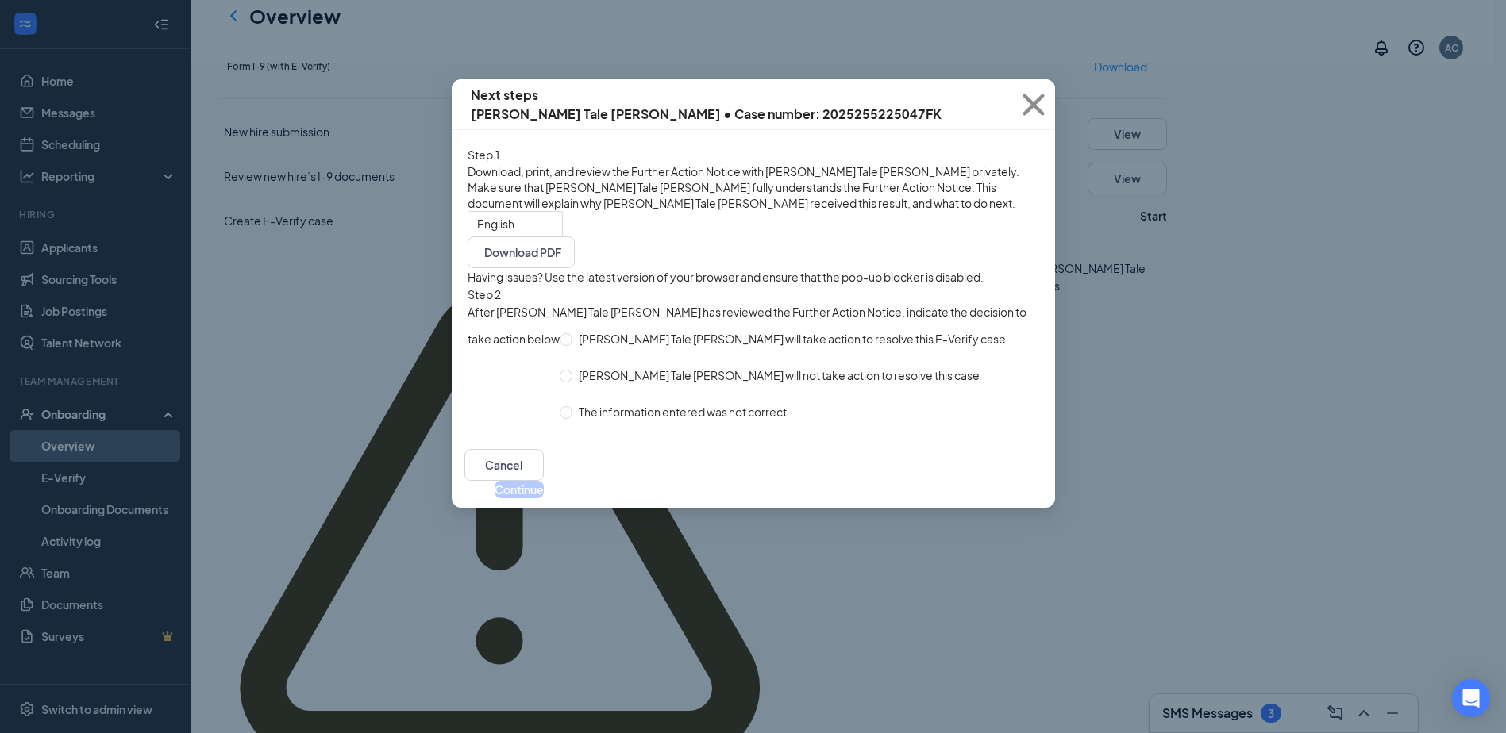
click at [583, 351] on span "[PERSON_NAME] Tale [PERSON_NAME] understands that action must be taken by" at bounding box center [583, 351] width 0 height 0
click at [575, 264] on button "Download PDF" at bounding box center [521, 253] width 107 height 32
click at [1035, 106] on icon "Cross" at bounding box center [1032, 104] width 21 height 21
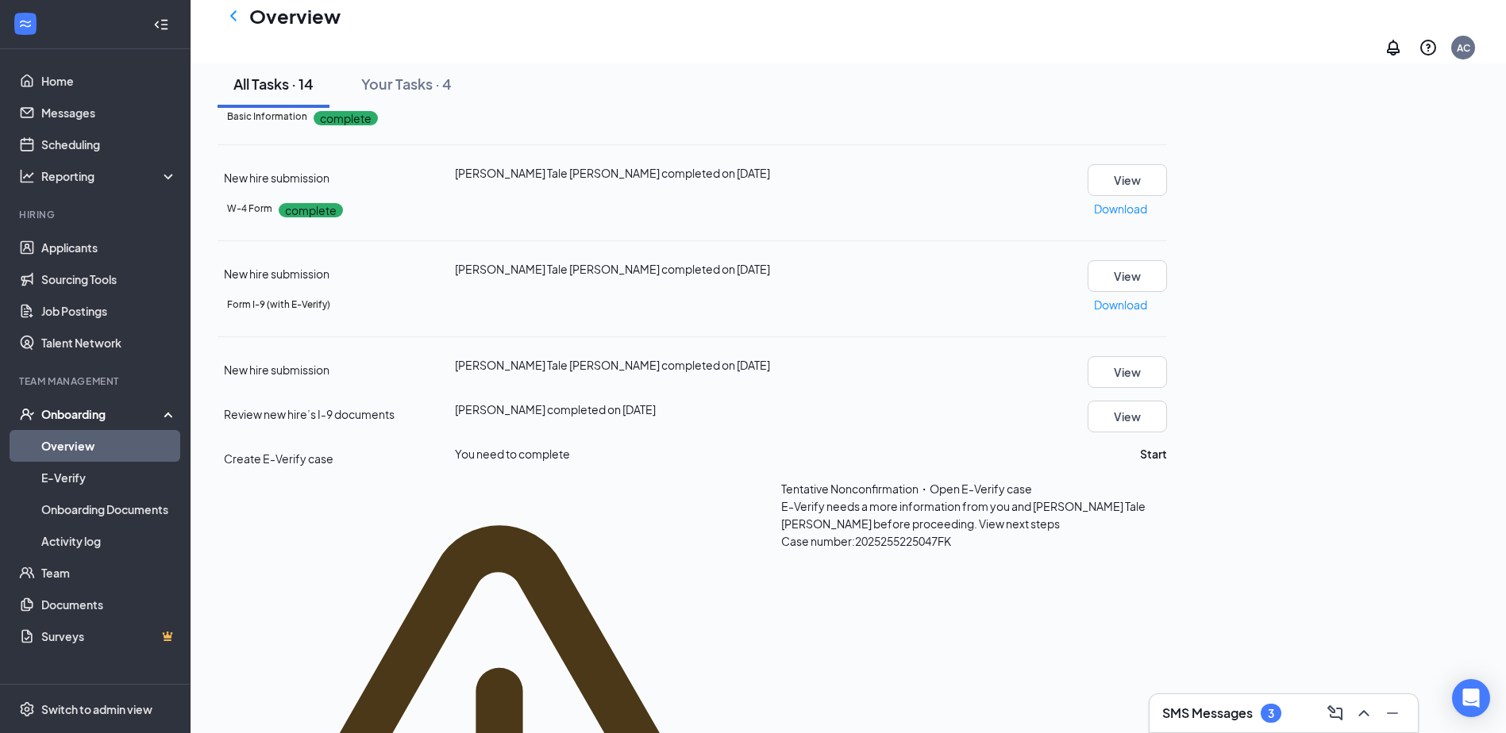
scroll to position [0, 0]
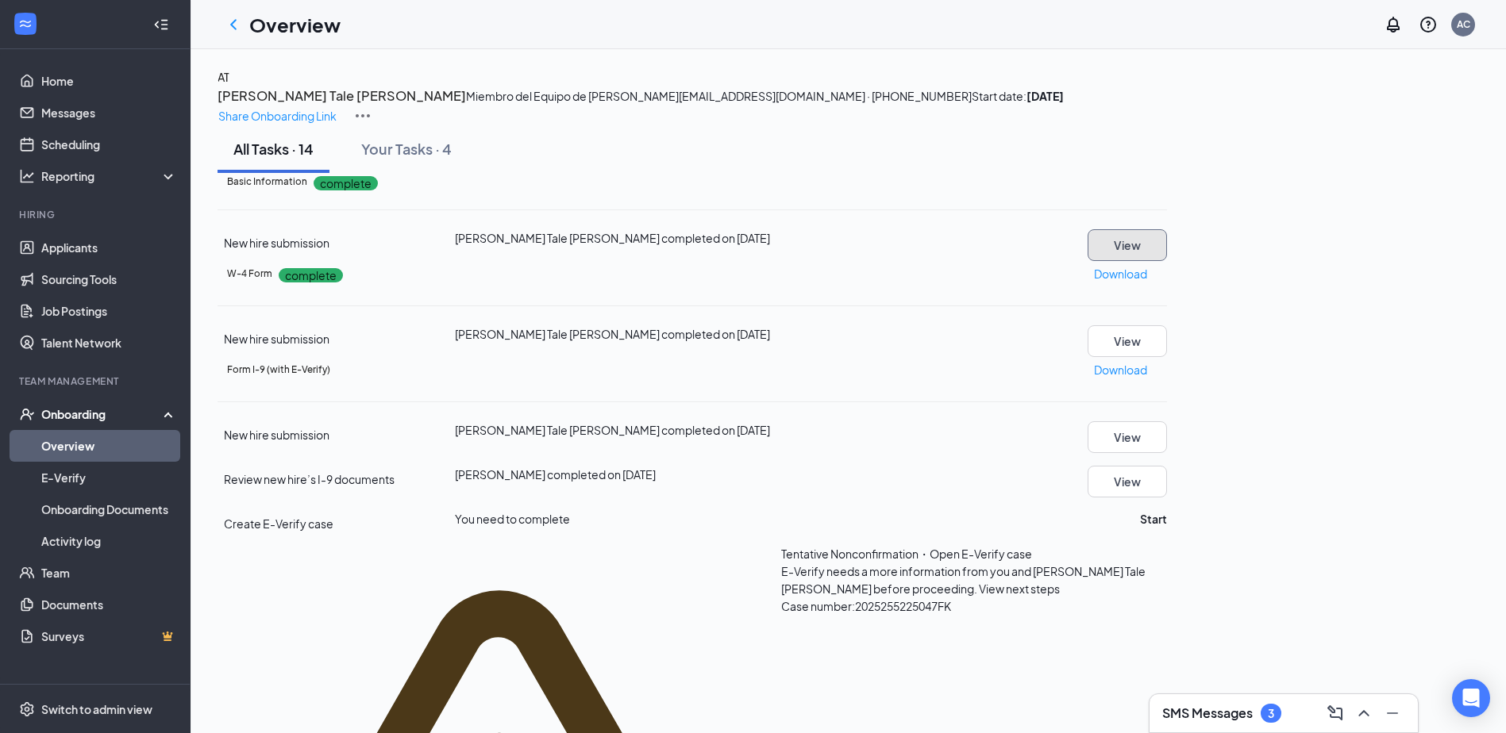
click at [1167, 261] on button "View" at bounding box center [1126, 245] width 79 height 32
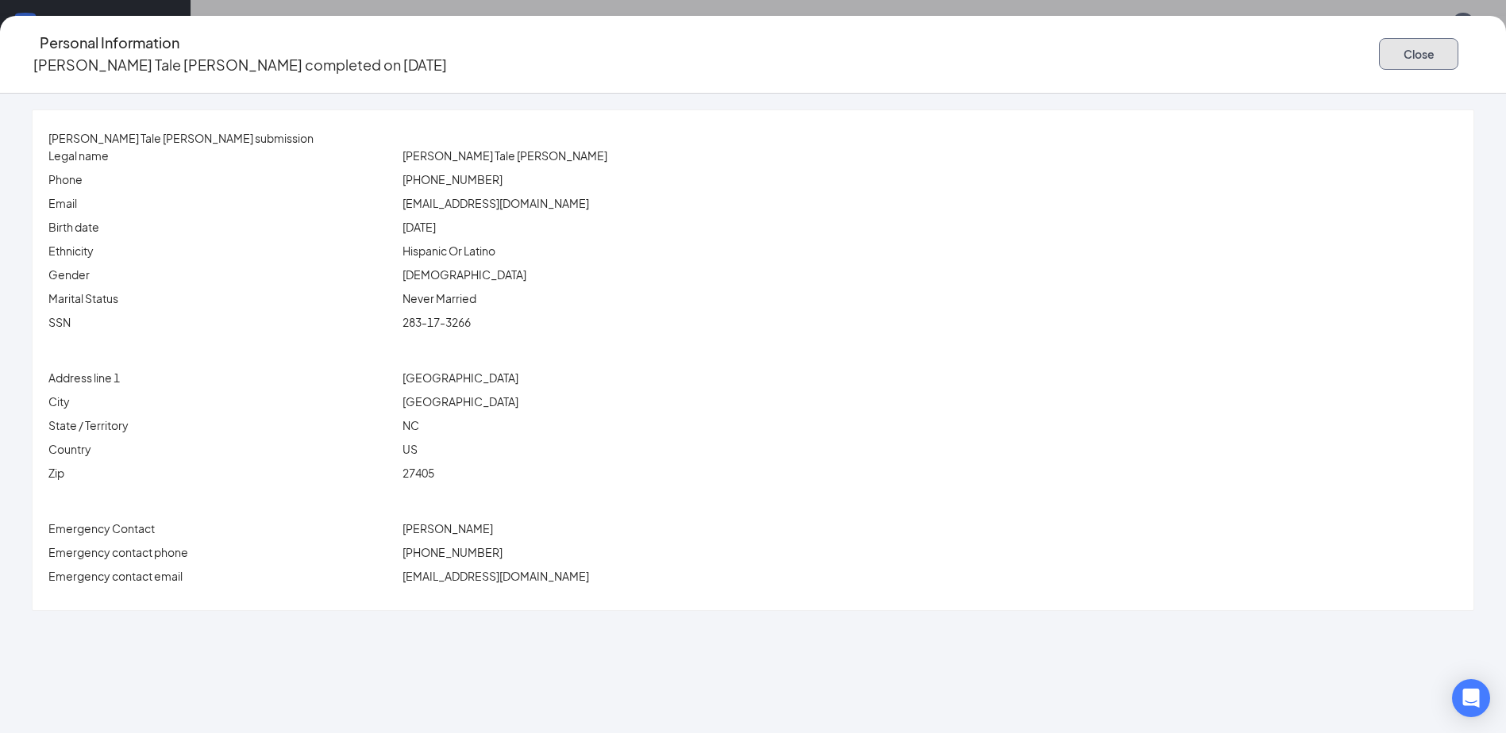
click at [1379, 48] on button "Close" at bounding box center [1418, 54] width 79 height 32
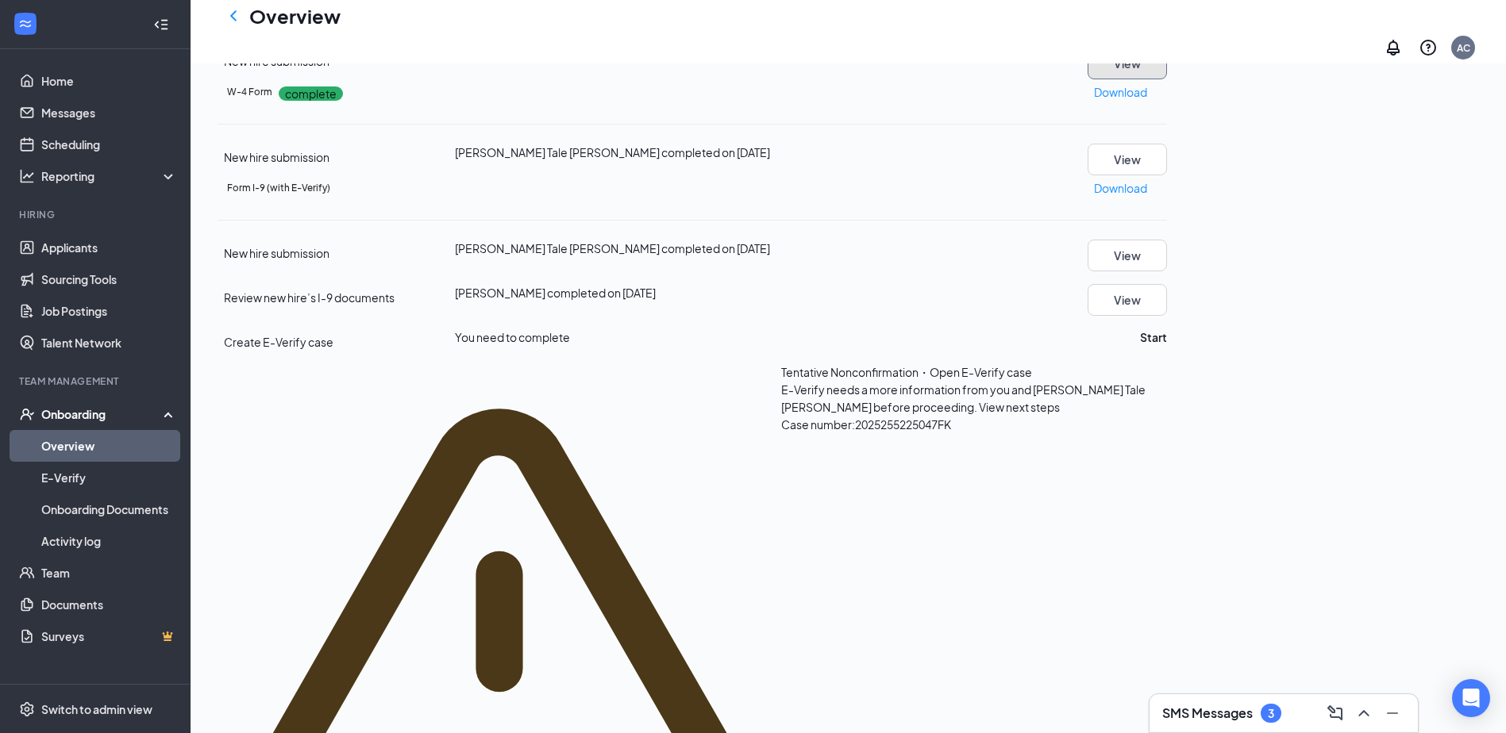
scroll to position [397, 0]
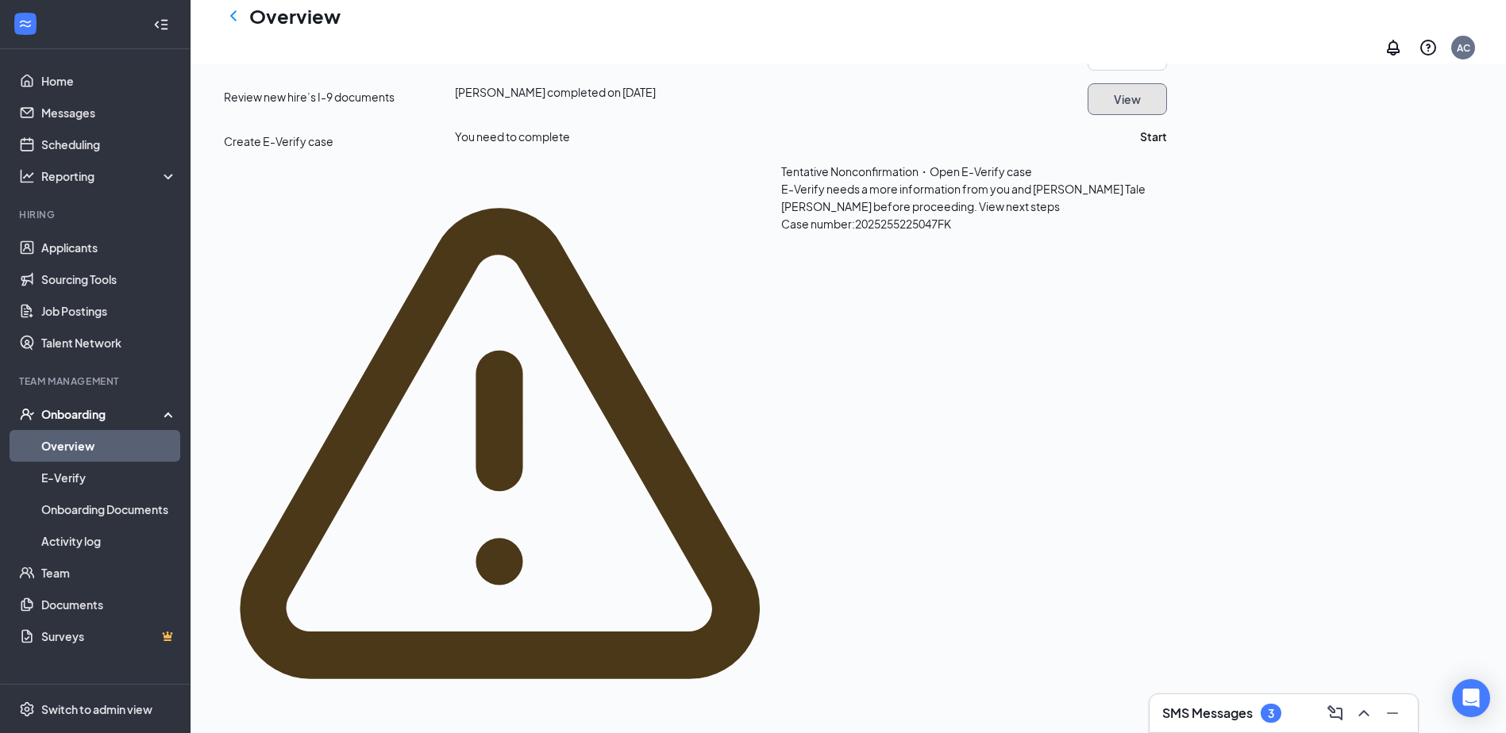
click at [1167, 115] on button "View" at bounding box center [1126, 99] width 79 height 32
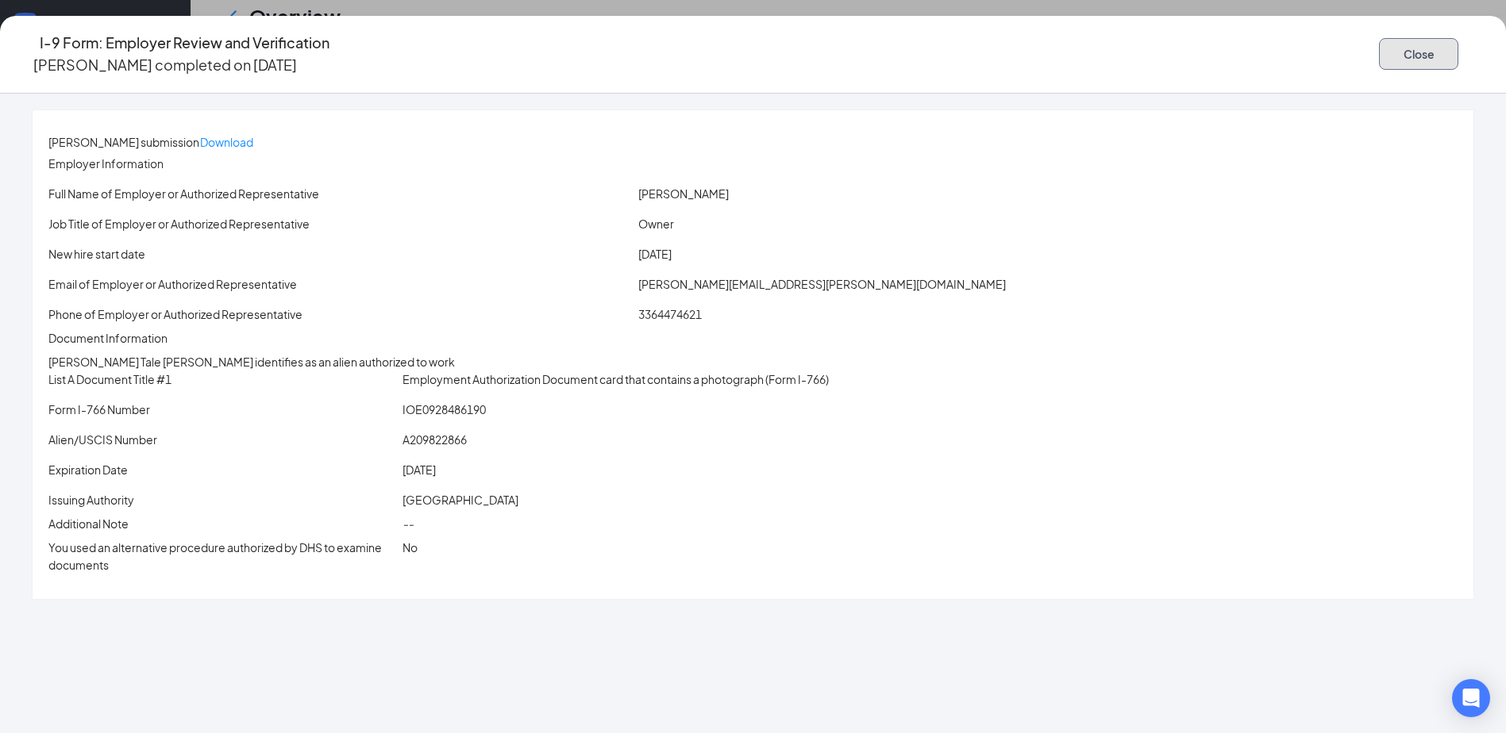
click at [1379, 44] on button "Close" at bounding box center [1418, 54] width 79 height 32
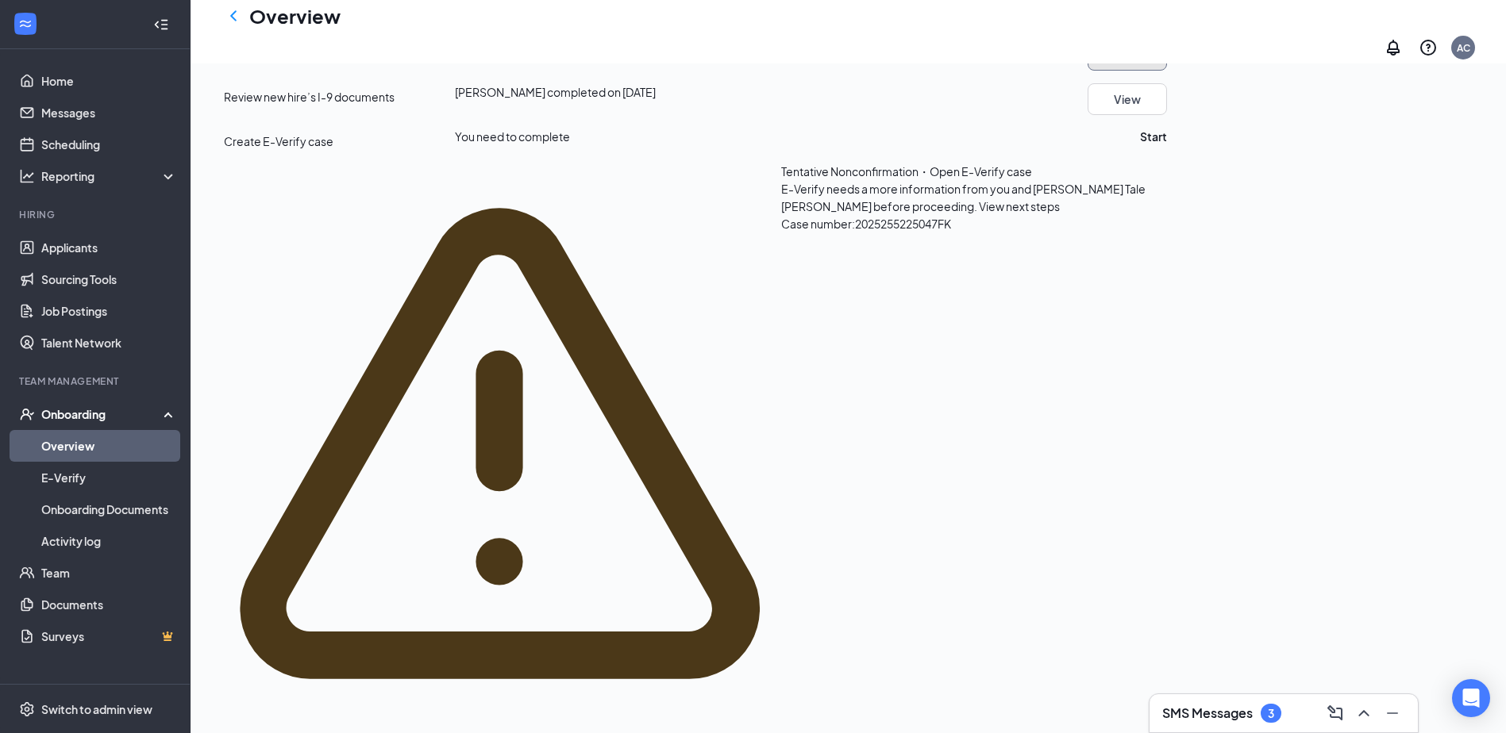
click at [1167, 71] on button "View" at bounding box center [1126, 55] width 79 height 32
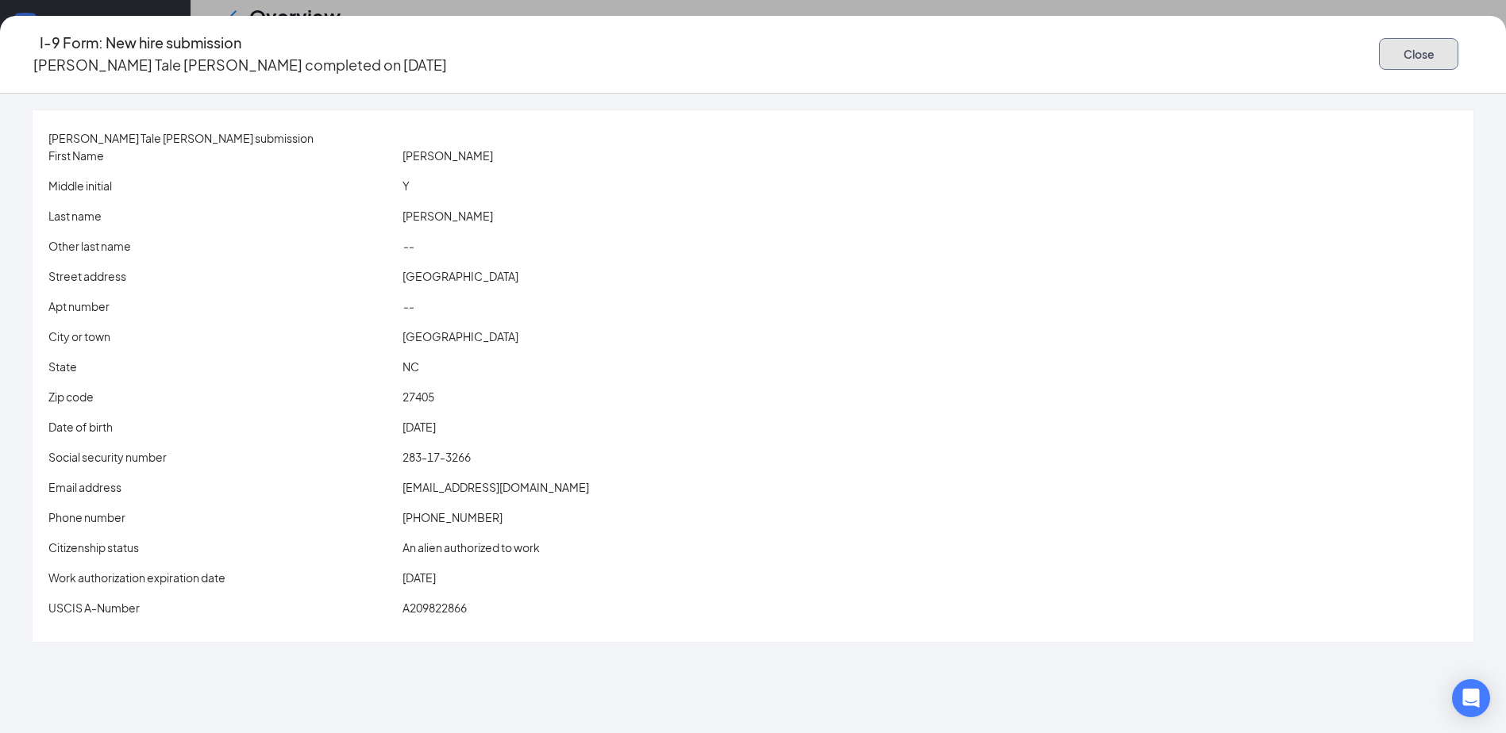
click at [1379, 56] on button "Close" at bounding box center [1418, 54] width 79 height 32
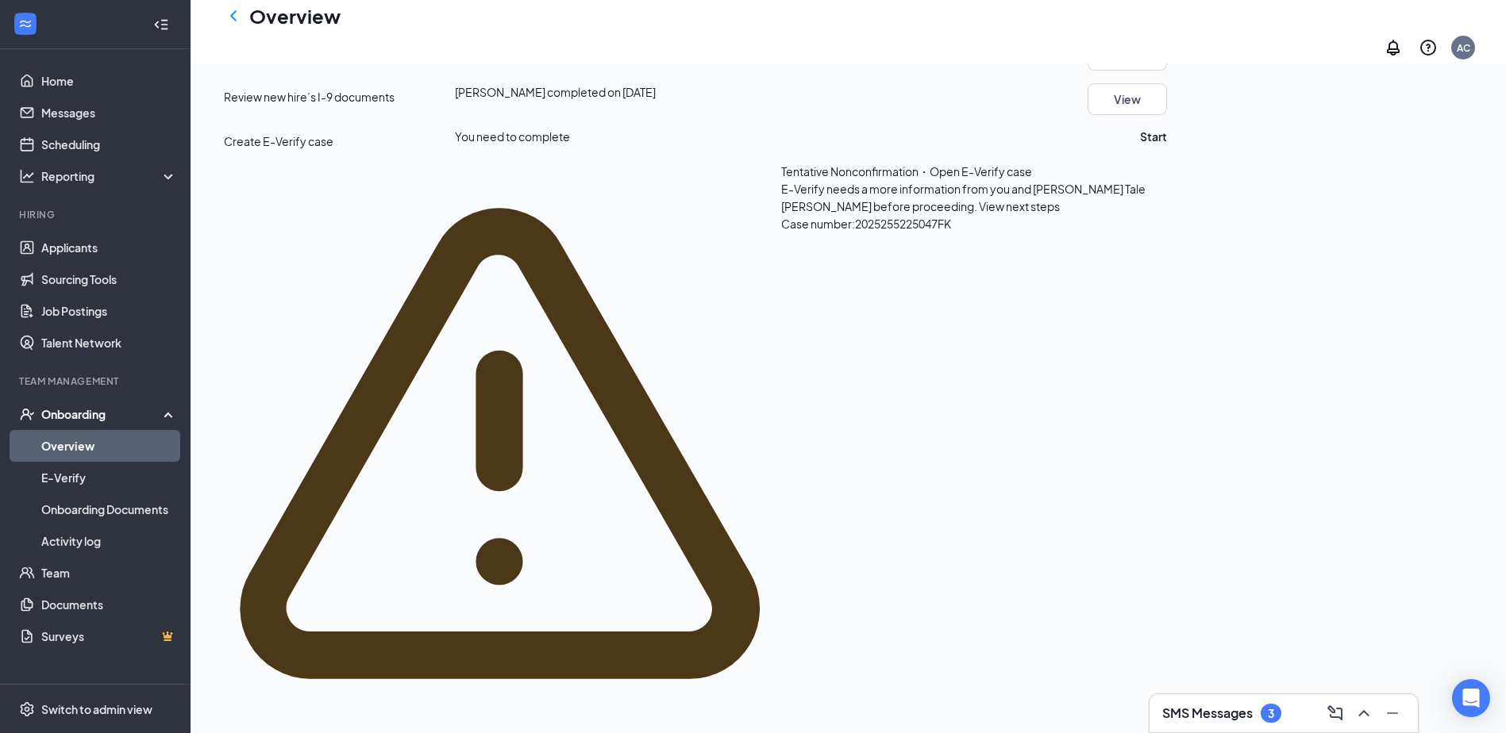
click at [979, 214] on span "View next steps" at bounding box center [1019, 206] width 81 height 14
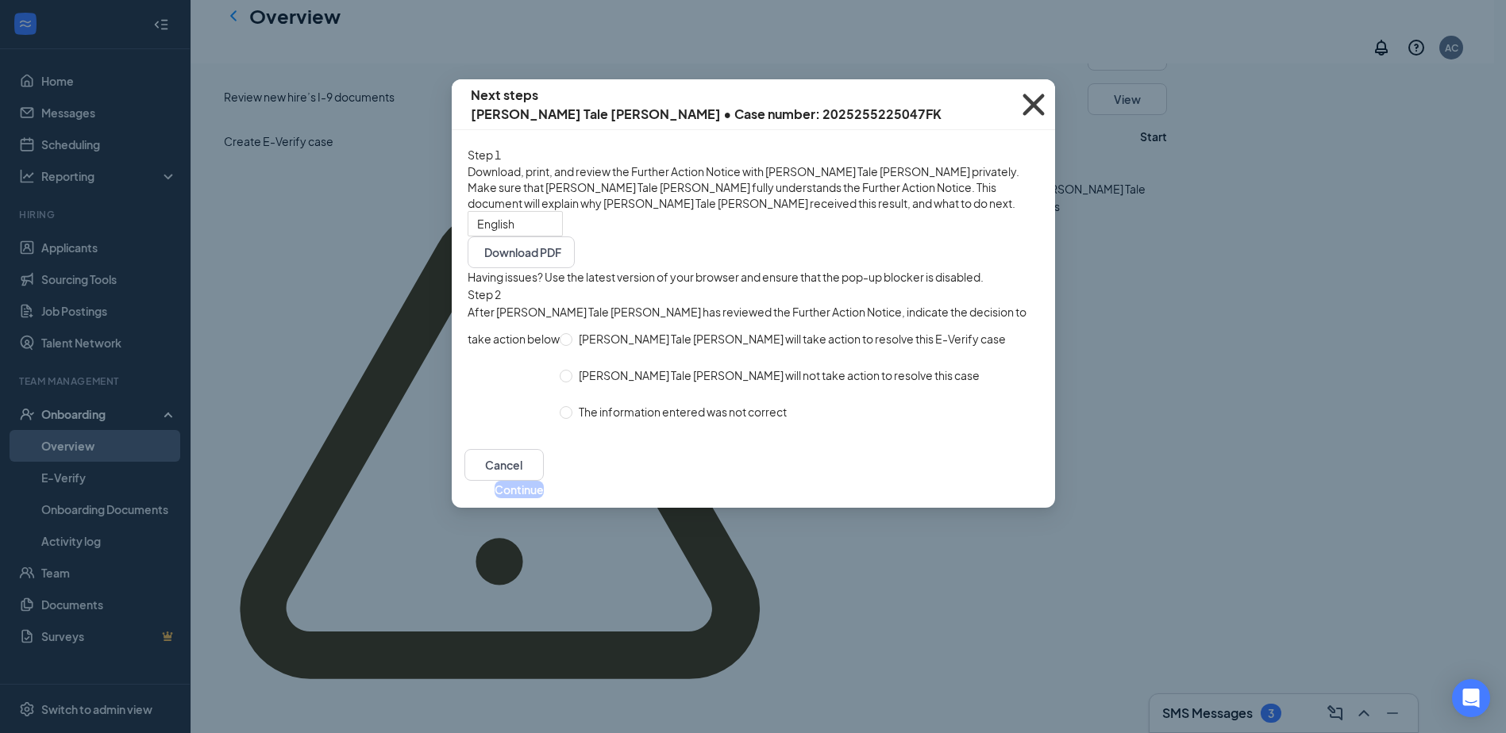
click at [1037, 104] on icon "Cross" at bounding box center [1033, 104] width 43 height 43
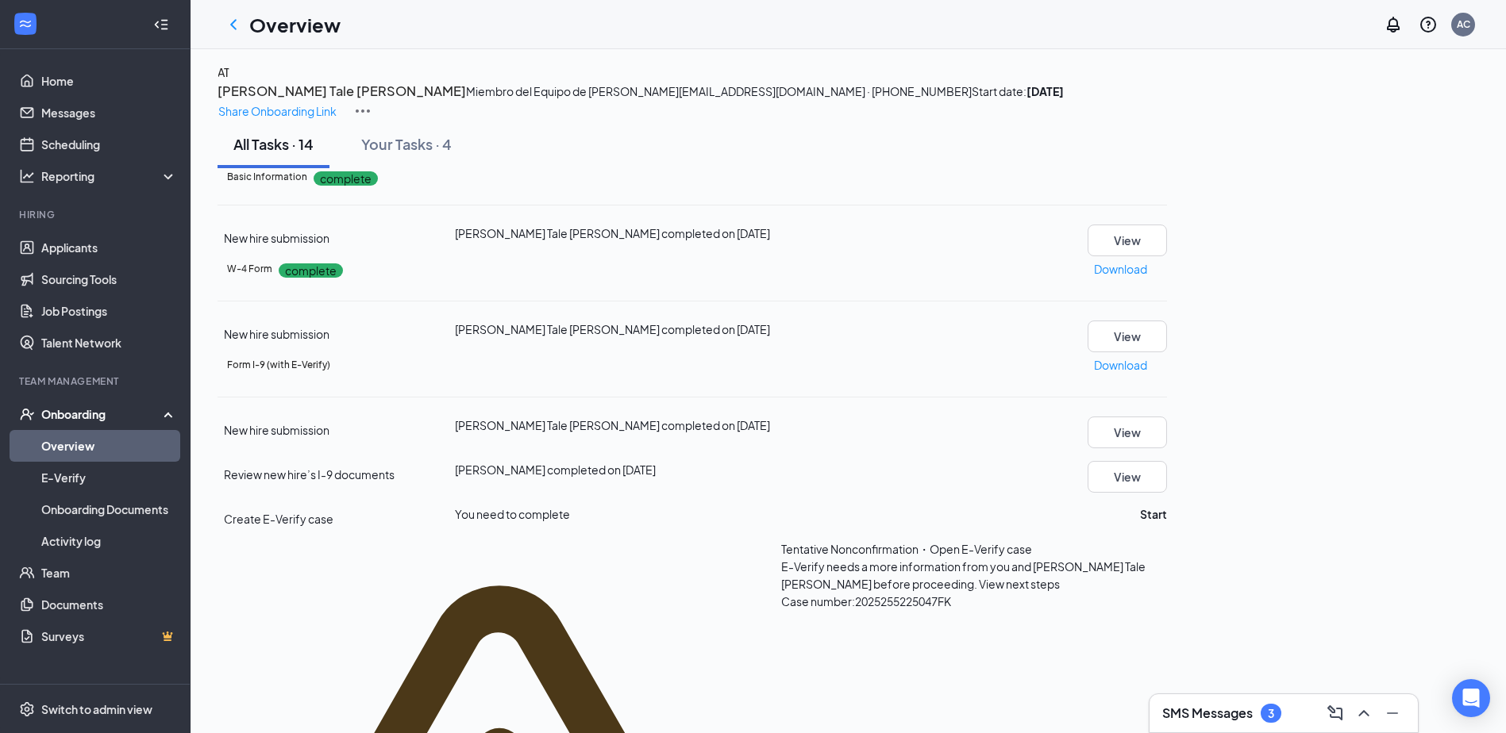
scroll to position [0, 0]
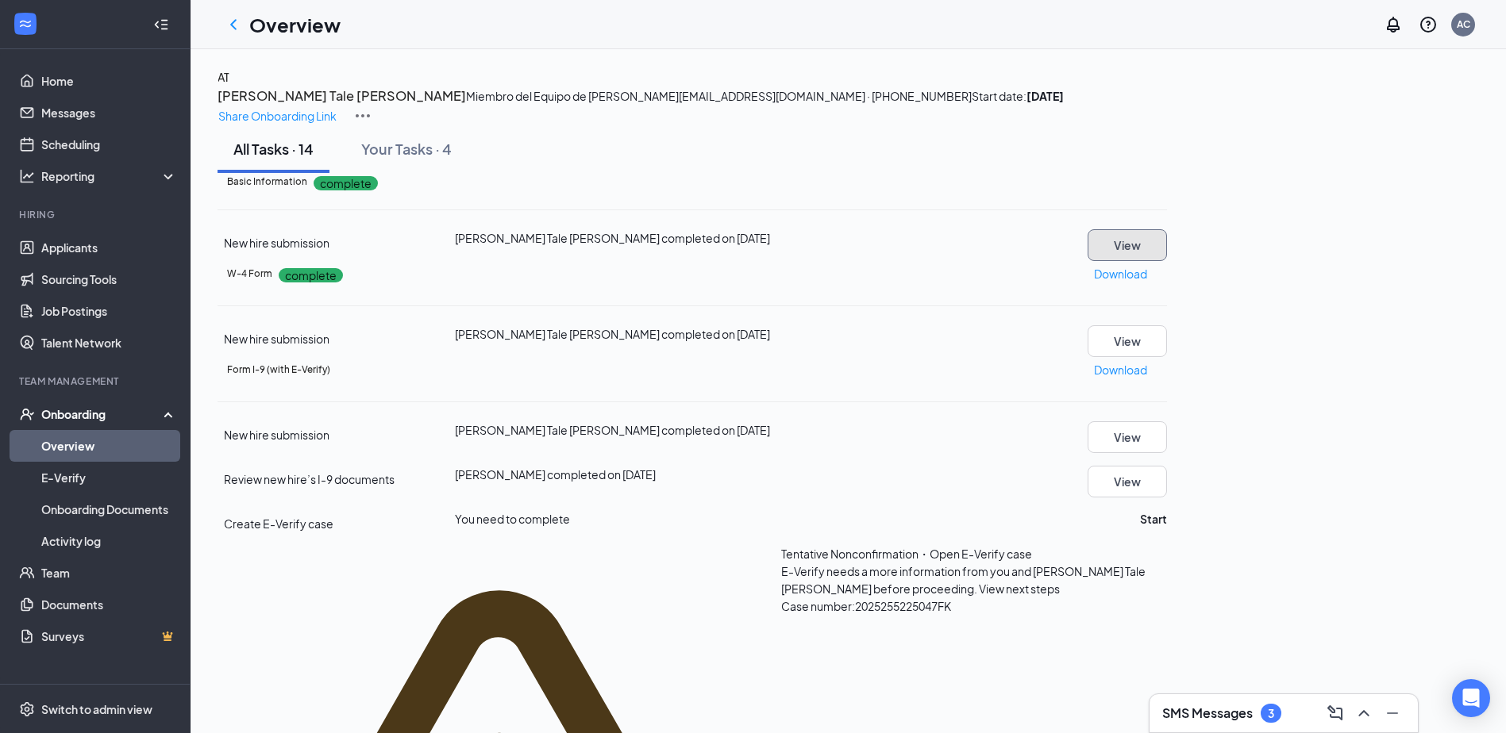
click at [1167, 261] on button "View" at bounding box center [1126, 245] width 79 height 32
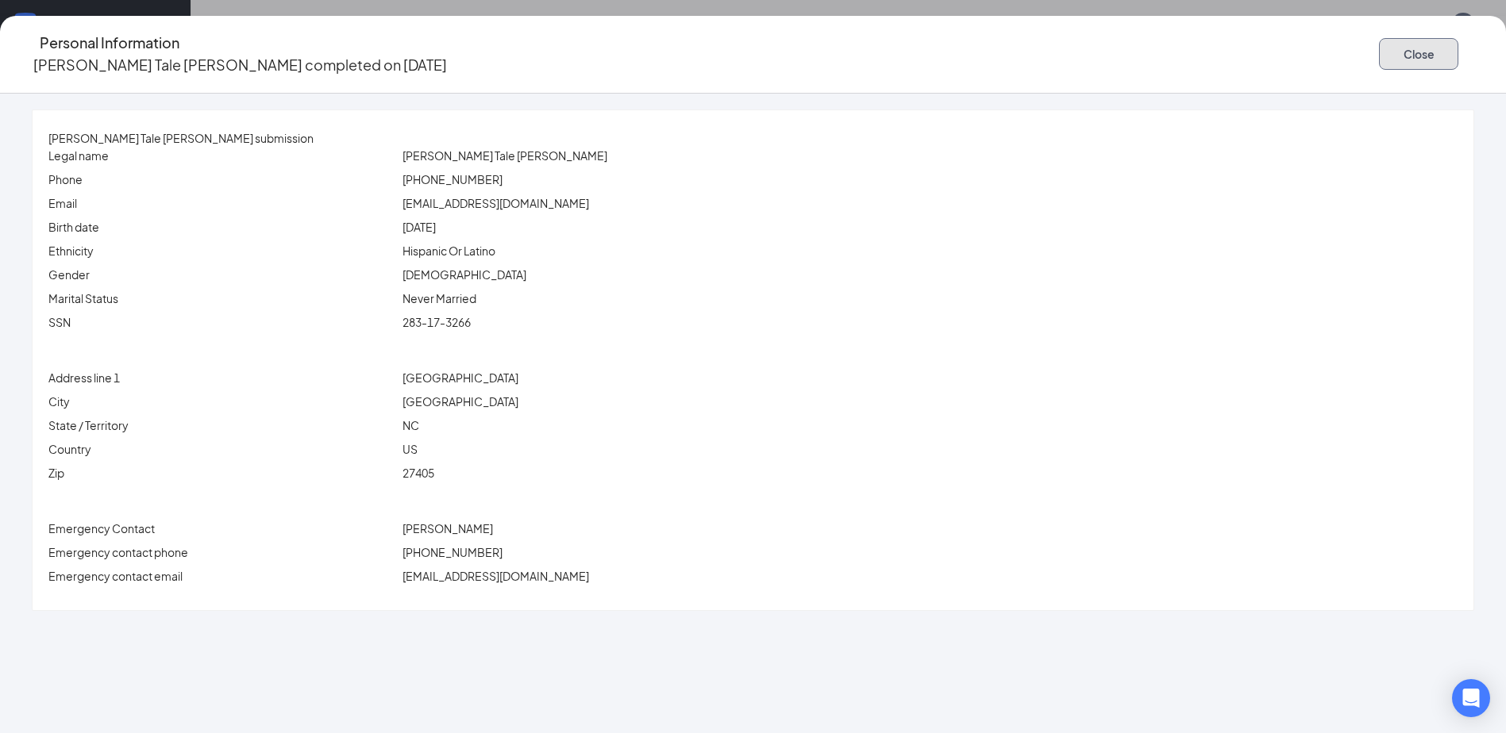
click at [1379, 49] on button "Close" at bounding box center [1418, 54] width 79 height 32
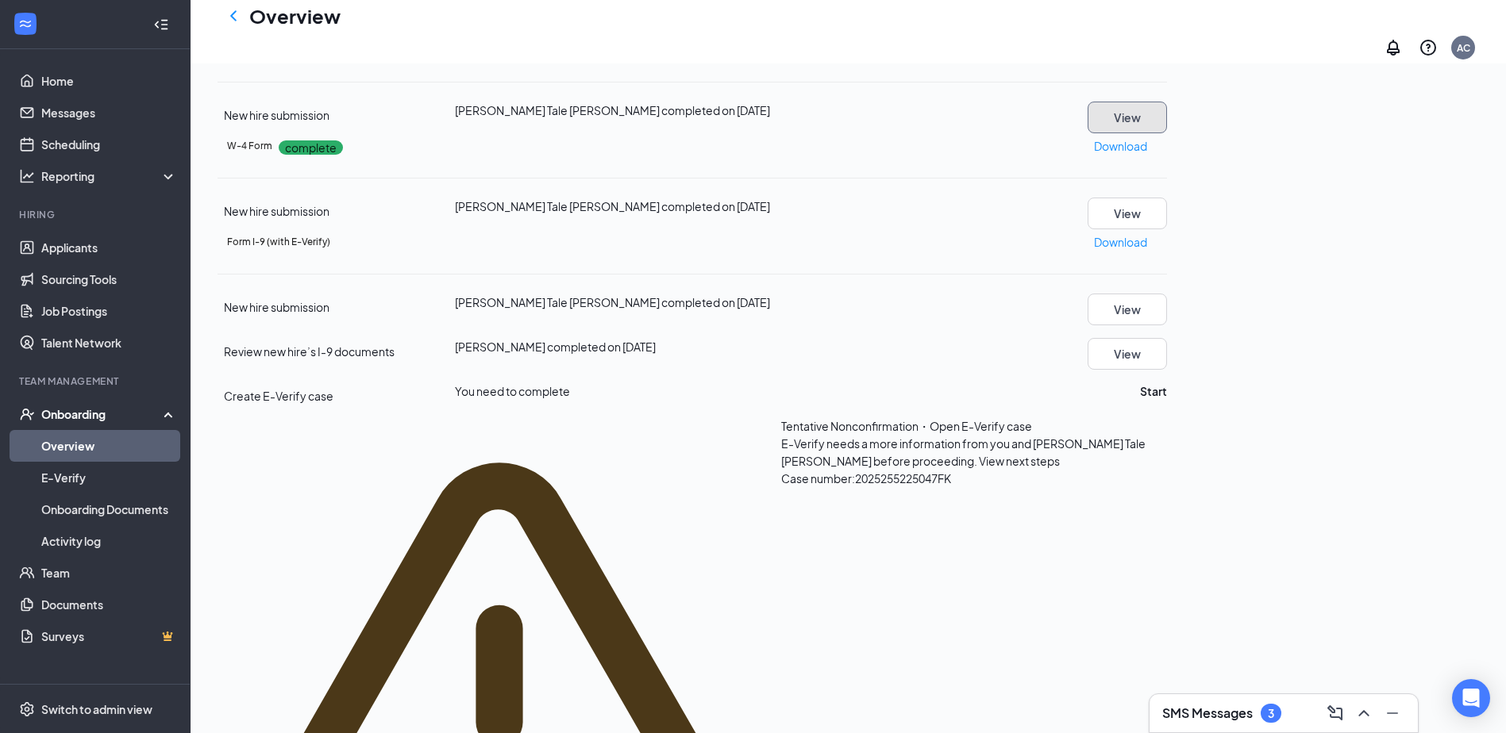
scroll to position [159, 0]
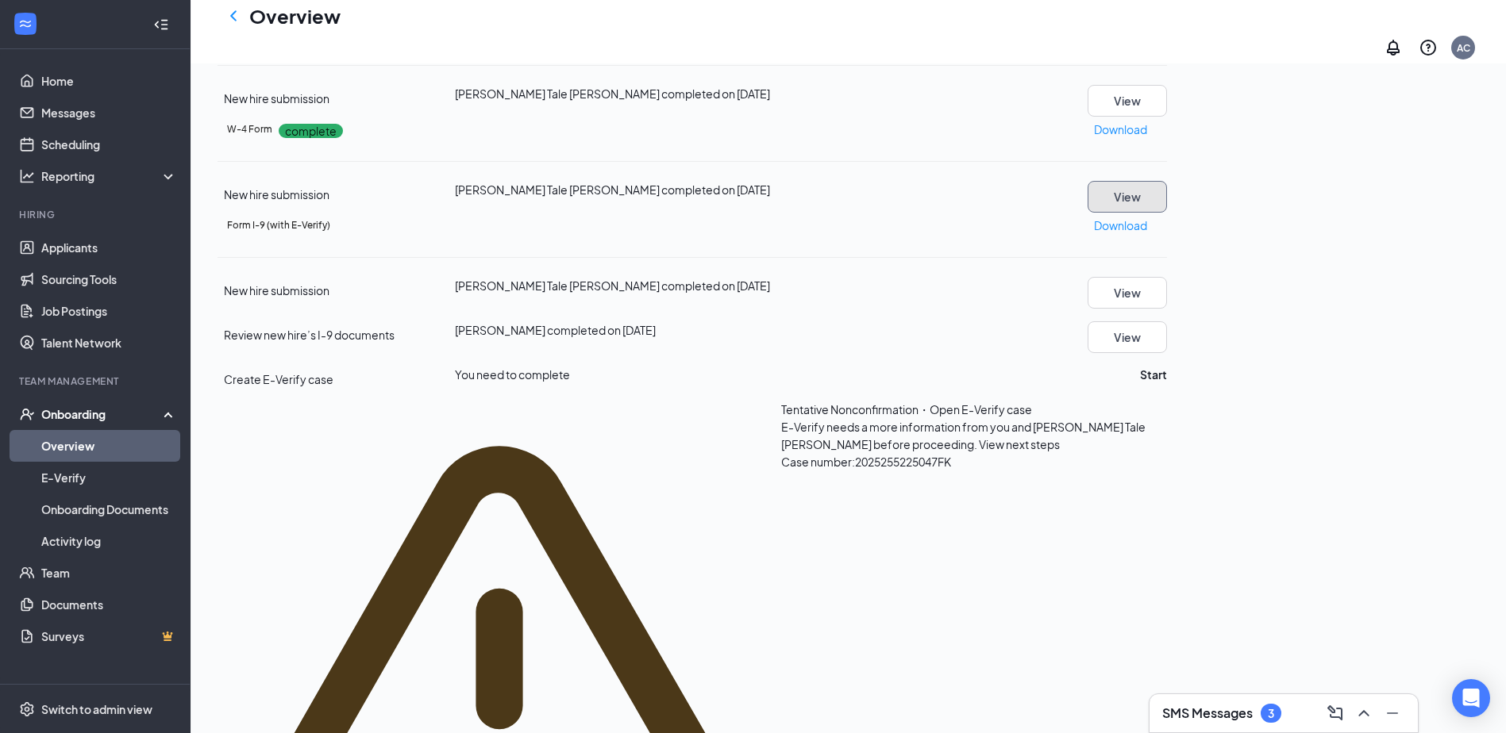
click at [1167, 213] on button "View" at bounding box center [1126, 197] width 79 height 32
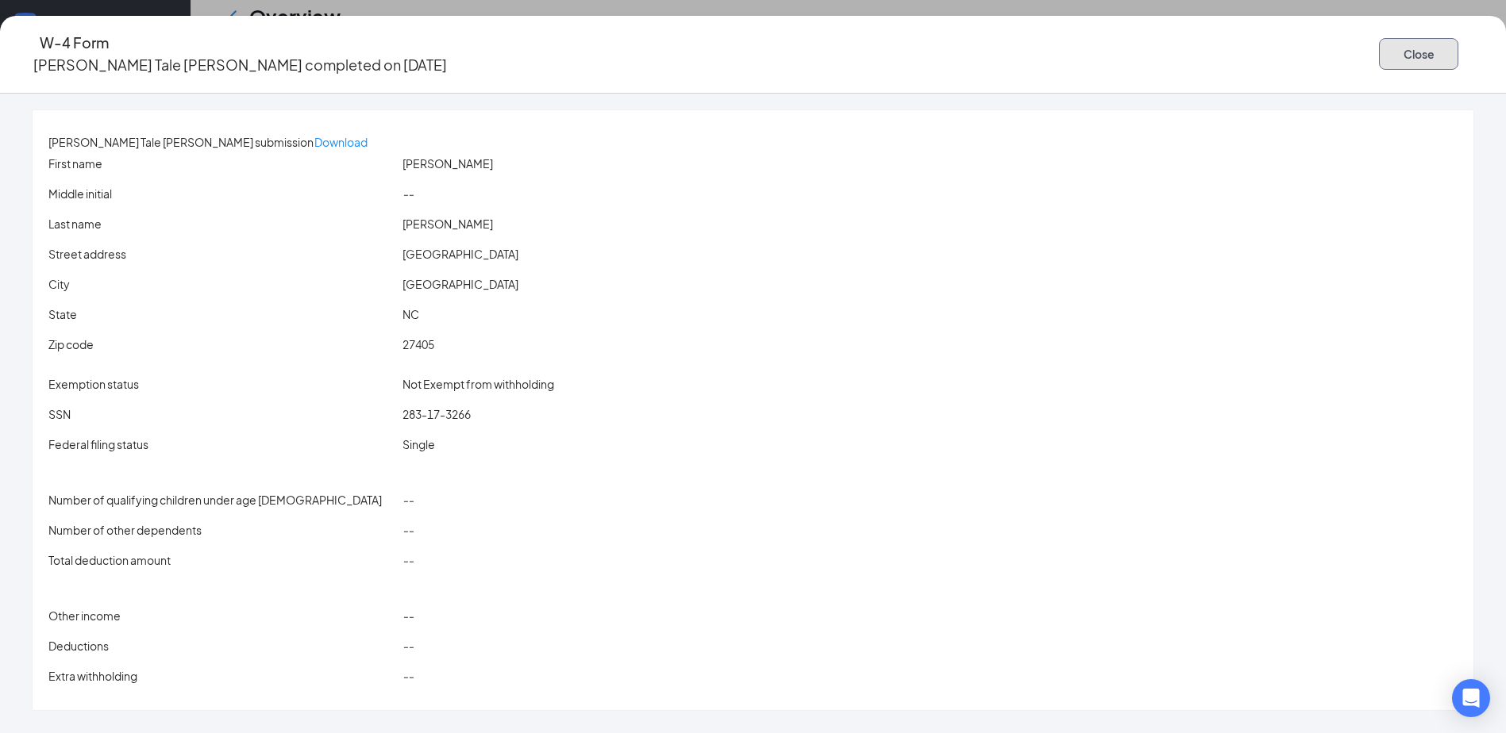
click at [1379, 47] on button "Close" at bounding box center [1418, 54] width 79 height 32
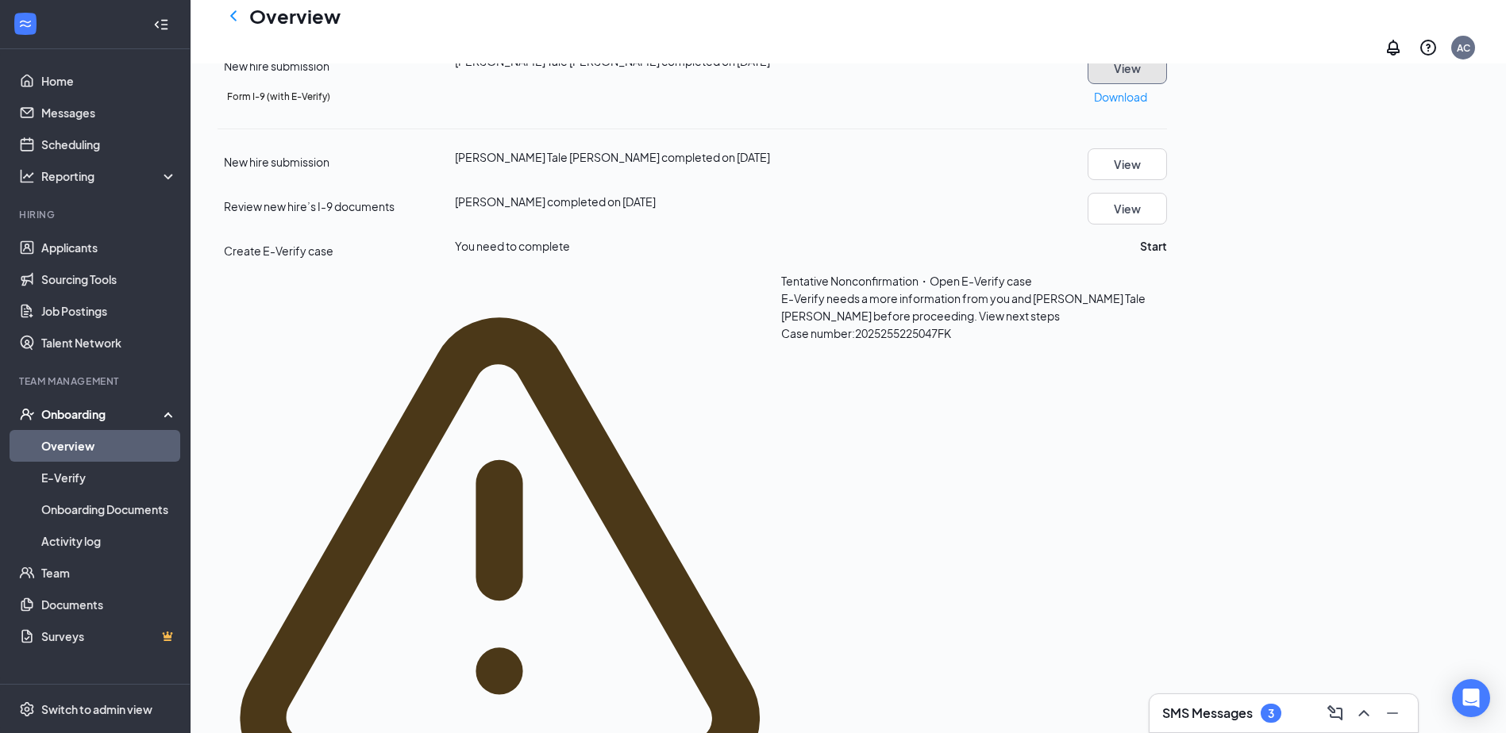
scroll to position [317, 0]
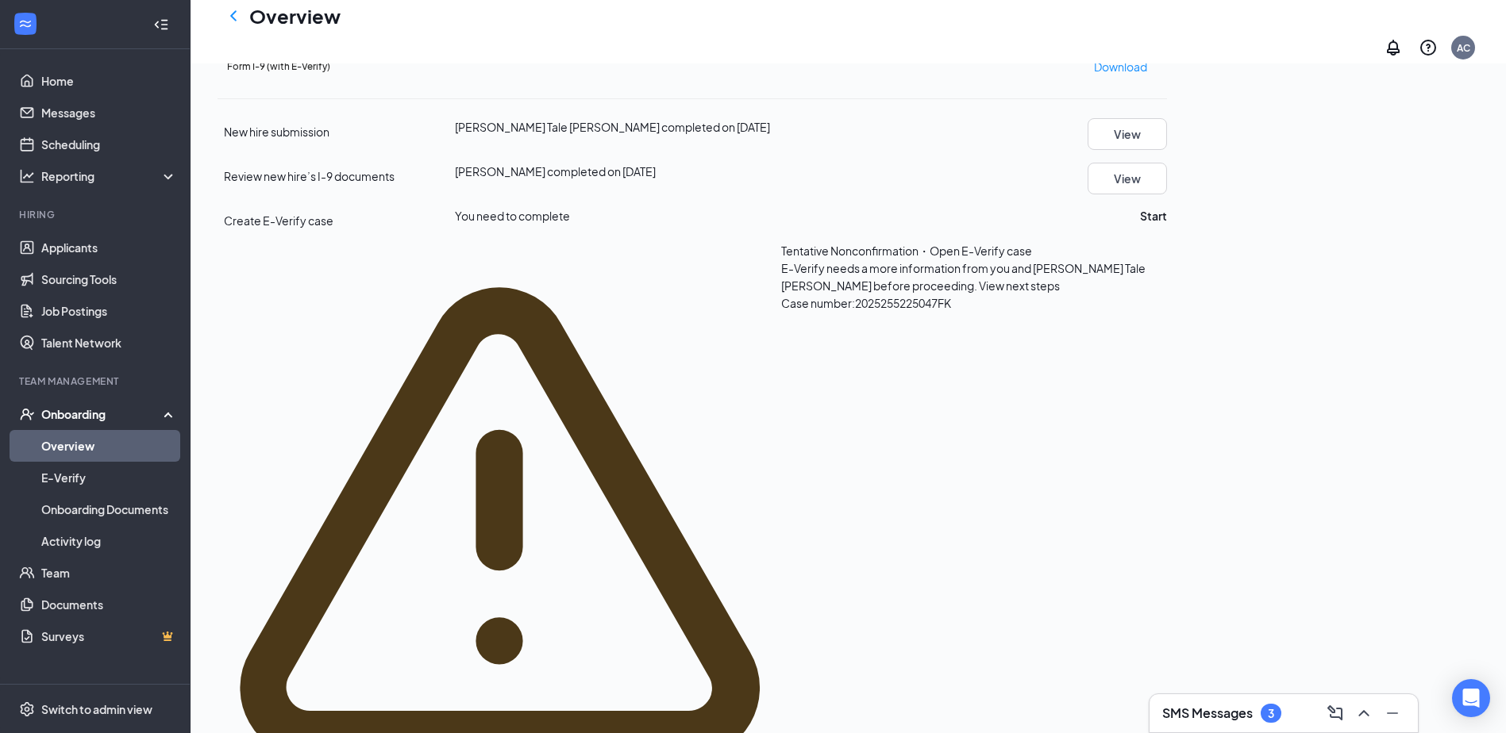
click at [979, 293] on span "View next steps" at bounding box center [1019, 286] width 81 height 14
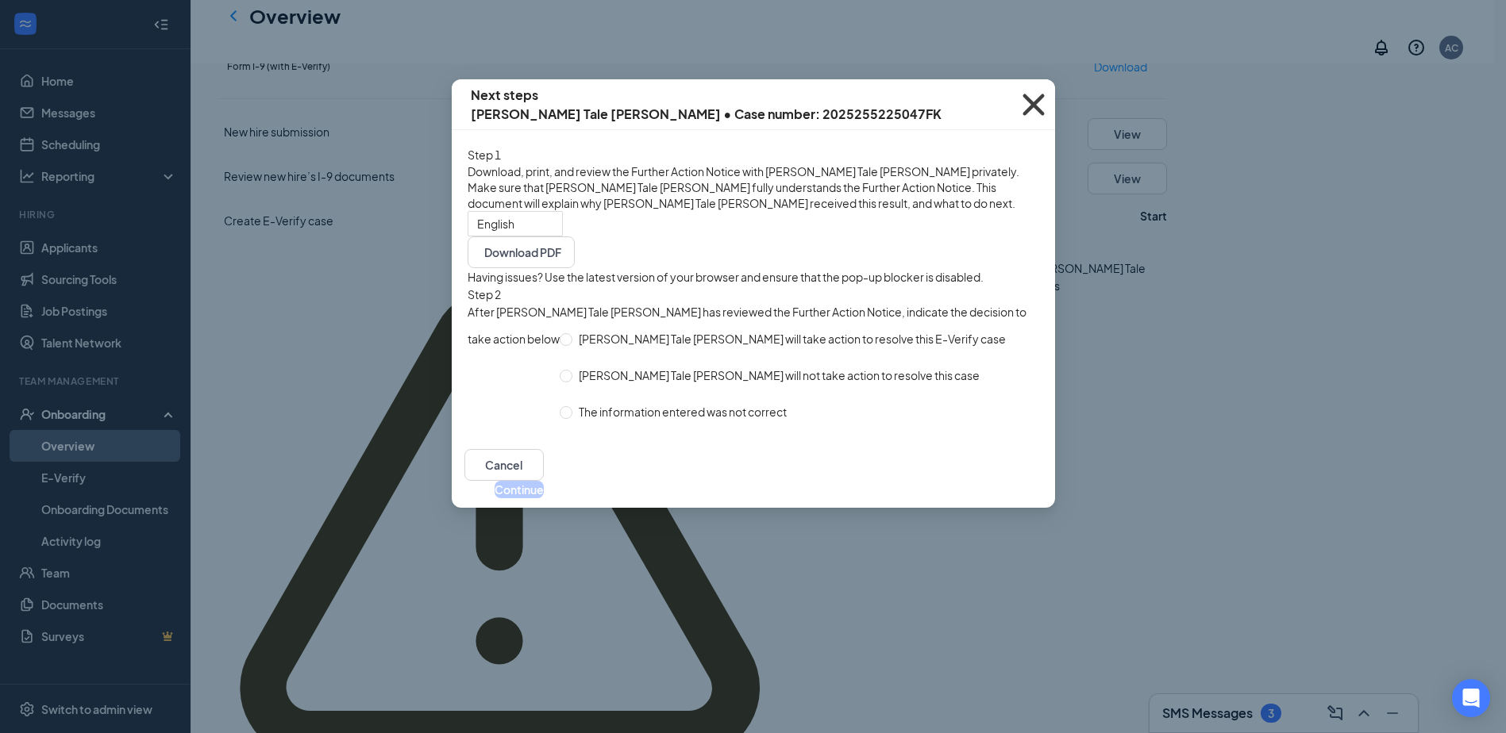
click at [1033, 111] on icon "Cross" at bounding box center [1033, 104] width 43 height 43
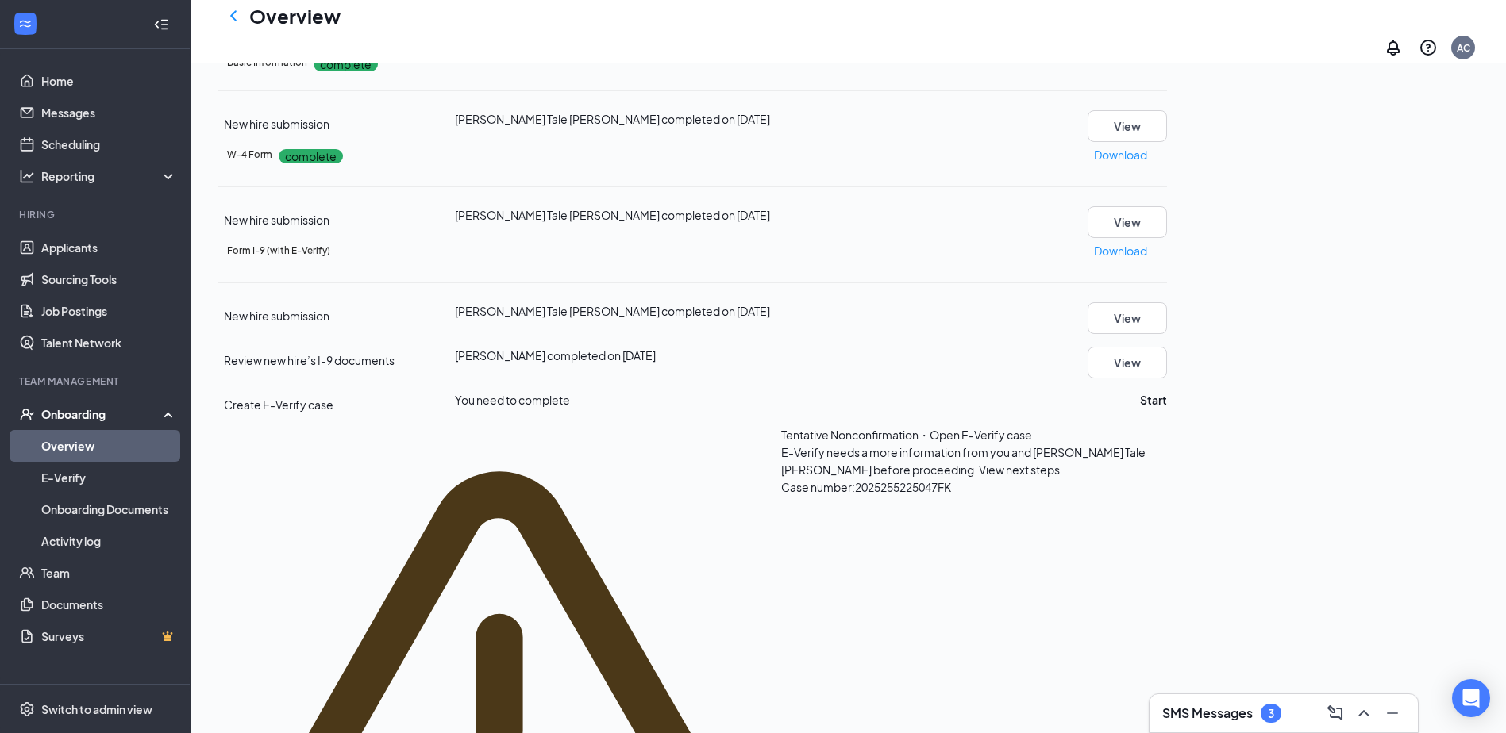
scroll to position [0, 0]
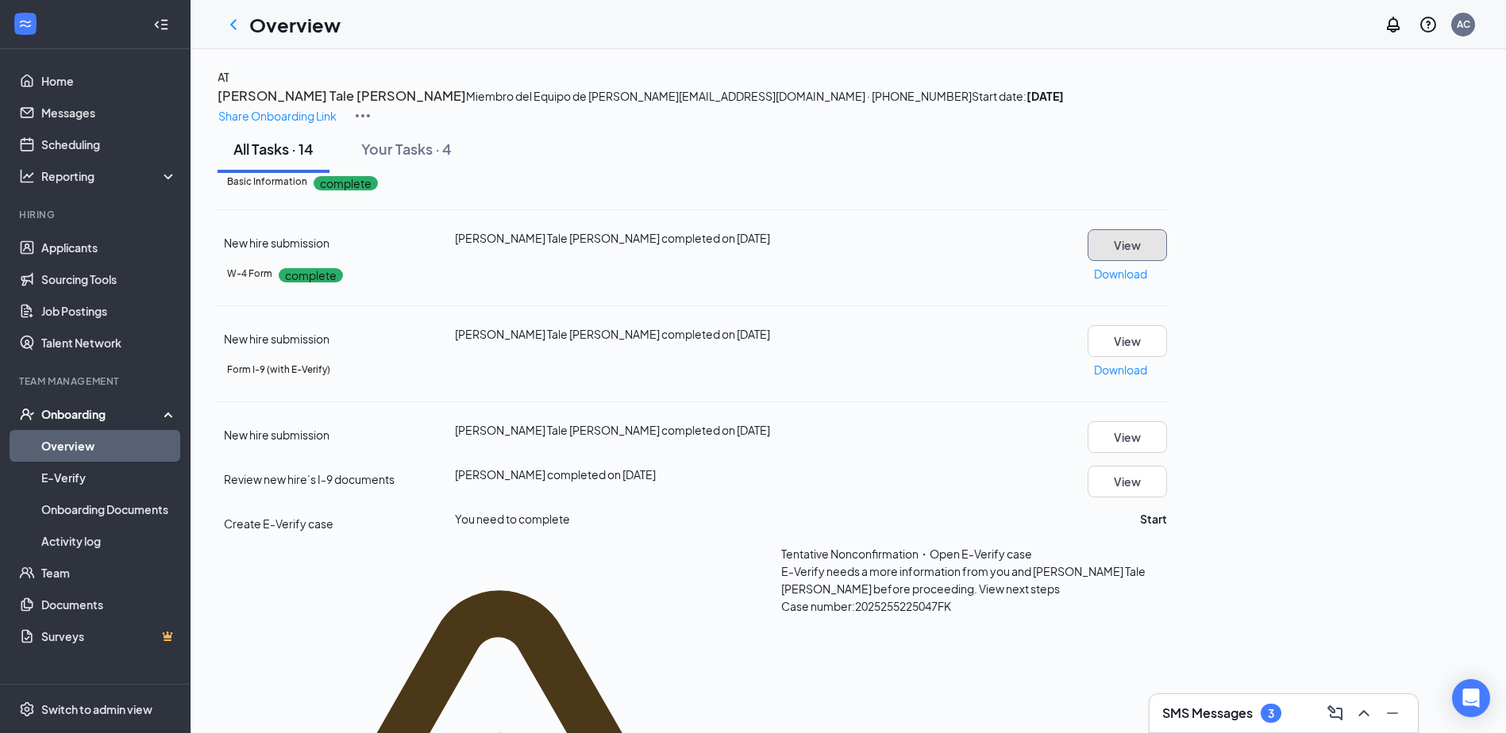
click at [1167, 261] on button "View" at bounding box center [1126, 245] width 79 height 32
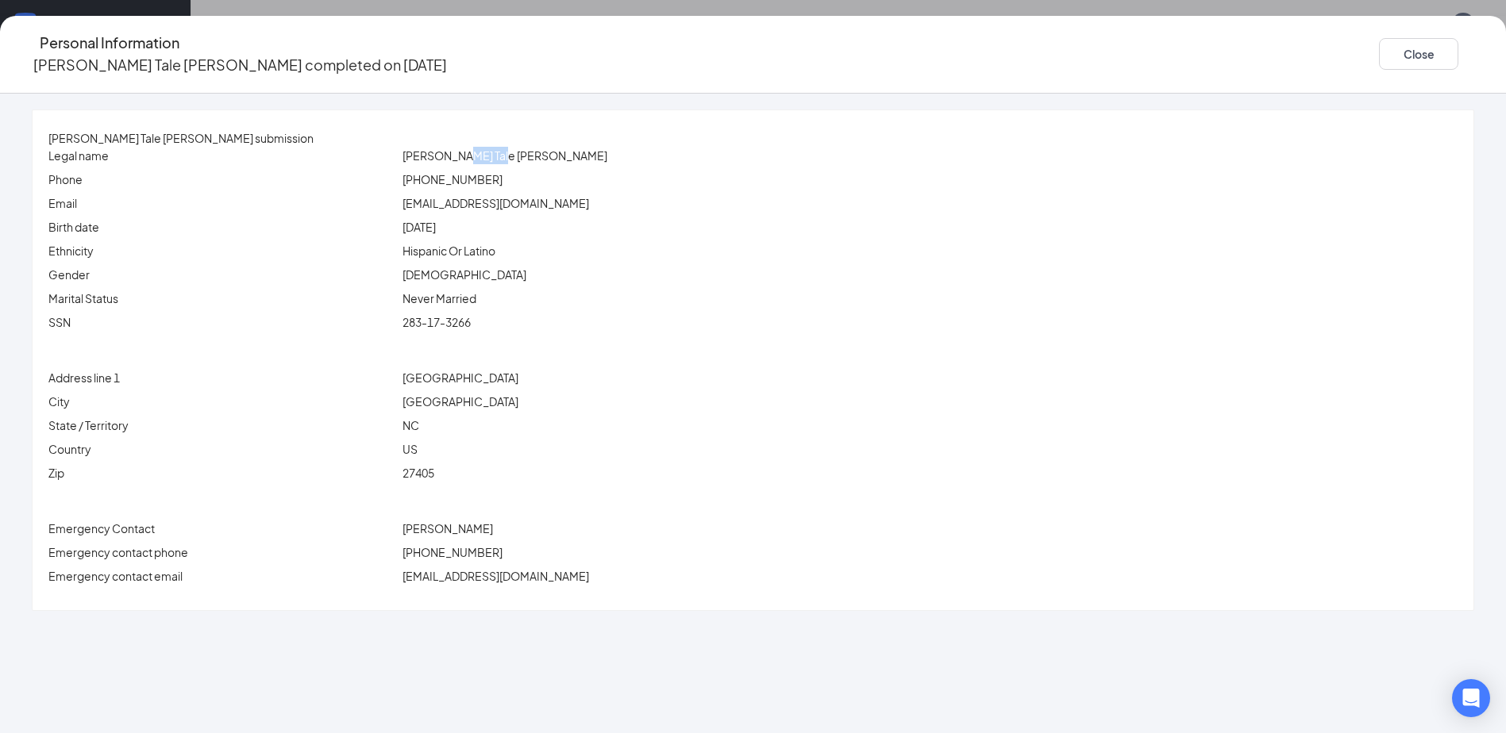
drag, startPoint x: 552, startPoint y: 167, endPoint x: 602, endPoint y: 163, distance: 50.2
click at [602, 163] on div "Legal name [PERSON_NAME] Tale [PERSON_NAME]" at bounding box center [752, 159] width 1409 height 24
drag, startPoint x: 602, startPoint y: 163, endPoint x: 641, endPoint y: 165, distance: 38.2
click at [622, 165] on div "Legal name [PERSON_NAME] Tale [PERSON_NAME]" at bounding box center [752, 159] width 1409 height 24
click at [1379, 40] on button "Close" at bounding box center [1418, 54] width 79 height 32
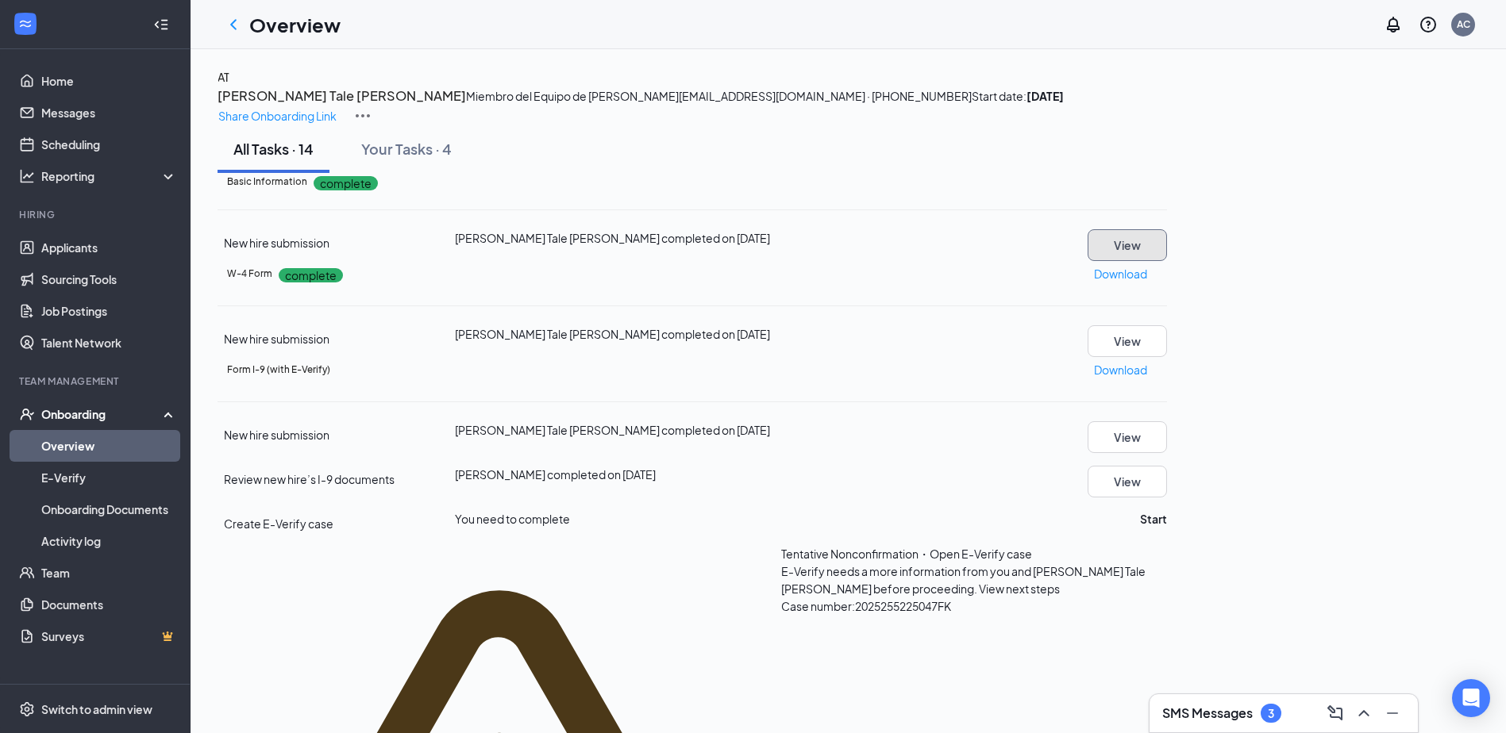
scroll to position [53, 0]
click at [1167, 357] on button "View" at bounding box center [1126, 341] width 79 height 32
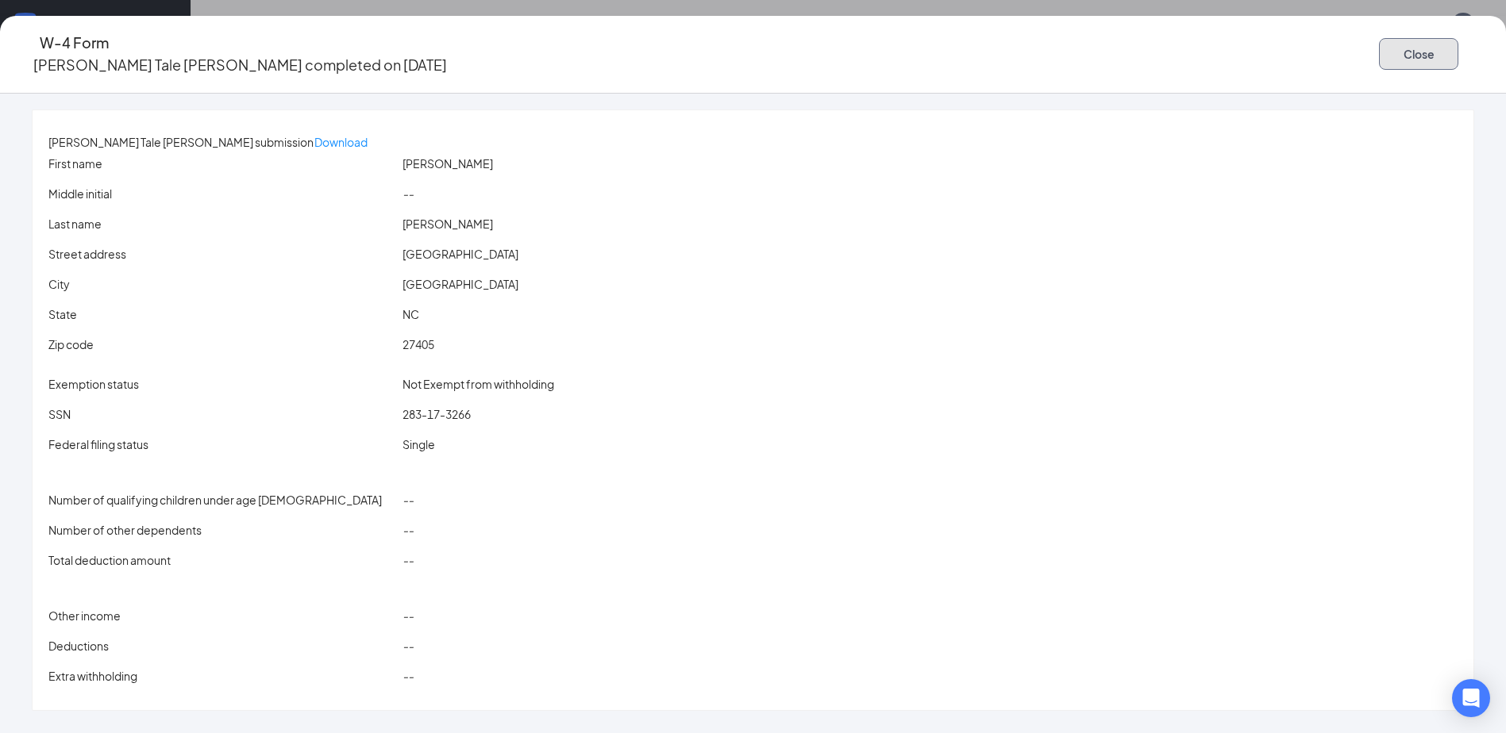
click at [1379, 62] on button "Close" at bounding box center [1418, 54] width 79 height 32
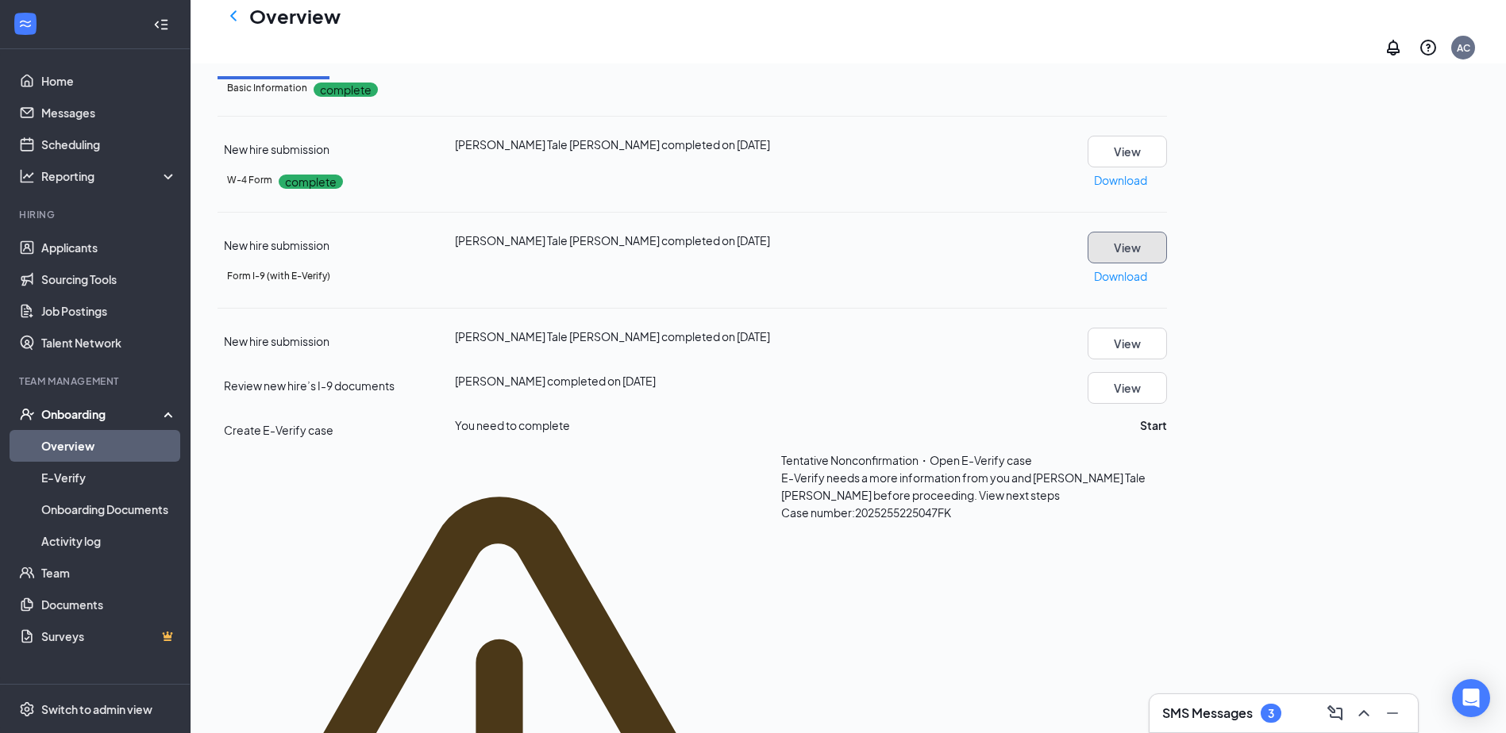
scroll to position [238, 0]
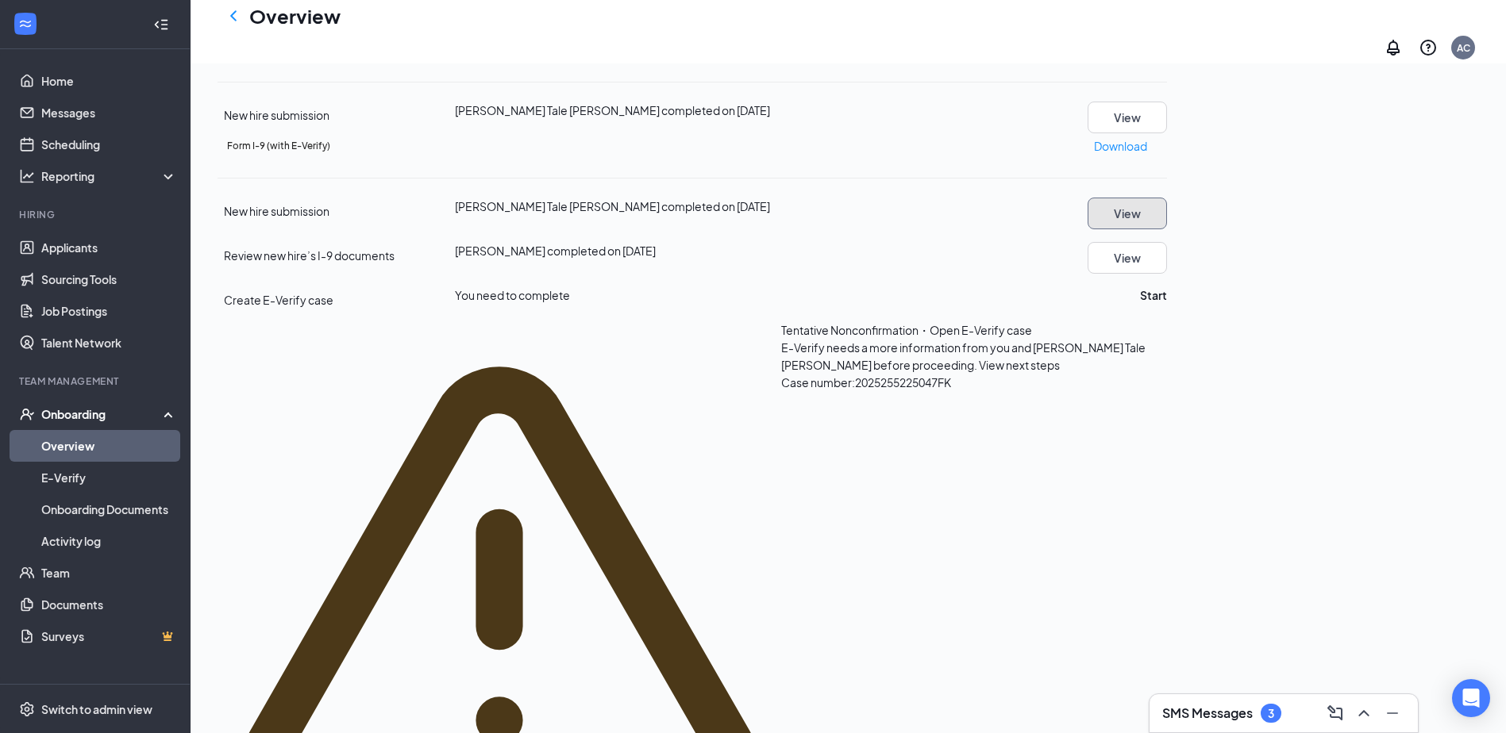
click at [1167, 229] on button "View" at bounding box center [1126, 214] width 79 height 32
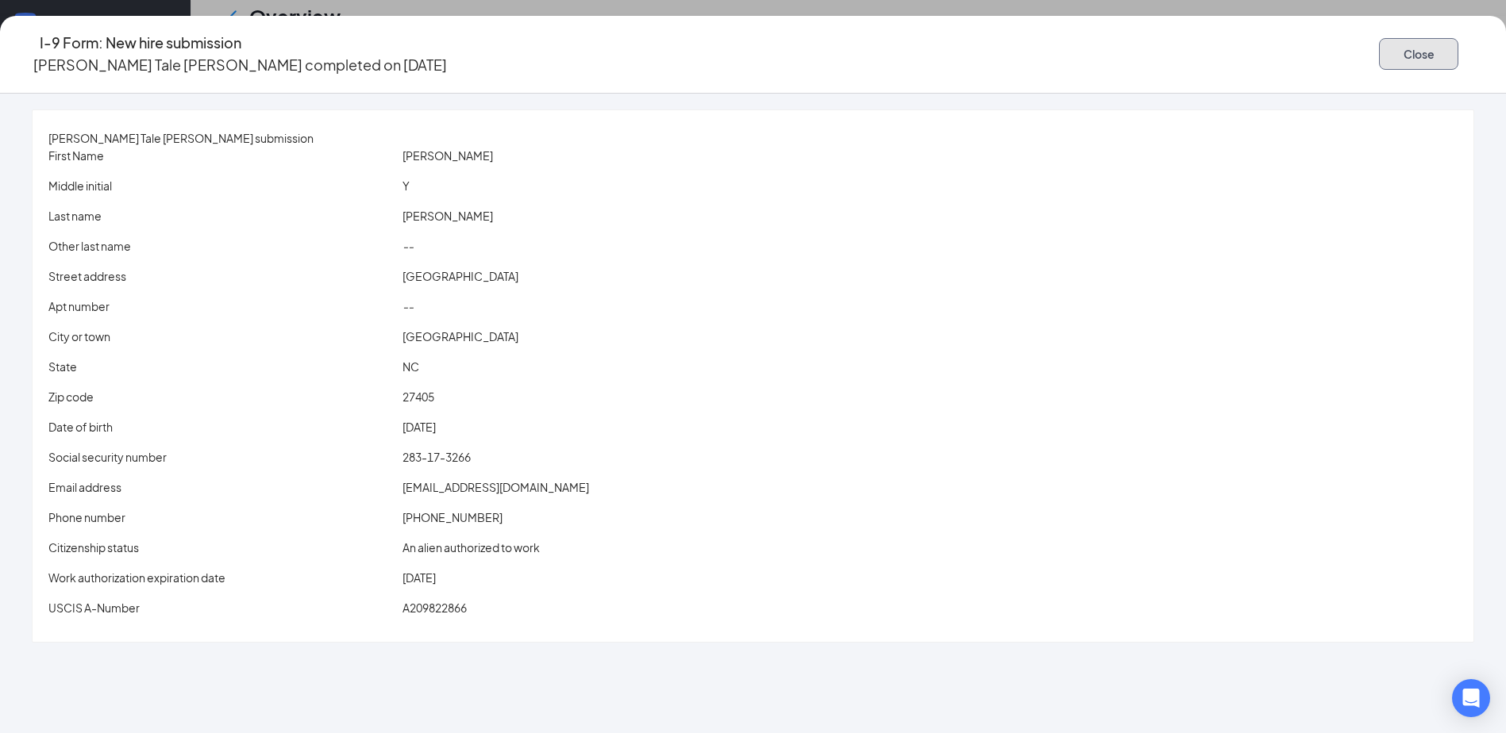
click at [1379, 51] on button "Close" at bounding box center [1418, 54] width 79 height 32
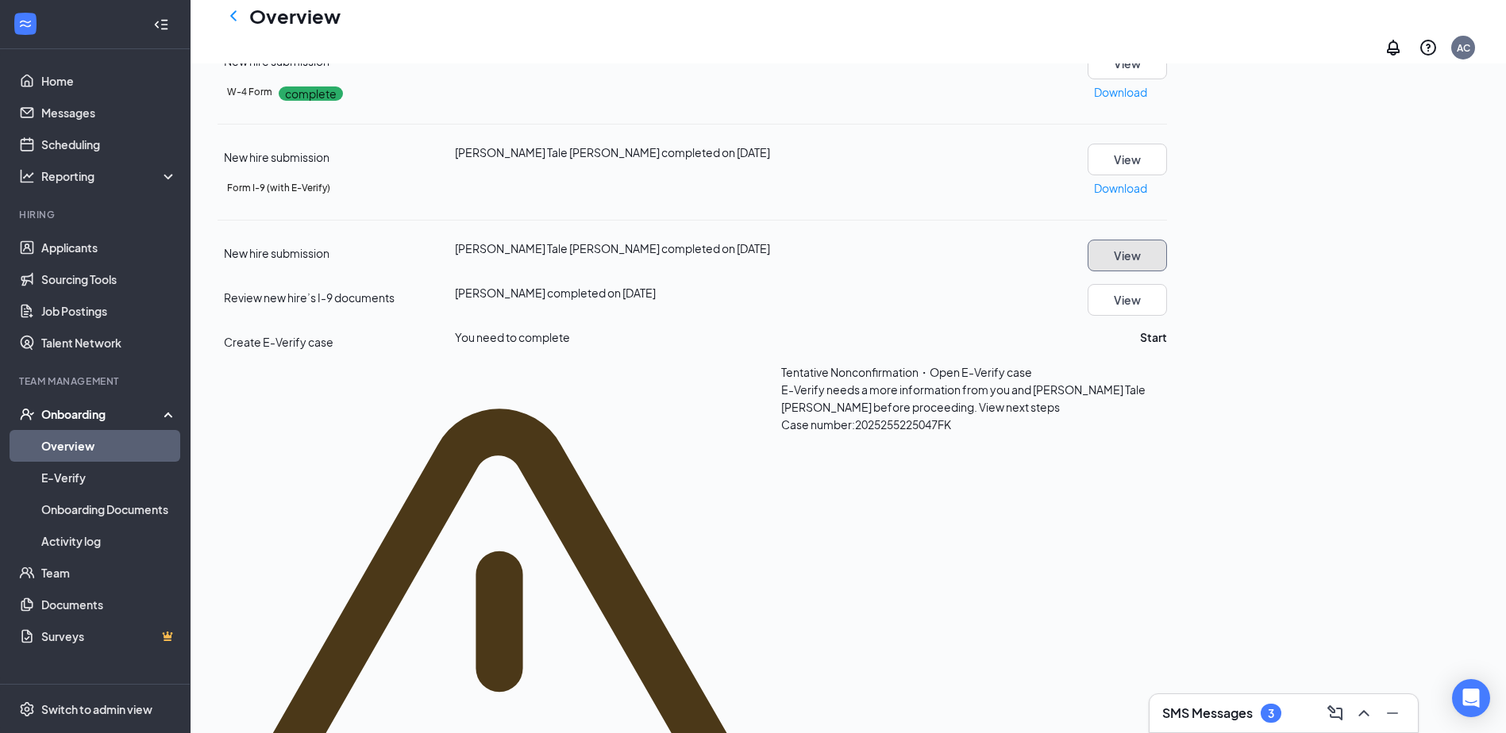
scroll to position [159, 0]
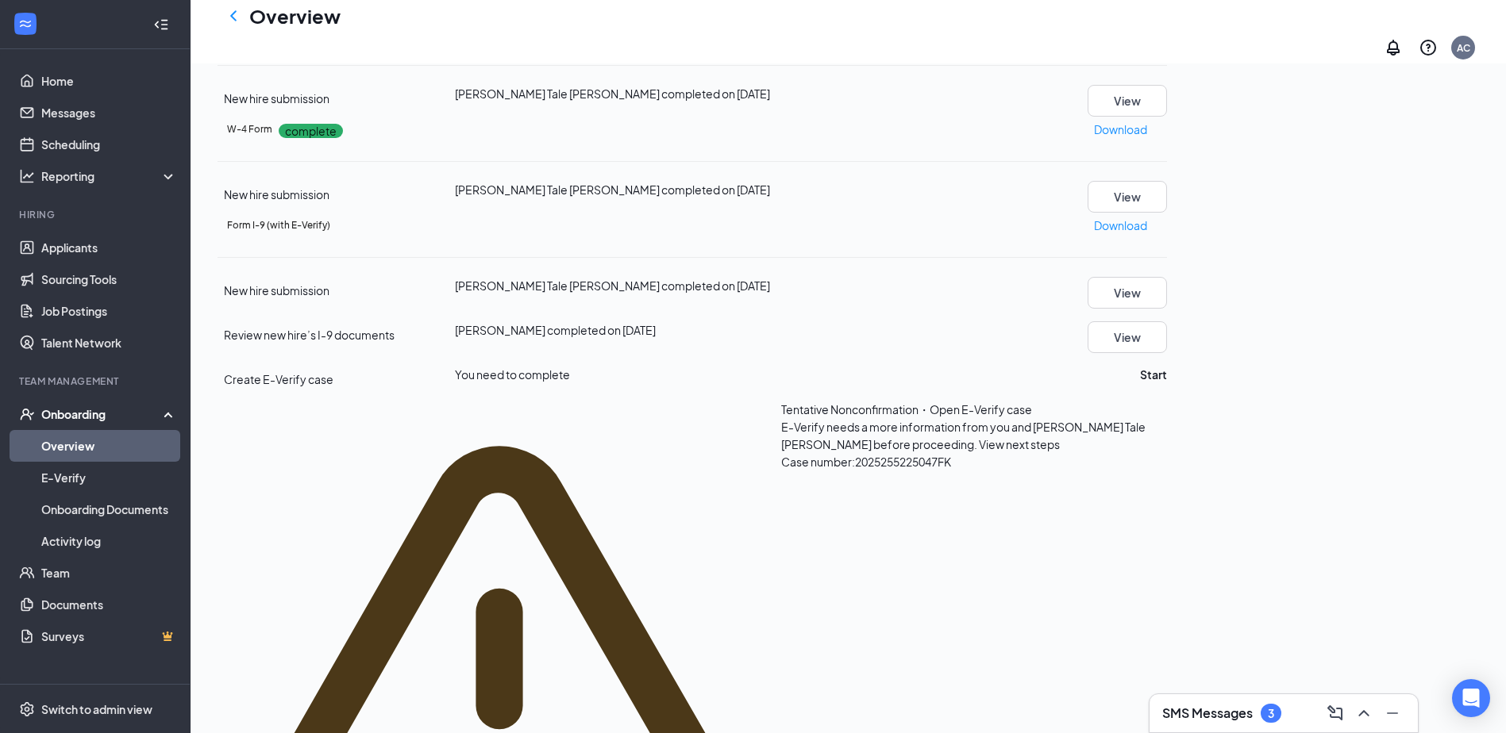
click at [979, 452] on span "View next steps" at bounding box center [1019, 444] width 81 height 14
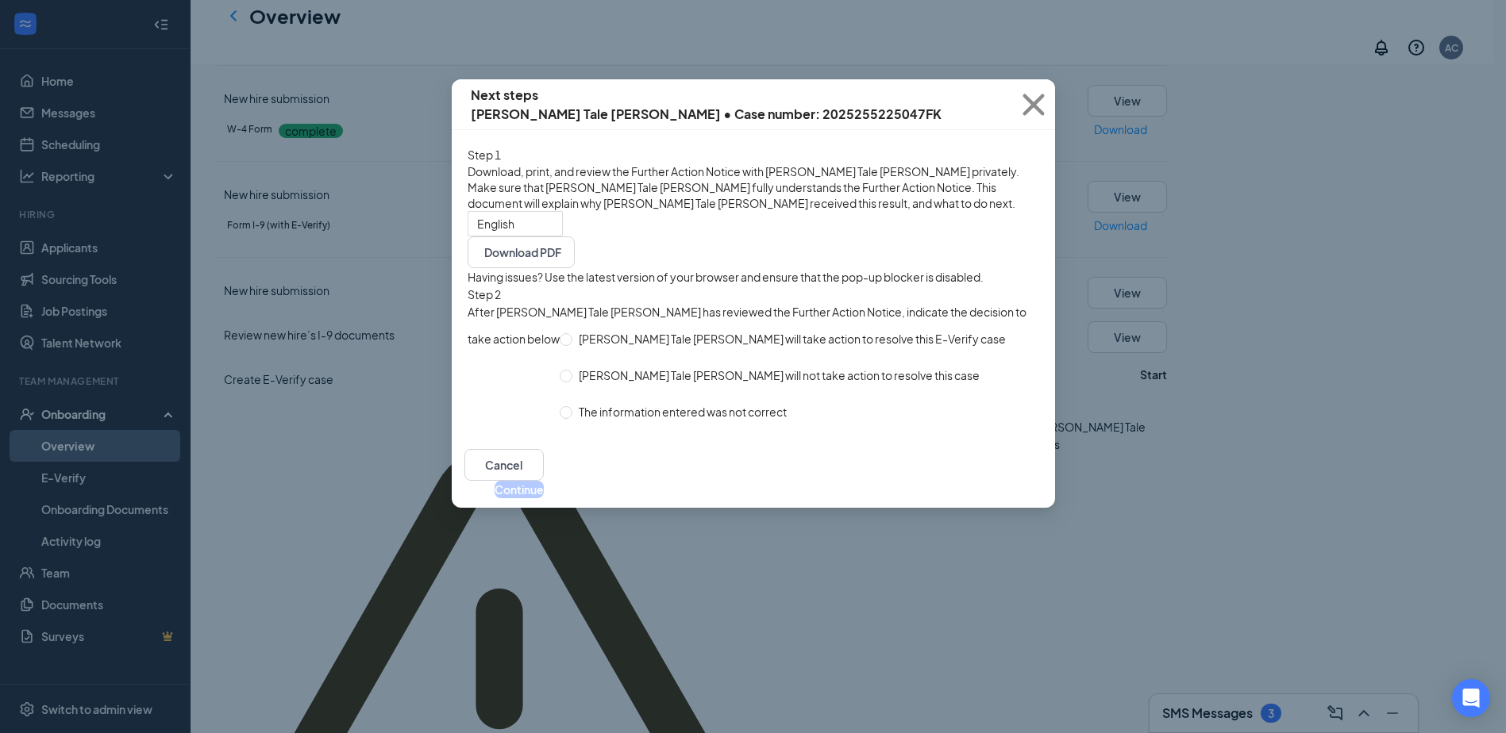
click at [661, 421] on span "The information entered was not correct" at bounding box center [682, 411] width 221 height 17
click at [572, 419] on input "The information entered was not correct" at bounding box center [566, 412] width 13 height 13
radio input "true"
click at [544, 498] on button "Close case" at bounding box center [515, 489] width 58 height 17
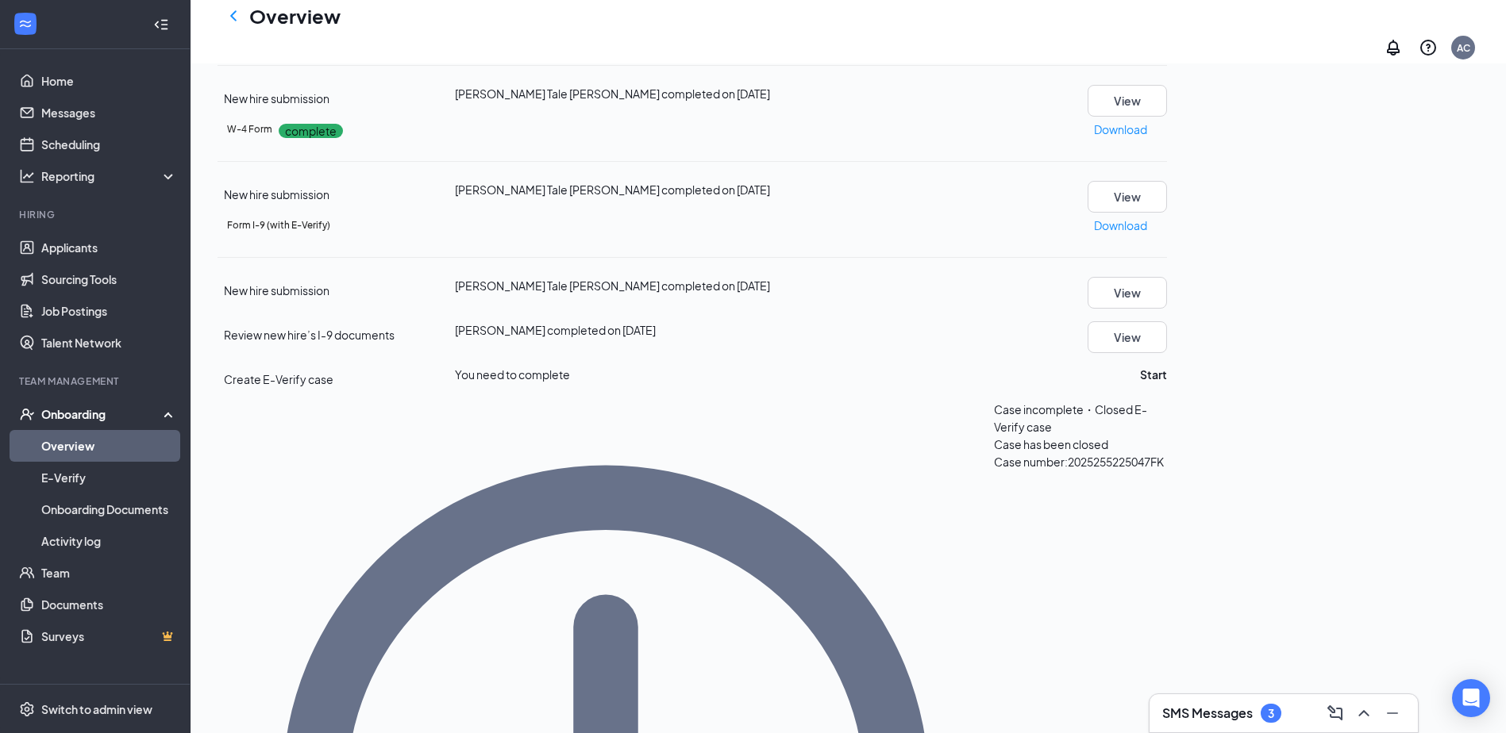
click at [1167, 560] on div "New hire submission [PERSON_NAME] Tale [PERSON_NAME] completed on [DATE] View R…" at bounding box center [691, 727] width 949 height 900
click at [1167, 383] on button "Start" at bounding box center [1153, 374] width 27 height 17
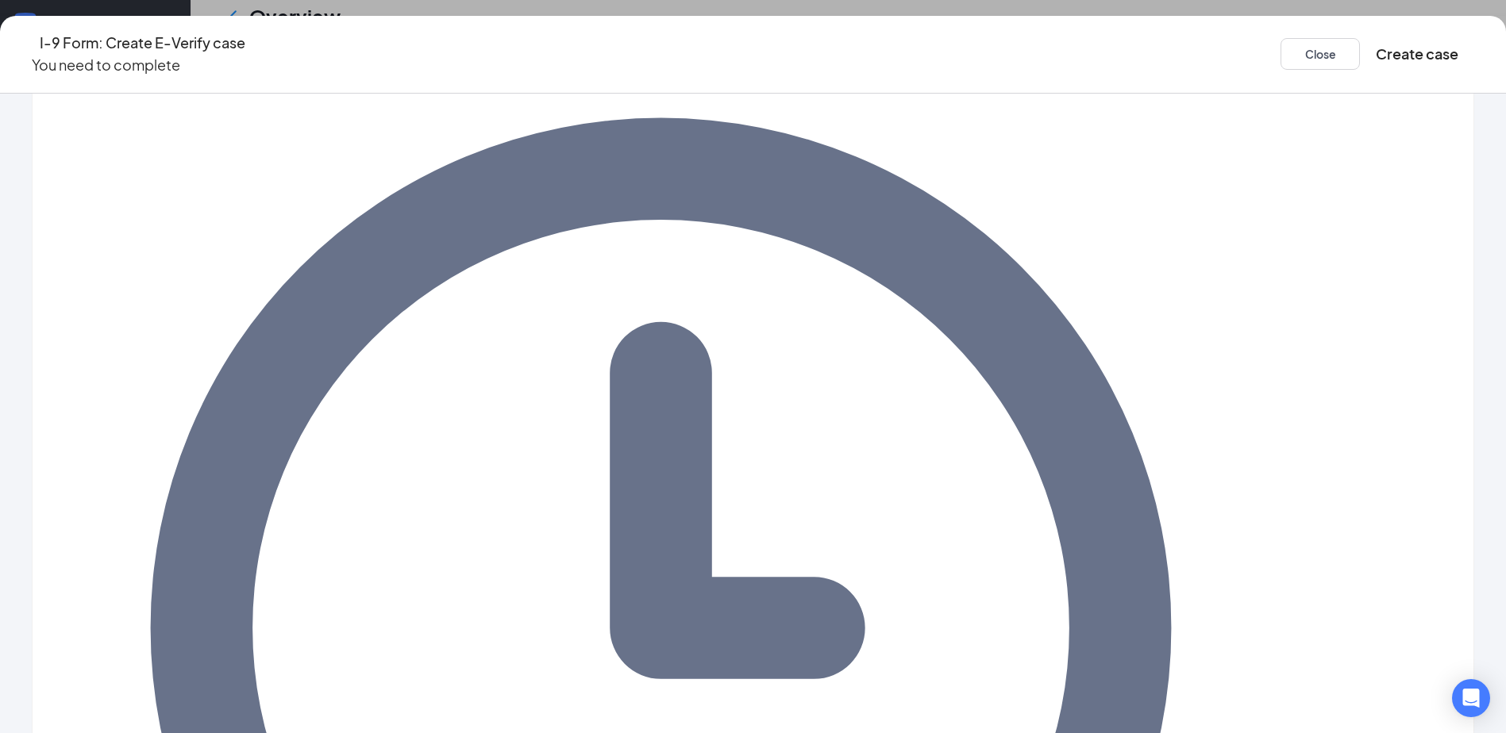
scroll to position [142, 0]
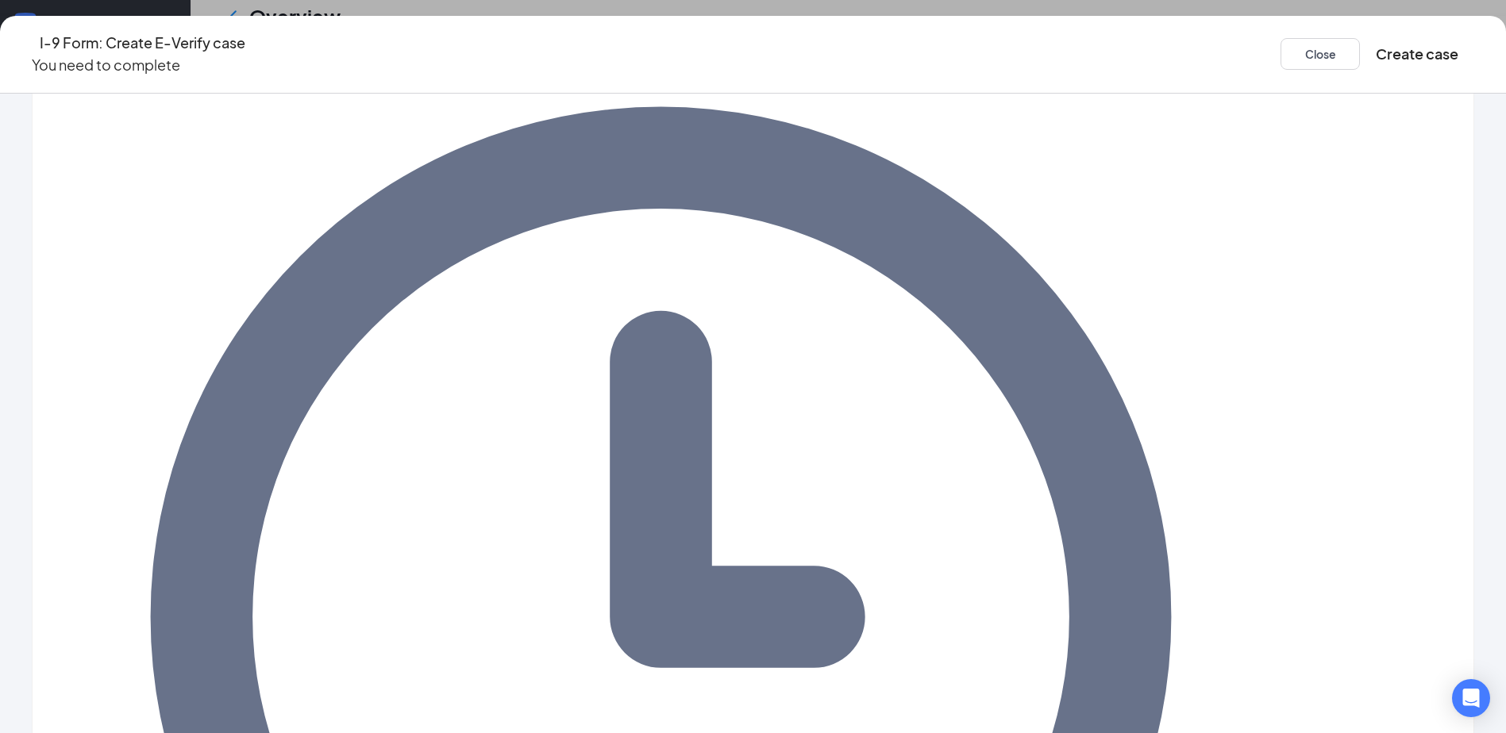
drag, startPoint x: 649, startPoint y: 401, endPoint x: 569, endPoint y: 410, distance: 80.6
click at [1280, 54] on button "Close" at bounding box center [1319, 54] width 79 height 32
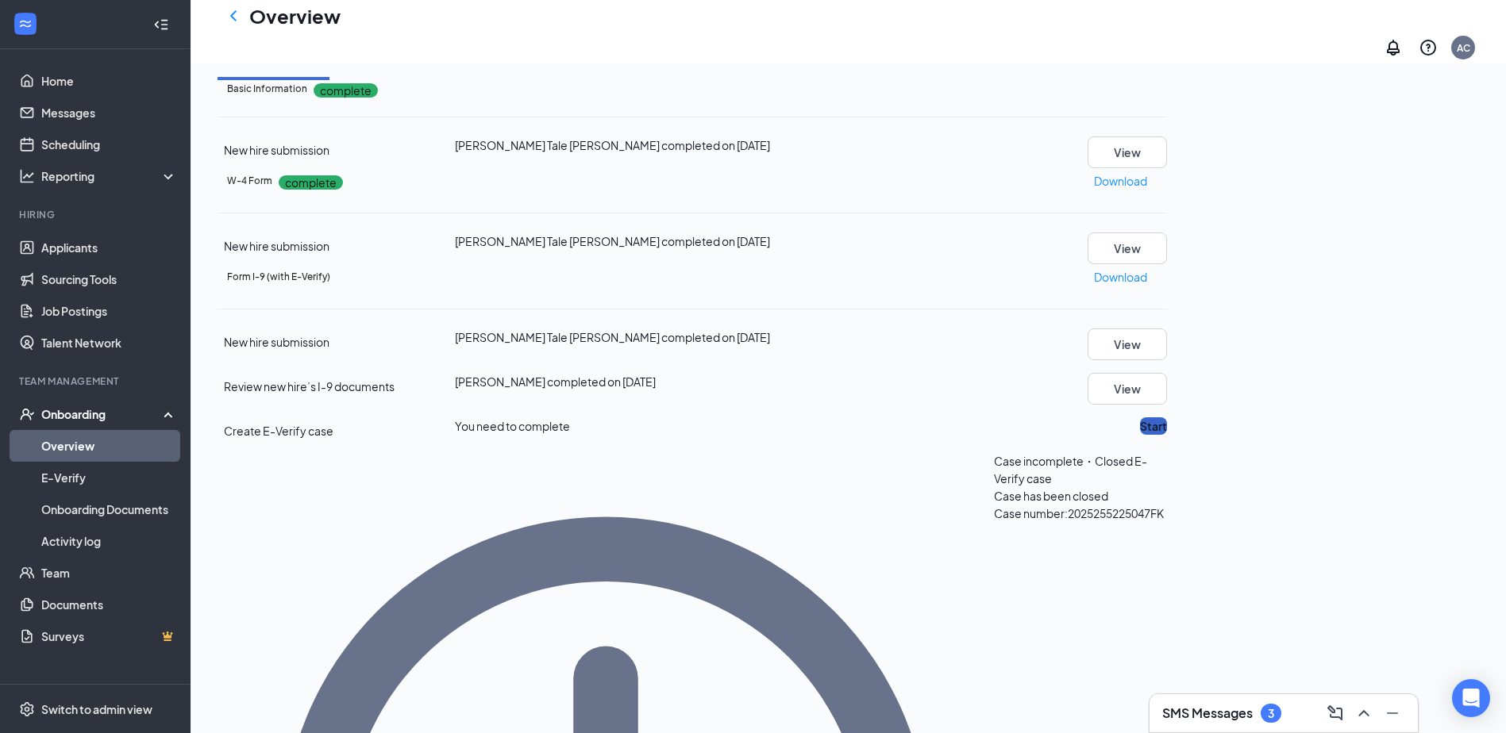
scroll to position [79, 0]
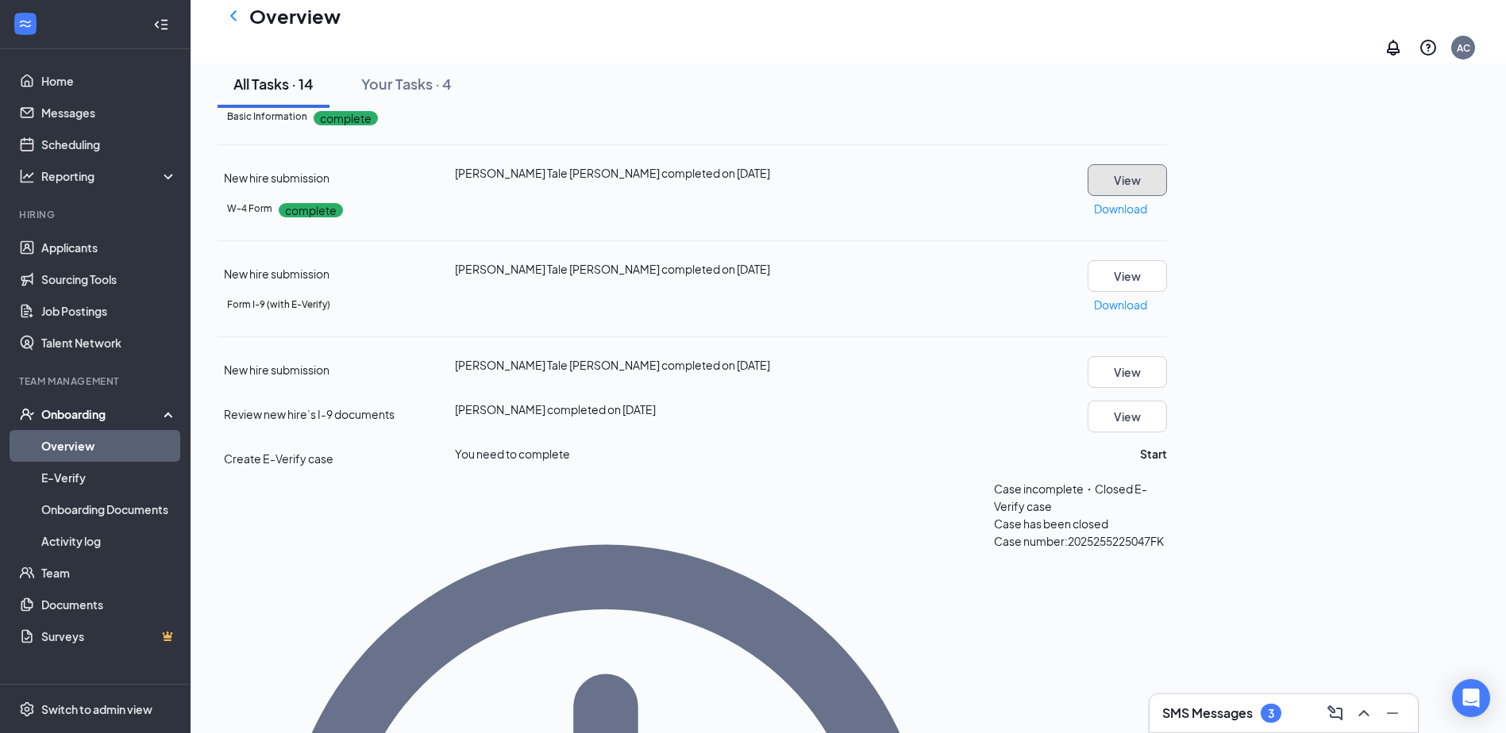
click at [1167, 196] on button "View" at bounding box center [1126, 180] width 79 height 32
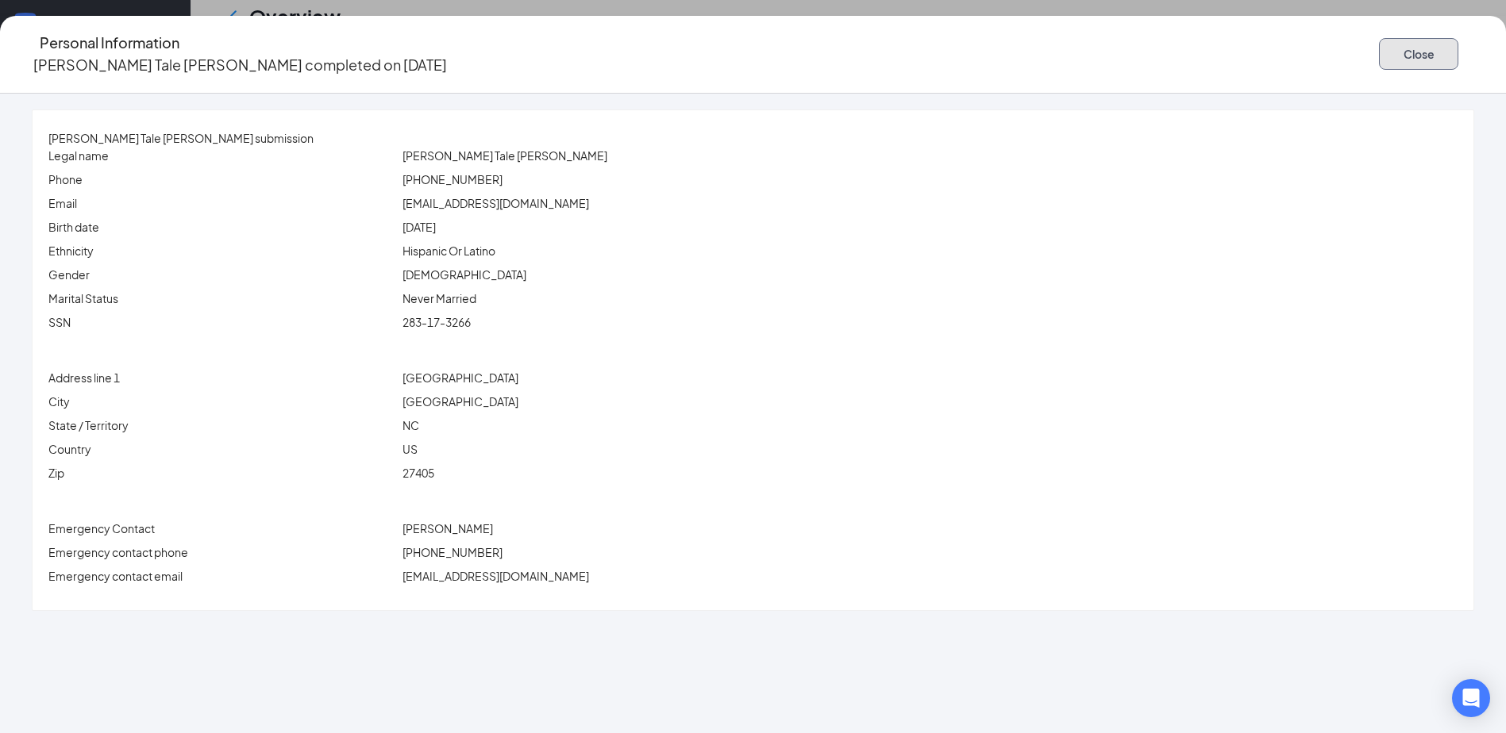
click at [1379, 60] on button "Close" at bounding box center [1418, 54] width 79 height 32
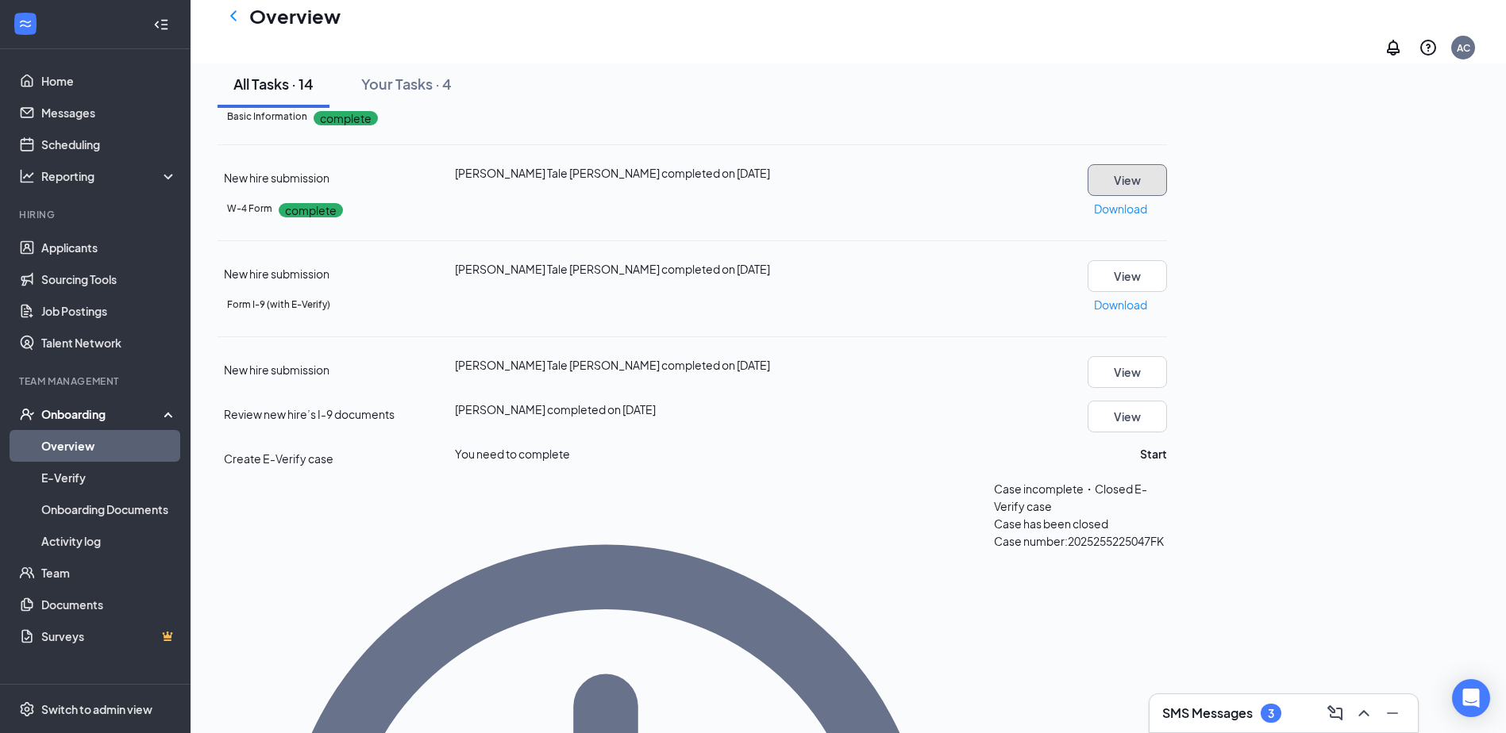
click at [1167, 196] on button "View" at bounding box center [1126, 180] width 79 height 32
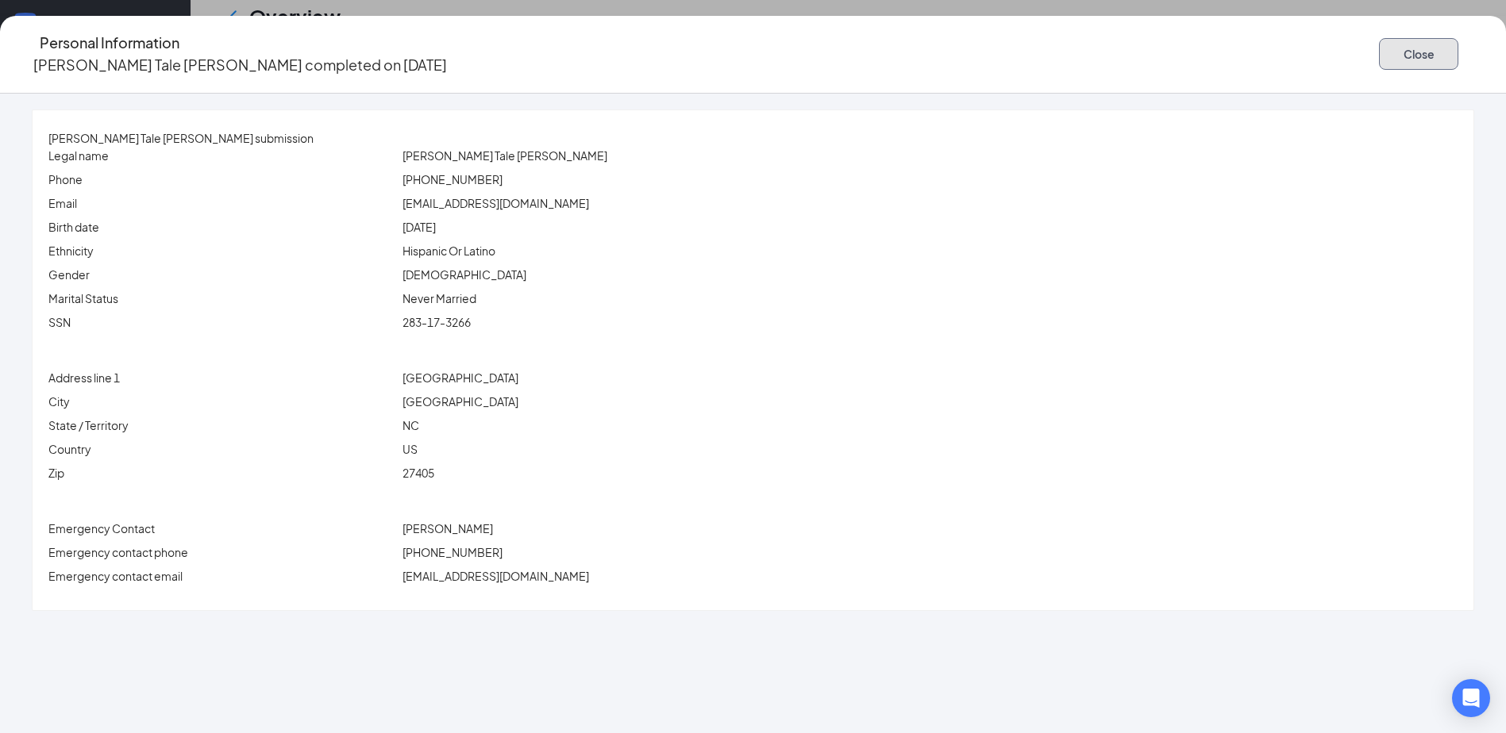
click at [1379, 45] on button "Close" at bounding box center [1418, 54] width 79 height 32
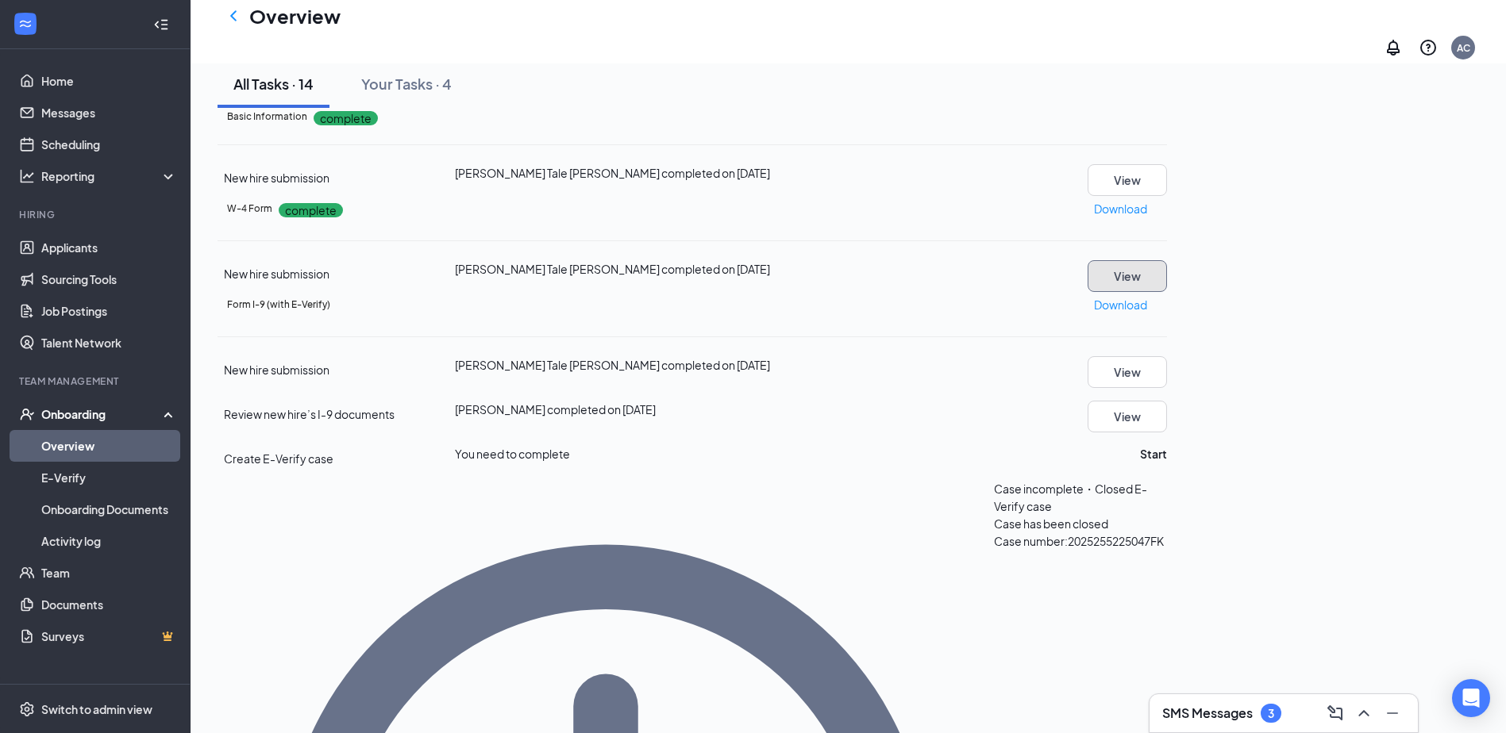
click at [1167, 292] on button "View" at bounding box center [1126, 276] width 79 height 32
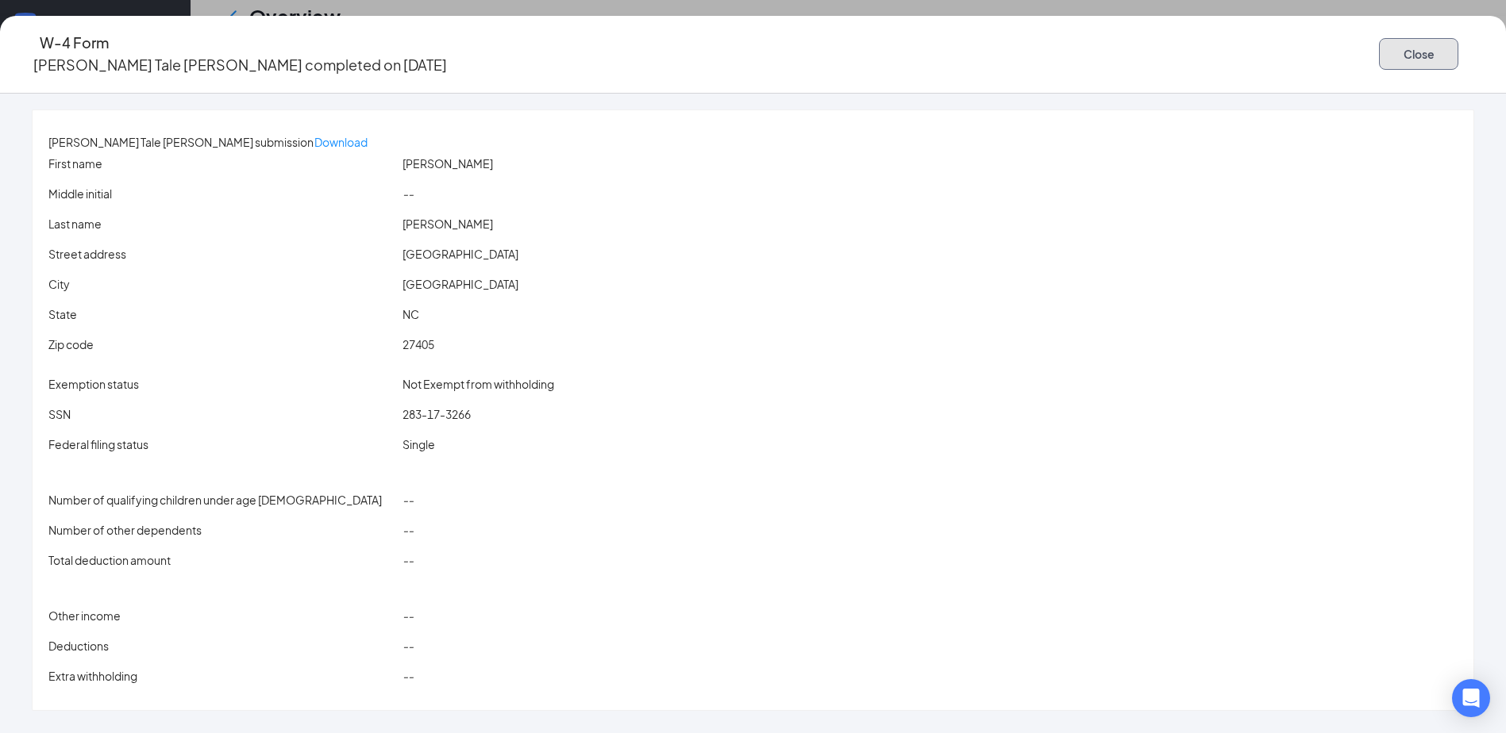
click at [1379, 56] on button "Close" at bounding box center [1418, 54] width 79 height 32
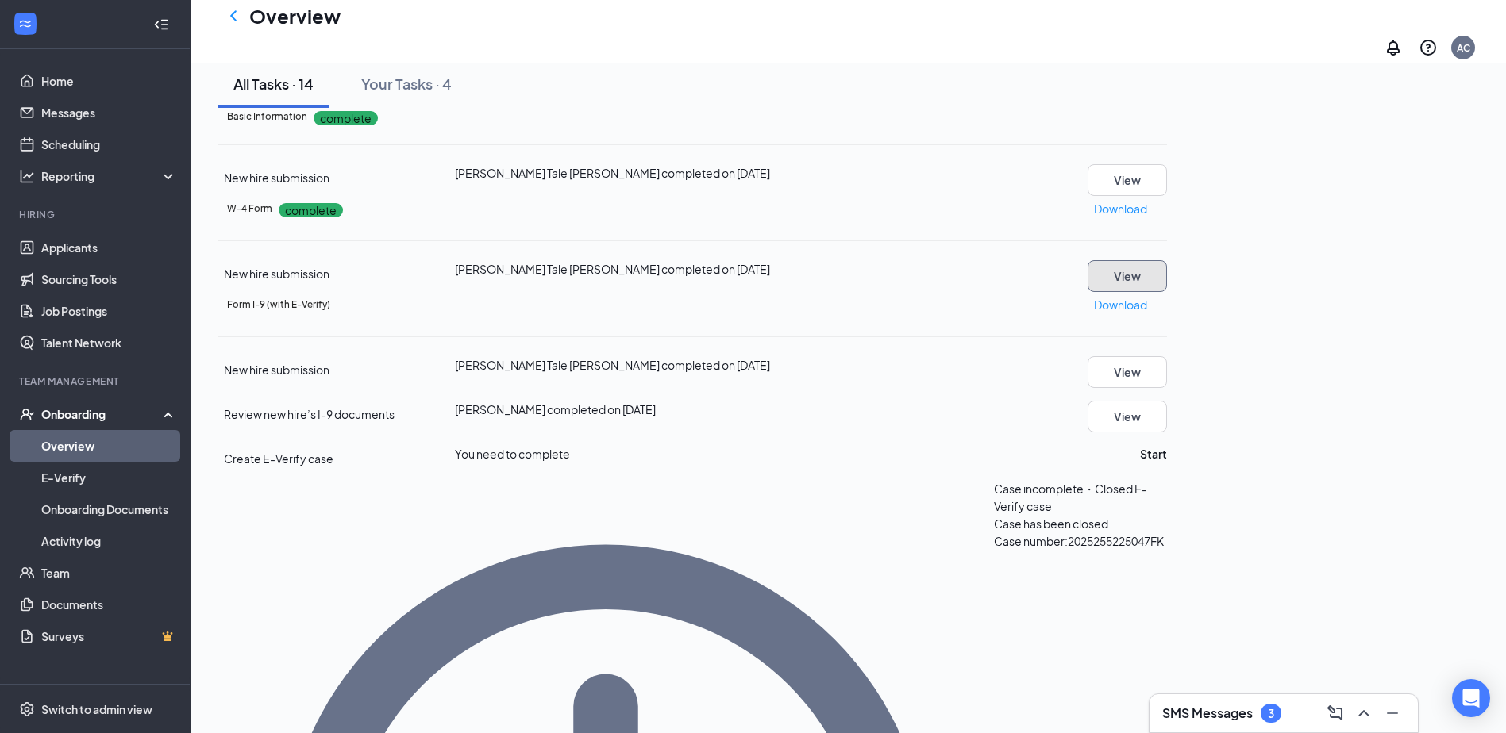
scroll to position [53, 0]
click at [1167, 463] on button "Start" at bounding box center [1153, 453] width 27 height 17
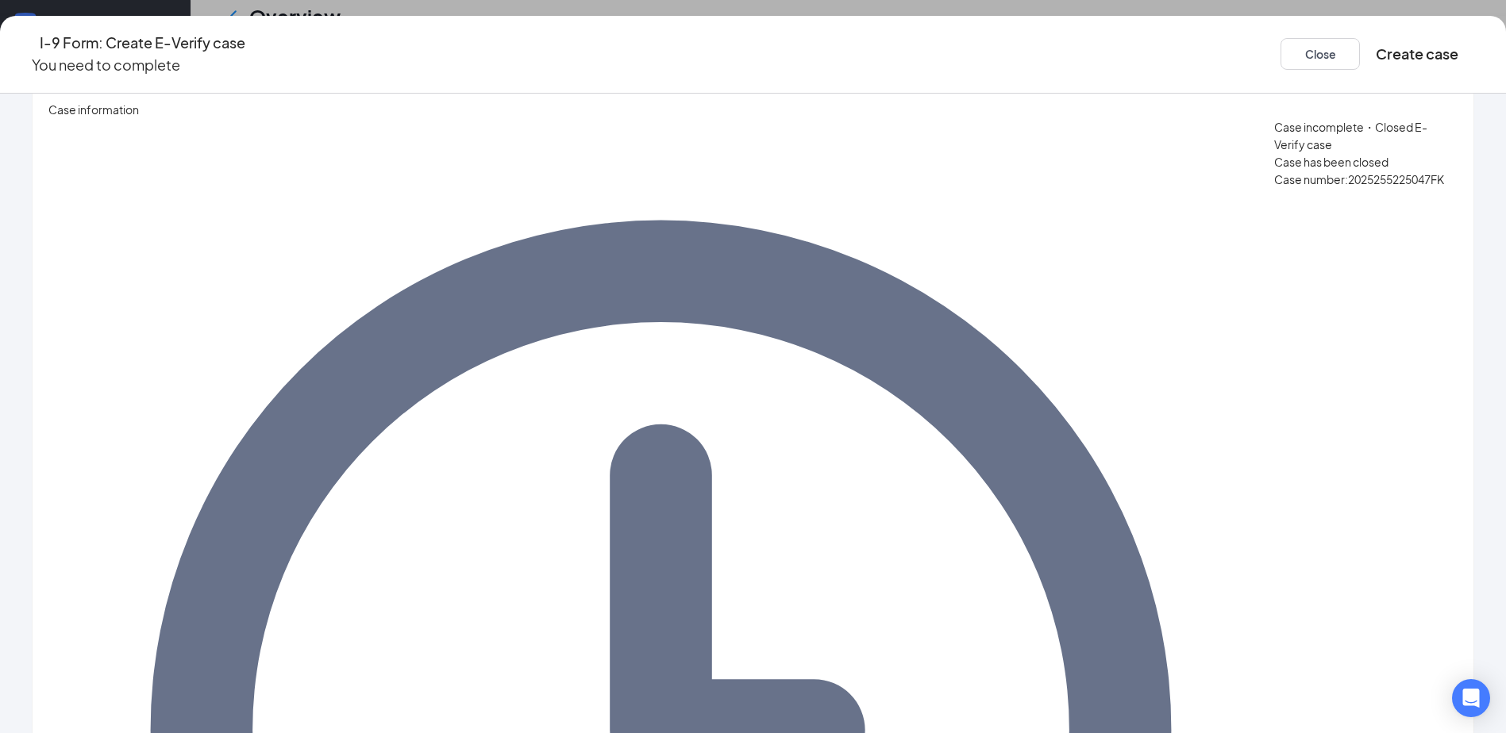
scroll to position [0, 0]
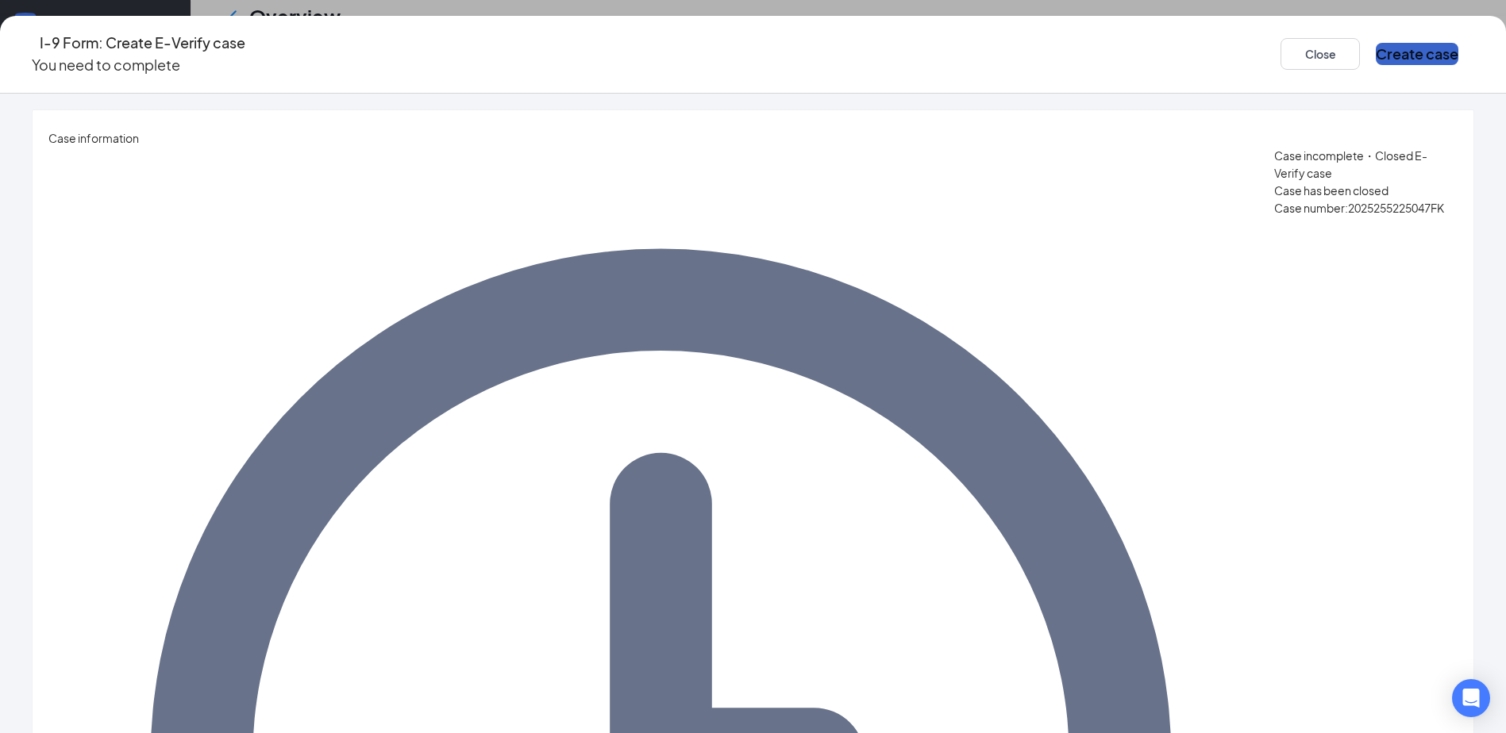
click at [1376, 45] on button "Create case" at bounding box center [1417, 54] width 83 height 22
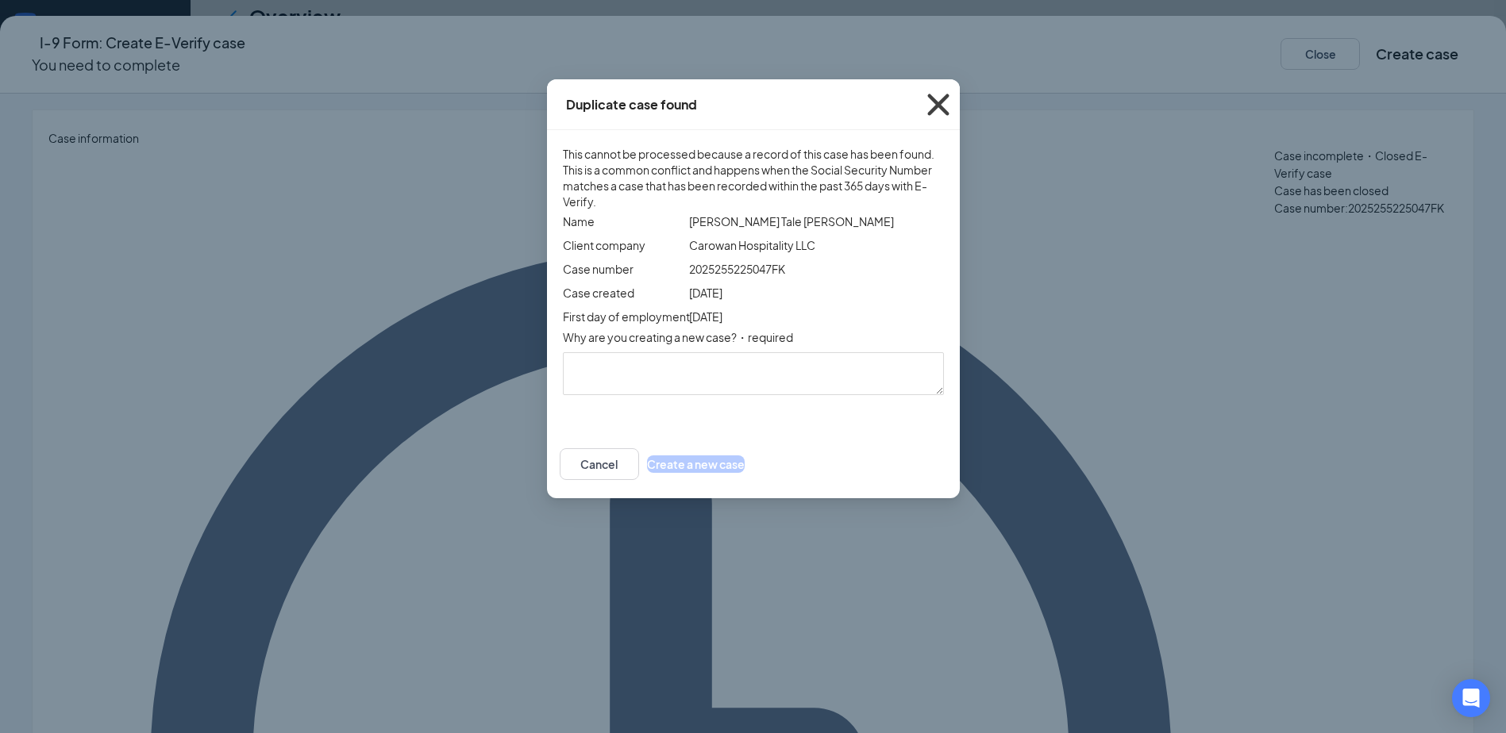
click at [960, 102] on icon "Cross" at bounding box center [938, 104] width 43 height 43
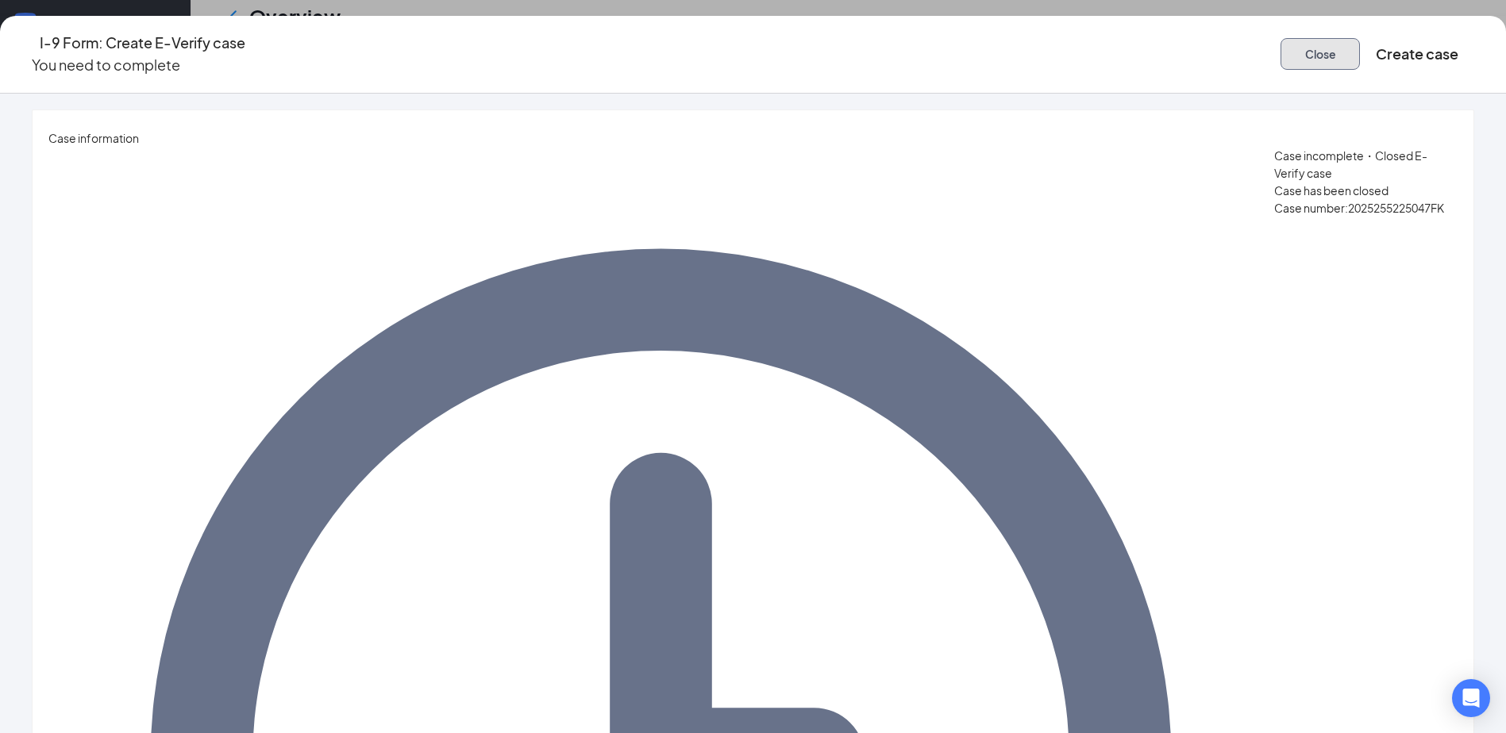
click at [1280, 44] on button "Close" at bounding box center [1319, 54] width 79 height 32
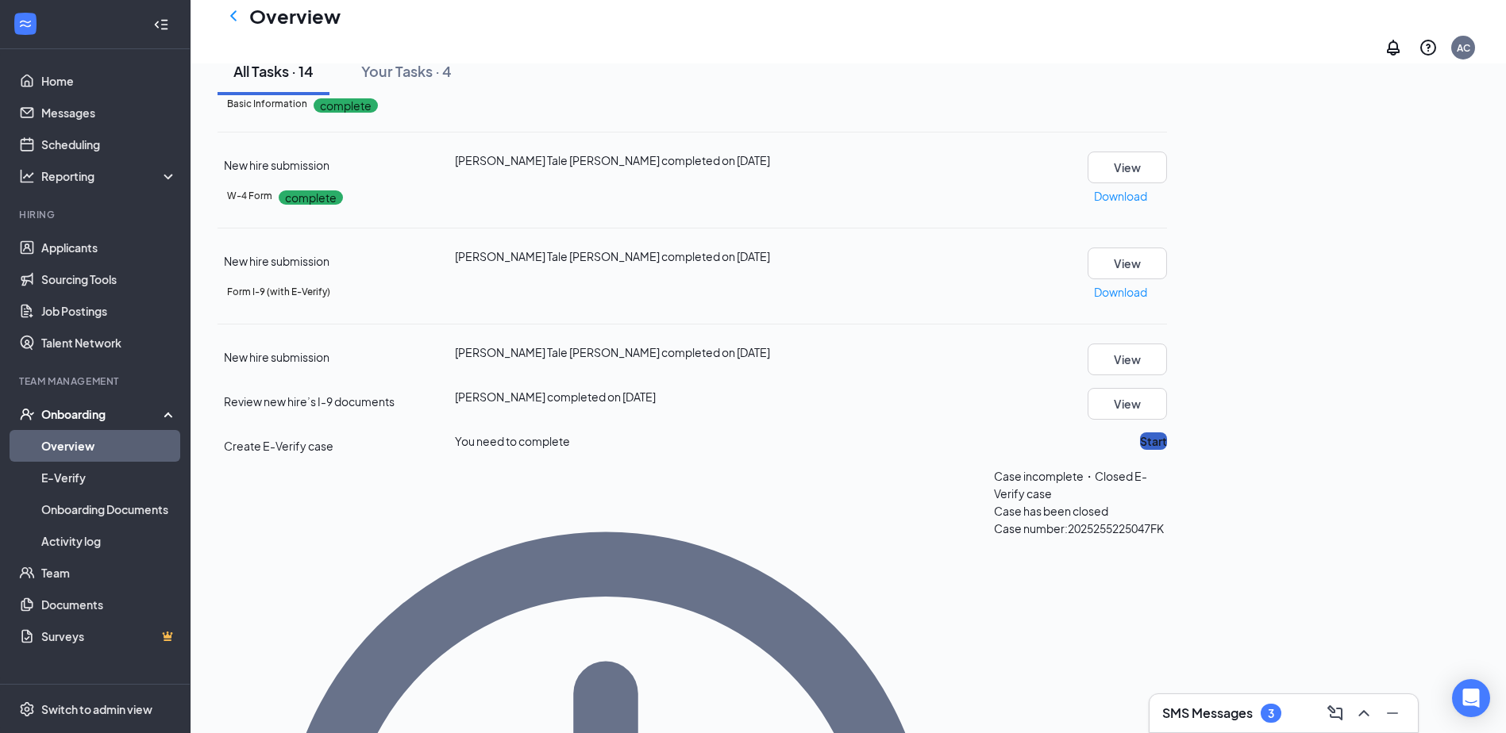
scroll to position [238, 0]
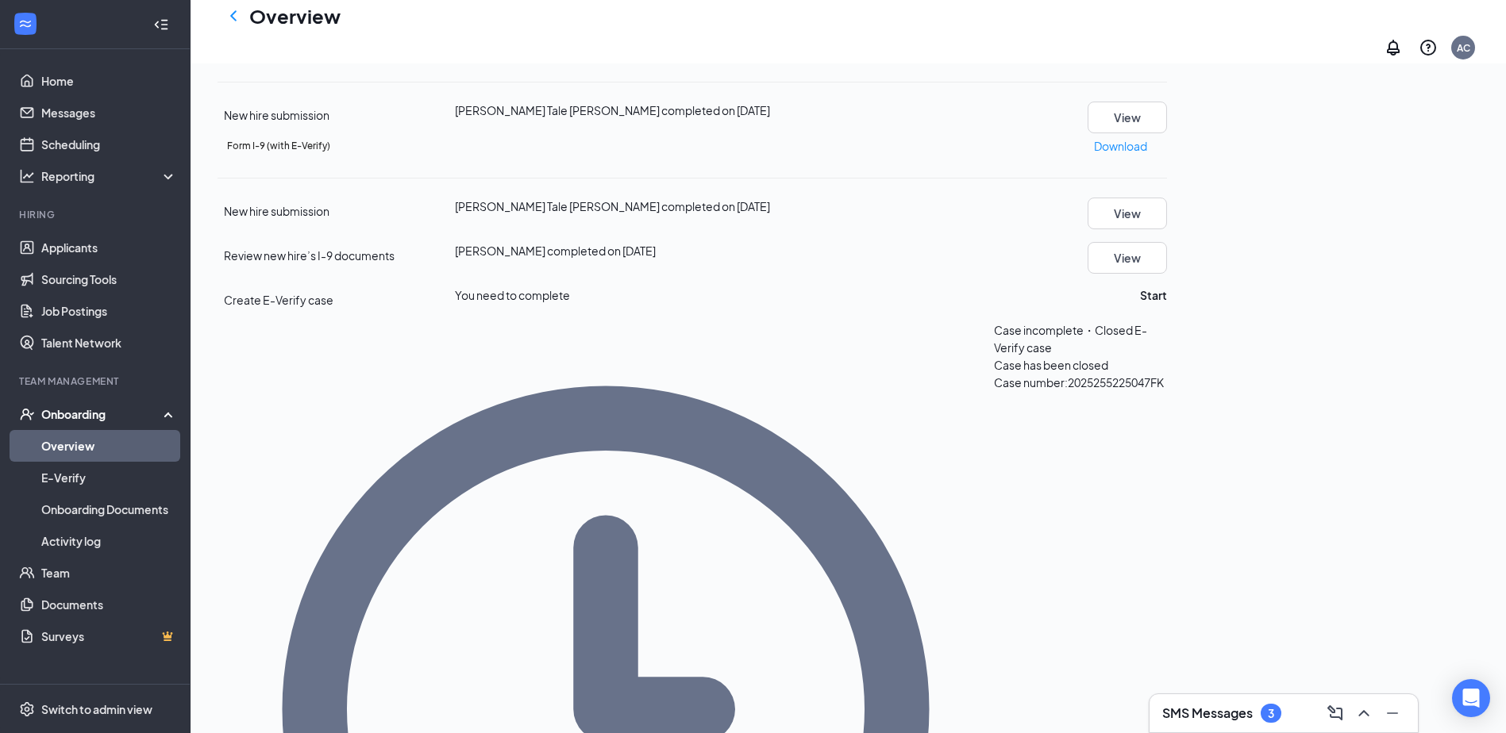
click at [1303, 722] on div "SMS Messages 3" at bounding box center [1283, 713] width 243 height 25
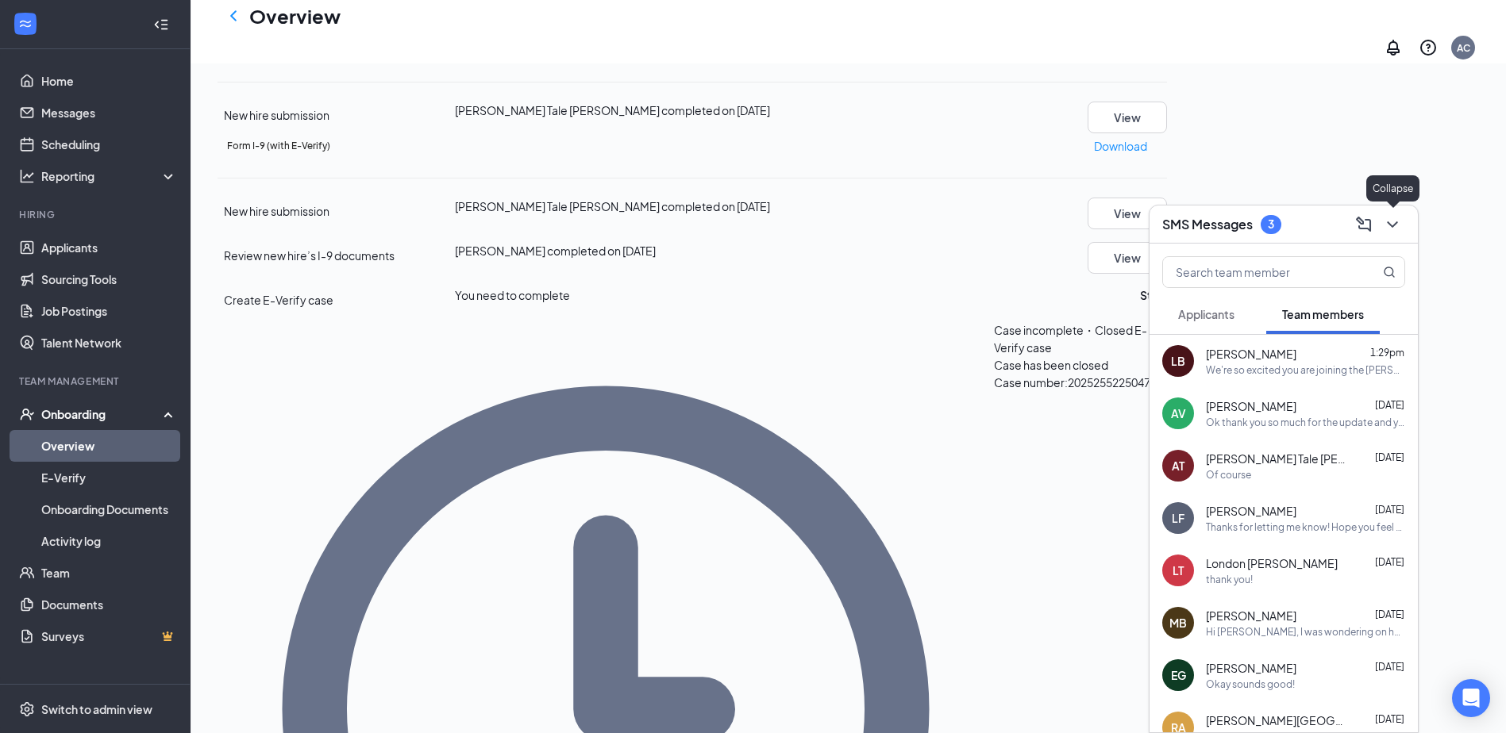
click at [1388, 227] on icon "ChevronDown" at bounding box center [1392, 224] width 19 height 19
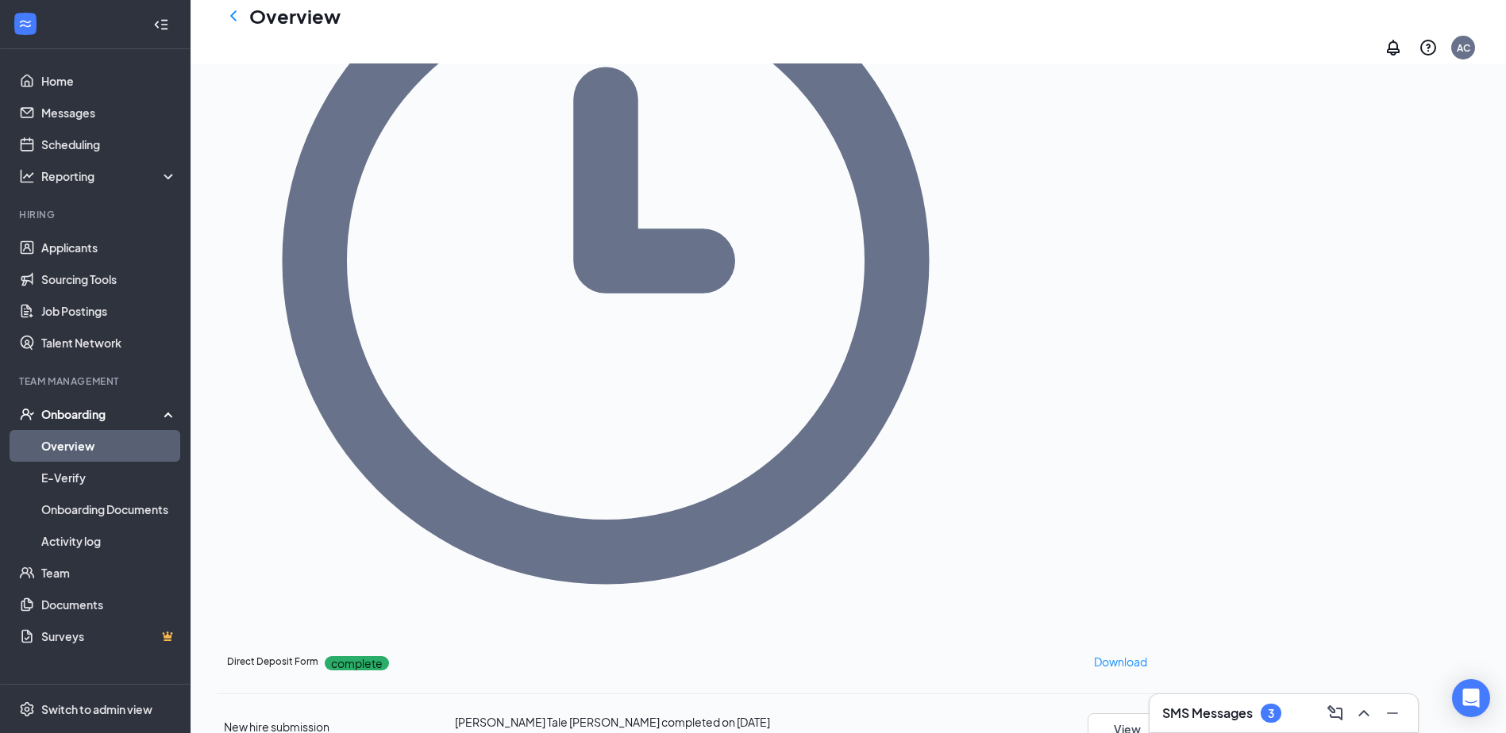
scroll to position [714, 0]
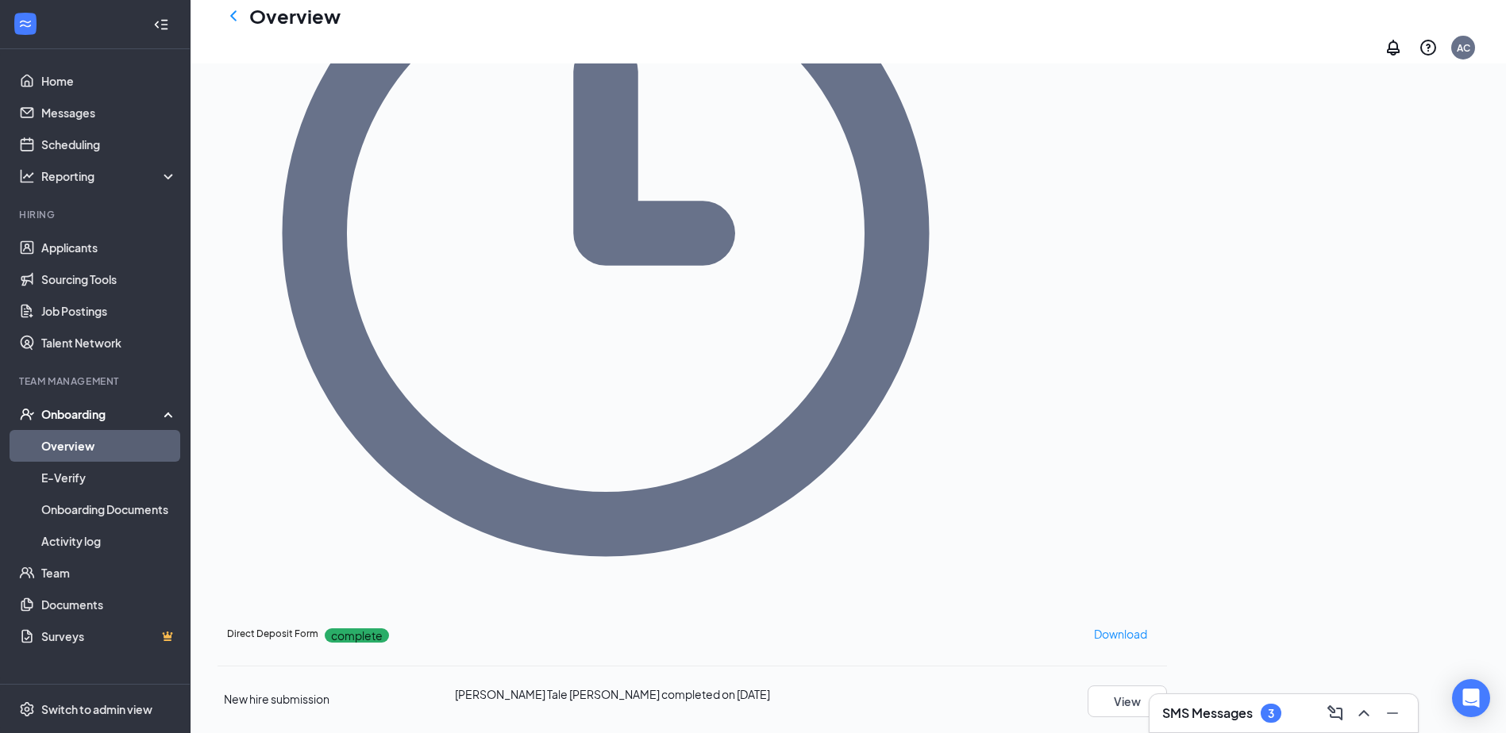
click at [1397, 712] on icon "Minimize" at bounding box center [1392, 713] width 19 height 19
click at [1472, 694] on icon "Open Intercom Messenger" at bounding box center [1470, 698] width 18 height 21
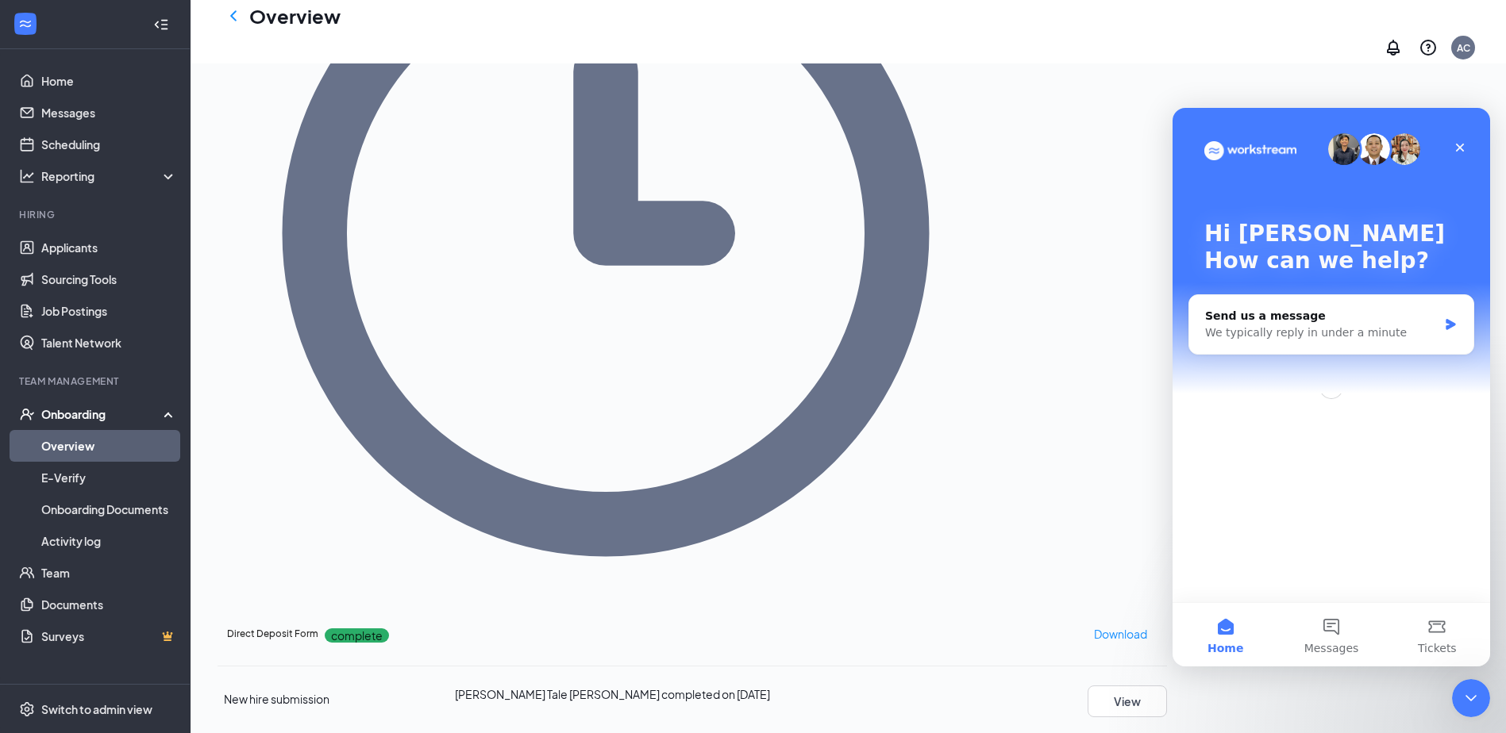
scroll to position [0, 0]
click at [1314, 640] on button "Messages" at bounding box center [1331, 634] width 106 height 63
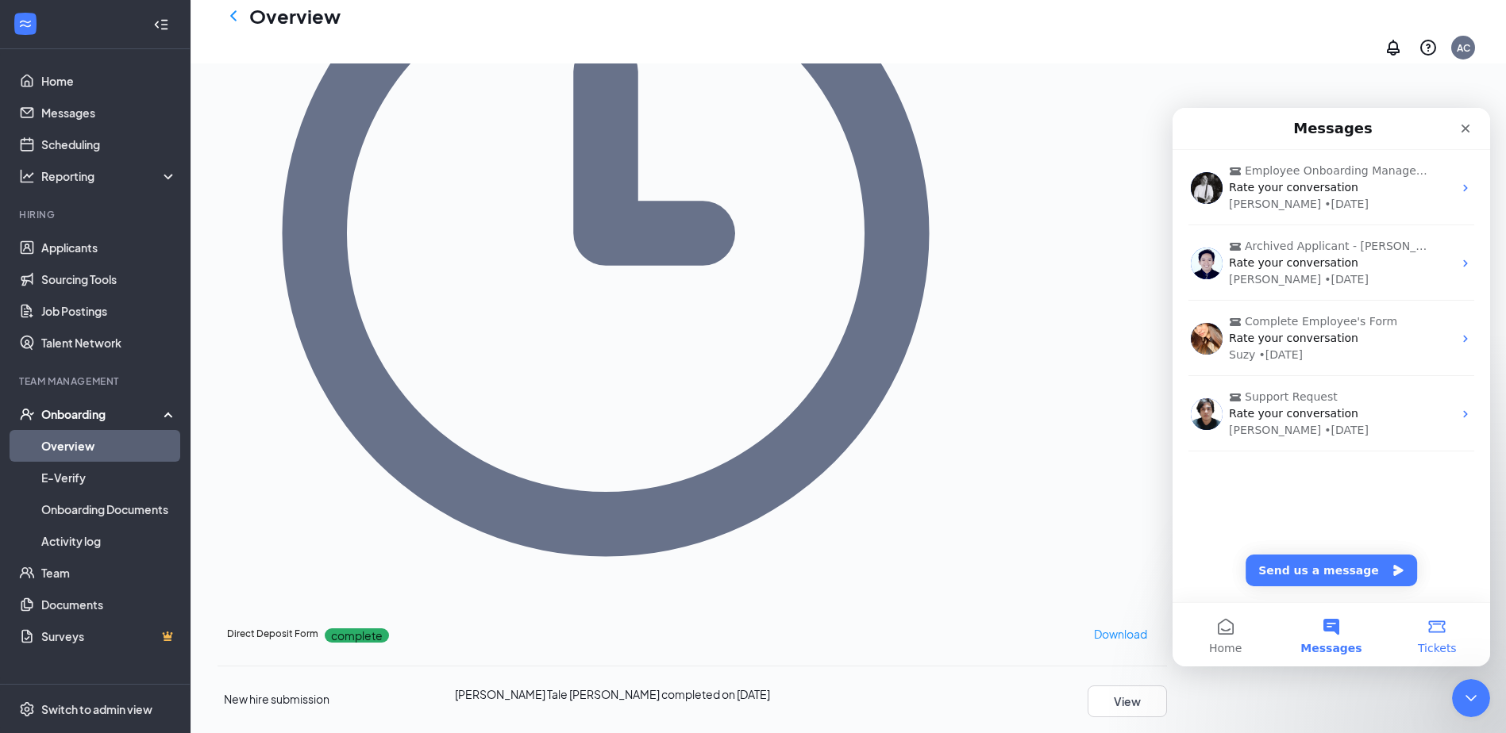
click at [1410, 637] on button "Tickets" at bounding box center [1437, 634] width 106 height 63
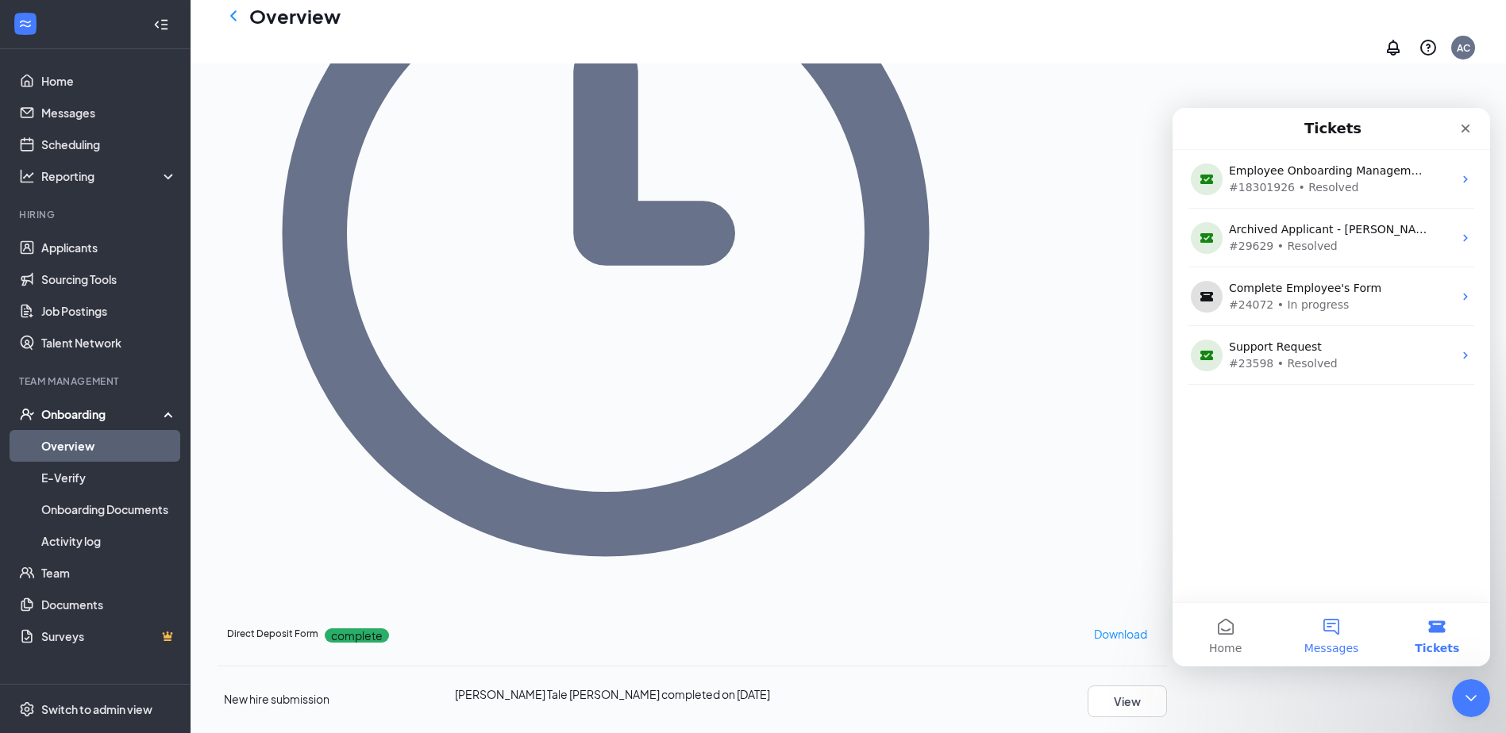
click at [1328, 638] on button "Messages" at bounding box center [1331, 634] width 106 height 63
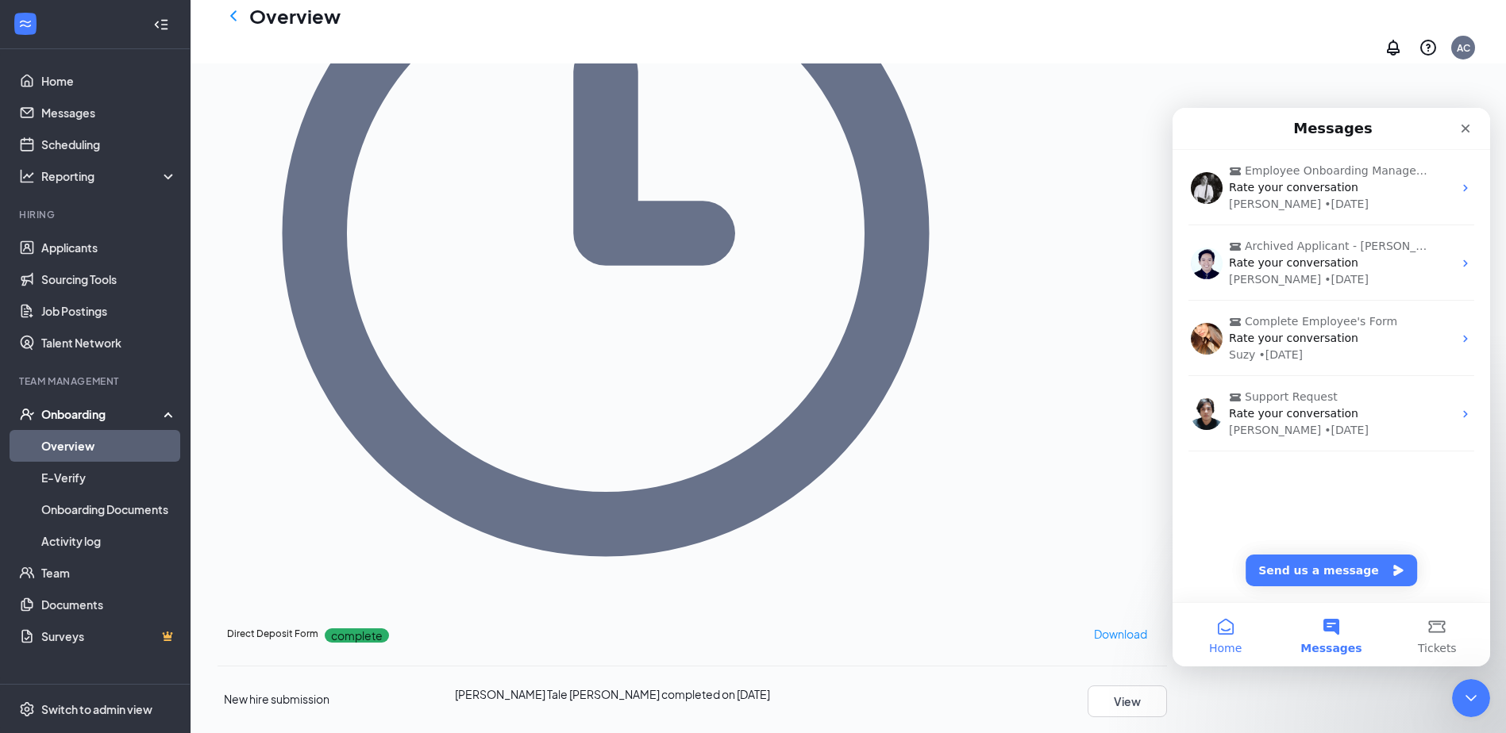
click at [1239, 638] on button "Home" at bounding box center [1225, 634] width 106 height 63
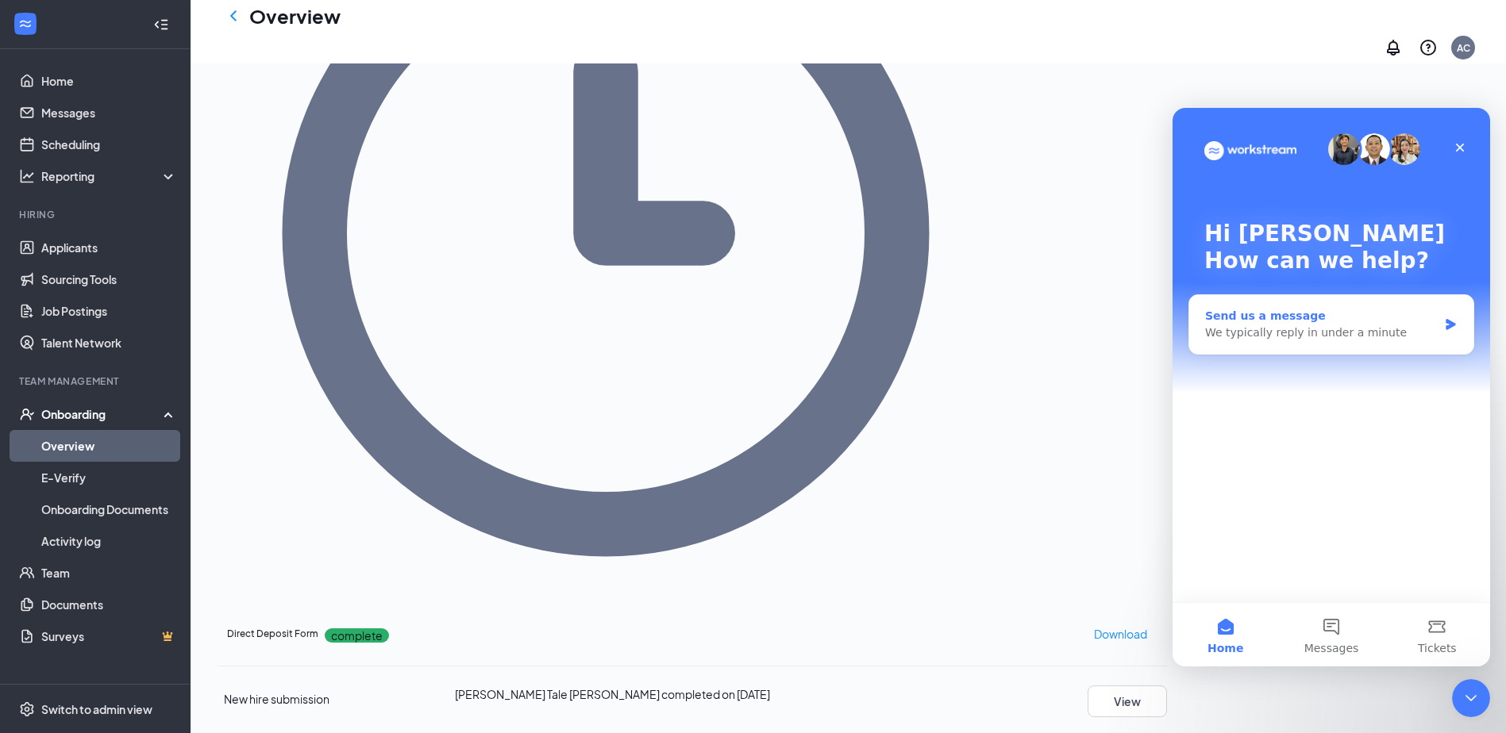
click at [1345, 341] on div "Send us a message We typically reply in under a minute" at bounding box center [1331, 324] width 284 height 59
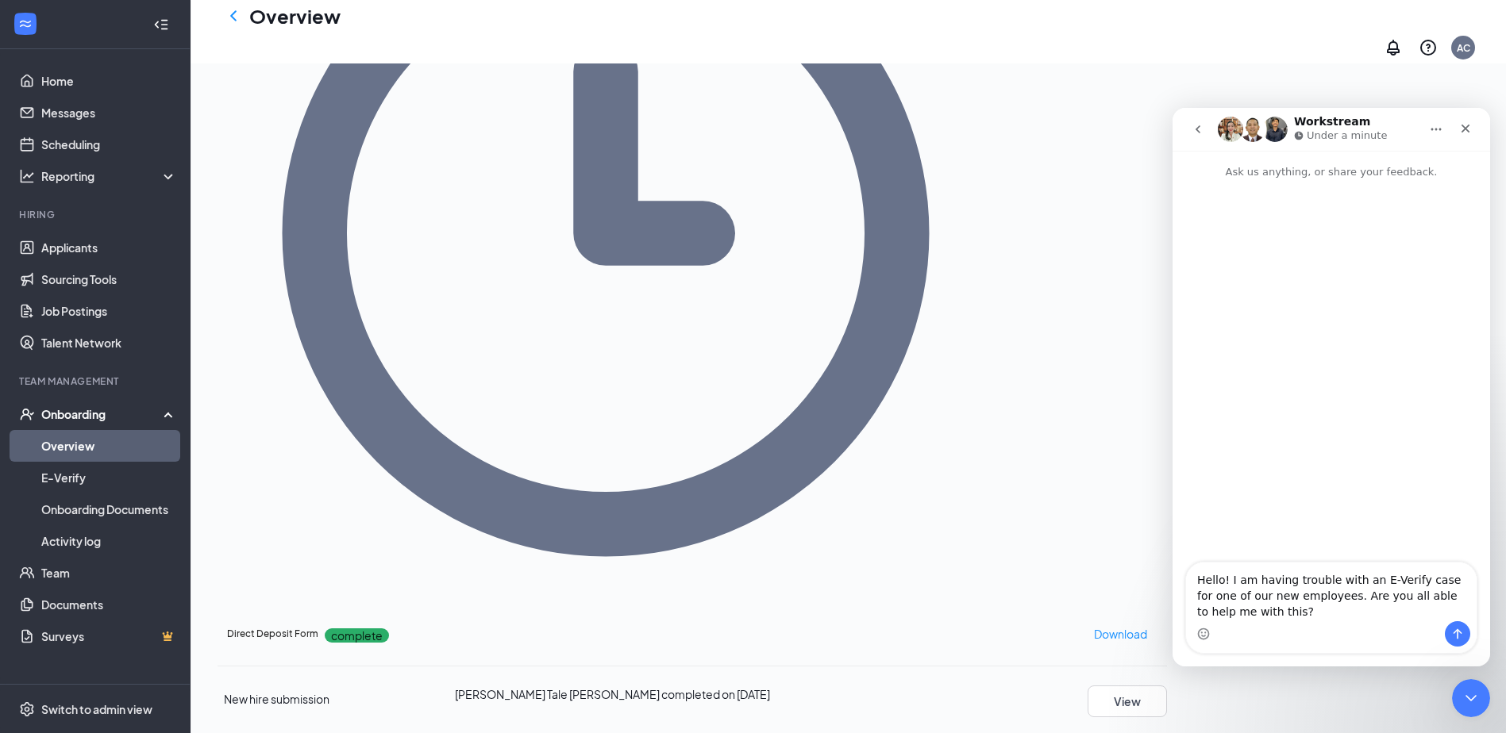
type textarea "Hello! I am having trouble with an E-Verify case for one of our new employees. …"
click at [1451, 623] on button "Send a message…" at bounding box center [1457, 634] width 25 height 25
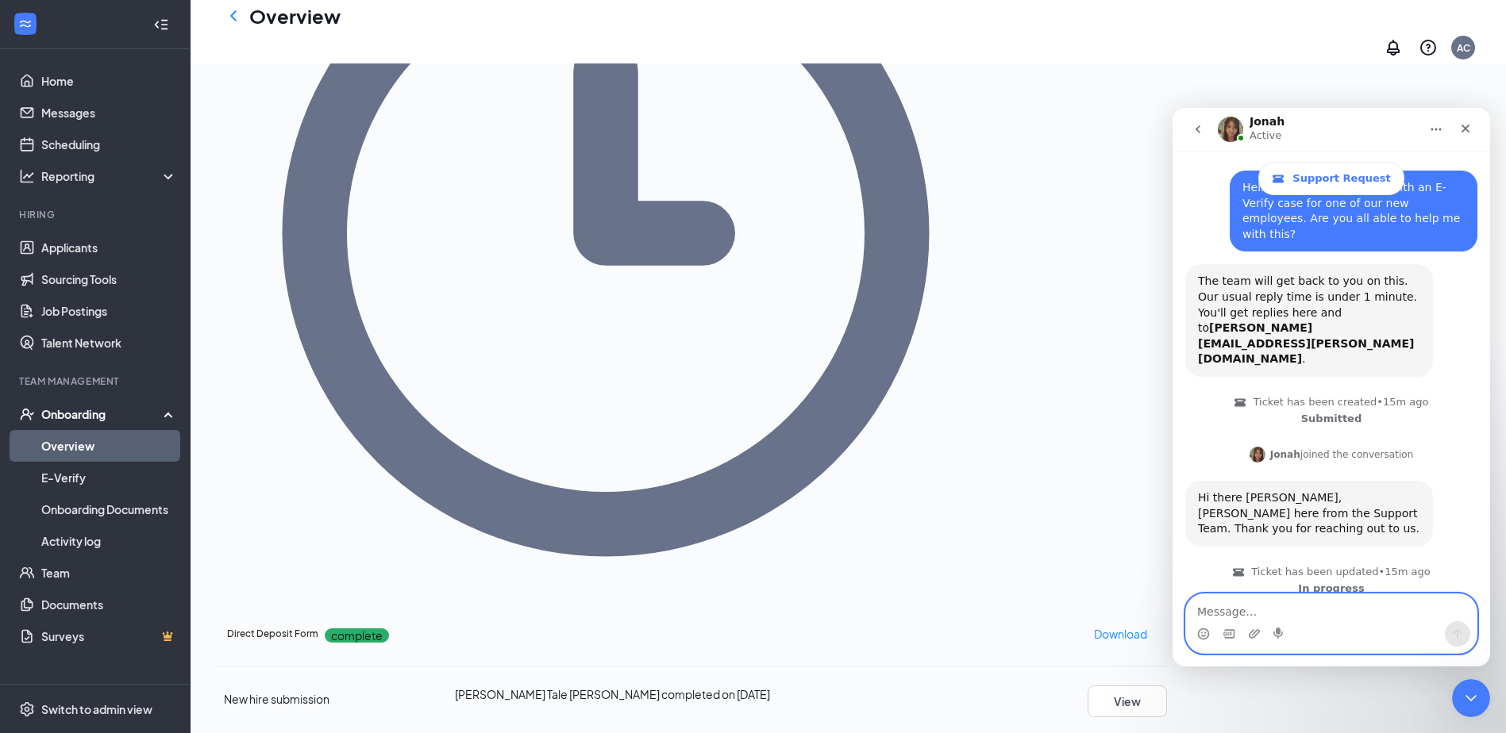
scroll to position [114, 0]
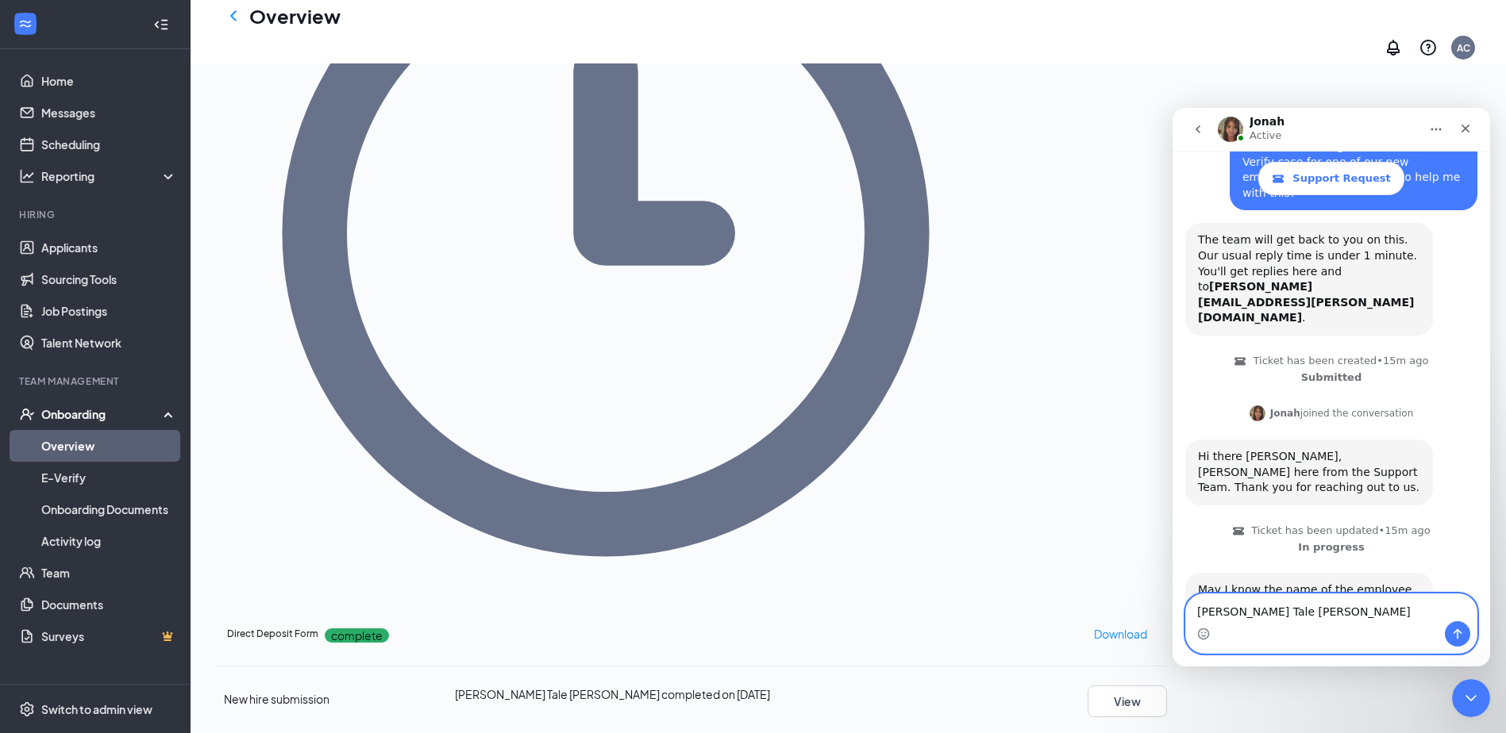
type textarea "[PERSON_NAME] Tale [PERSON_NAME]"
click at [1460, 637] on icon "Send a message…" at bounding box center [1457, 634] width 13 height 13
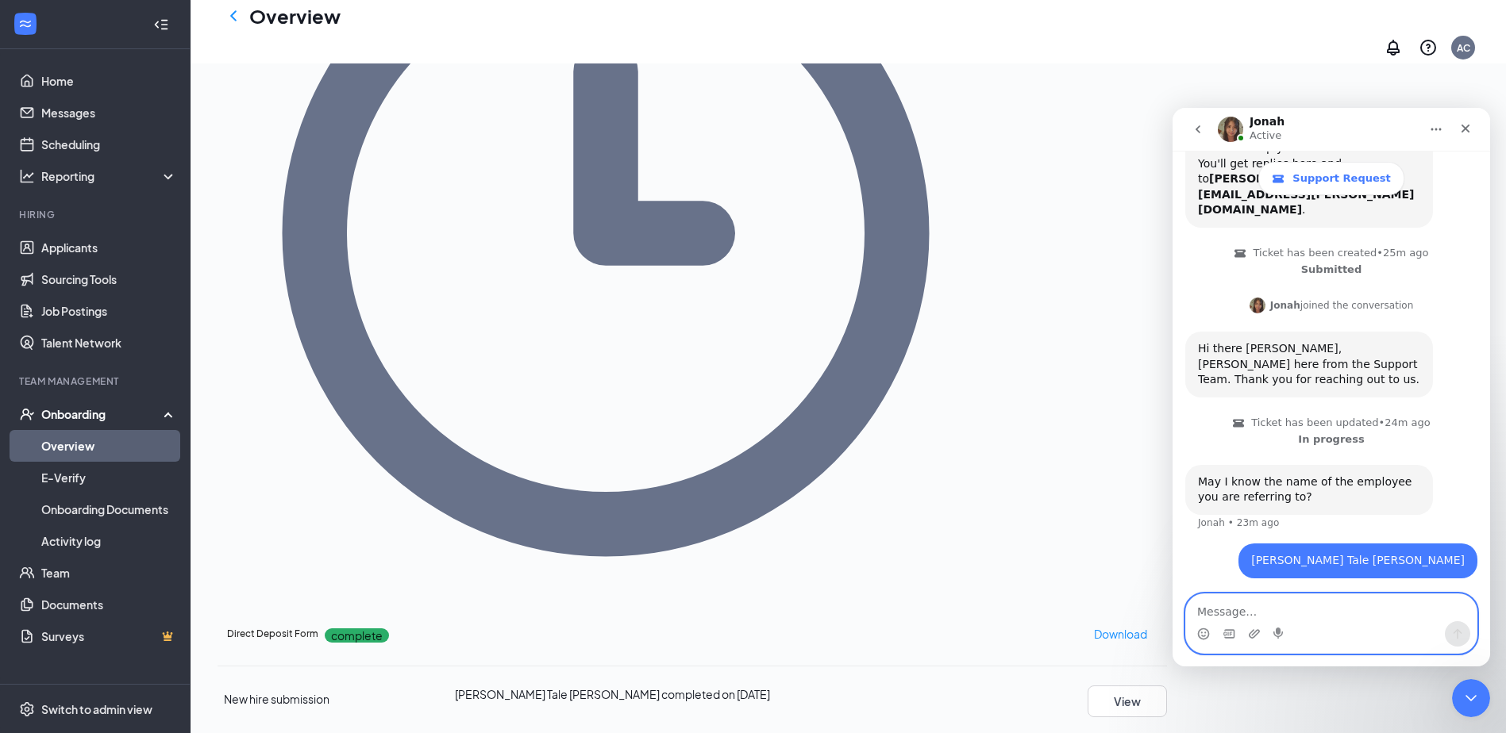
scroll to position [161, 0]
